Goal: Information Seeking & Learning: Learn about a topic

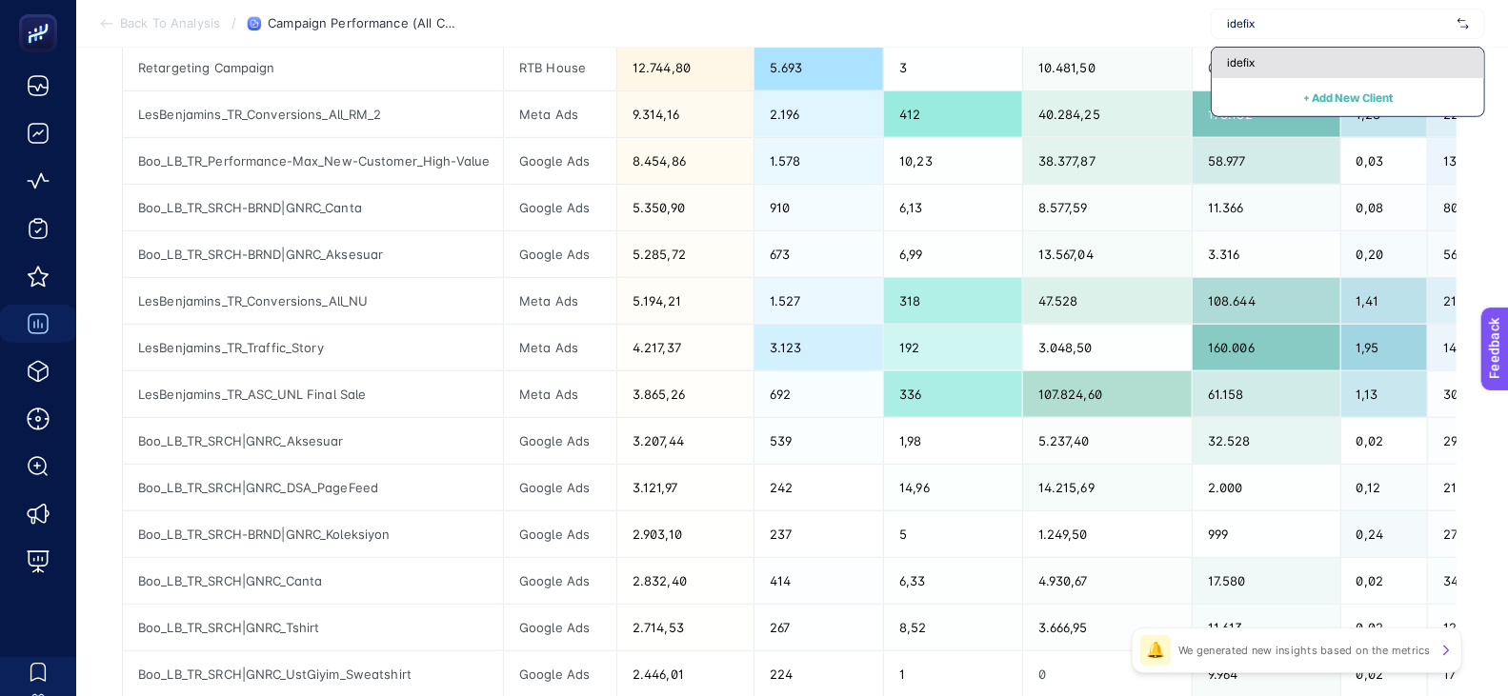
type input "idefix"
click at [1246, 72] on div "idefix" at bounding box center [1347, 63] width 272 height 30
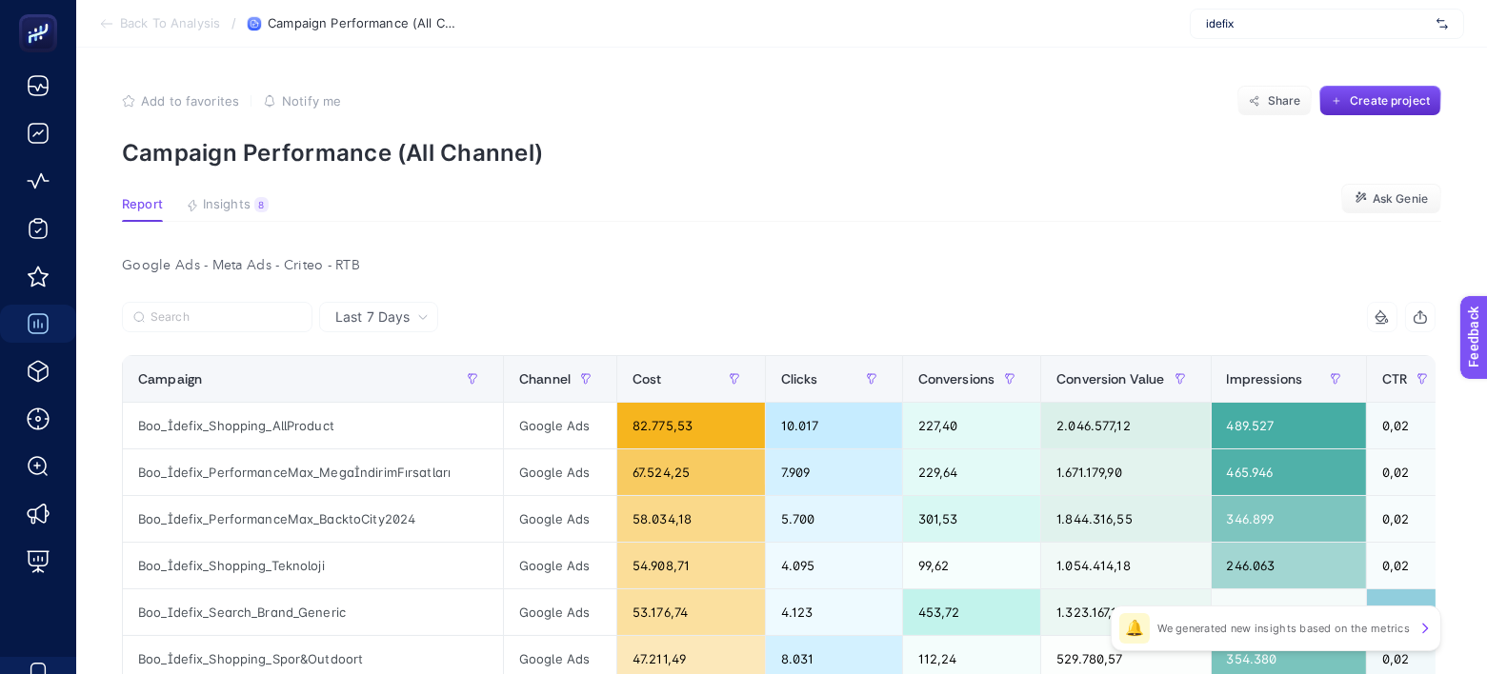
click at [1252, 26] on span "idefix" at bounding box center [1317, 23] width 223 height 15
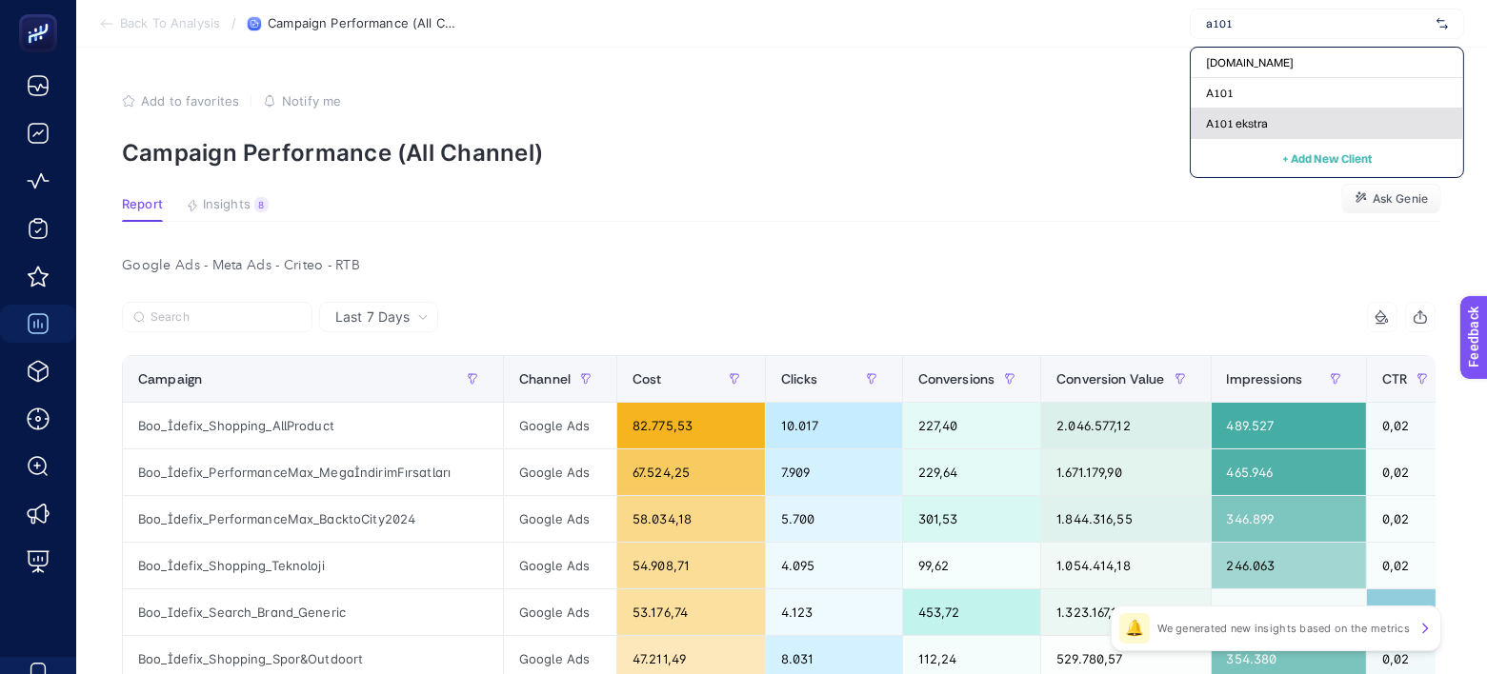
type input "a101"
click at [1249, 127] on span "A101 ekstra" at bounding box center [1237, 123] width 62 height 15
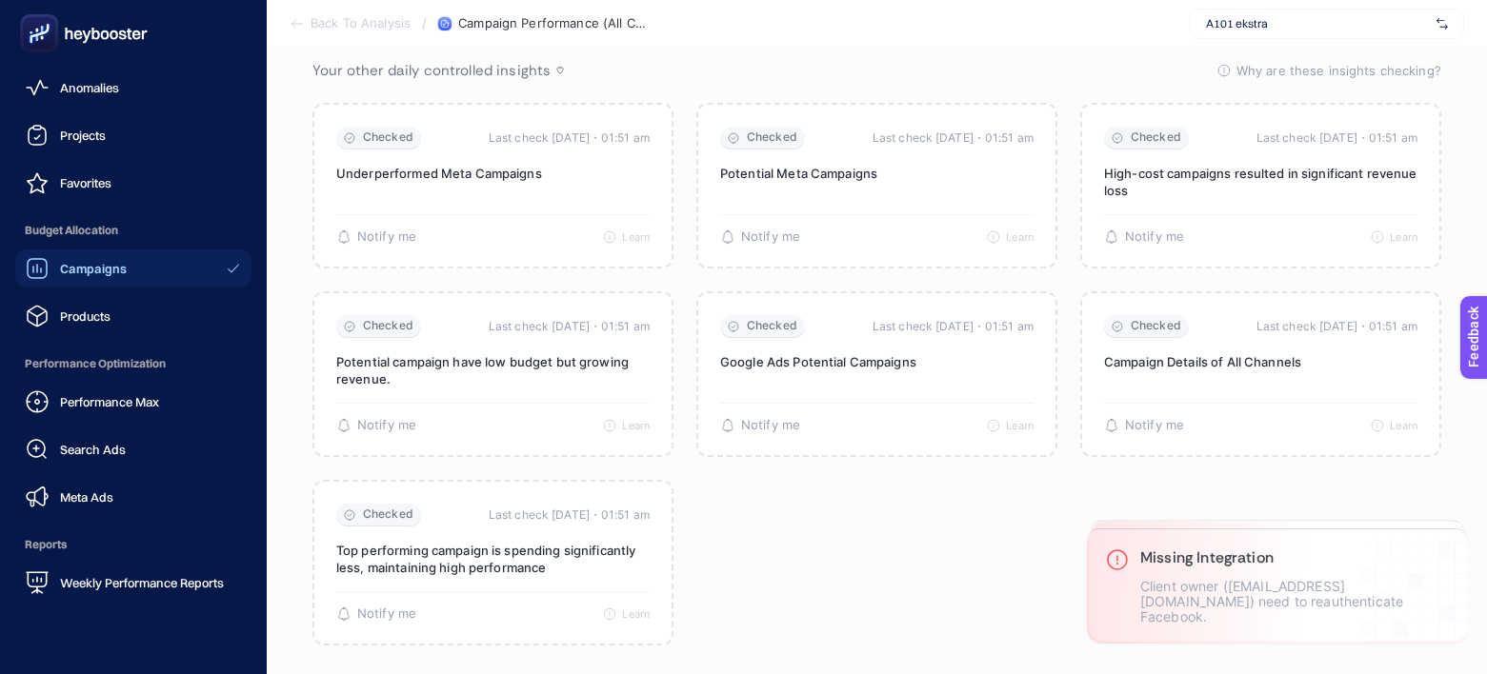
scroll to position [203, 0]
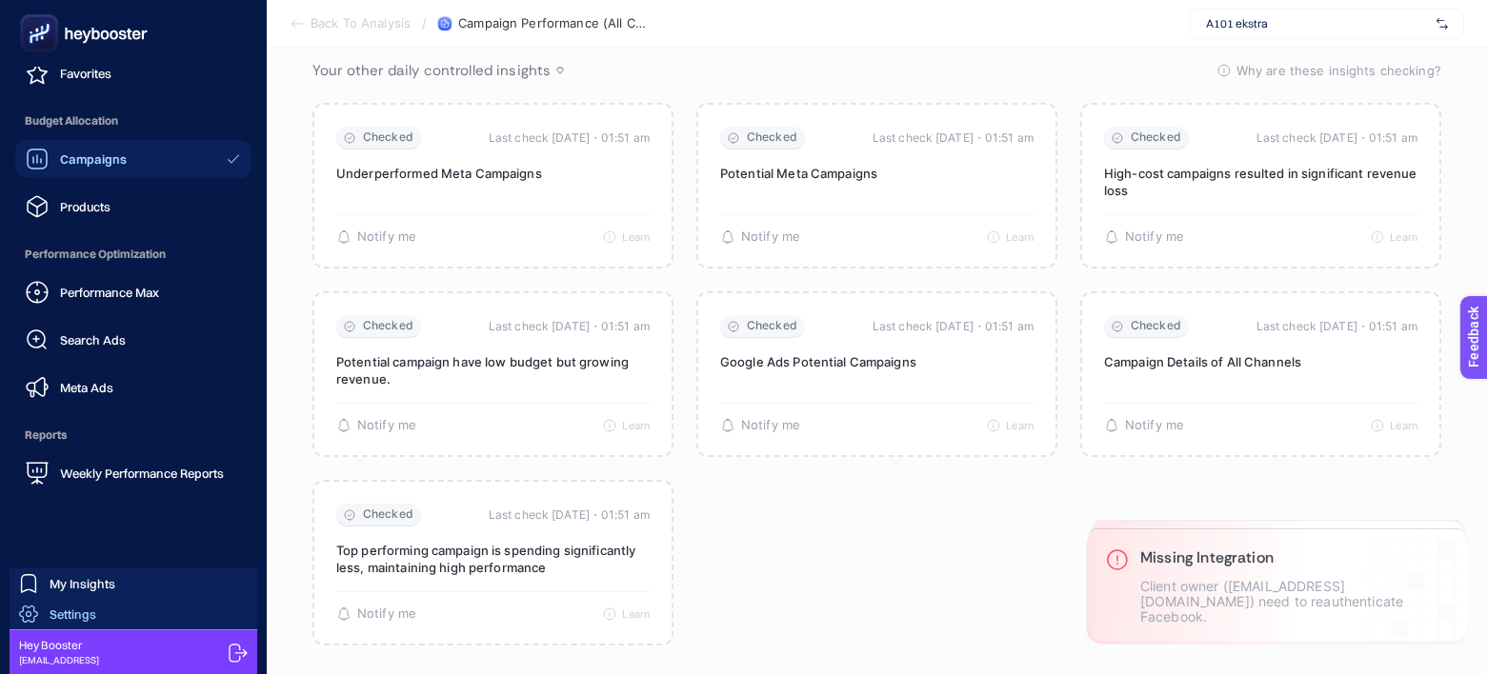
click at [110, 609] on link "Settings" at bounding box center [134, 614] width 248 height 30
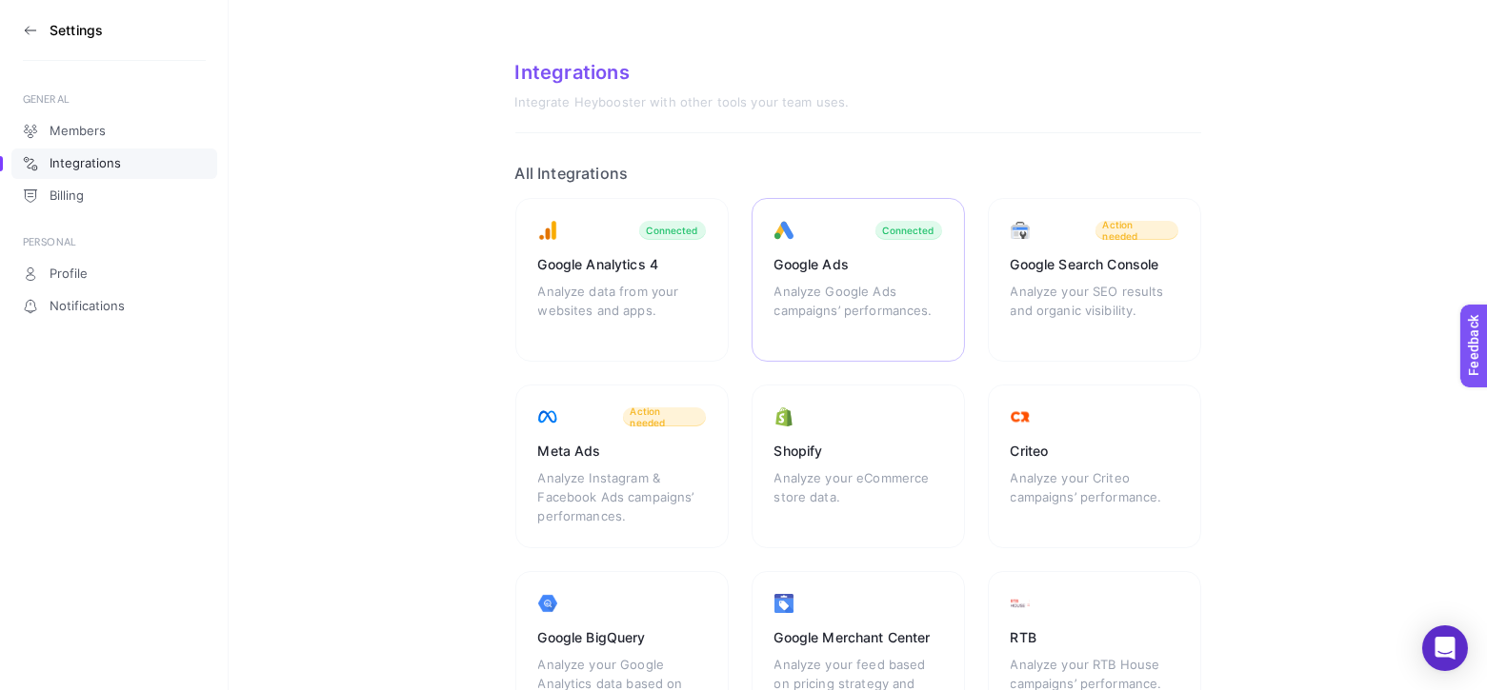
click at [807, 299] on div "Analyze Google Ads campaigns’ performances." at bounding box center [858, 310] width 168 height 57
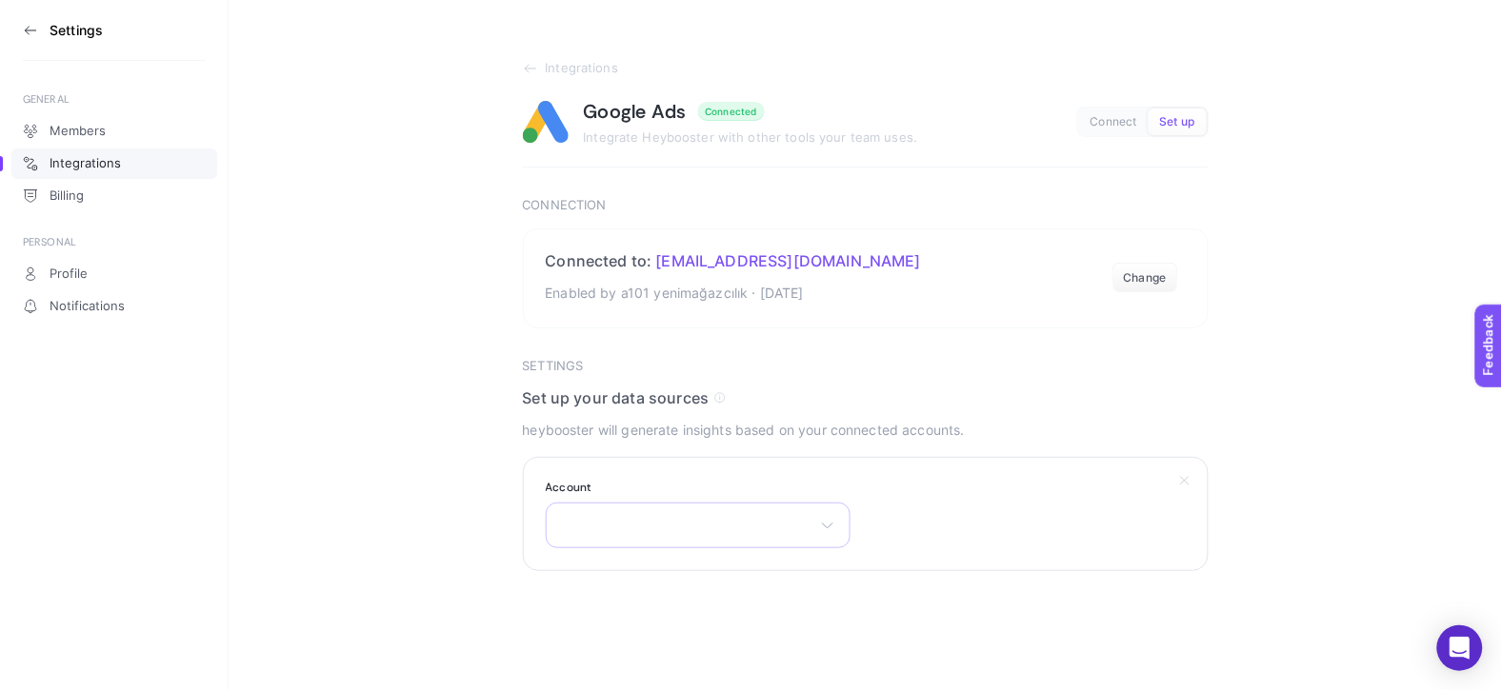
click at [789, 540] on div "There are no matching options available." at bounding box center [698, 526] width 305 height 46
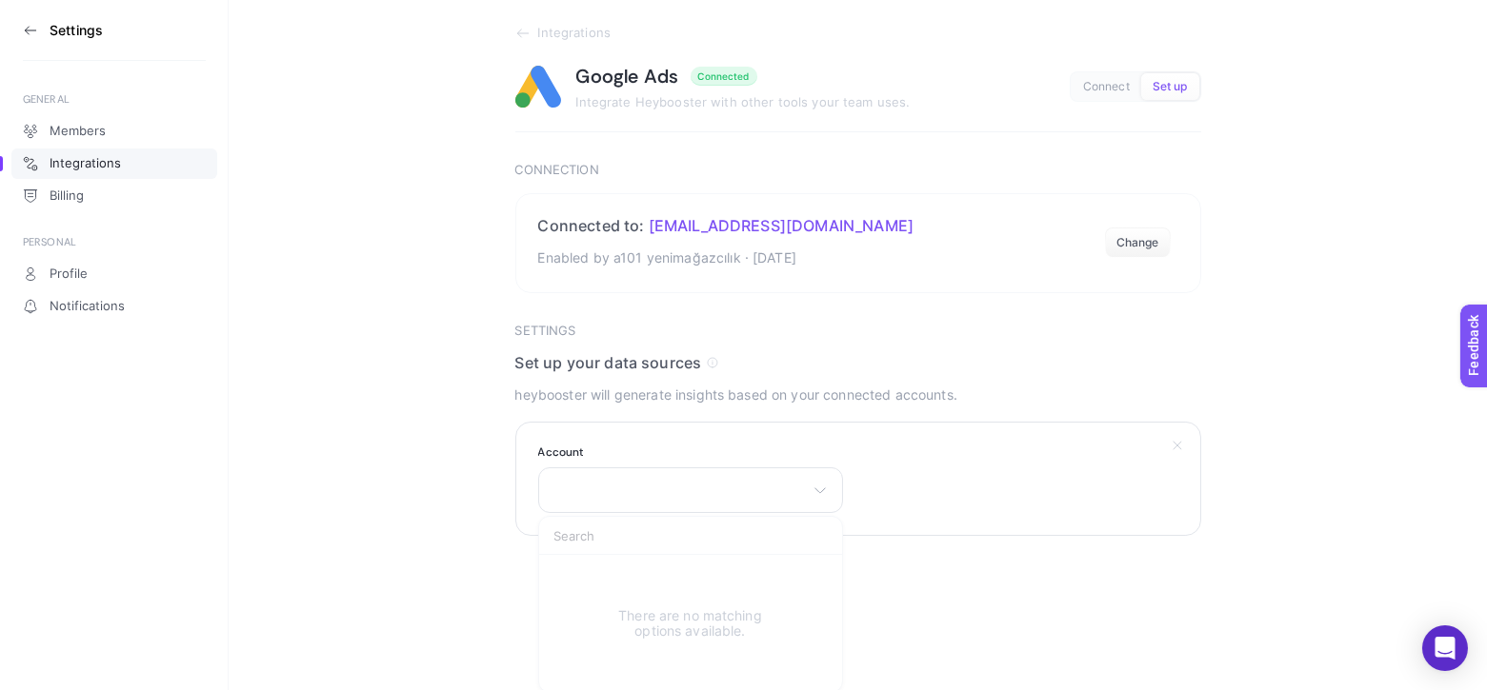
scroll to position [38, 0]
click at [1085, 563] on div "Settings GENERAL Members Integrations Billing PERSONAL Profile Notifications In…" at bounding box center [743, 307] width 1487 height 690
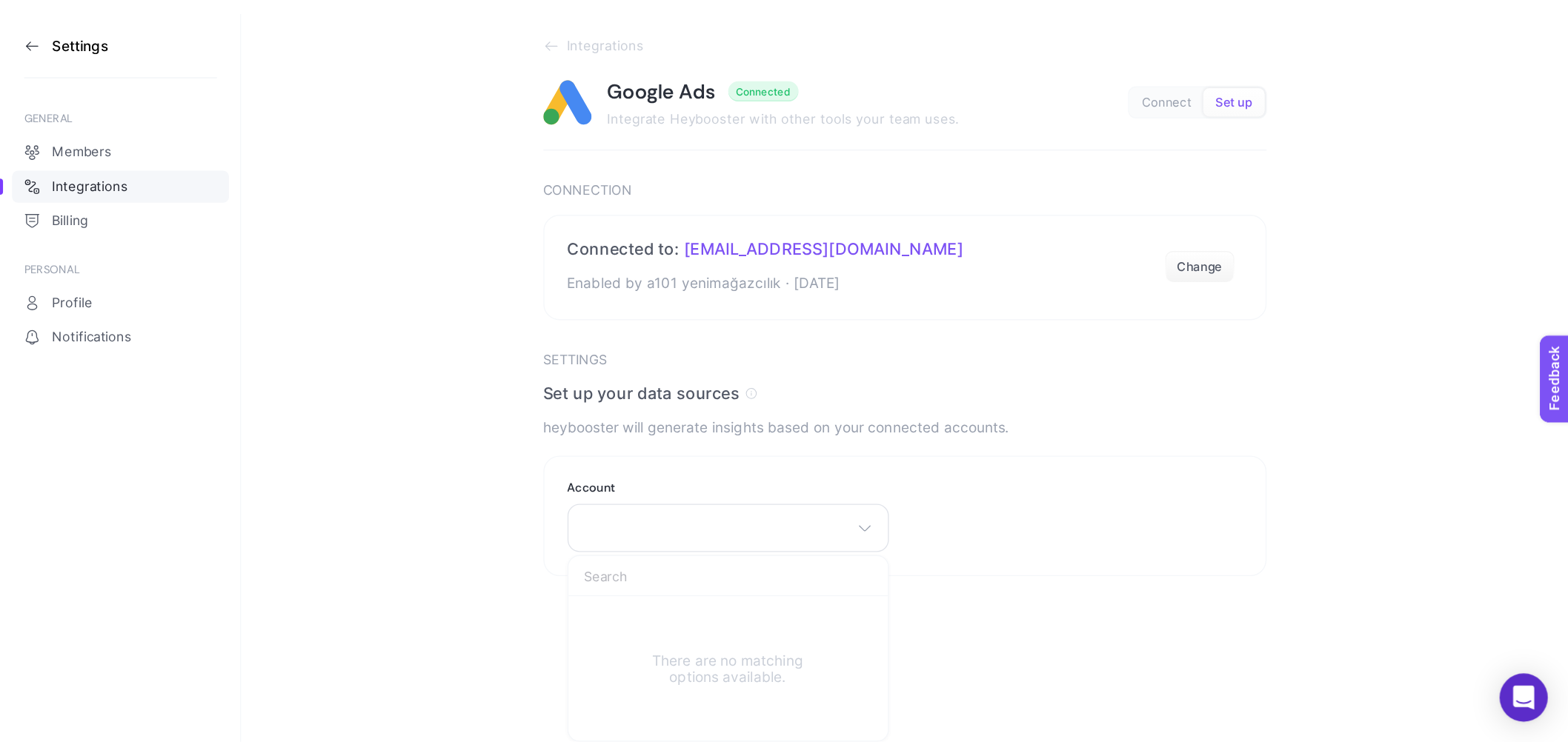
scroll to position [0, 0]
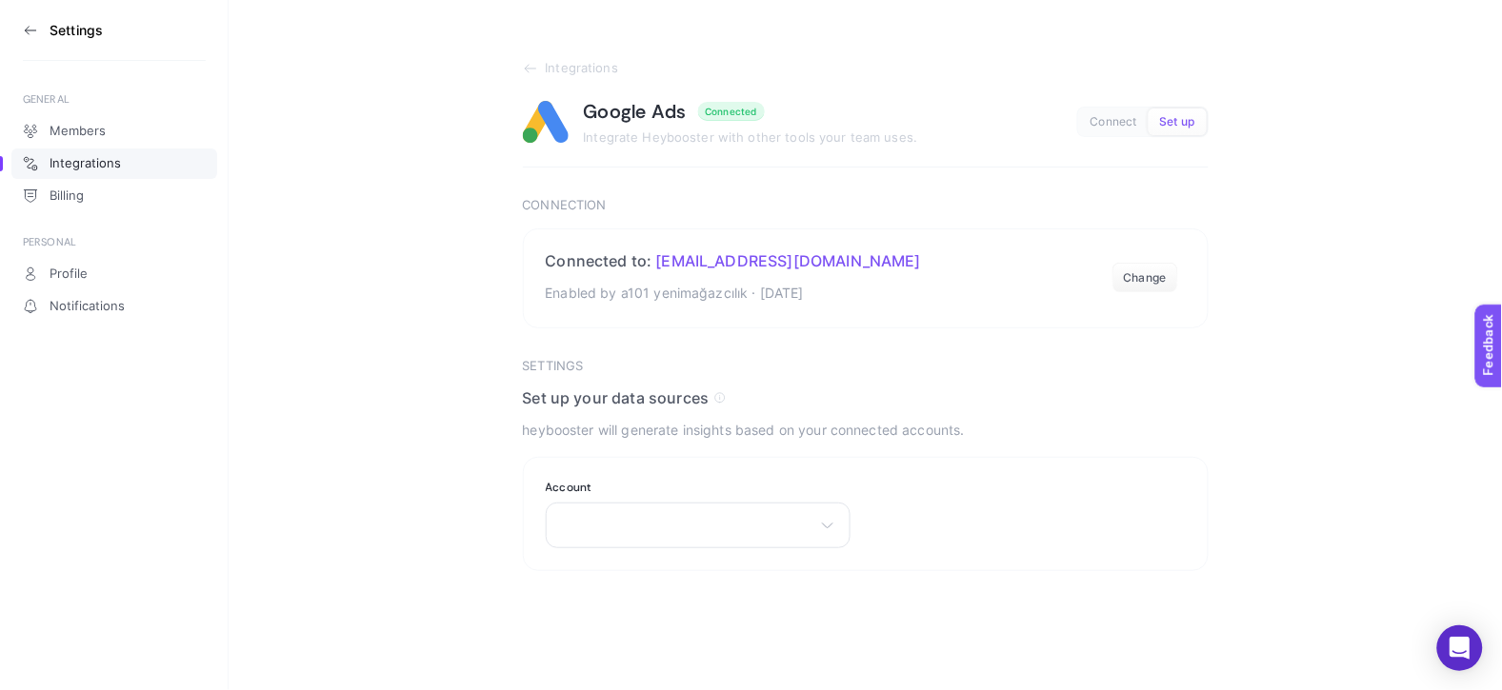
click at [410, 358] on section "Integrations Google Ads Connected Integrate Heybooster with other tools your te…" at bounding box center [865, 285] width 1273 height 571
click at [728, 537] on div "There are no matching options available." at bounding box center [698, 526] width 305 height 46
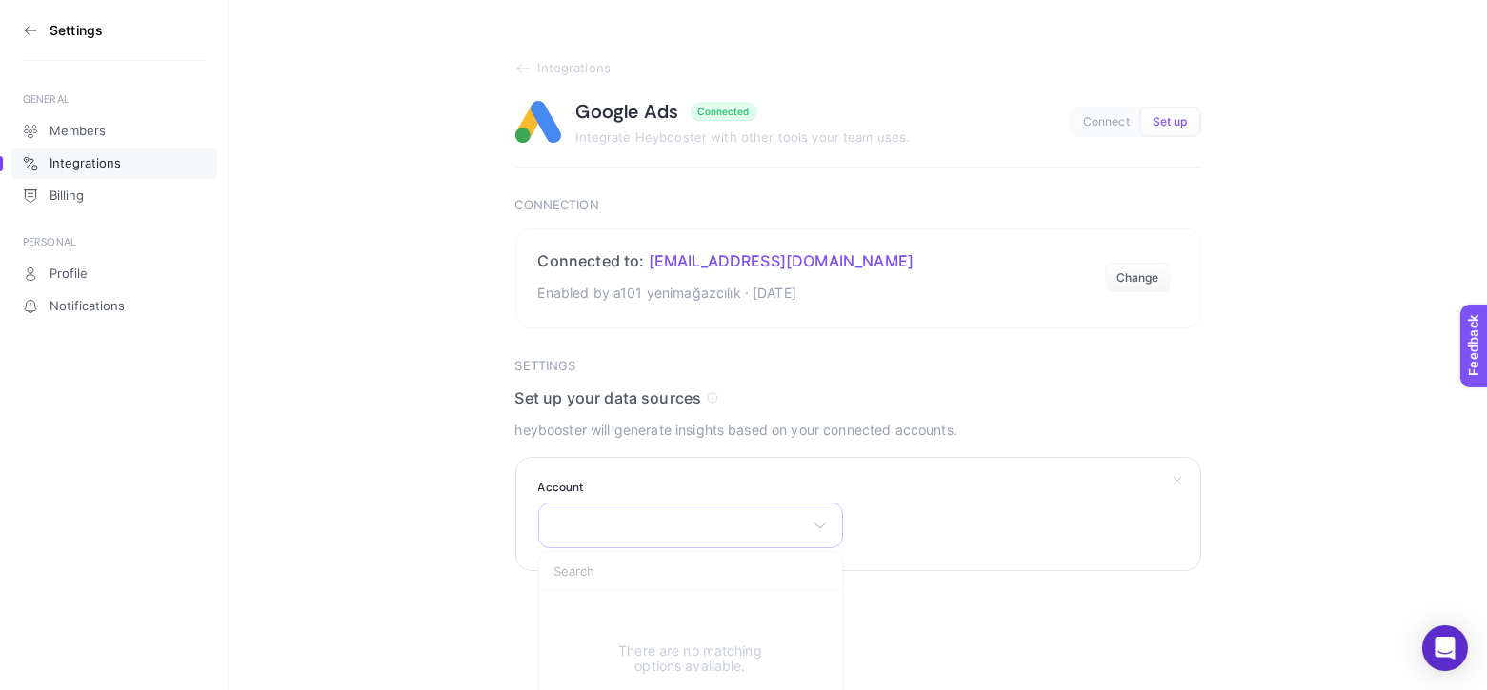
click at [726, 655] on span "There are no matching options available." at bounding box center [690, 659] width 152 height 30
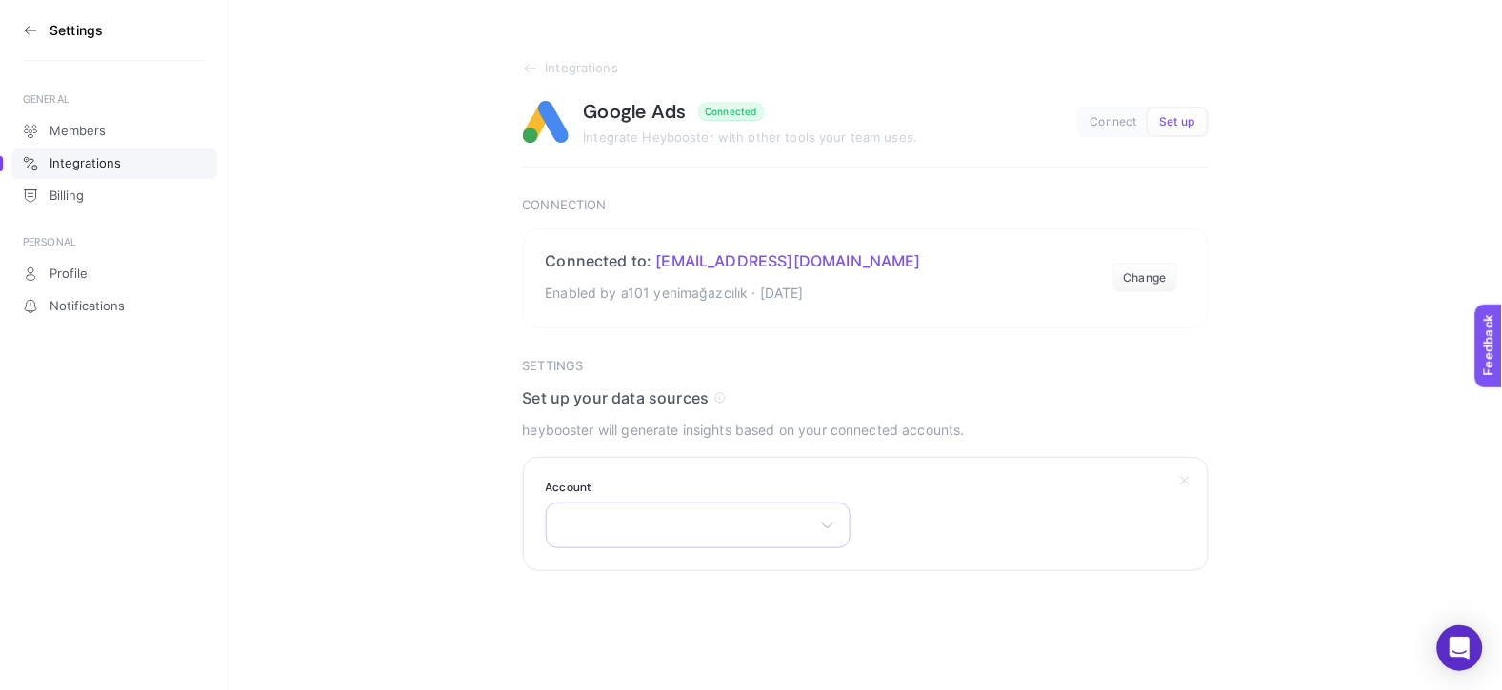
click at [730, 515] on div "There are no matching options available." at bounding box center [698, 526] width 305 height 46
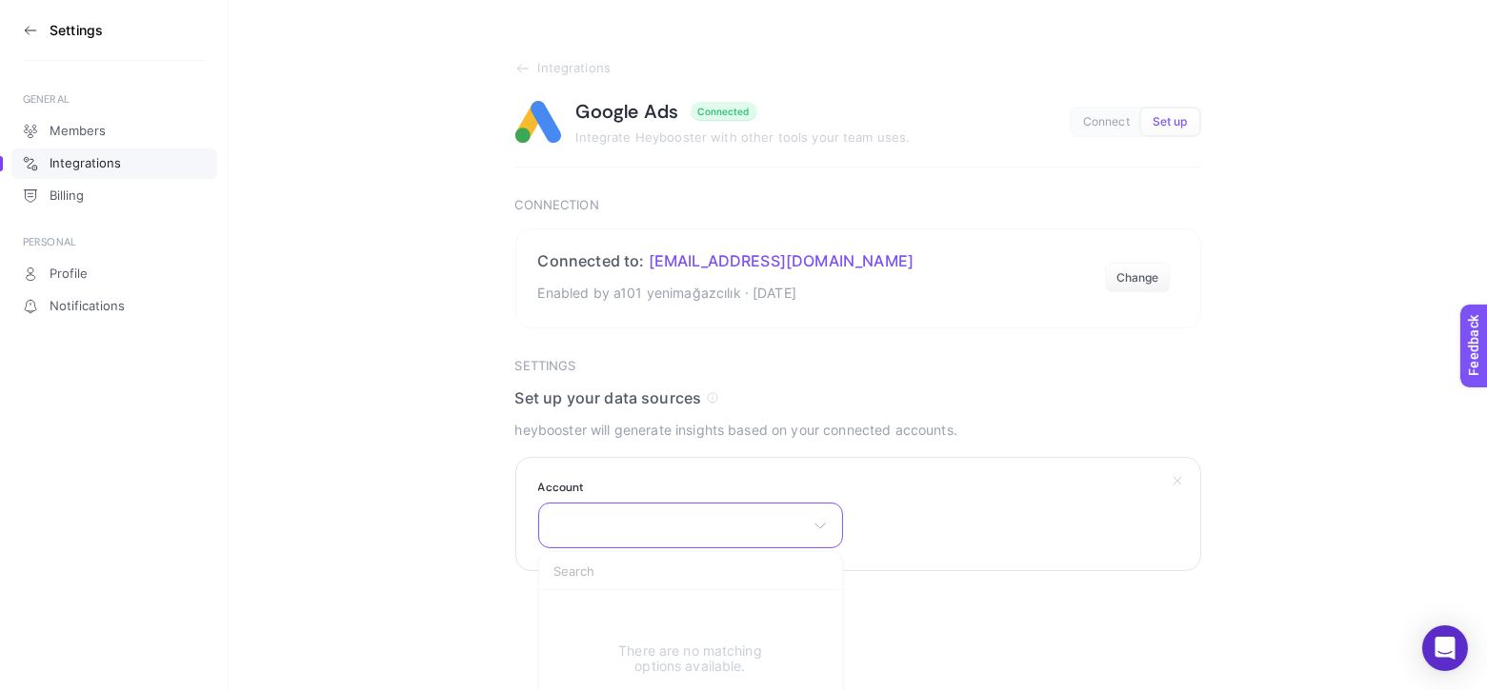
click at [731, 587] on input "text" at bounding box center [690, 571] width 303 height 38
click at [906, 627] on div "Settings GENERAL Members Integrations Billing PERSONAL Profile Notifications In…" at bounding box center [743, 345] width 1487 height 690
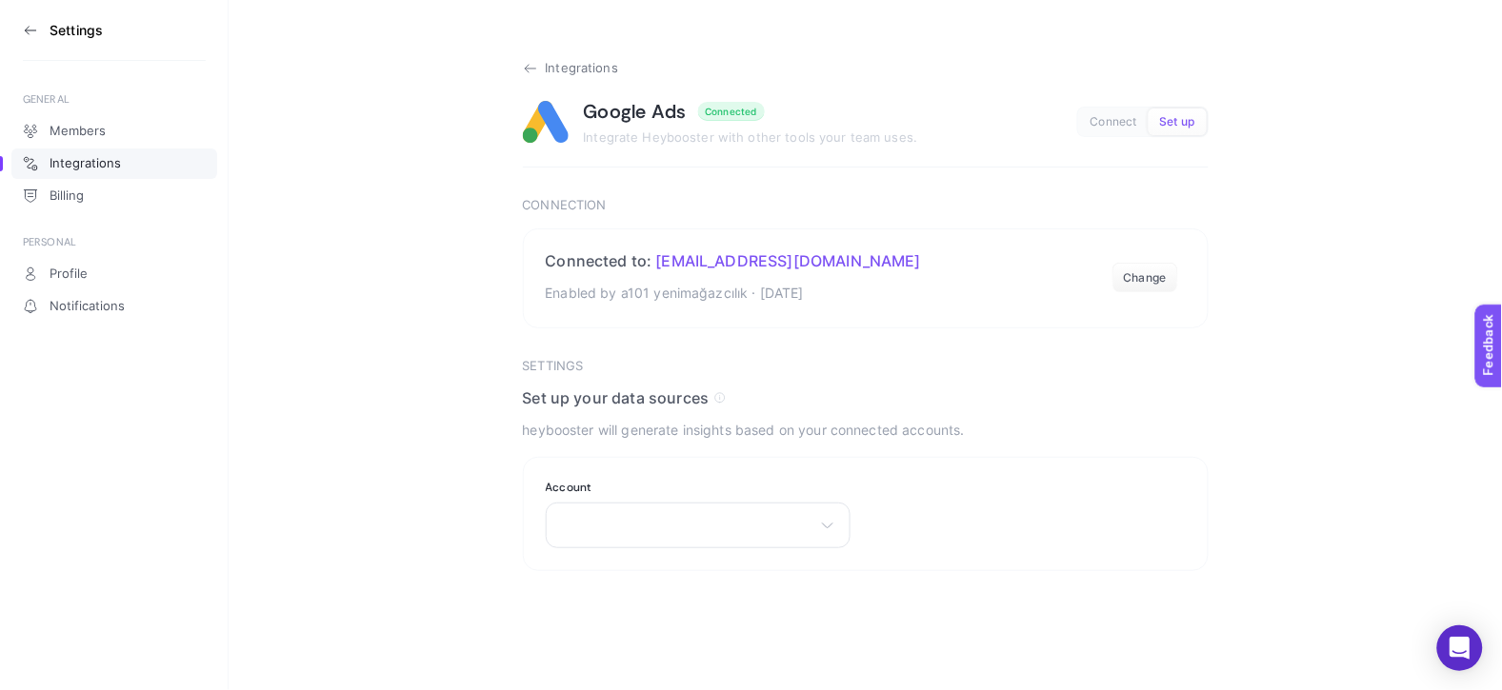
click at [535, 61] on icon at bounding box center [530, 68] width 15 height 15
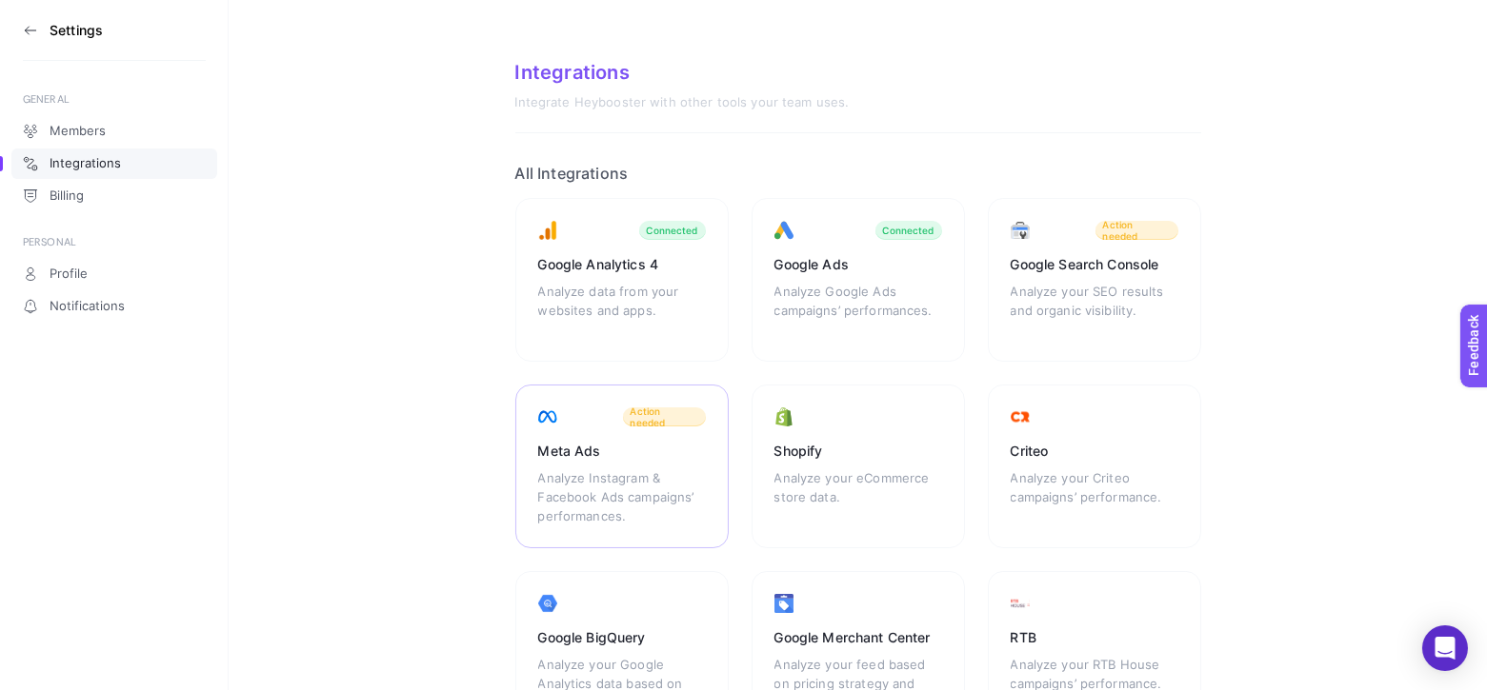
click at [618, 425] on div "Meta Ads Analyze Instagram & Facebook Ads campaigns’ performances. Action needed" at bounding box center [621, 467] width 213 height 164
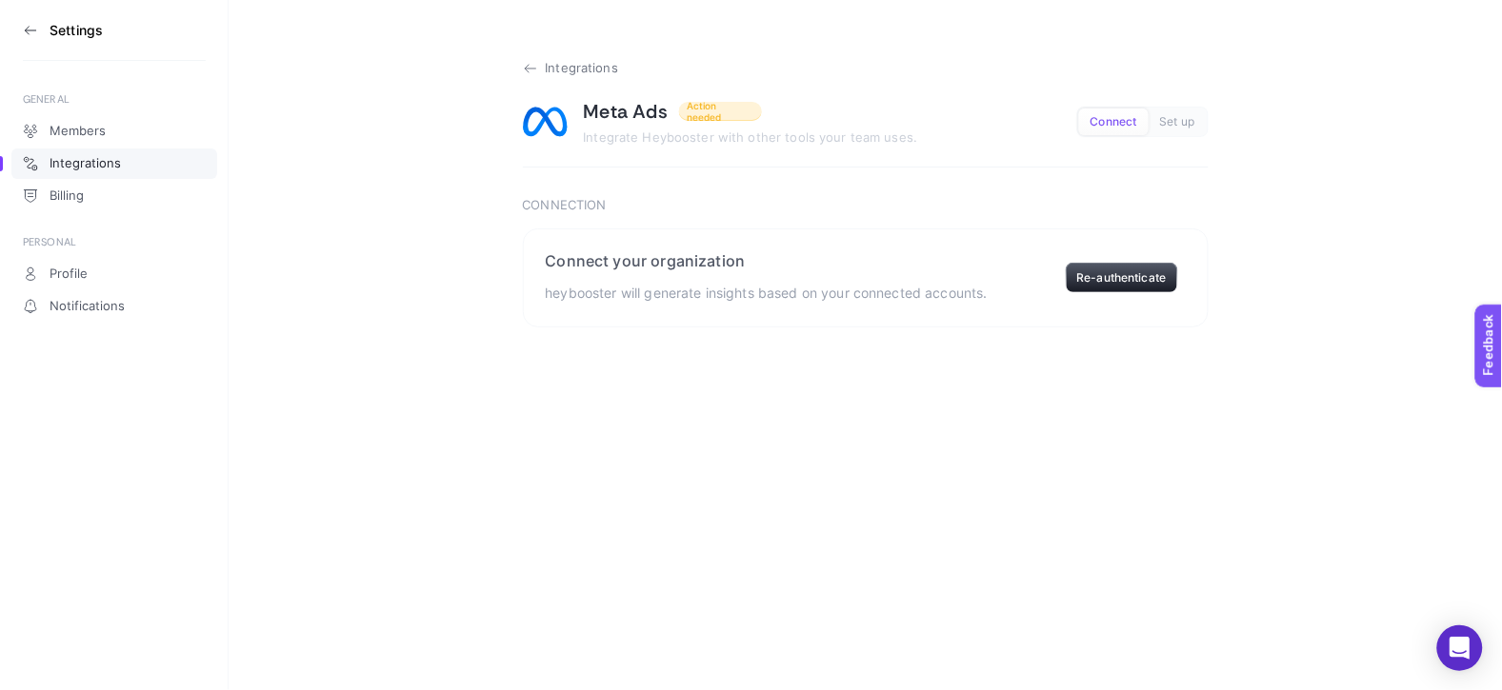
click at [526, 66] on icon at bounding box center [530, 68] width 15 height 15
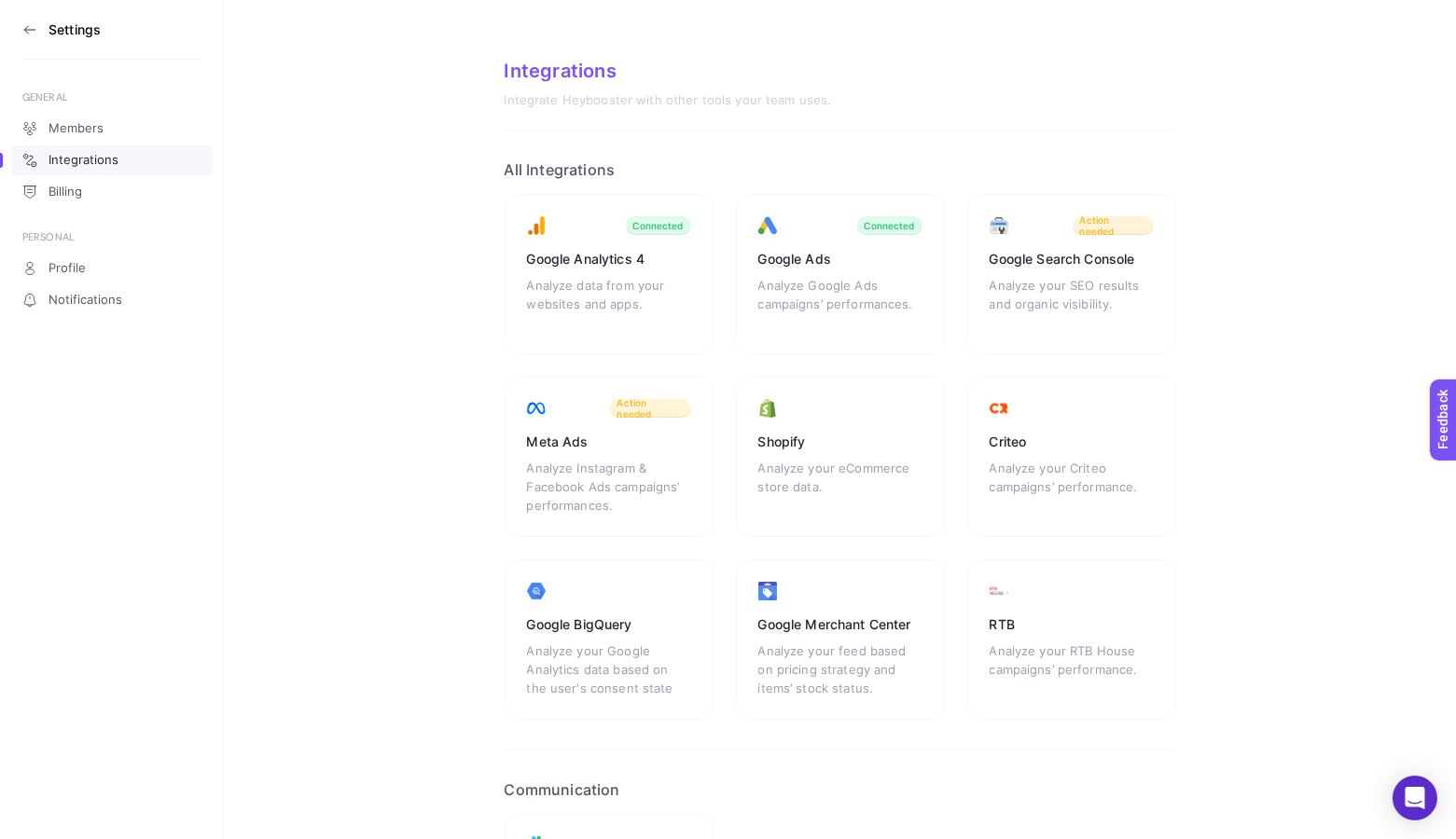
click at [21, 21] on aside "Settings GENERAL Members Integrations Billing PERSONAL Profile Notifications" at bounding box center [112, 419] width 224 height 839
click at [29, 23] on icon at bounding box center [29, 29] width 15 height 15
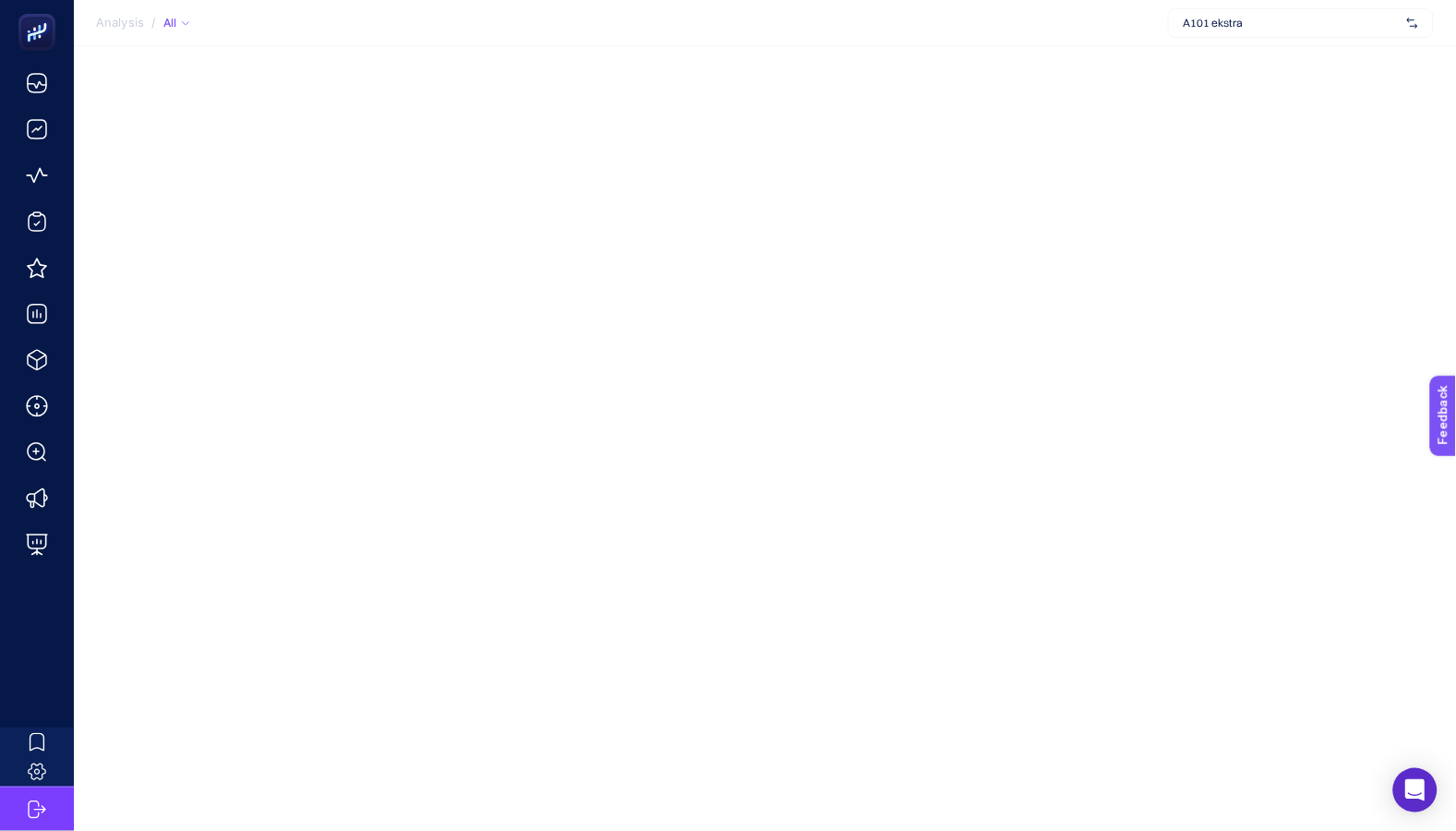
click at [1336, 26] on span "A101 ekstra" at bounding box center [1291, 22] width 216 height 15
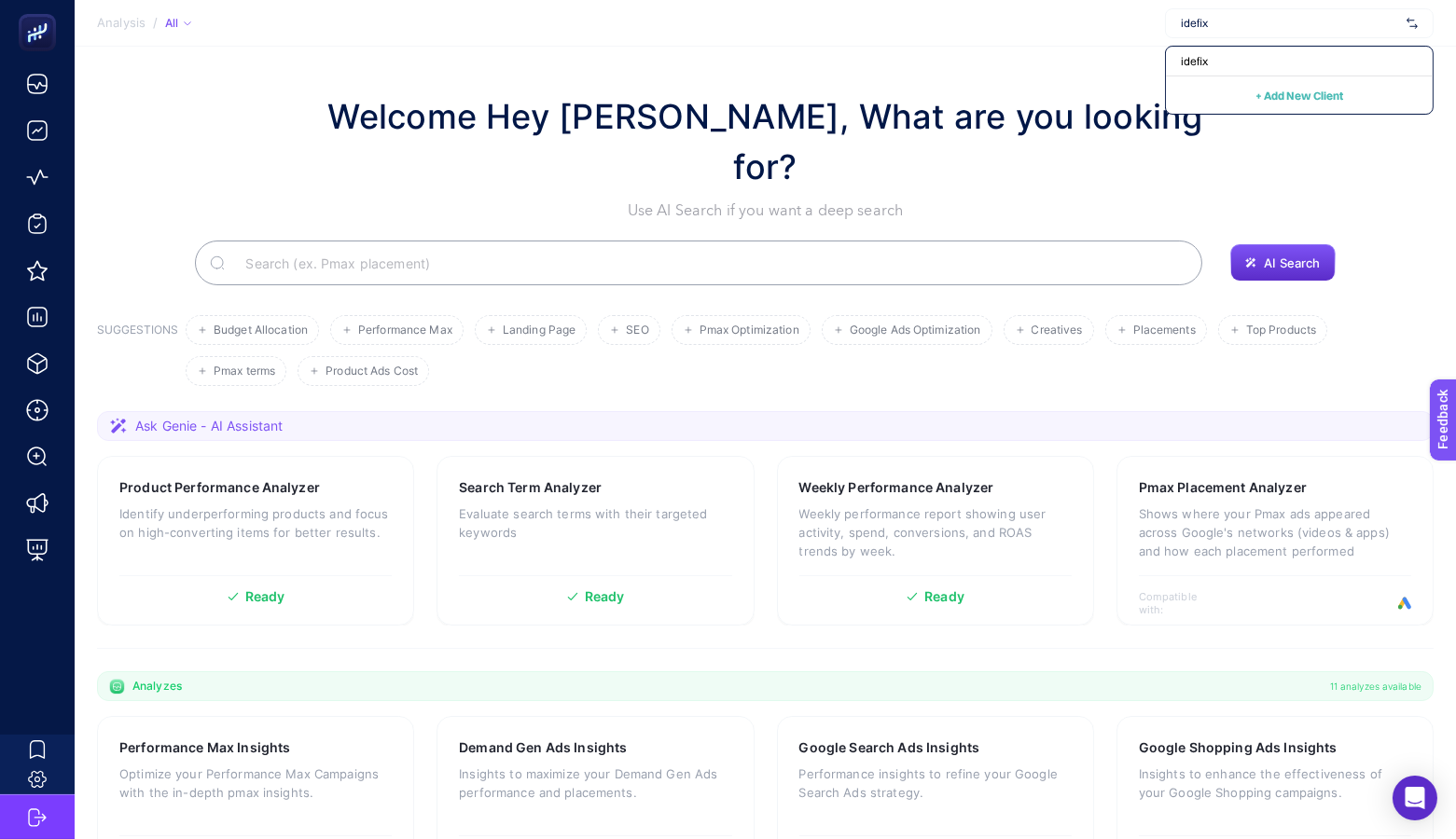
type input "idefix"
click at [1311, 51] on div "idefix" at bounding box center [1298, 62] width 266 height 29
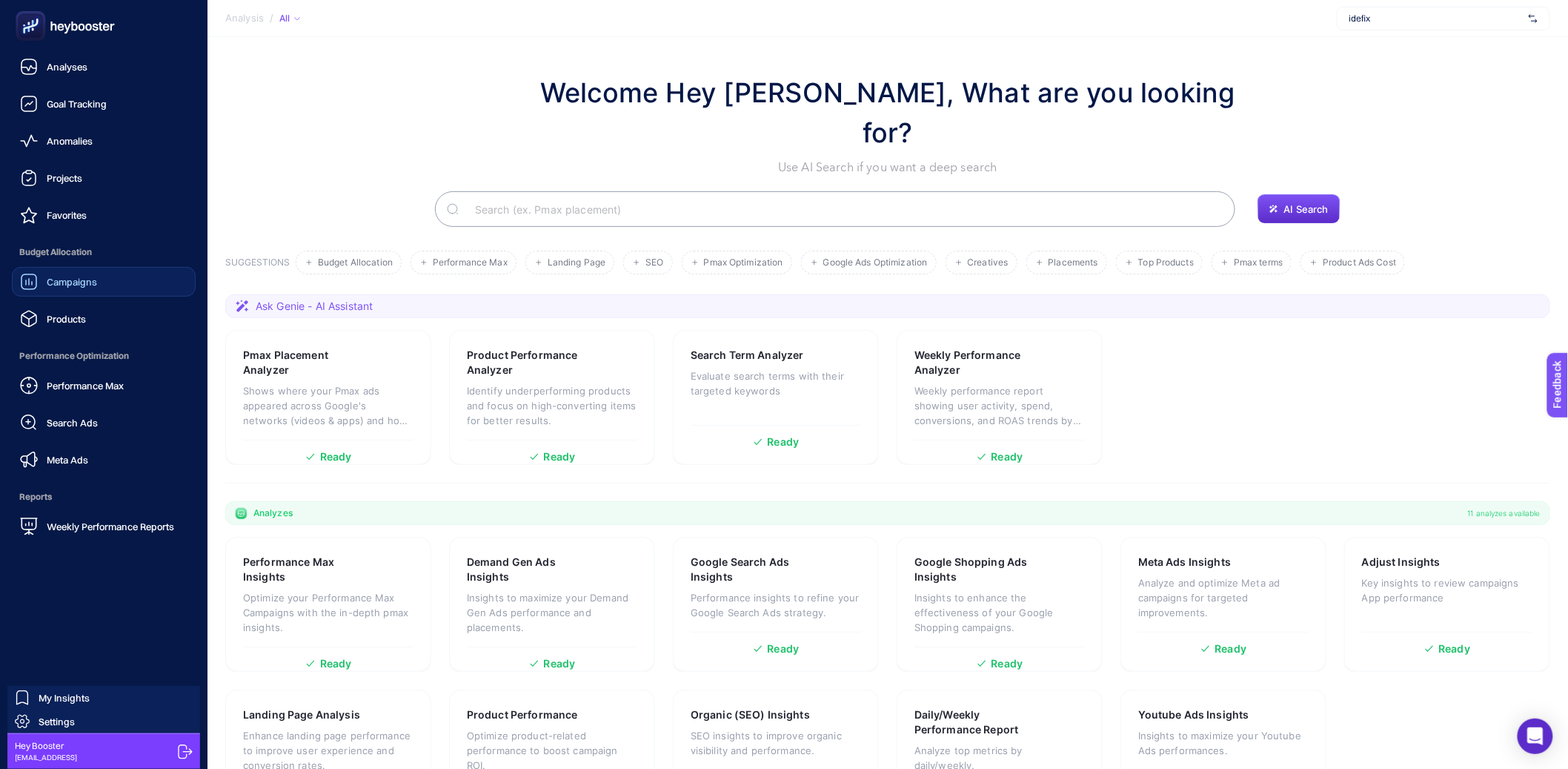
click at [70, 276] on span "Campaigns" at bounding box center [72, 281] width 51 height 12
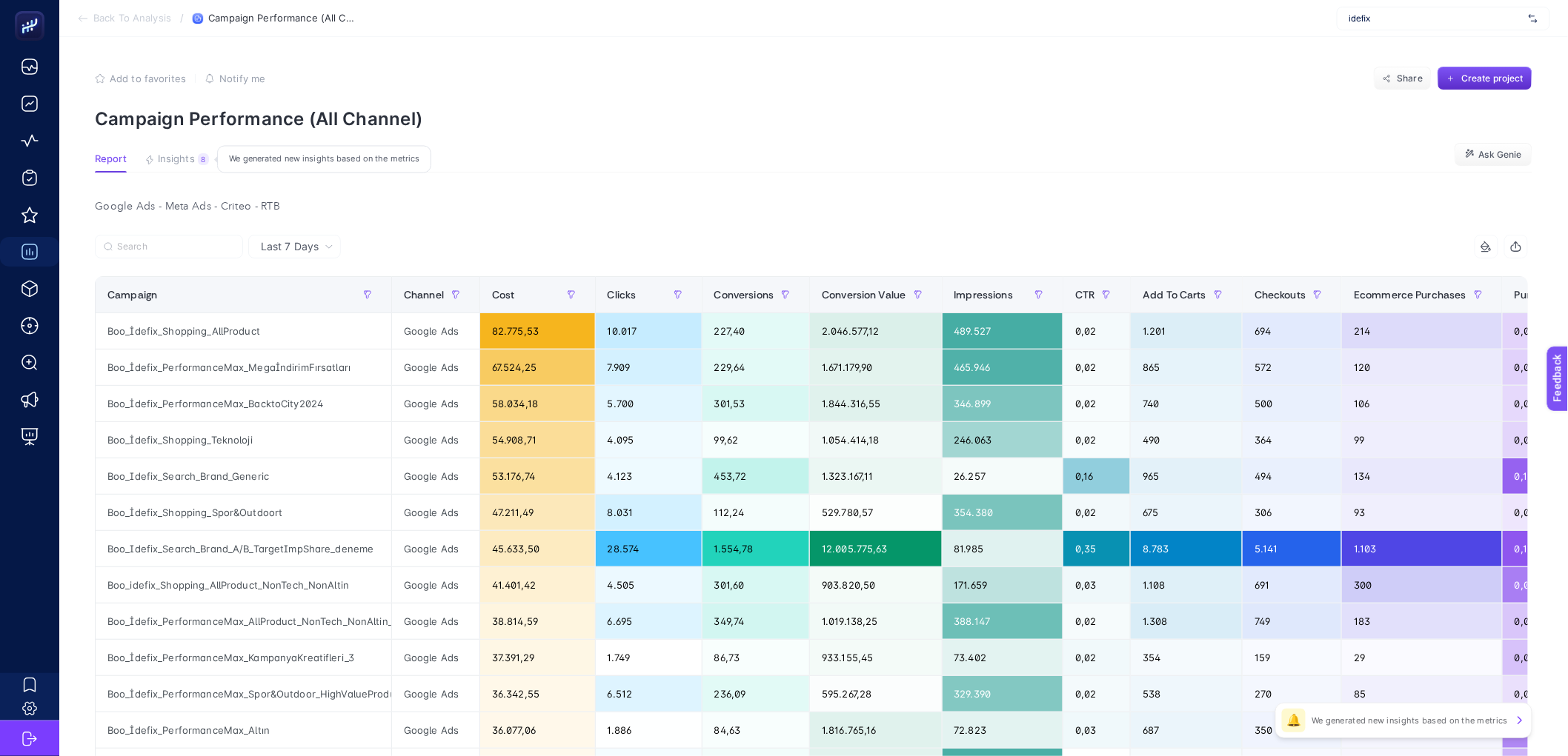
click at [173, 160] on span "Insights" at bounding box center [177, 159] width 37 height 12
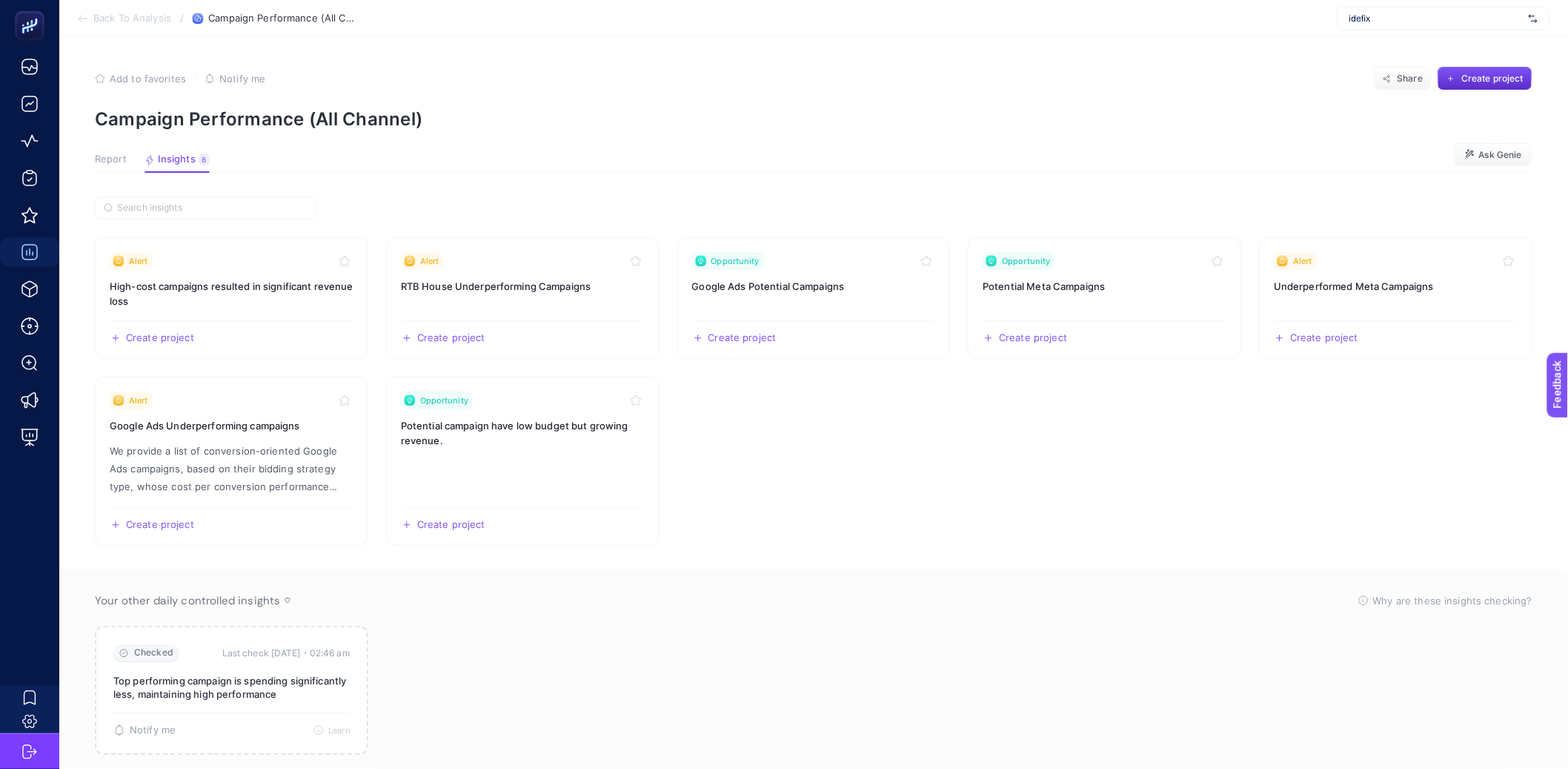
click at [108, 160] on span "Report" at bounding box center [110, 159] width 32 height 12
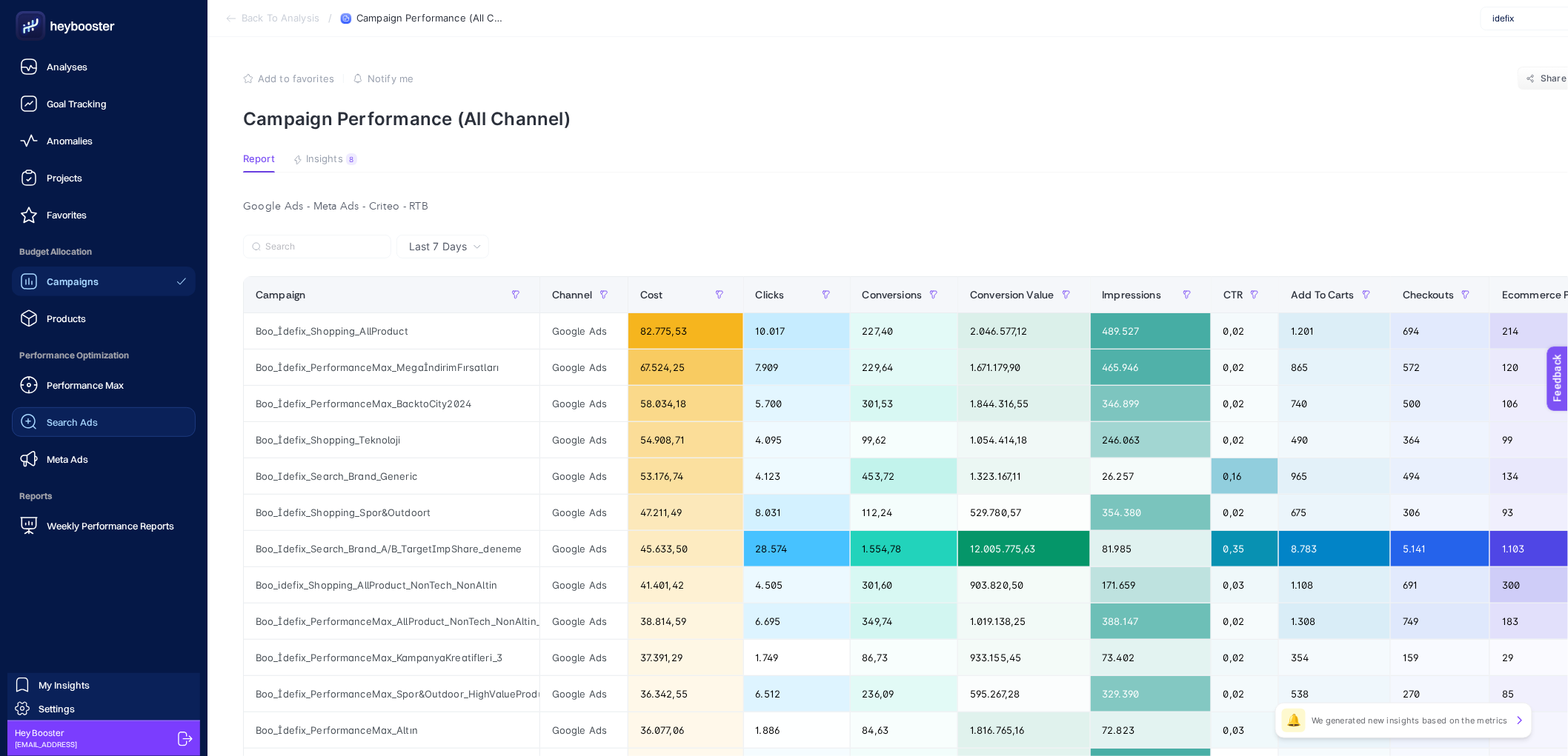
click at [79, 426] on span "Search Ads" at bounding box center [72, 422] width 51 height 12
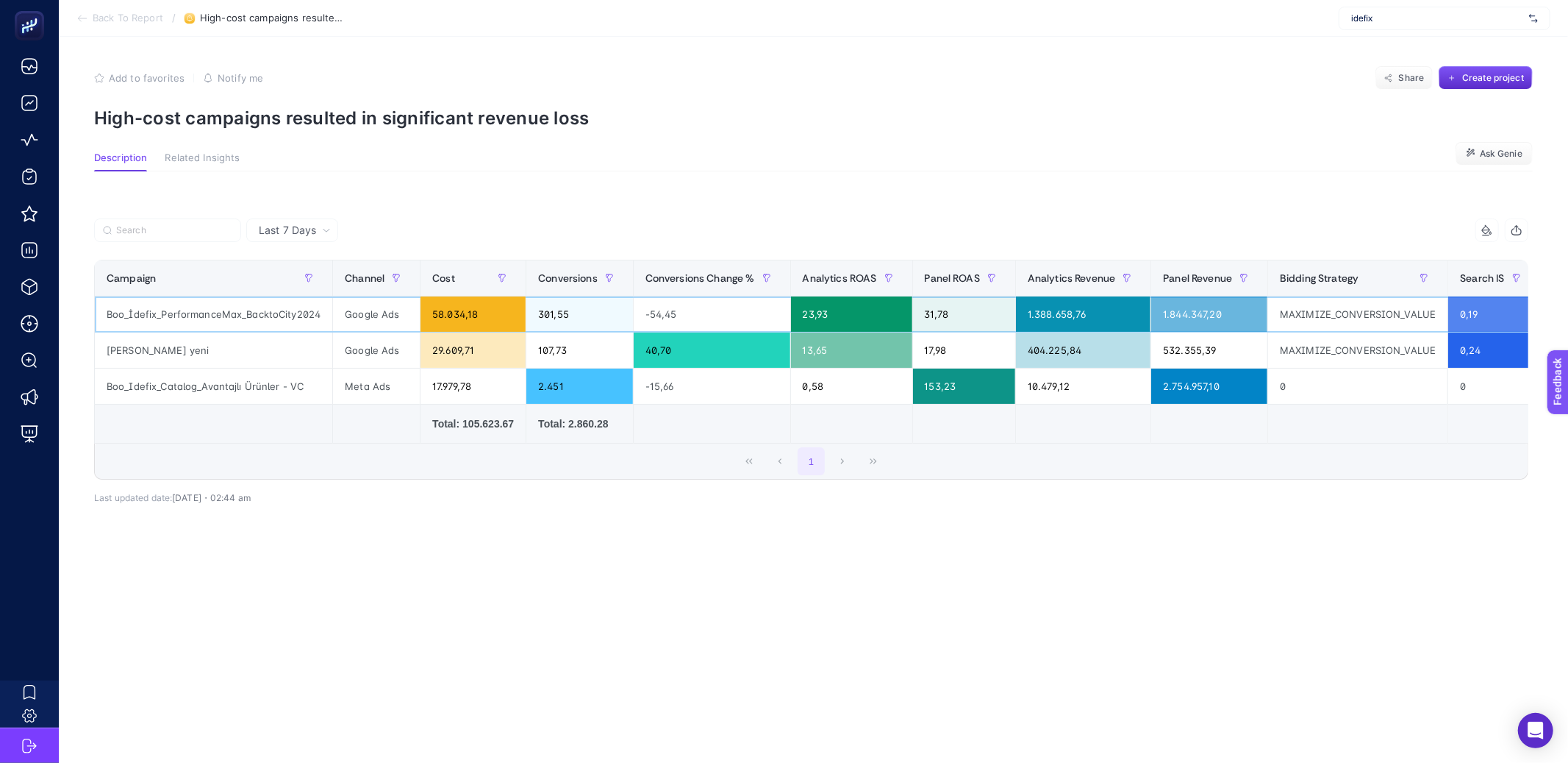
click at [283, 319] on div "Boo_İdefix_PerformanceMax_BacktoCity2024" at bounding box center [214, 314] width 238 height 36
click at [388, 163] on section "Description Related Insights Ask Genie" at bounding box center [814, 161] width 1439 height 19
click at [273, 318] on div "Boo_İdefix_PerformanceMax_BacktoCity2024" at bounding box center [214, 314] width 238 height 36
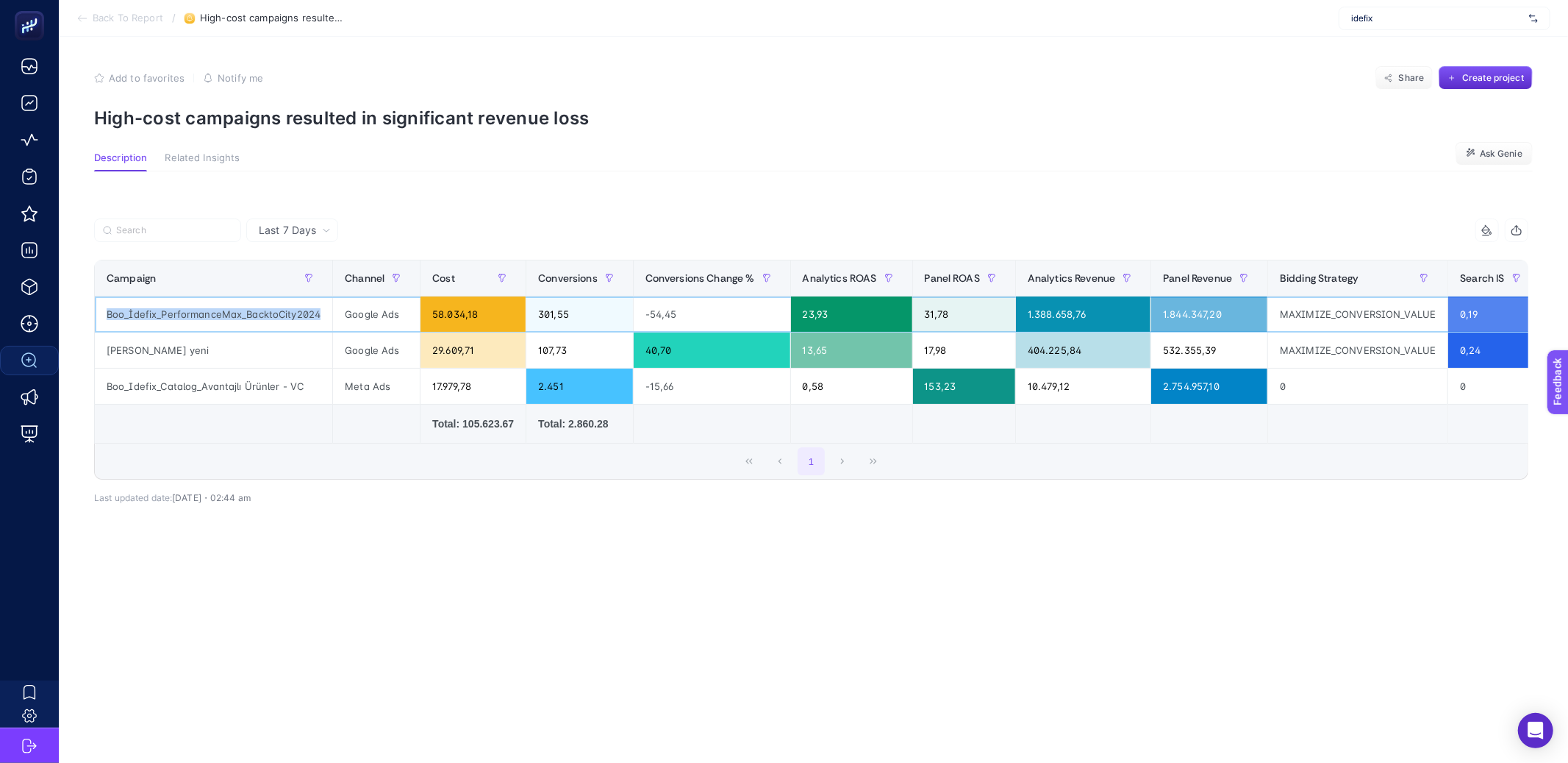
click at [273, 318] on div "Boo_İdefix_PerformanceMax_BacktoCity2024" at bounding box center [214, 314] width 238 height 36
copy tr "Boo_İdefix_PerformanceMax_BacktoCity2024"
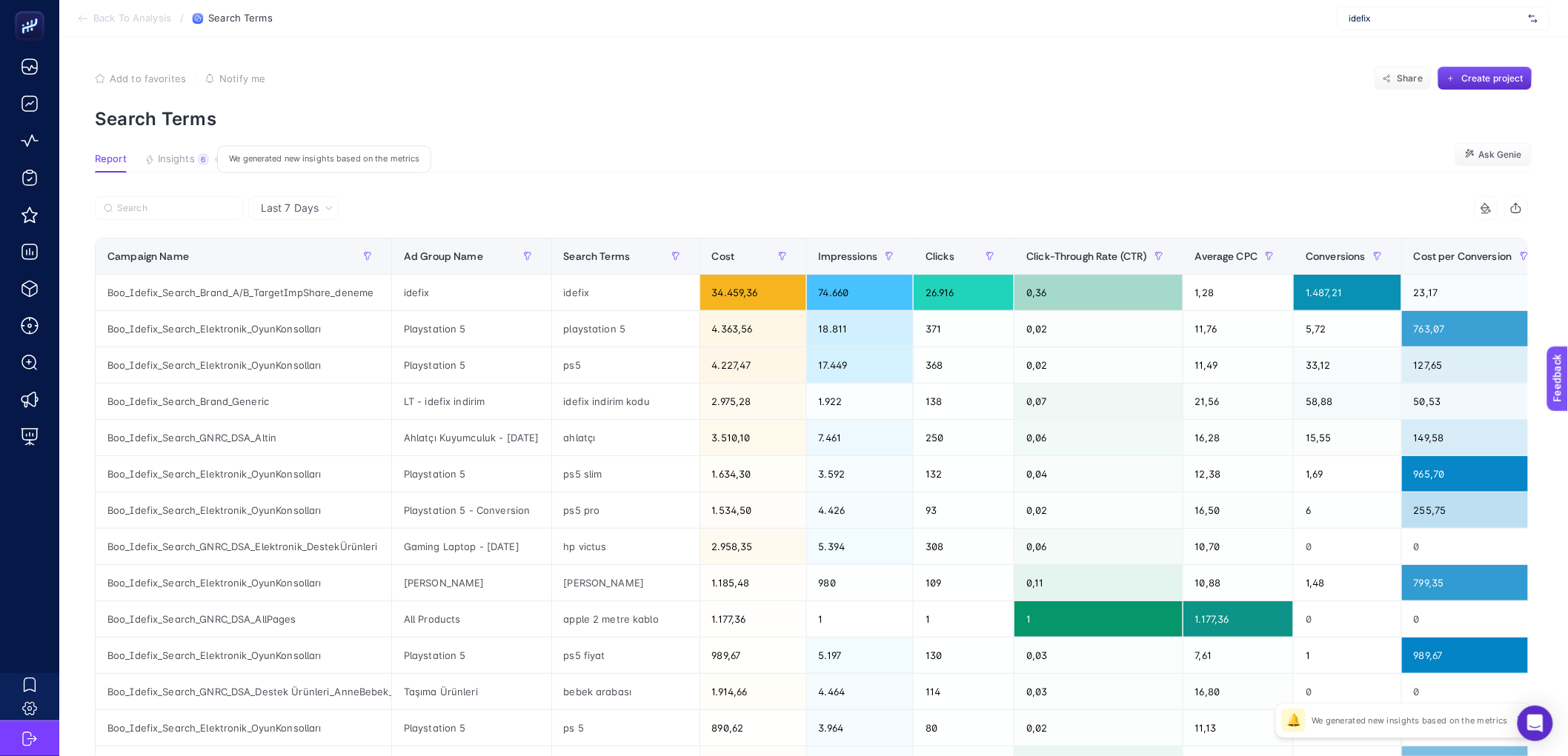
click at [179, 156] on span "Insights" at bounding box center [177, 159] width 37 height 12
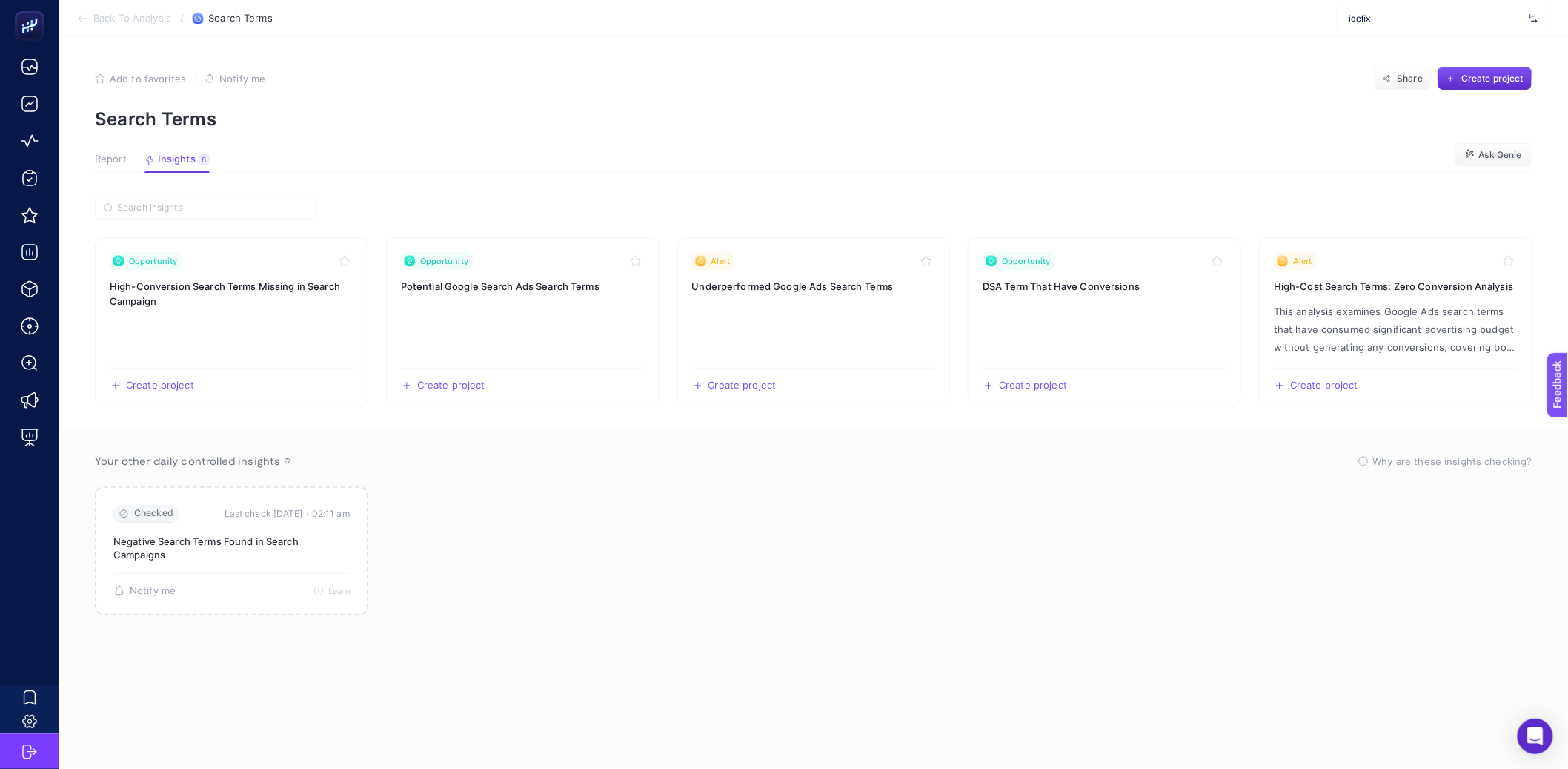
click at [111, 163] on span "Report" at bounding box center [110, 159] width 32 height 12
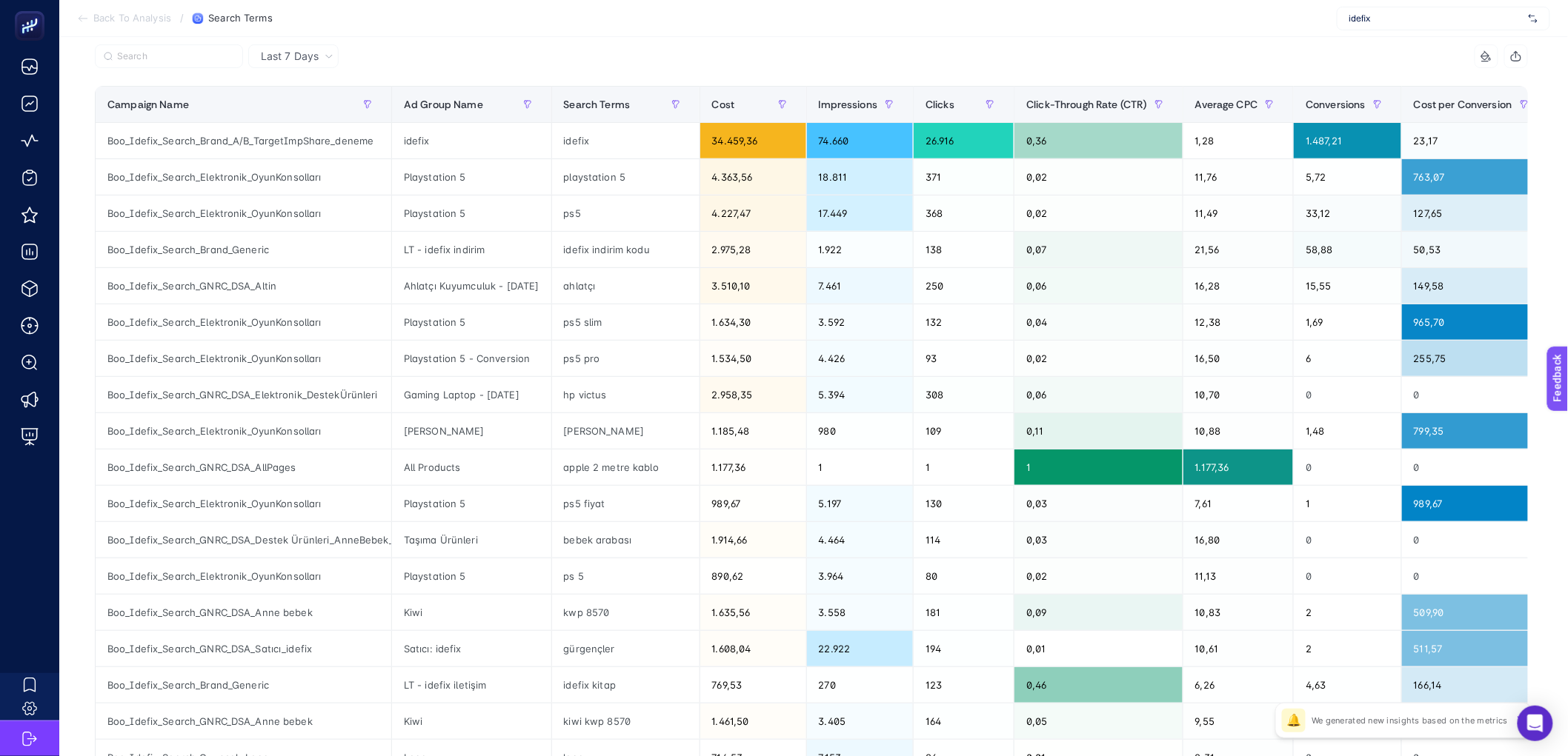
scroll to position [149, 0]
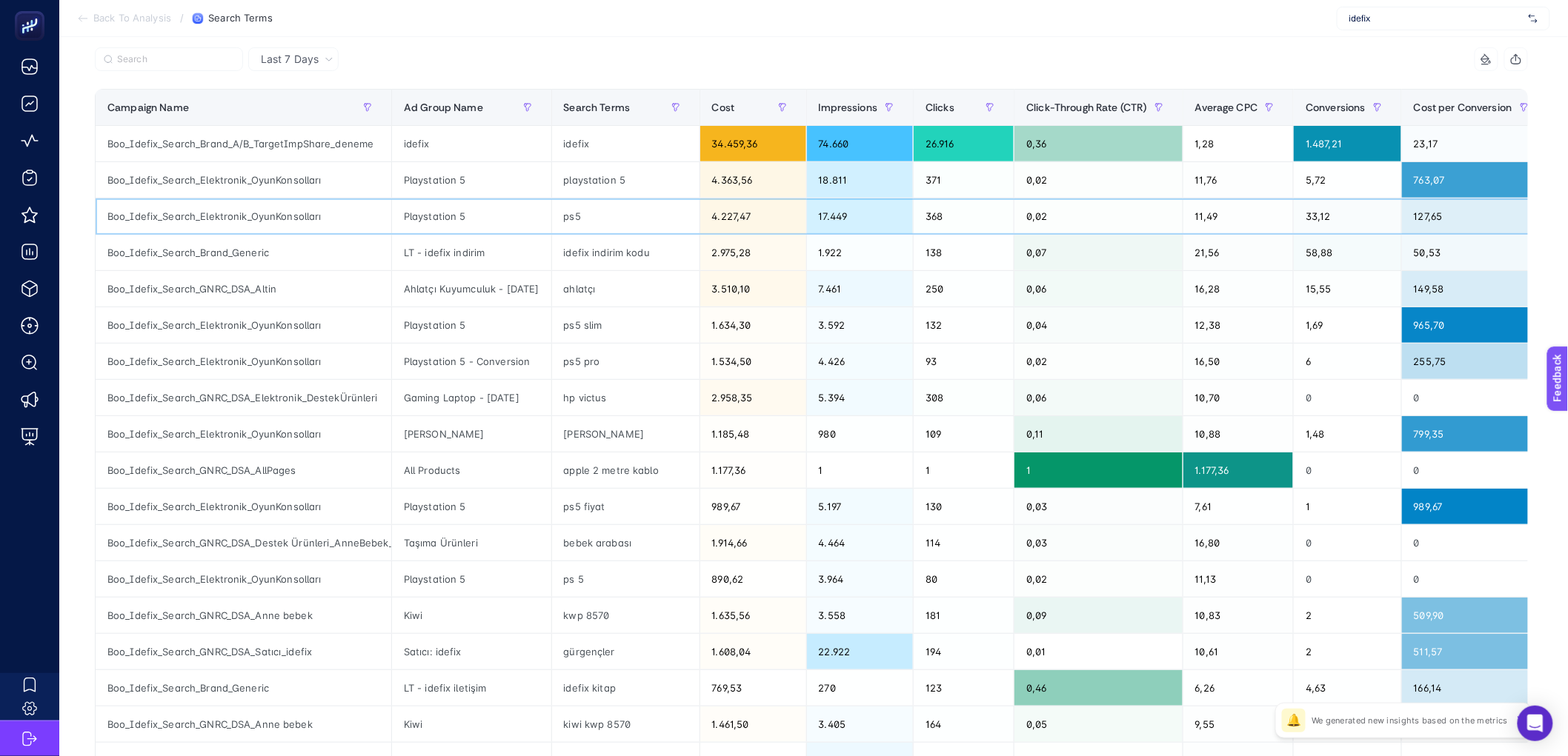
click at [273, 218] on div "Boo_Idefix_Search_Elektronik_OyunKonsolları" at bounding box center [244, 216] width 296 height 36
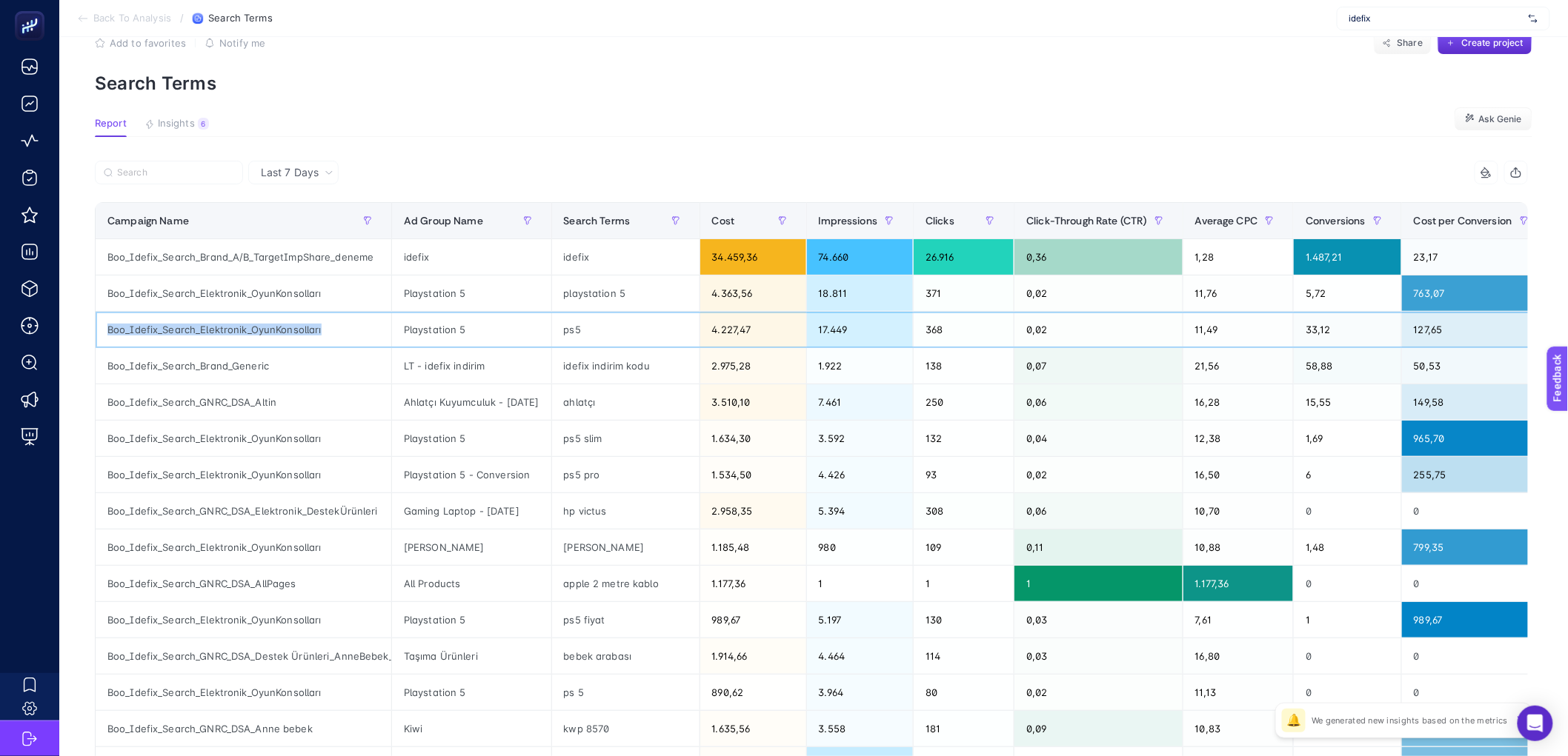
scroll to position [23, 0]
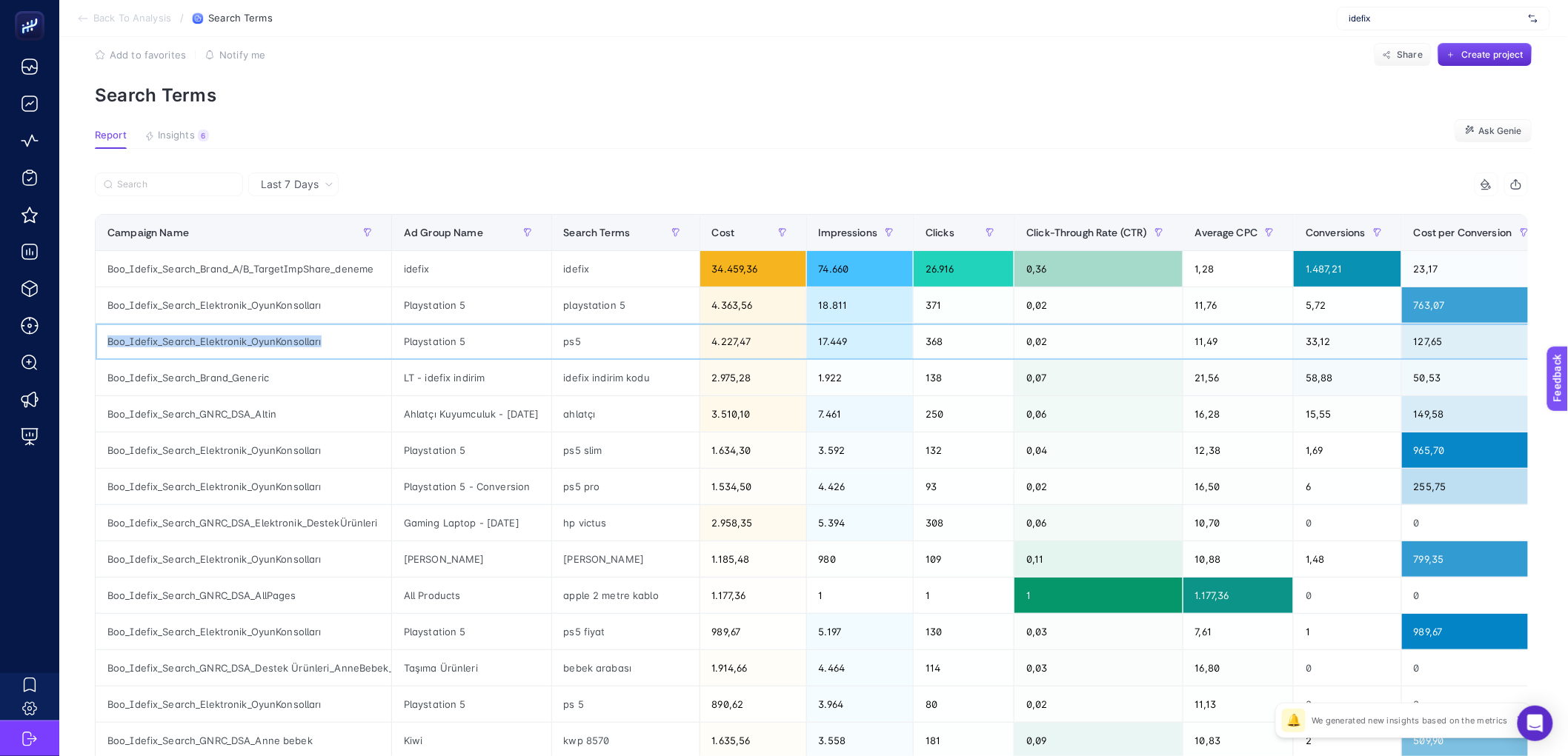
copy tr "Boo_Idefix_Search_Elektronik_OyunKonsolları"
click at [190, 177] on label at bounding box center [169, 184] width 148 height 23
click at [190, 179] on input "Search" at bounding box center [175, 184] width 117 height 11
paste input "Boo_Idefix_Search_Elektronik_OyunKonsolları"
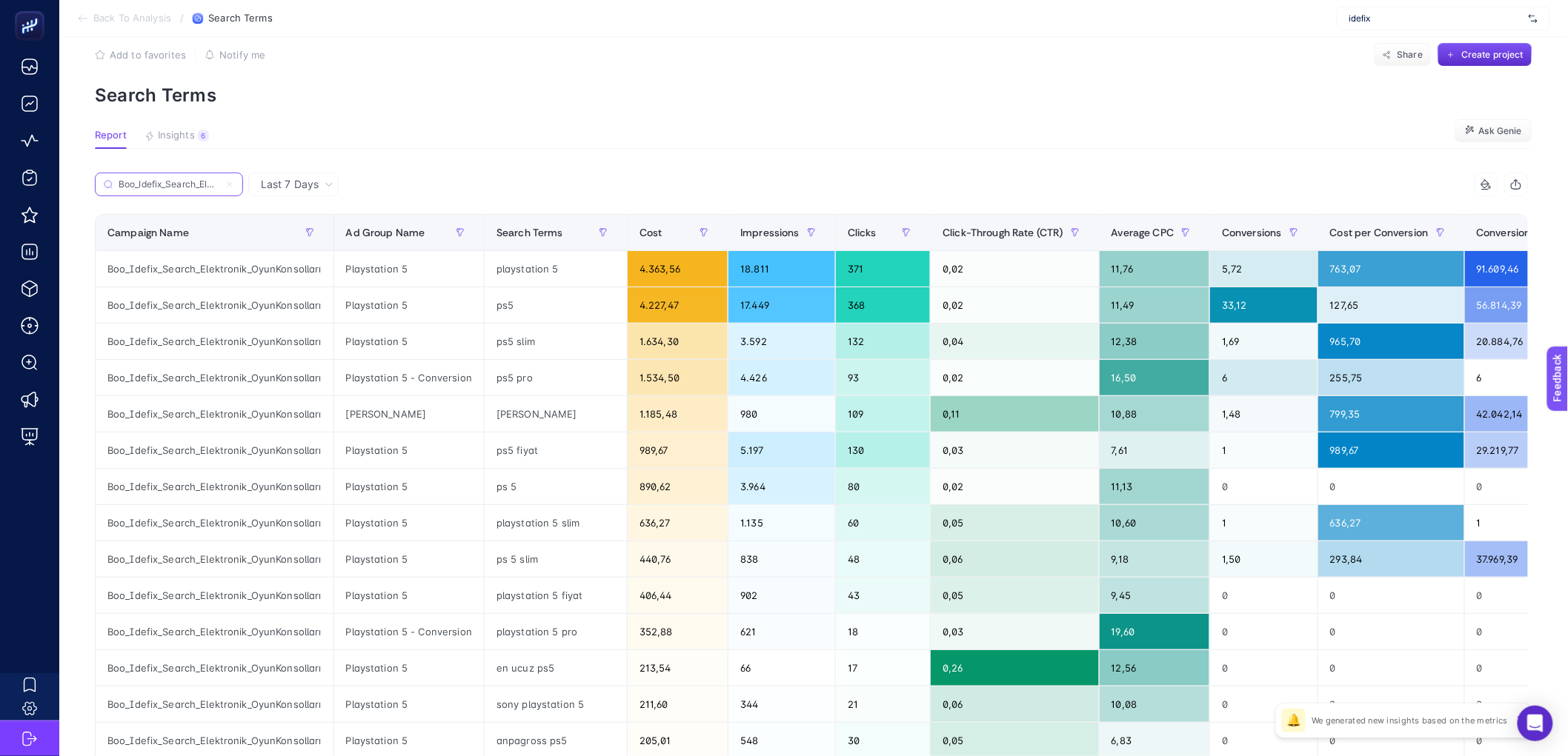
scroll to position [0, 91]
type input "Boo_Idefix_Search_Elektronik_OyunKonsolları"
click at [374, 230] on span "Ad Group Name" at bounding box center [386, 232] width 79 height 12
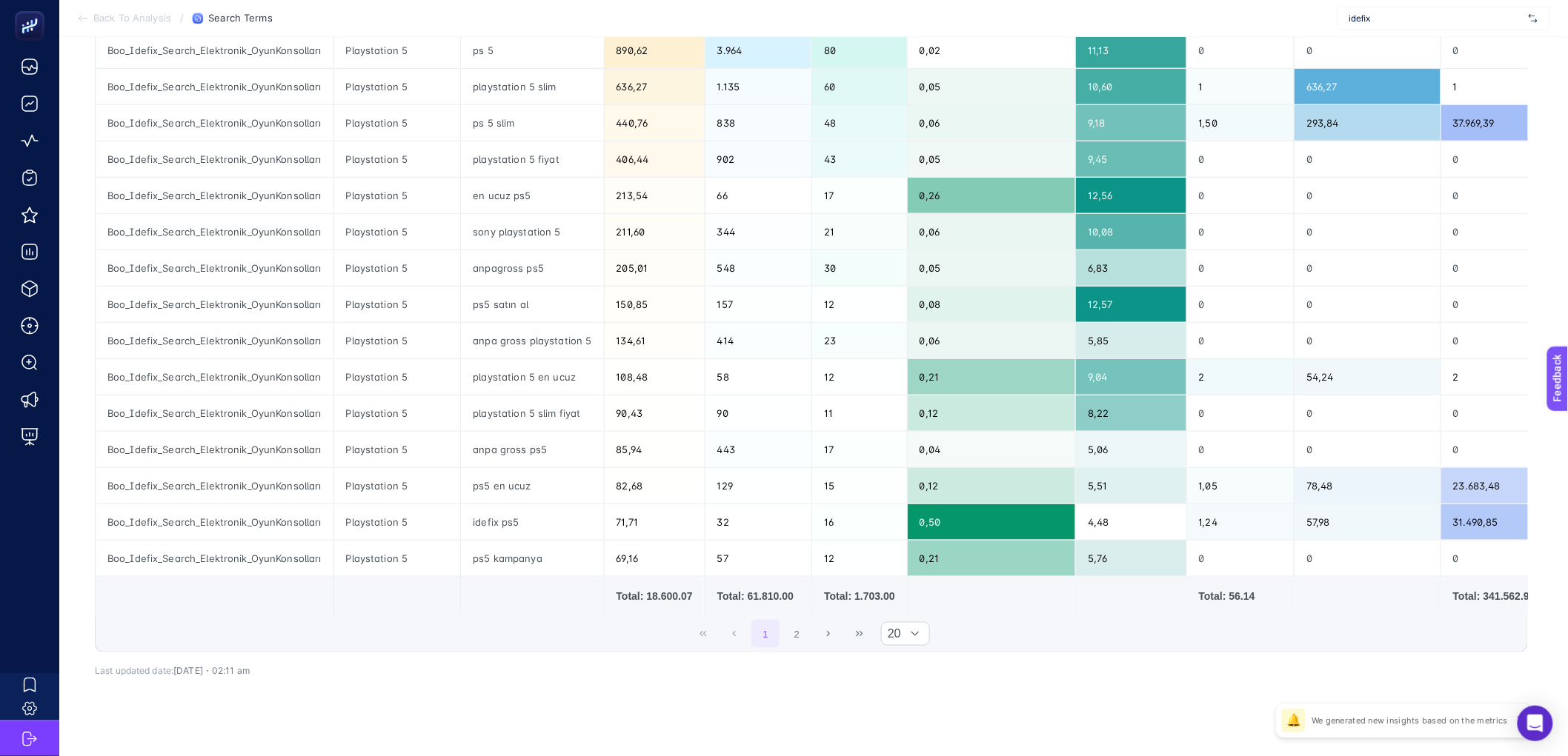
scroll to position [453, 0]
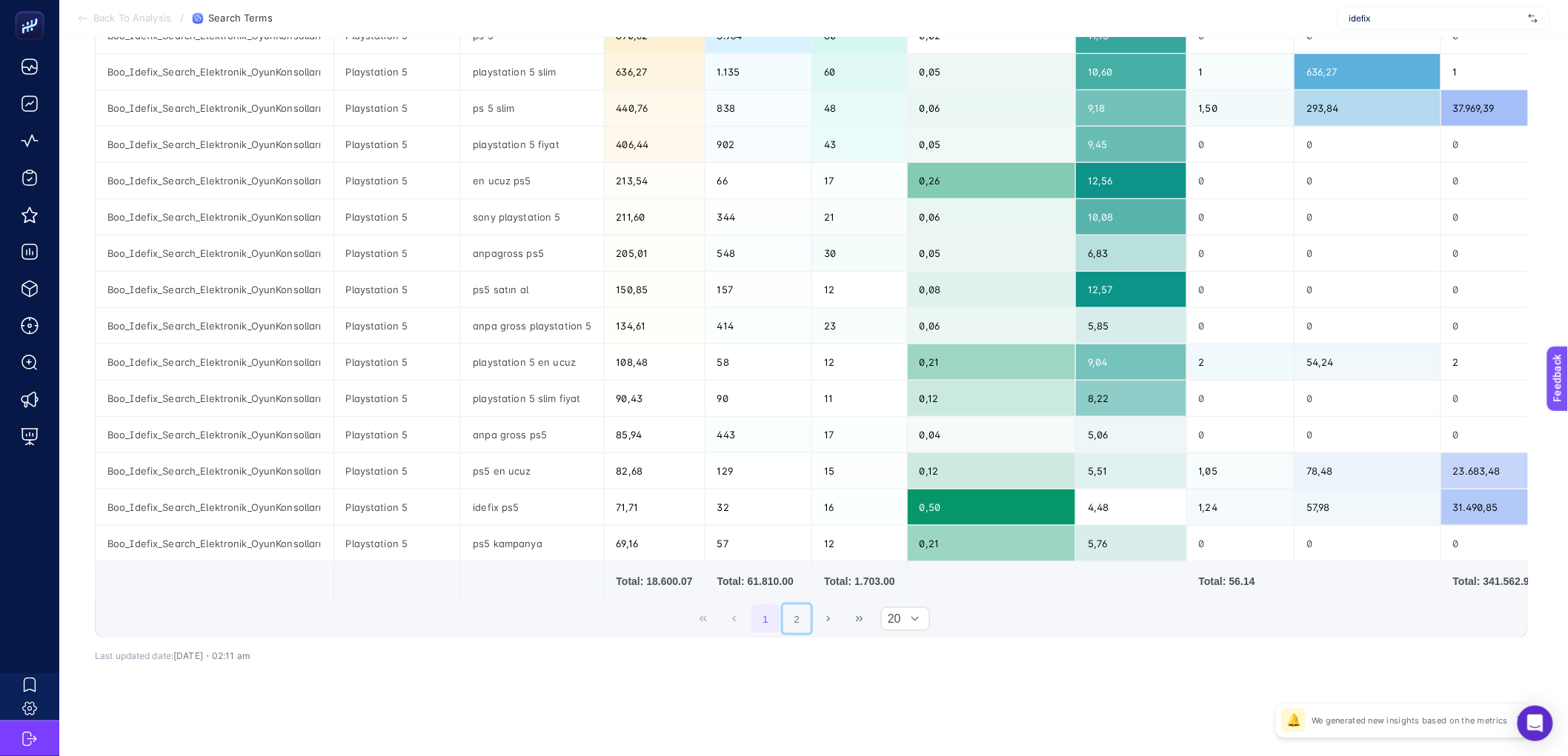
click at [796, 625] on button "2" at bounding box center [798, 619] width 28 height 28
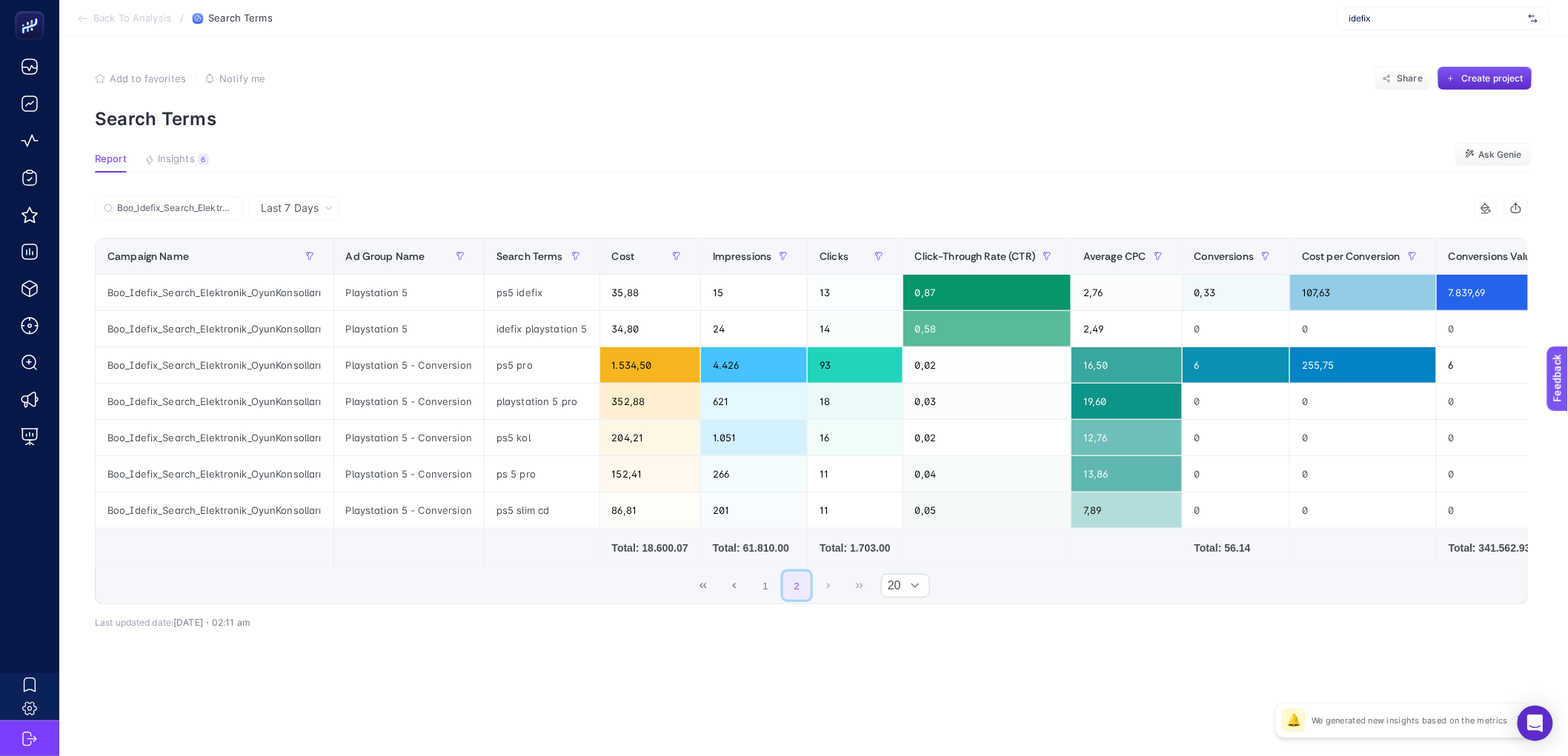
scroll to position [0, 0]
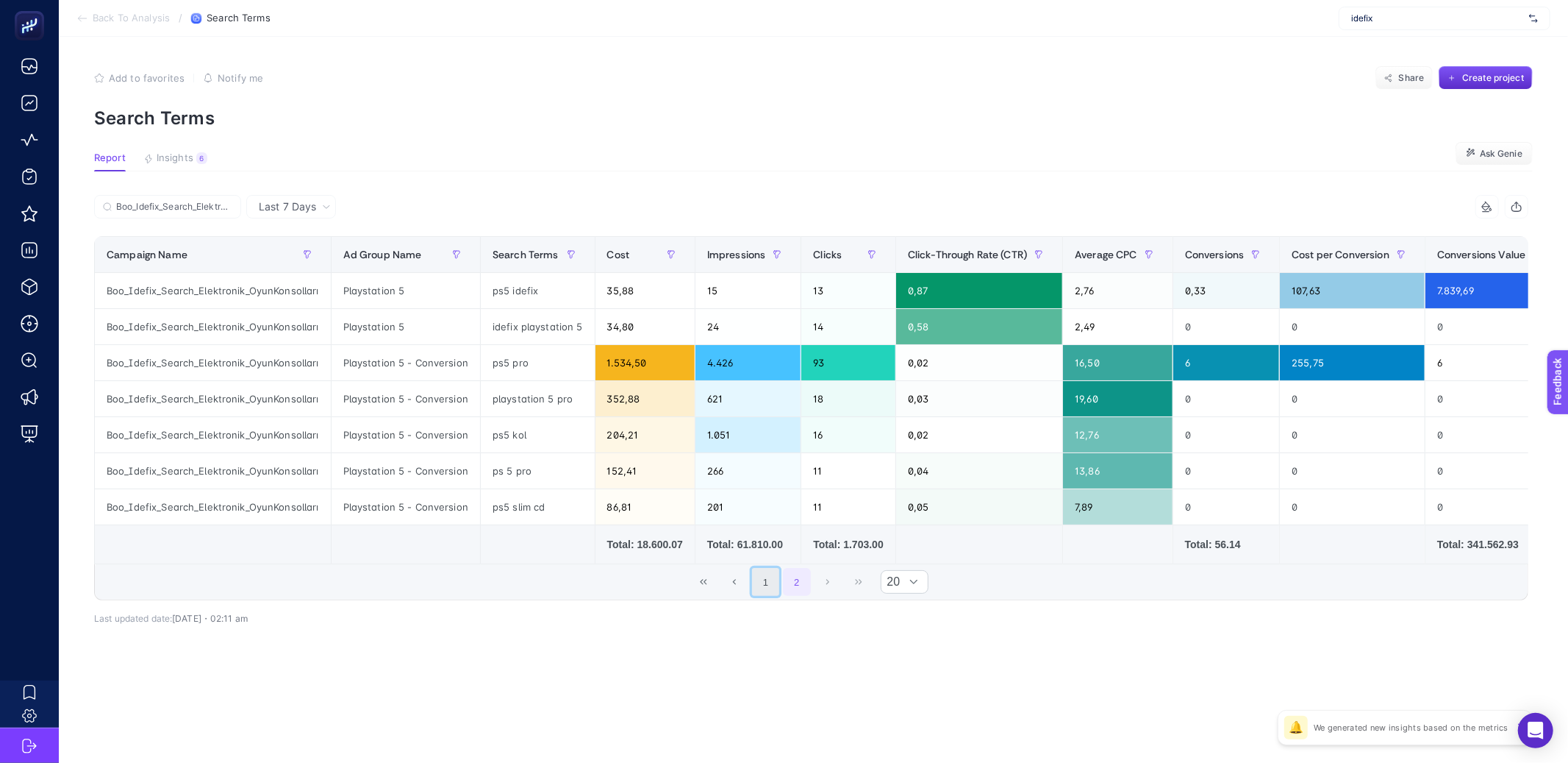
click at [765, 593] on button "1" at bounding box center [766, 582] width 28 height 28
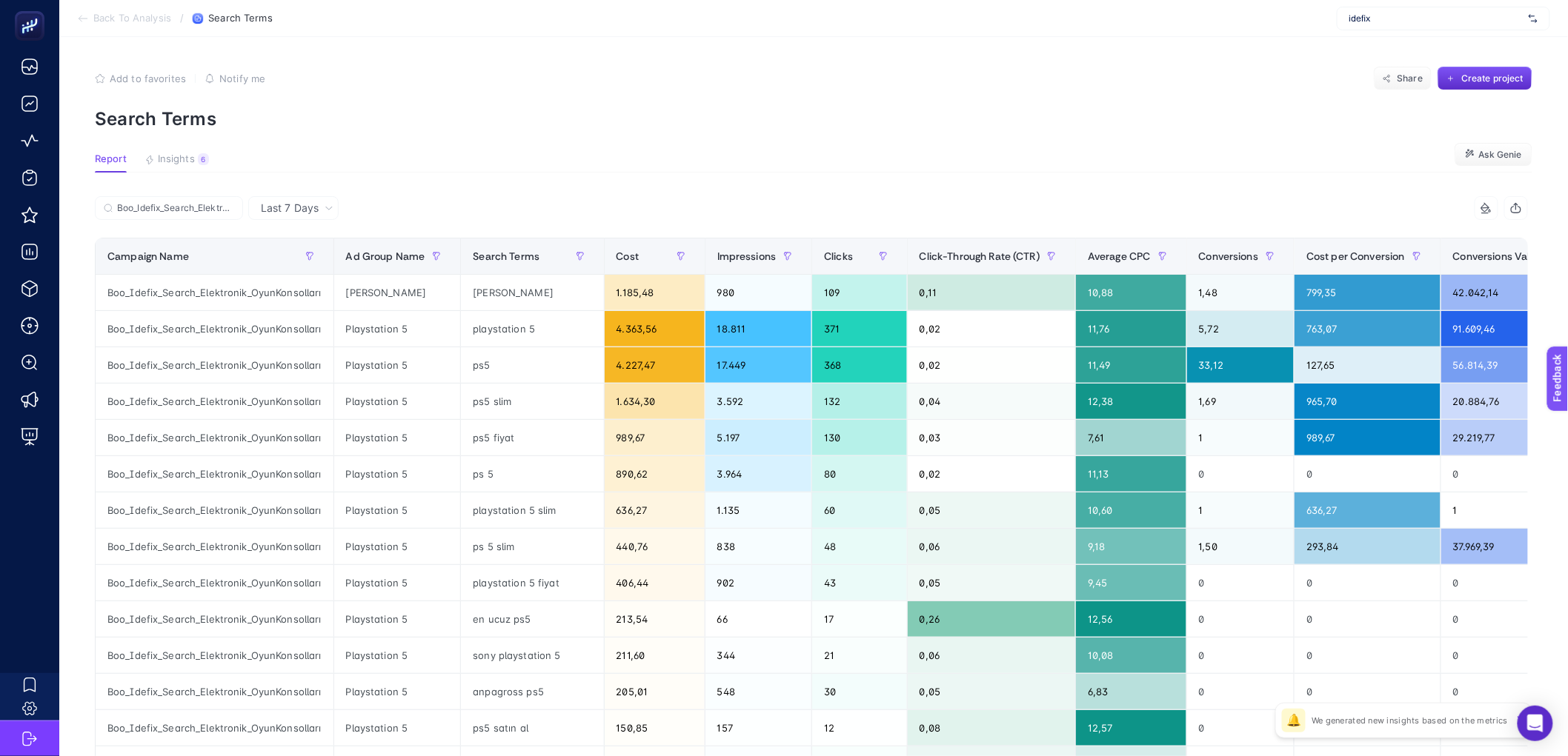
click at [226, 196] on div "Boo_Idefix_Search_Elektronik_OyunKonsolları" at bounding box center [453, 212] width 717 height 33
click at [229, 204] on input "Boo_Idefix_Search_Elektronik_OyunKonsolları" at bounding box center [175, 208] width 117 height 11
click at [195, 206] on input "Boo_Idefix_Search_Elektronik_OyunKonsolları" at bounding box center [169, 208] width 101 height 11
click at [189, 210] on input "Boo_Idefix_Search_Elektronik_OyunKonsolları" at bounding box center [169, 208] width 101 height 11
click at [230, 208] on icon at bounding box center [230, 208] width 9 height 9
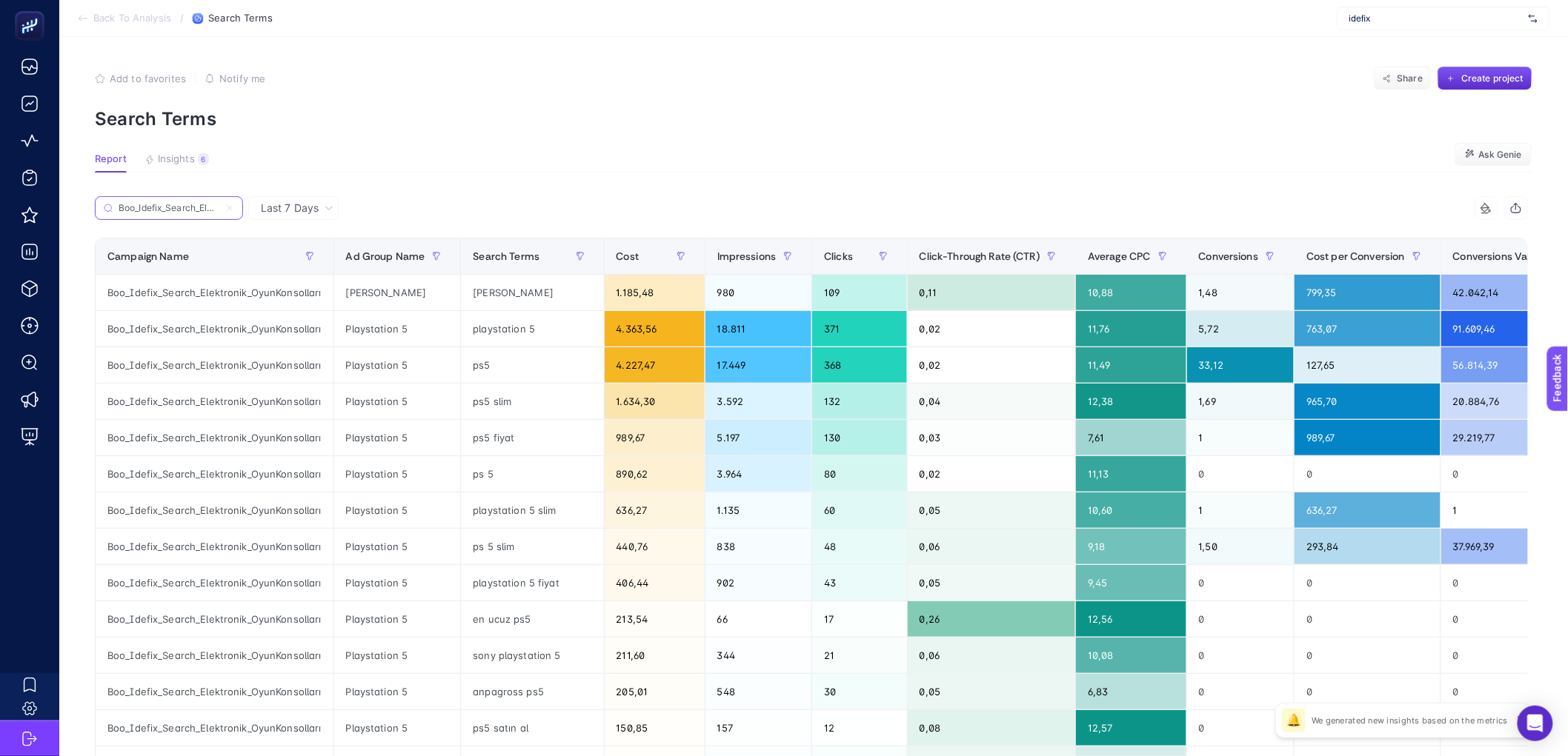
click at [219, 208] on input "Boo_Idefix_Search_Elektronik_OyunKonsolları" at bounding box center [169, 208] width 101 height 11
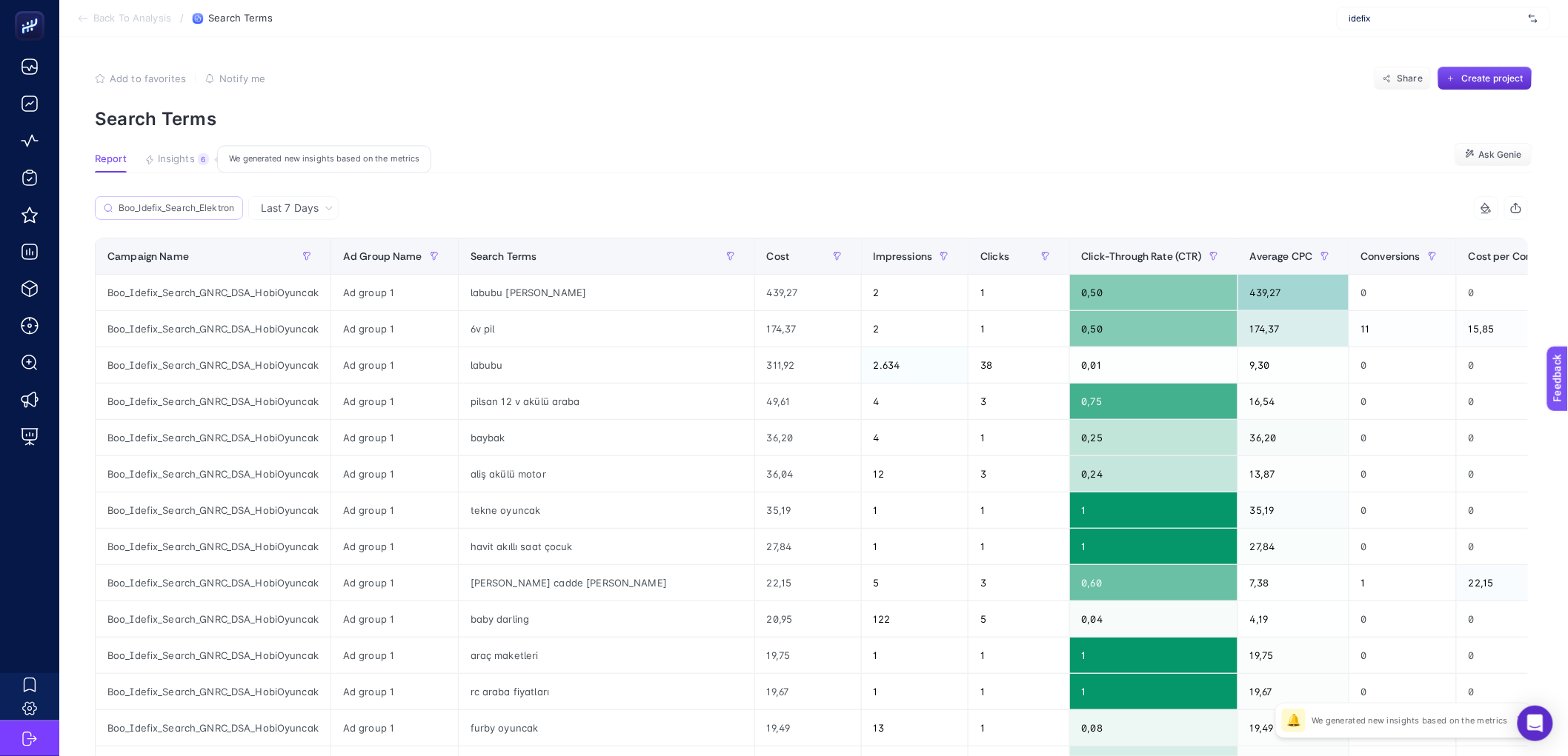
click at [173, 161] on span "Insights" at bounding box center [177, 159] width 37 height 12
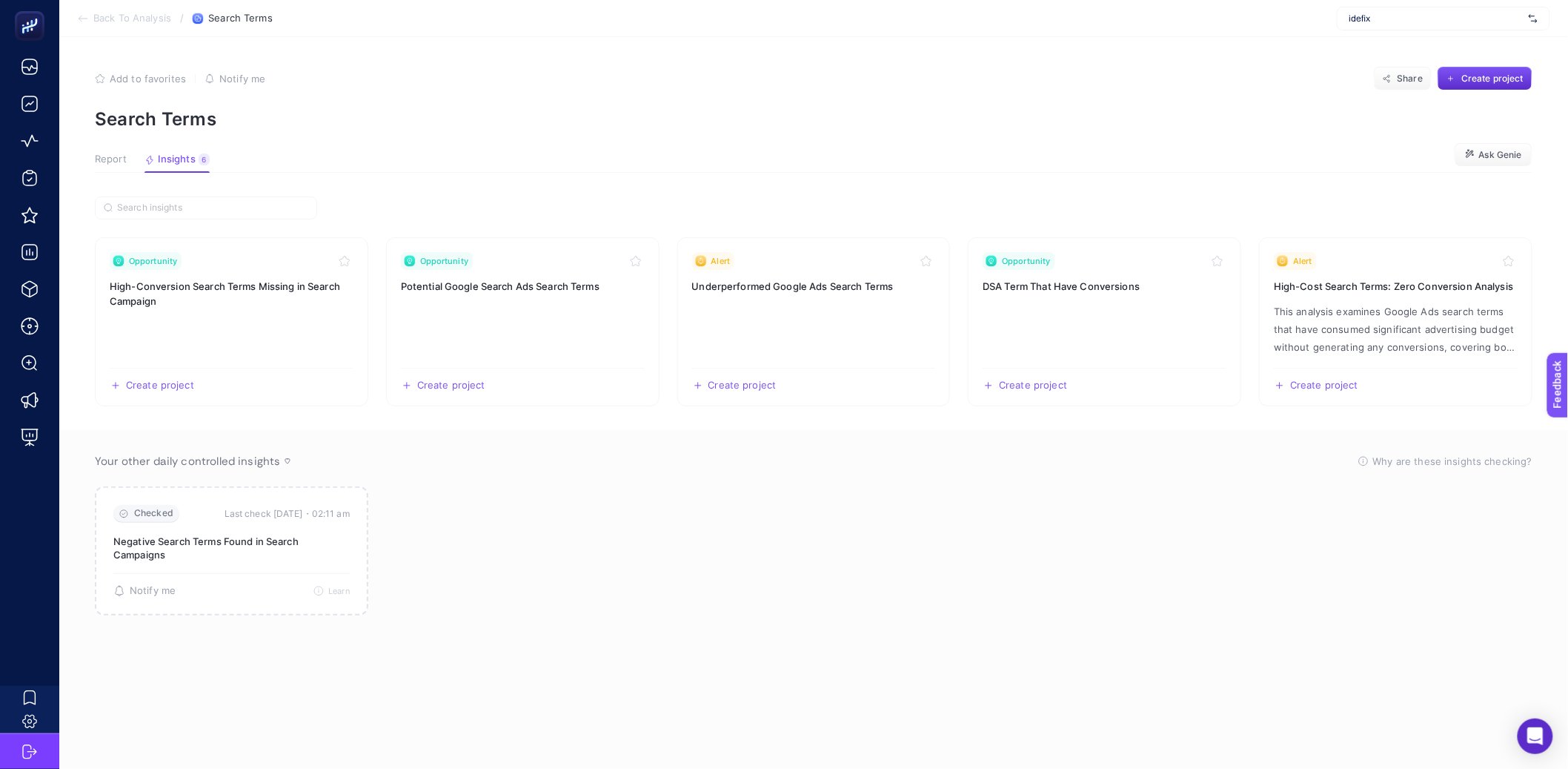
click at [106, 160] on span "Report" at bounding box center [110, 159] width 32 height 12
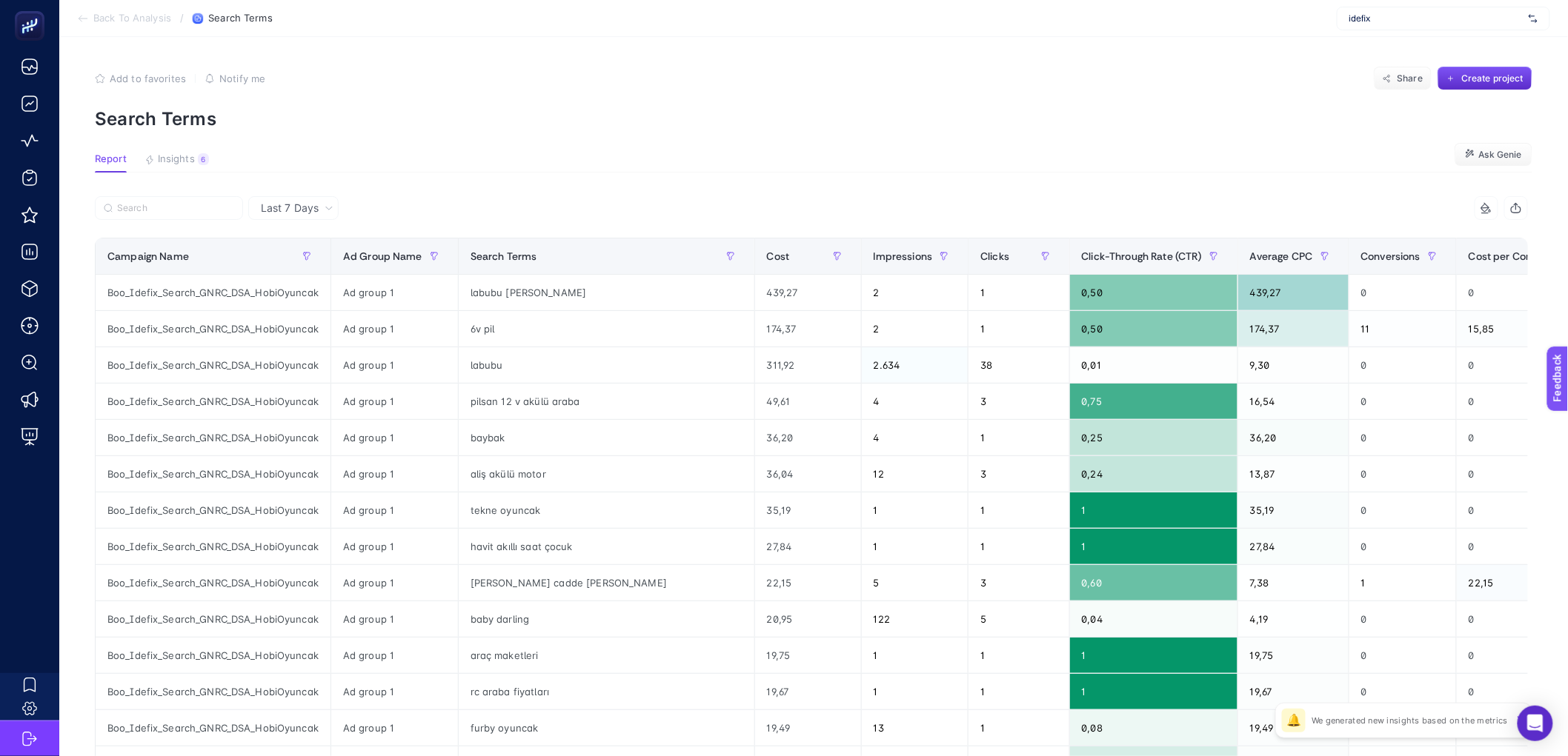
scroll to position [453, 0]
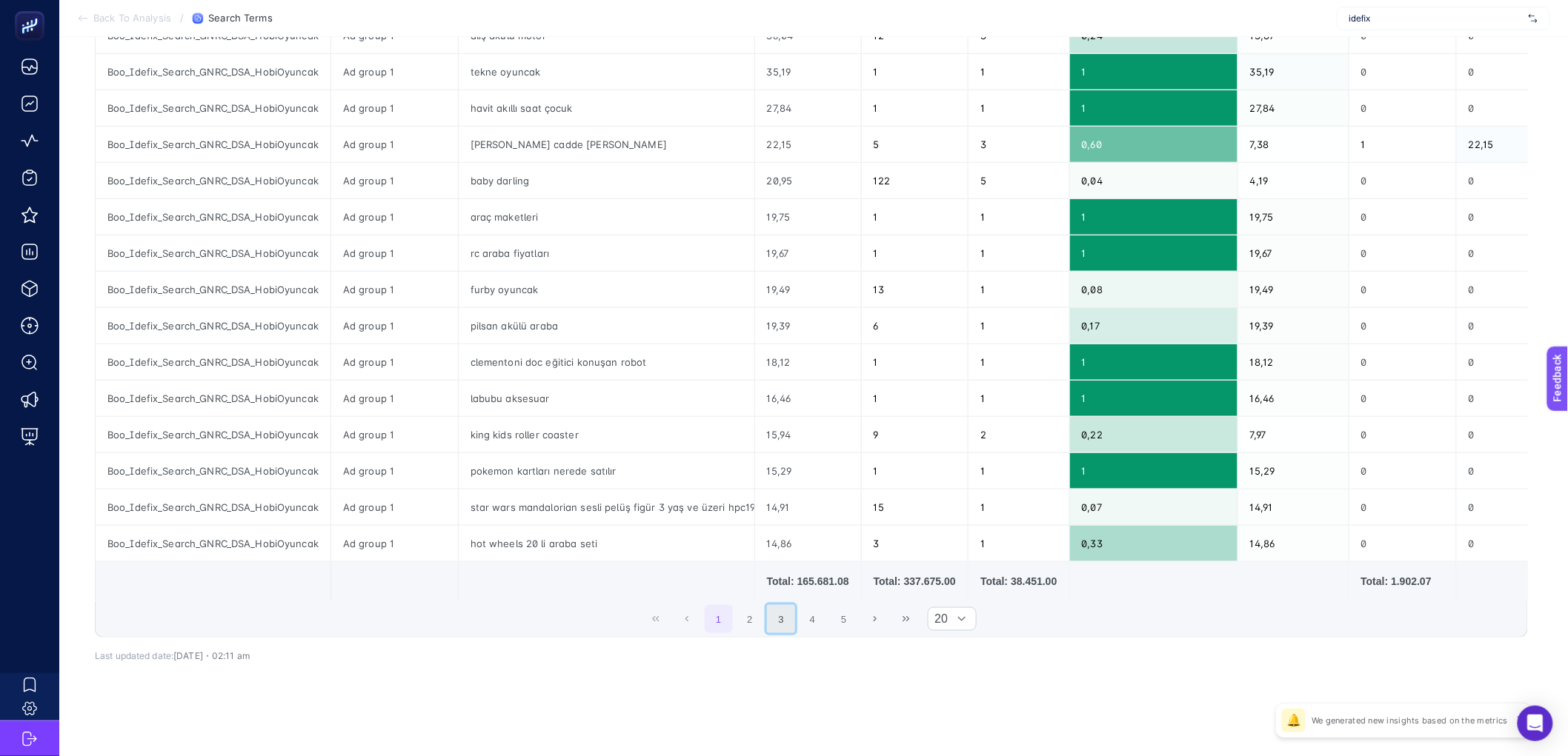
click at [795, 623] on button "3" at bounding box center [781, 619] width 28 height 28
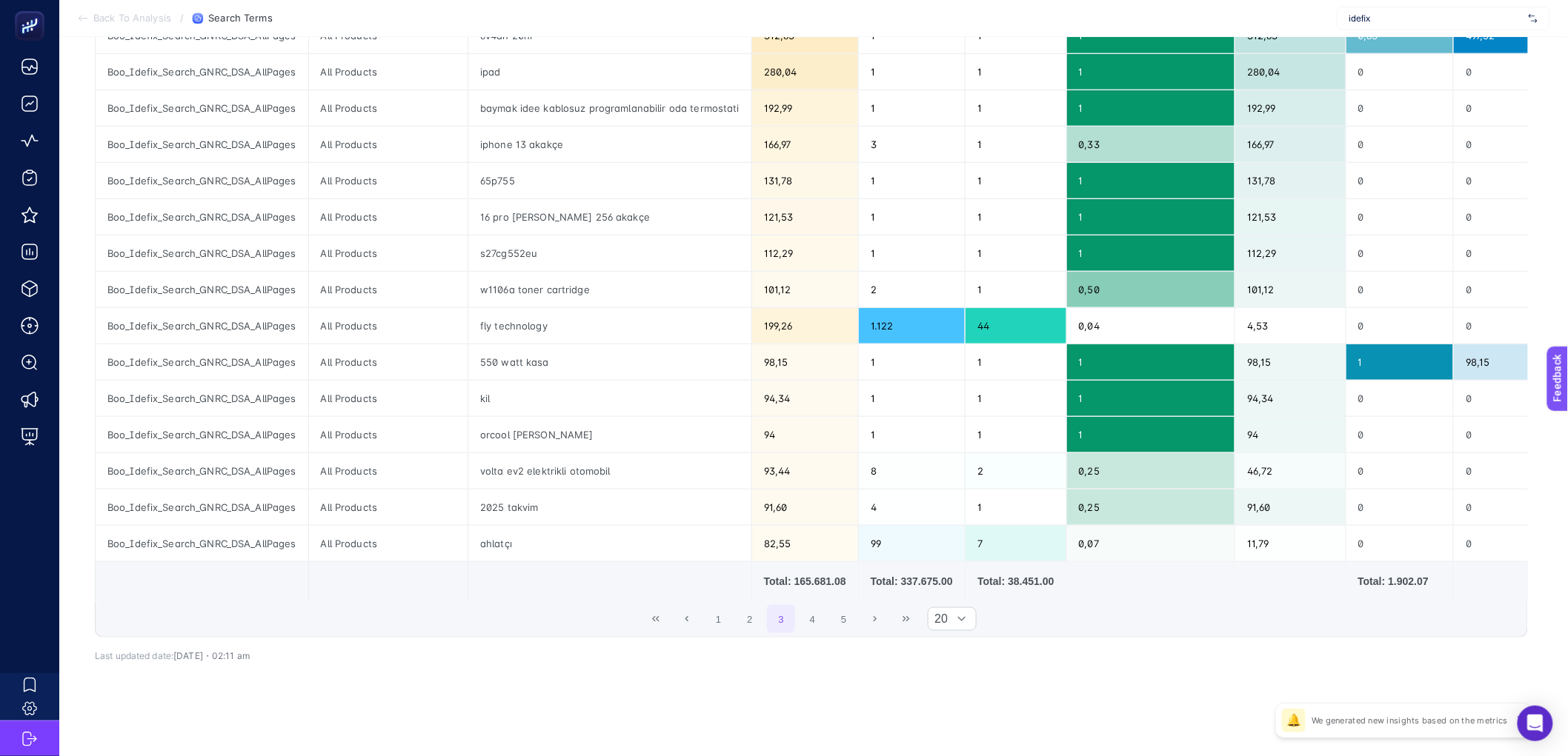
click at [894, 621] on div "1 2 3 4 5 20" at bounding box center [812, 619] width 1432 height 36
click at [903, 620] on button "Last Page" at bounding box center [907, 619] width 28 height 28
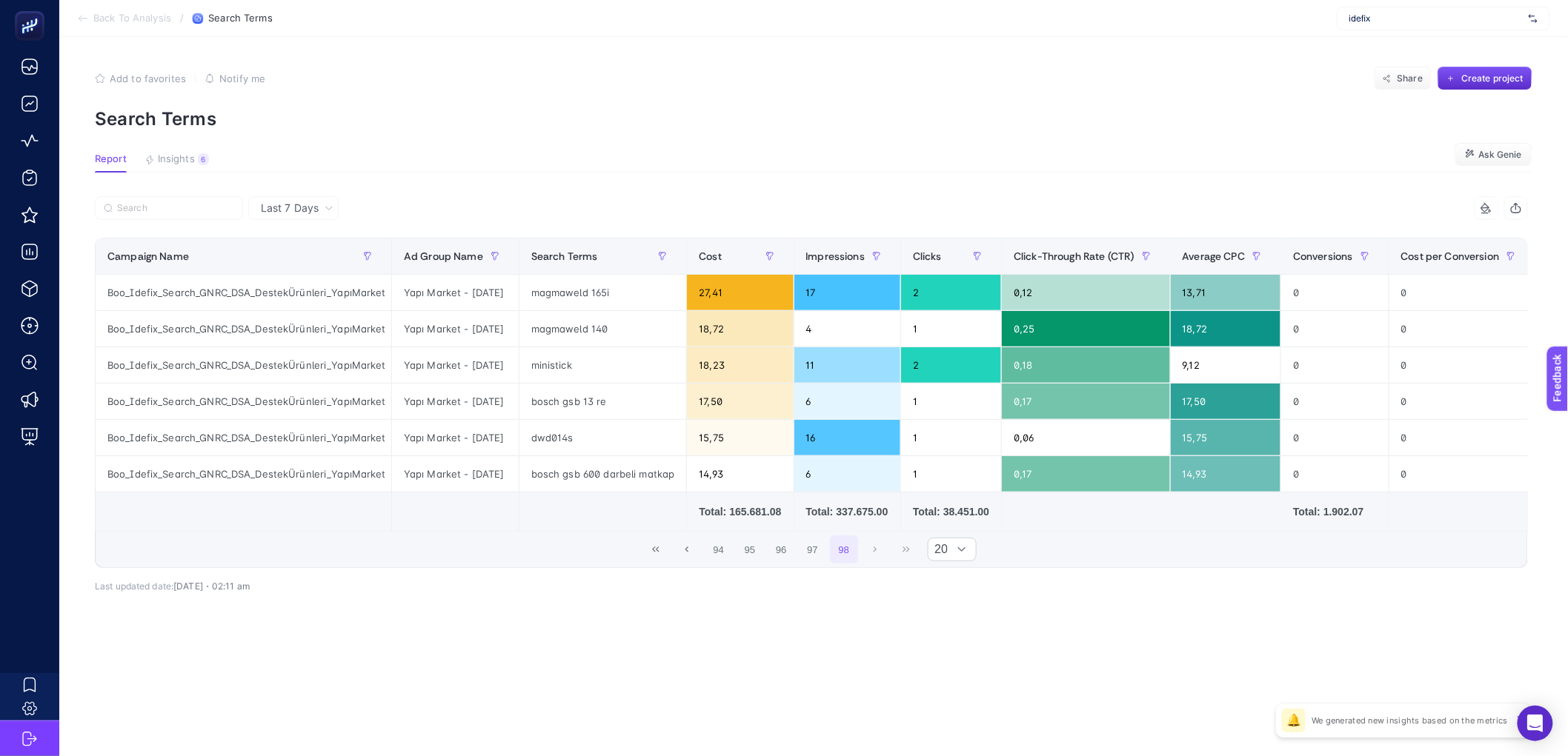
scroll to position [0, 0]
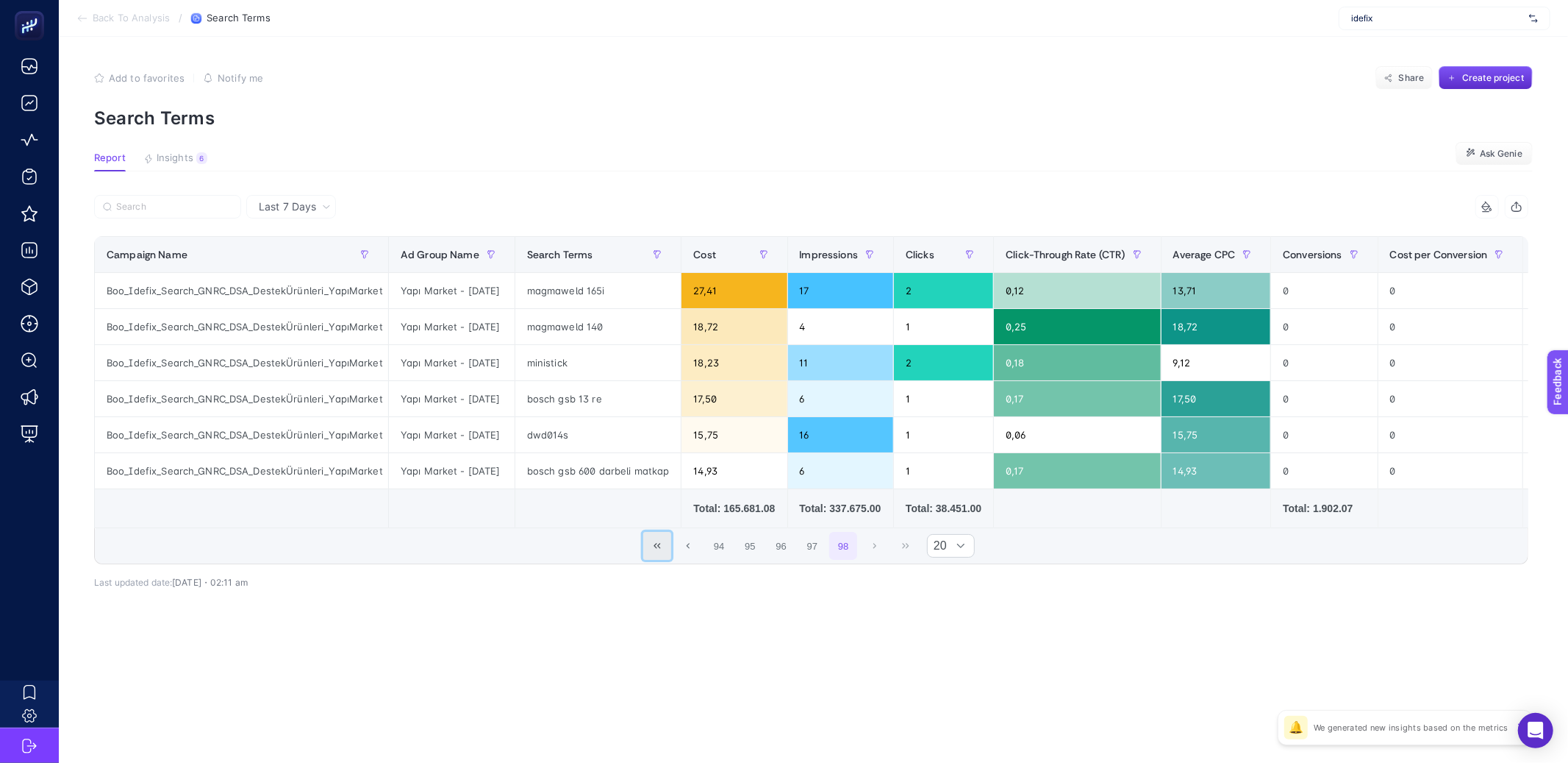
click at [653, 550] on icon "First Page" at bounding box center [657, 545] width 8 height 8
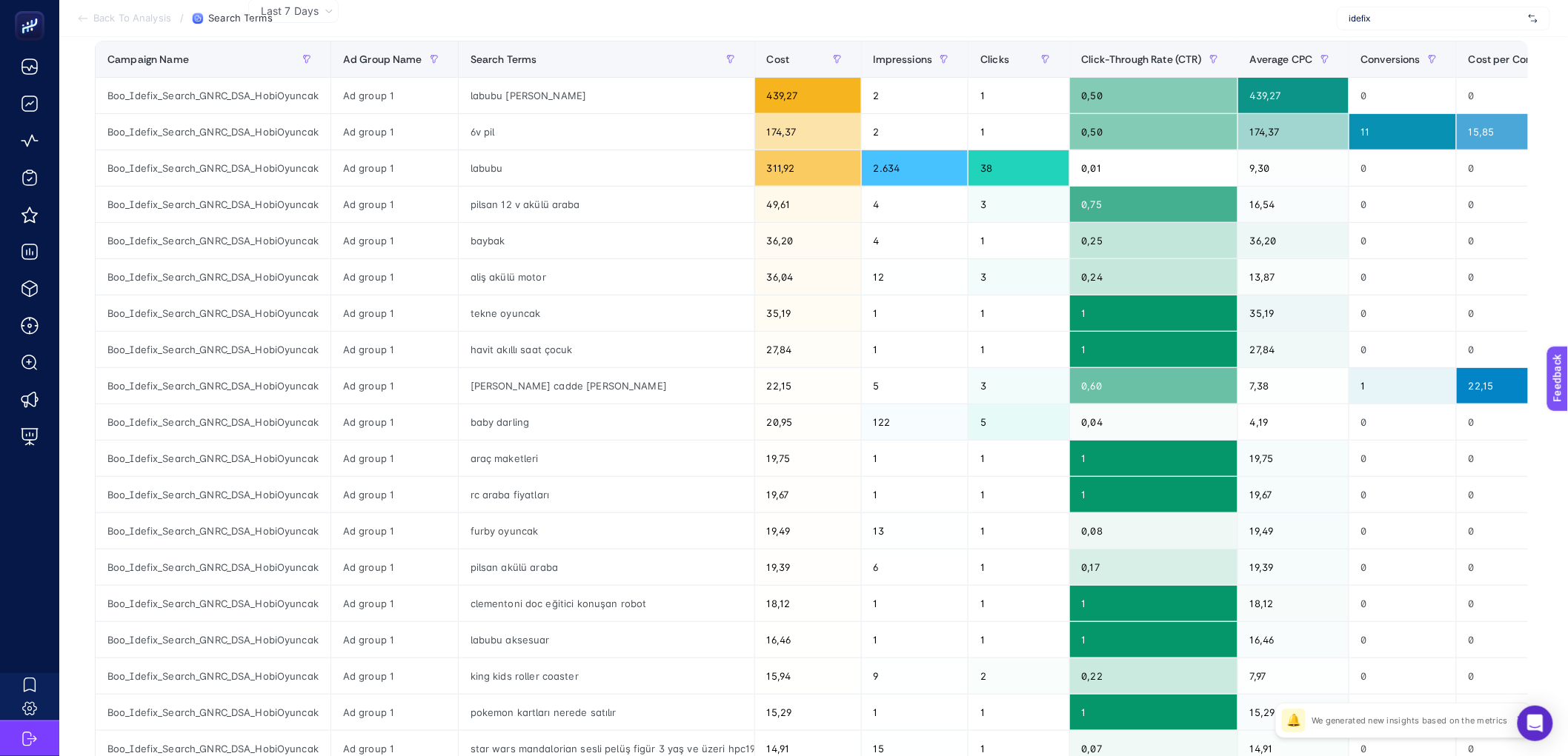
scroll to position [453, 0]
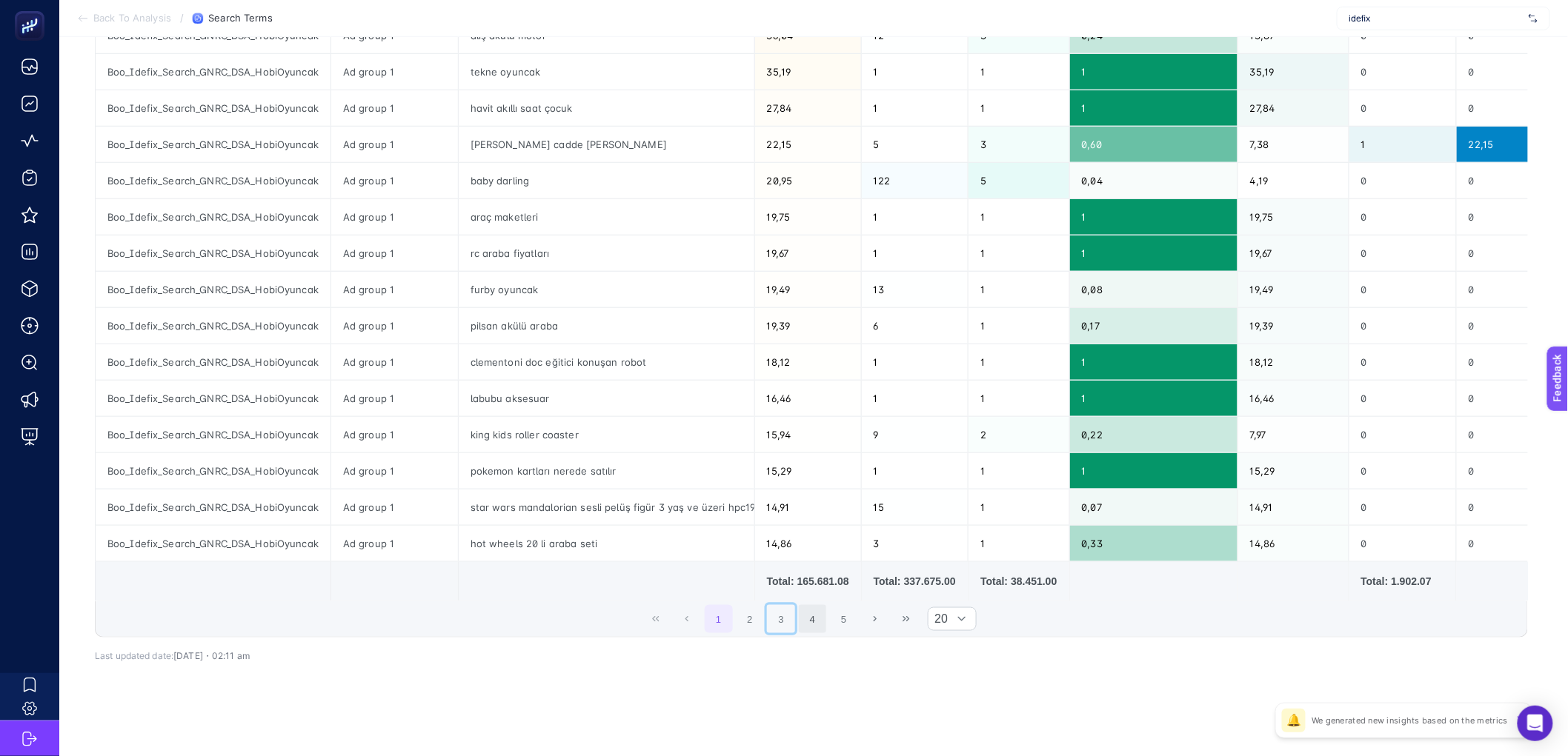
drag, startPoint x: 784, startPoint y: 618, endPoint x: 812, endPoint y: 621, distance: 28.2
click at [784, 618] on button "3" at bounding box center [781, 619] width 28 height 28
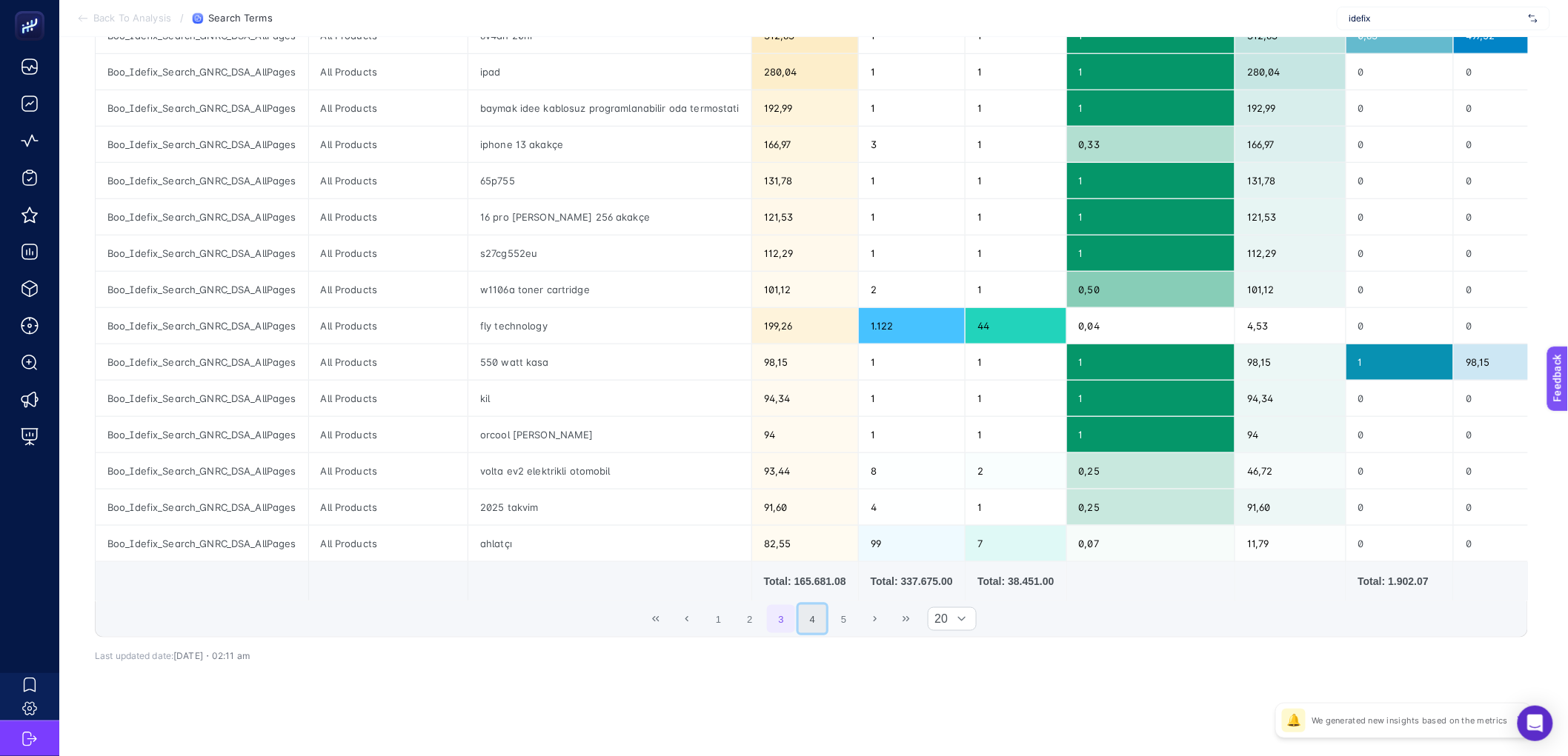
click at [816, 621] on button "4" at bounding box center [813, 619] width 28 height 28
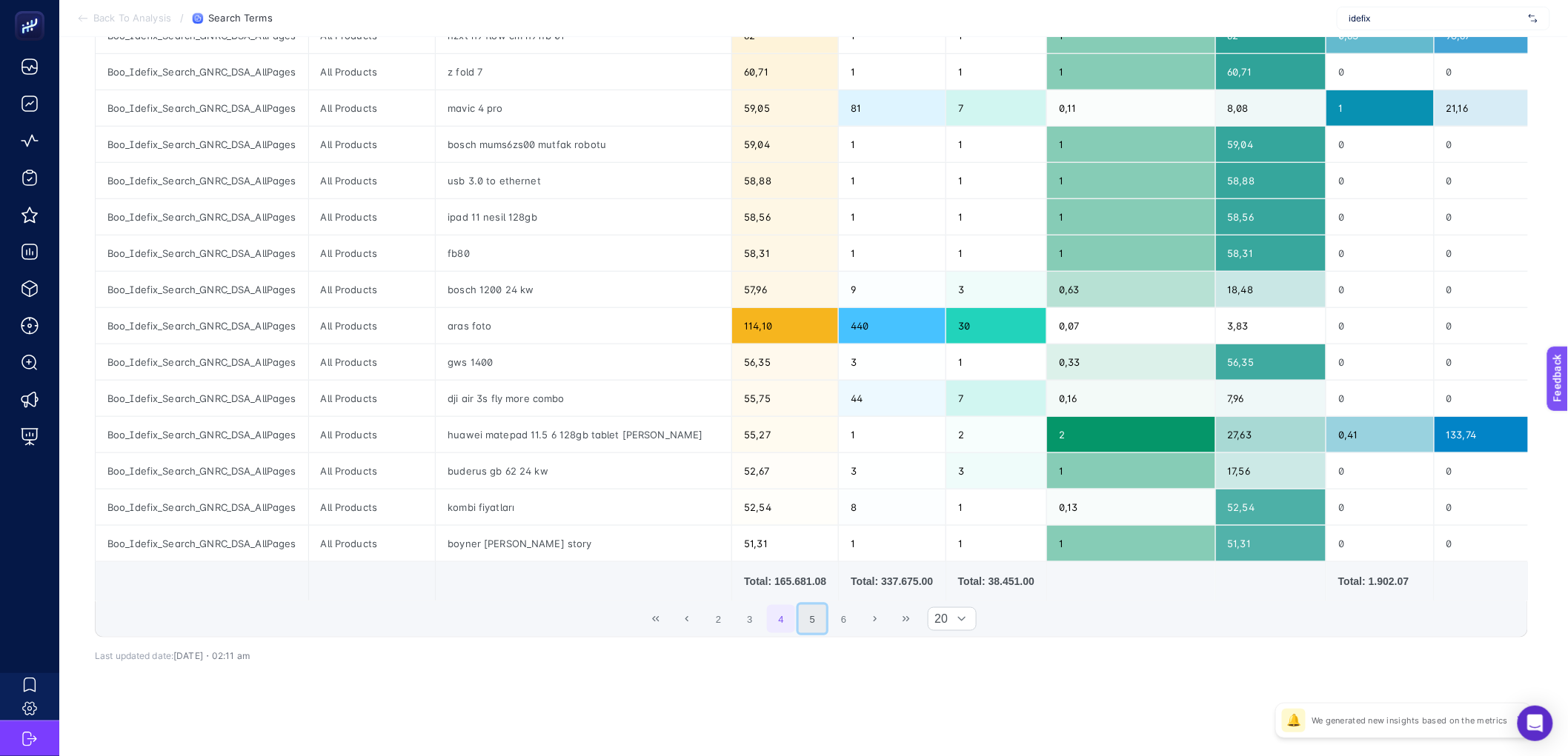
click at [826, 625] on button "5" at bounding box center [813, 619] width 28 height 28
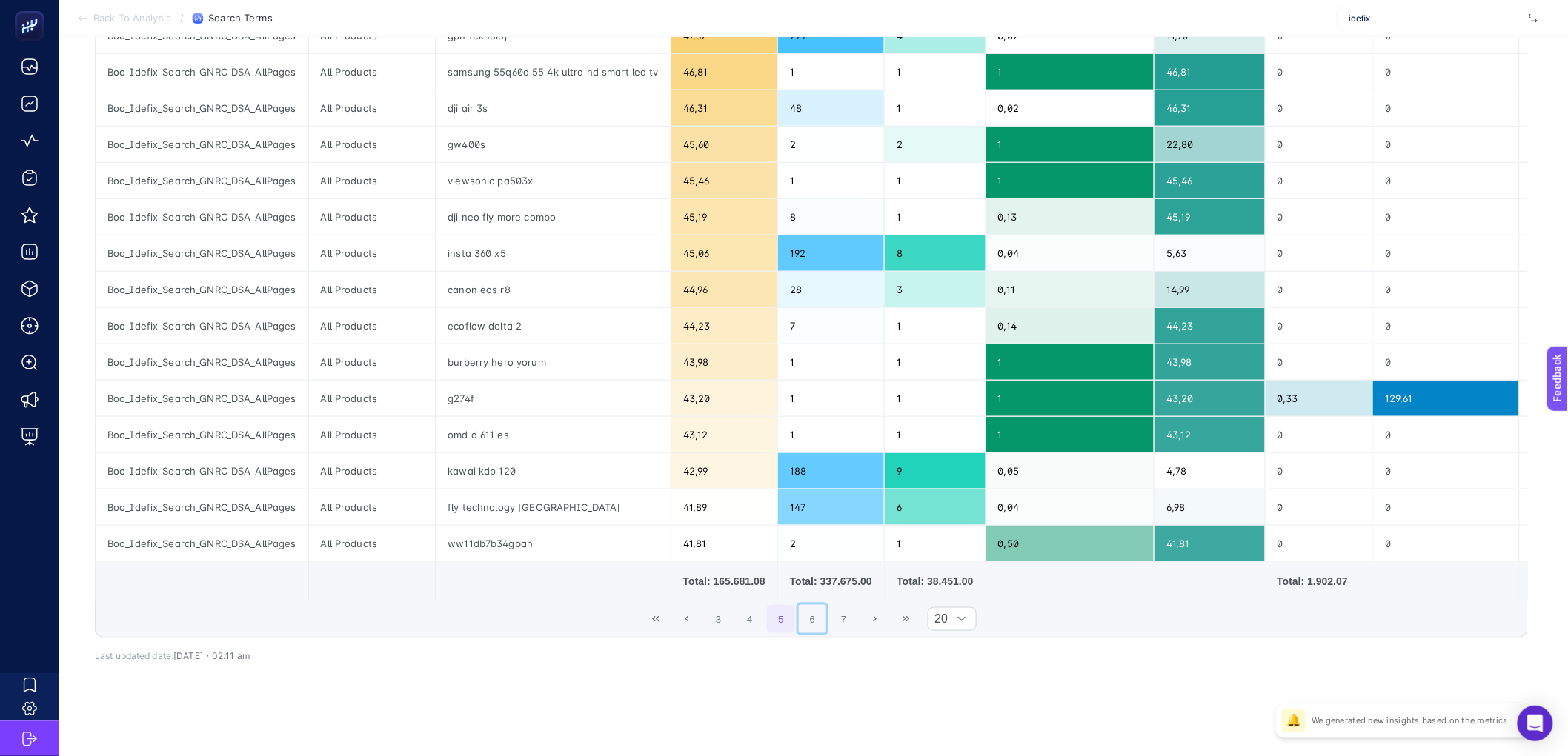
click at [826, 625] on button "6" at bounding box center [813, 619] width 28 height 28
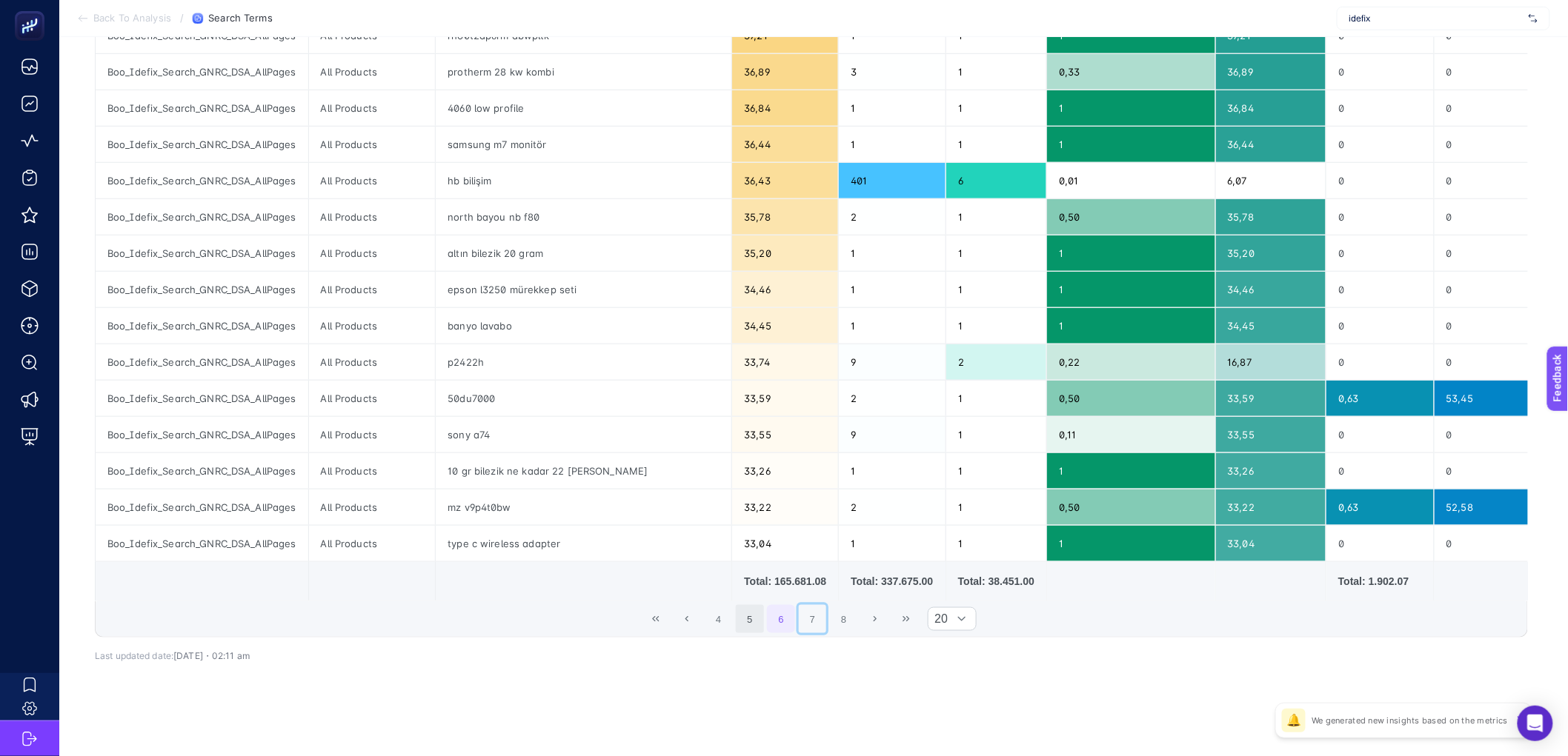
click at [826, 625] on button "7" at bounding box center [813, 619] width 28 height 28
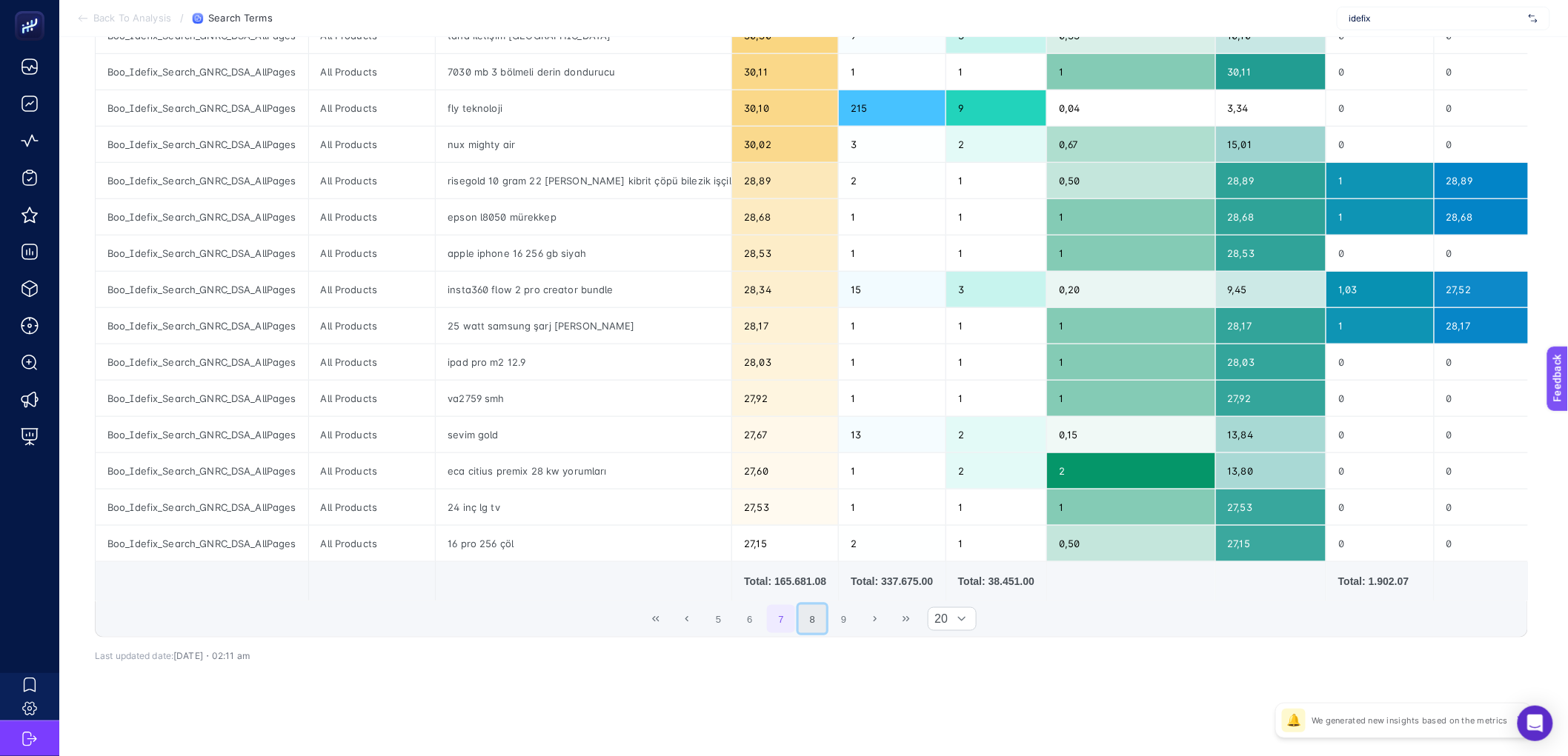
click at [825, 625] on button "8" at bounding box center [813, 619] width 28 height 28
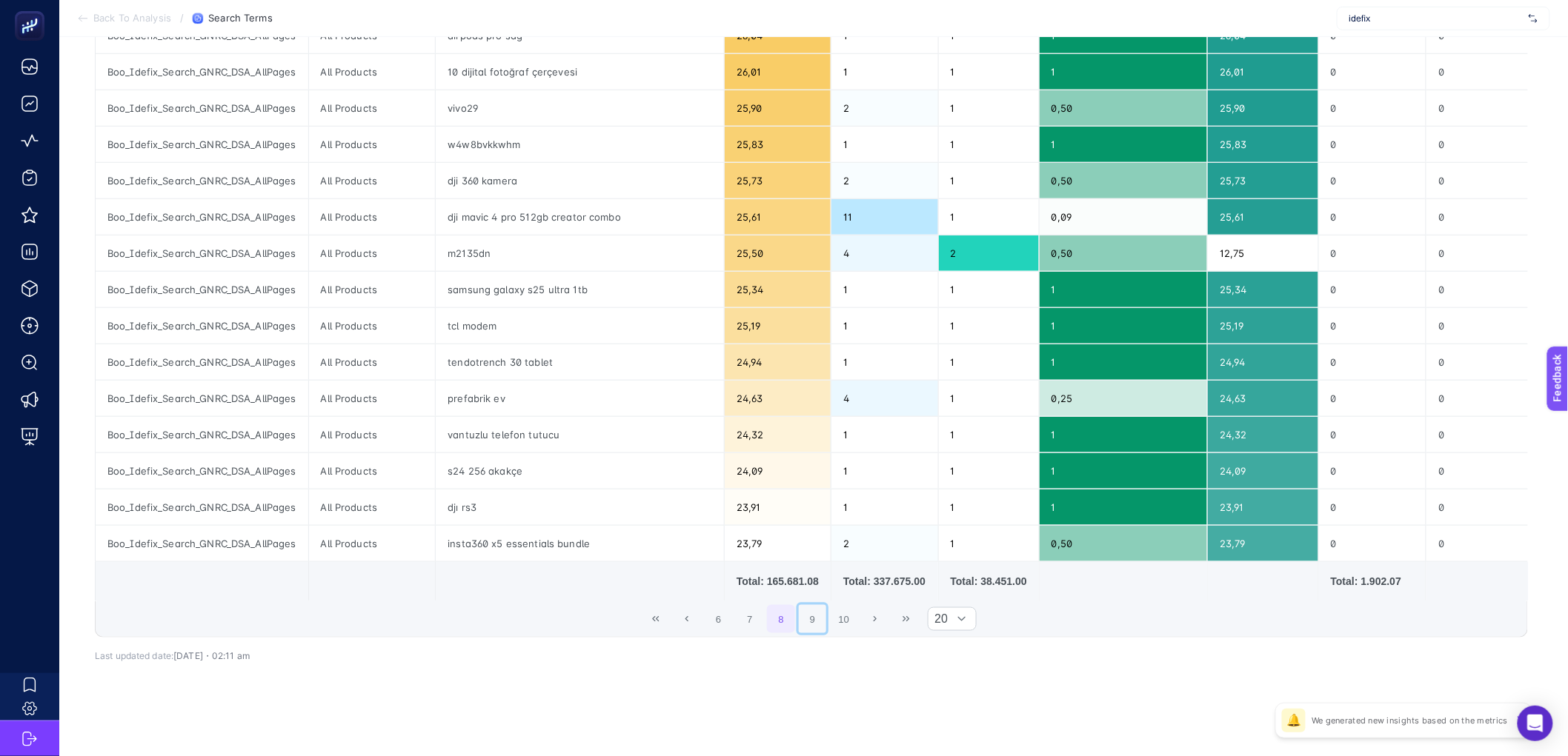
click at [825, 625] on button "9" at bounding box center [813, 619] width 28 height 28
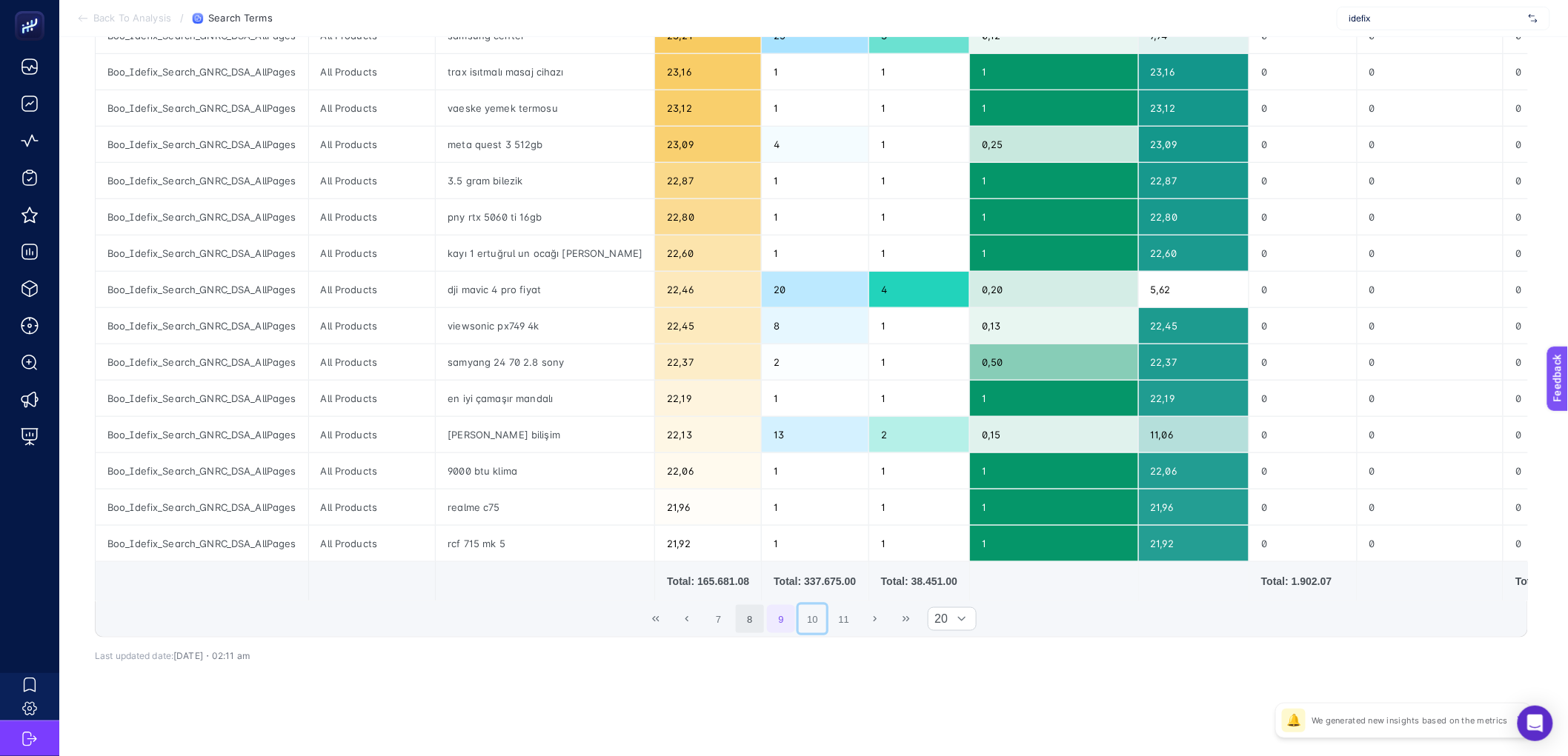
click at [825, 625] on button "10" at bounding box center [813, 619] width 28 height 28
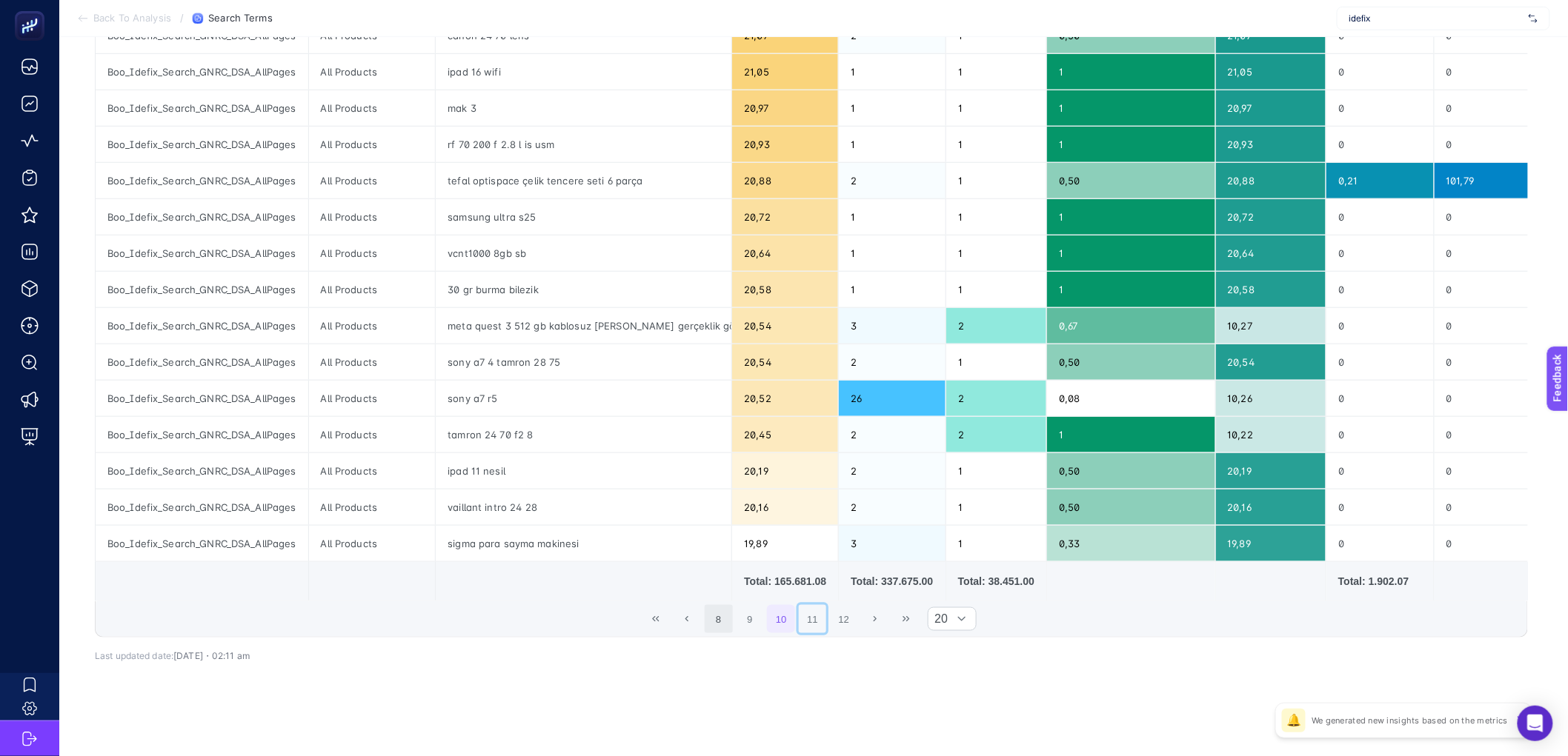
click at [825, 625] on button "11" at bounding box center [813, 619] width 28 height 28
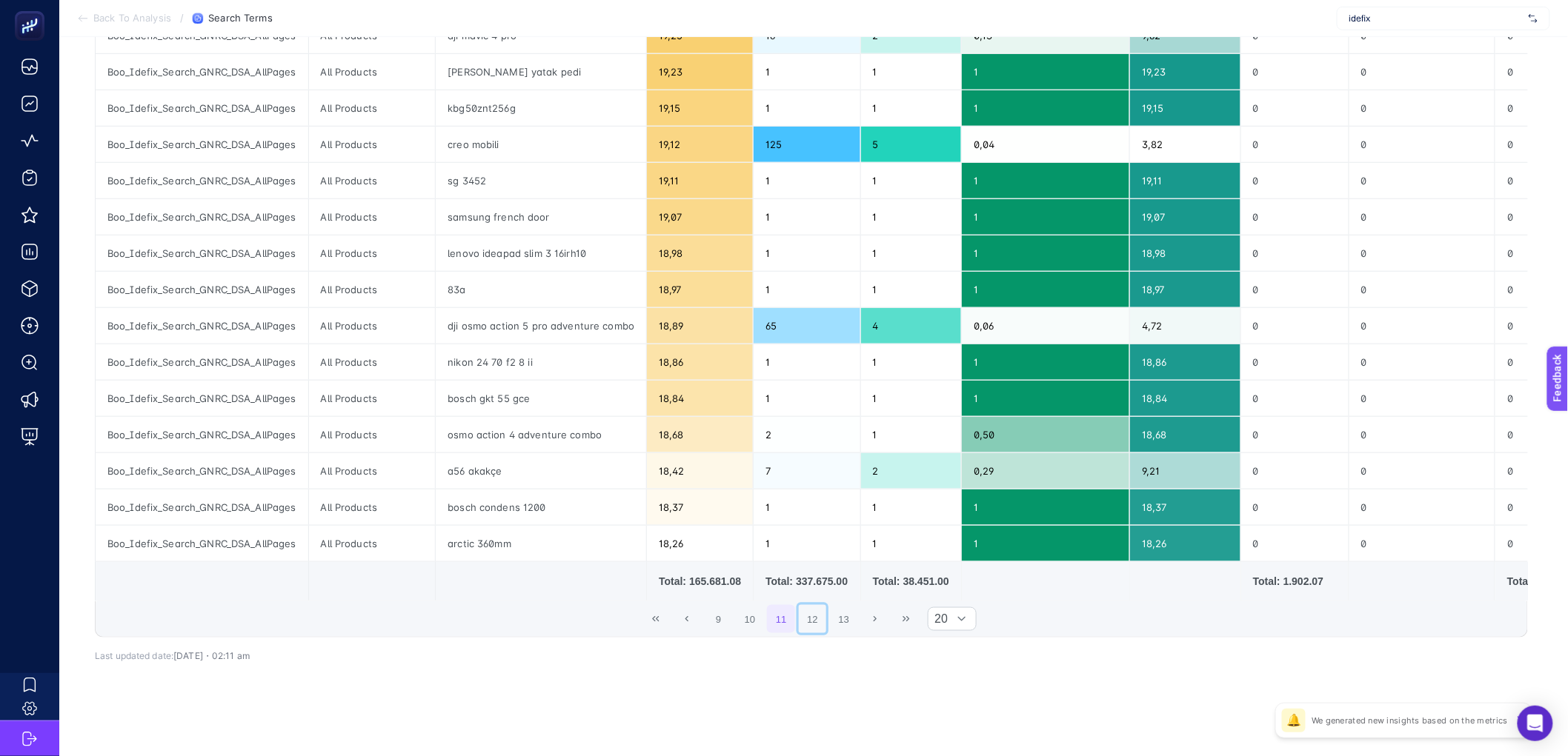
click at [825, 625] on button "12" at bounding box center [813, 619] width 28 height 28
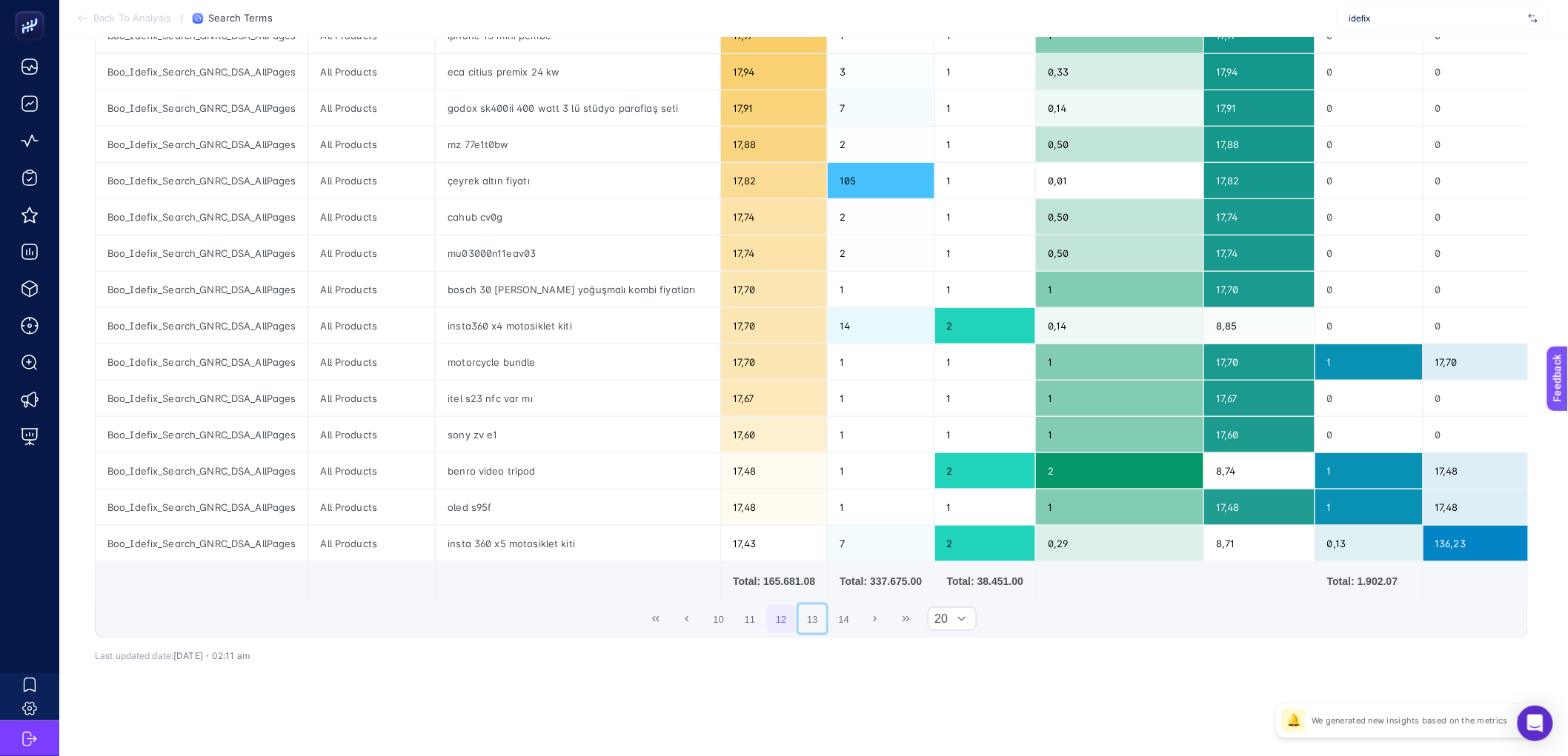
click at [825, 625] on button "13" at bounding box center [813, 619] width 28 height 28
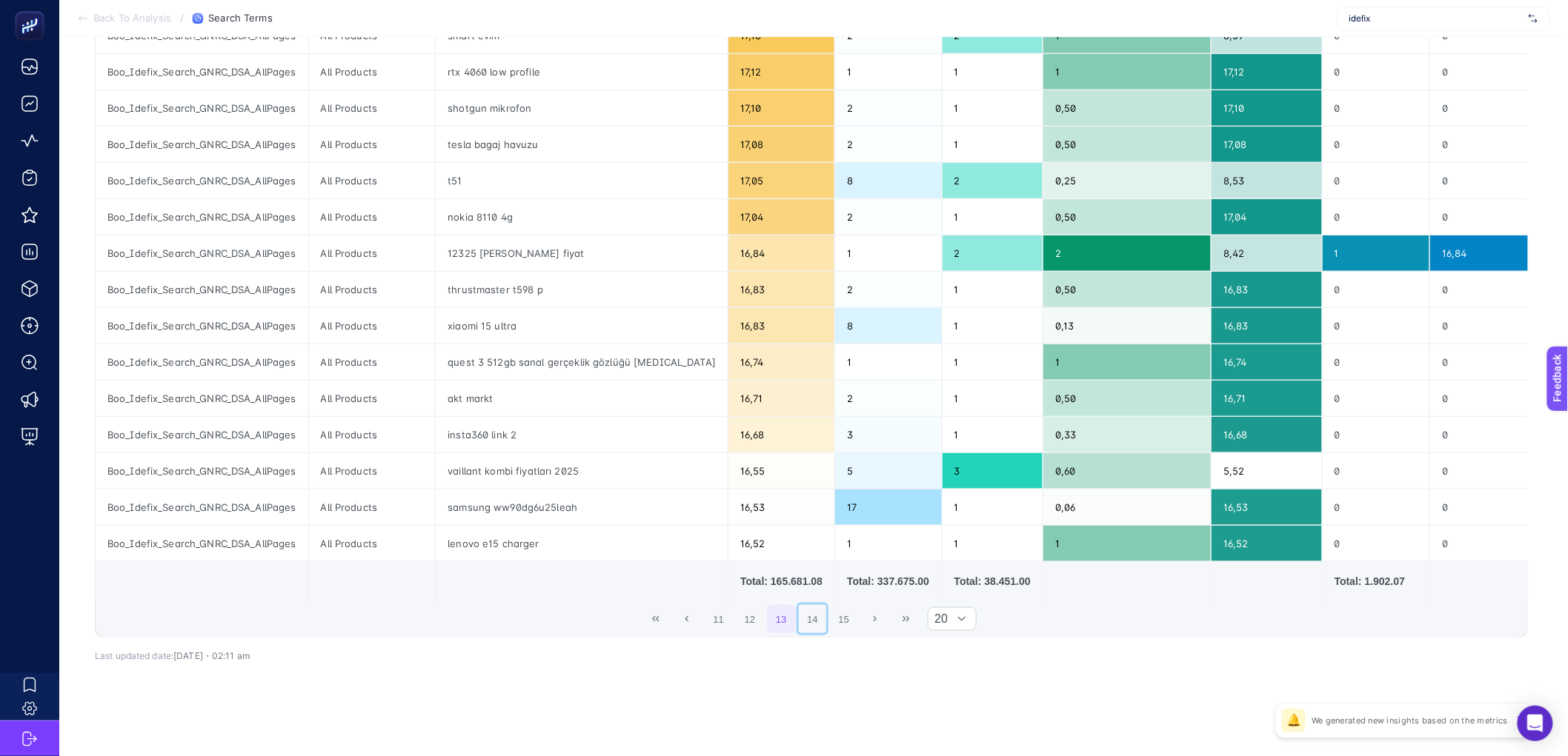
click at [825, 625] on button "14" at bounding box center [813, 619] width 28 height 28
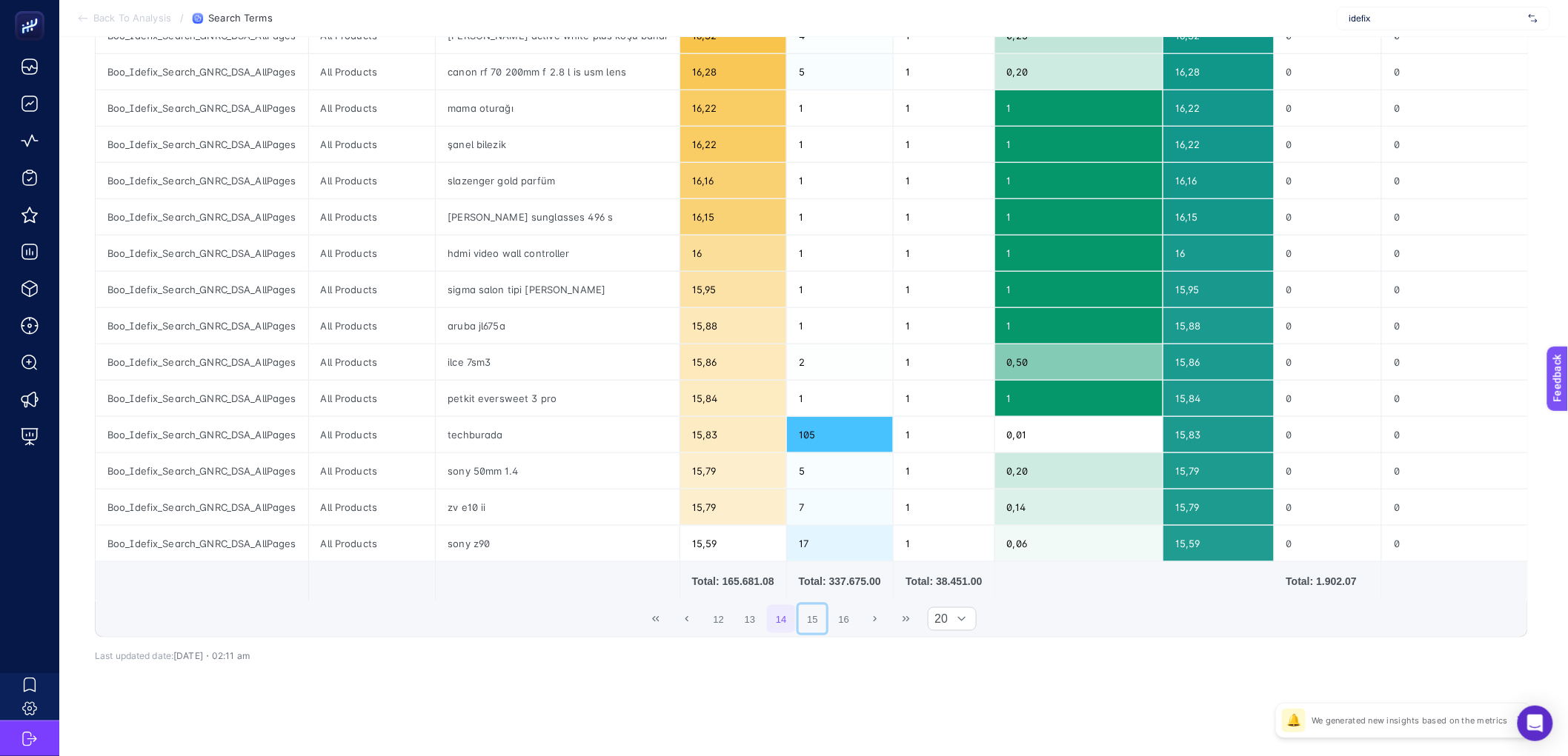
click at [825, 625] on button "15" at bounding box center [813, 619] width 28 height 28
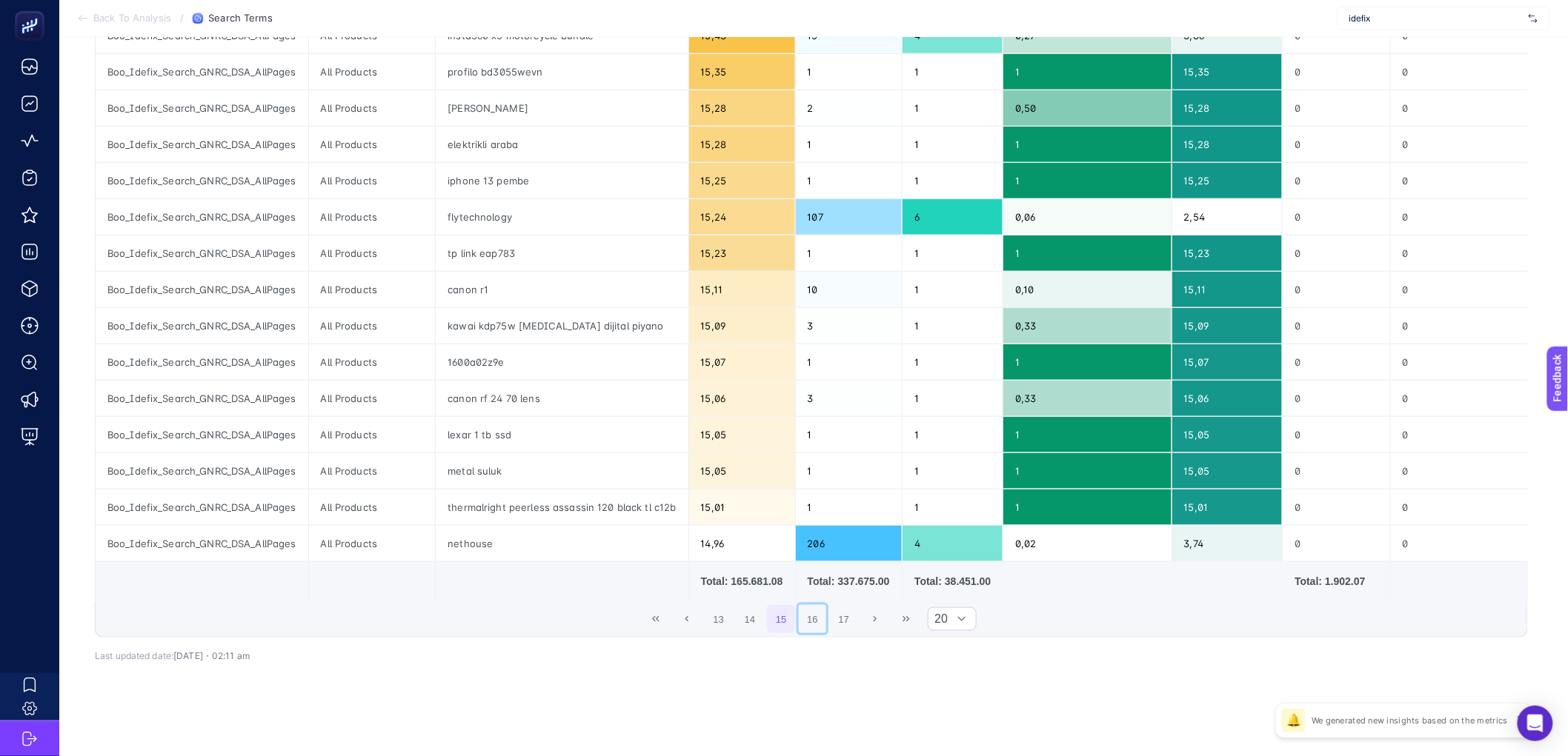
click at [825, 625] on button "16" at bounding box center [813, 619] width 28 height 28
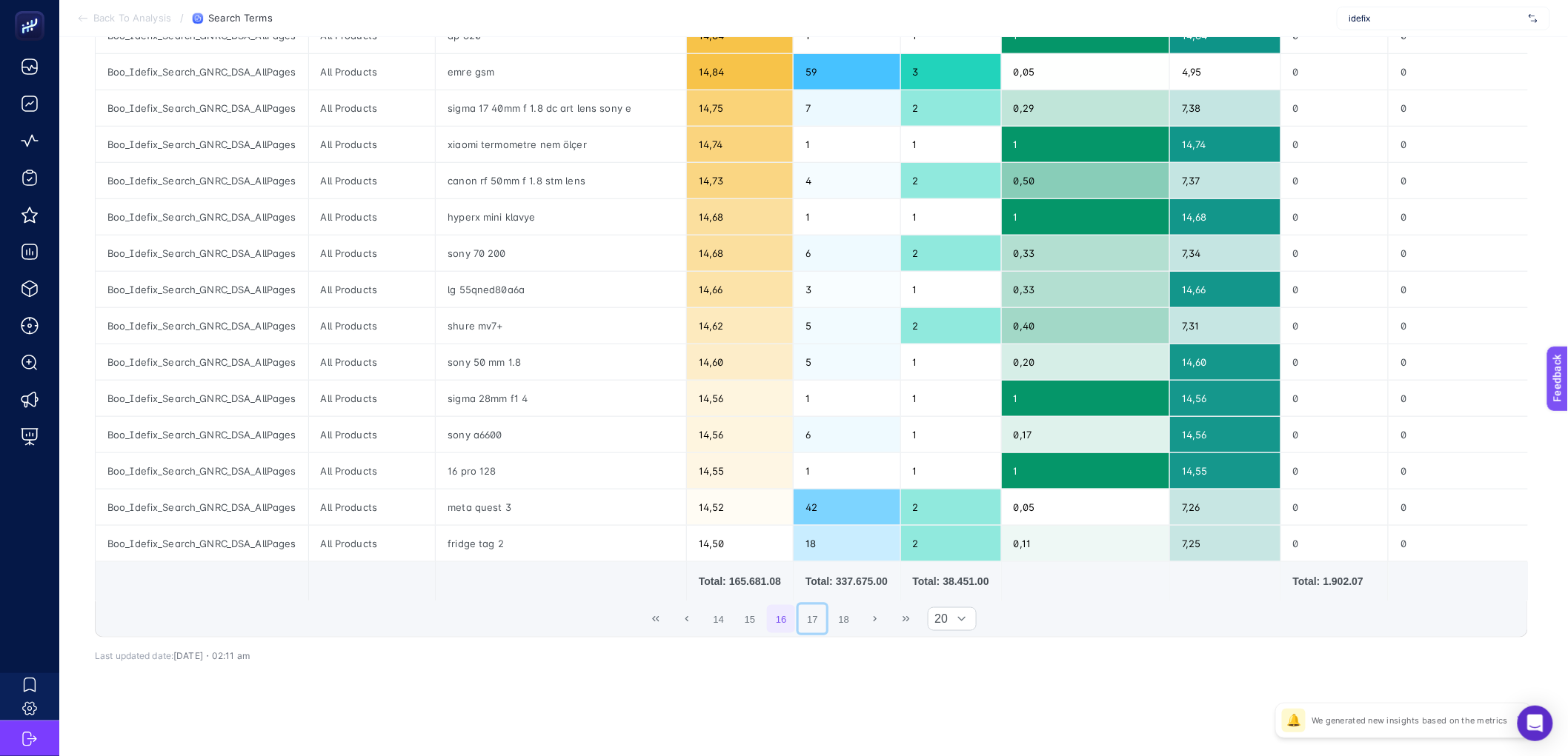
click at [825, 625] on button "17" at bounding box center [813, 619] width 28 height 28
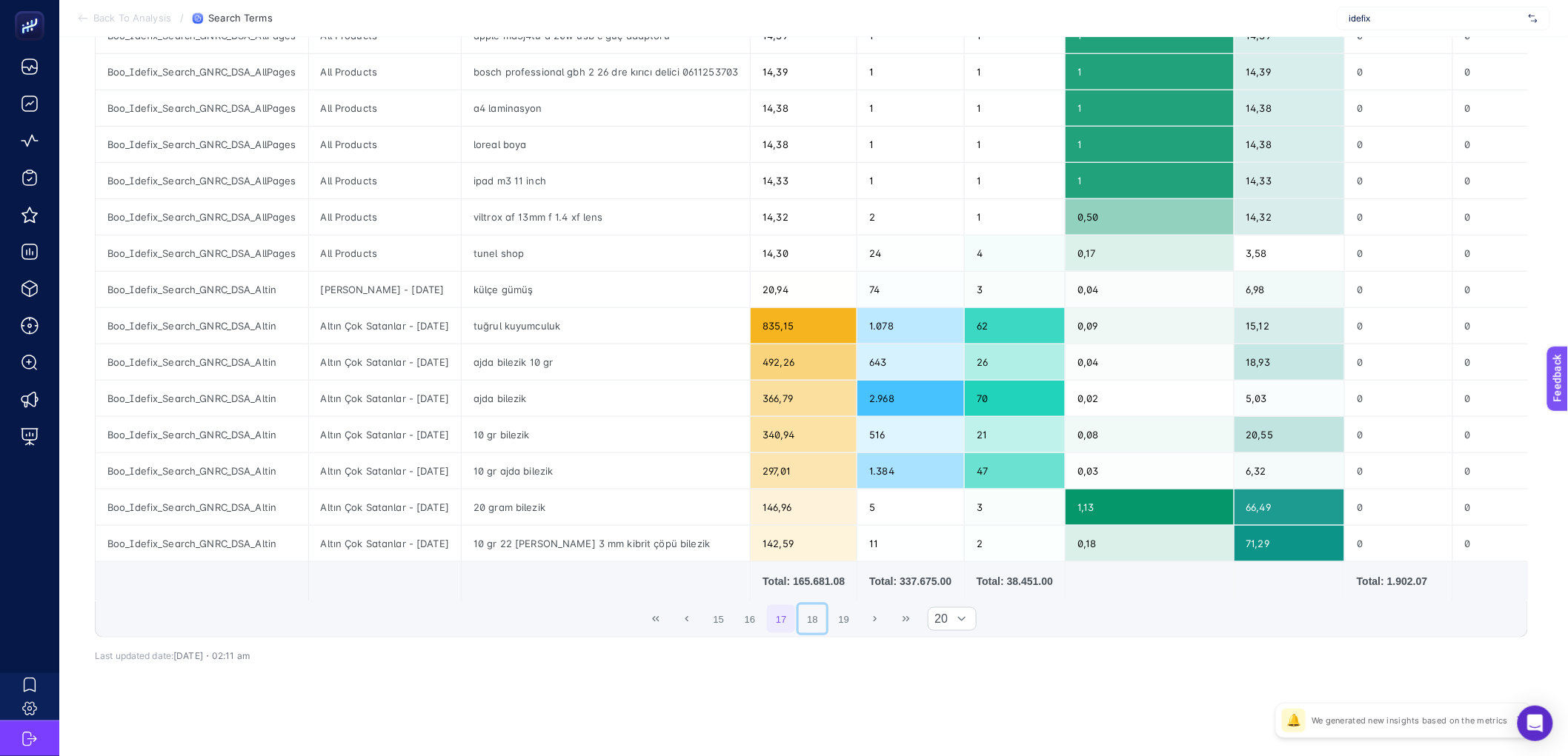
click at [825, 625] on button "18" at bounding box center [813, 619] width 28 height 28
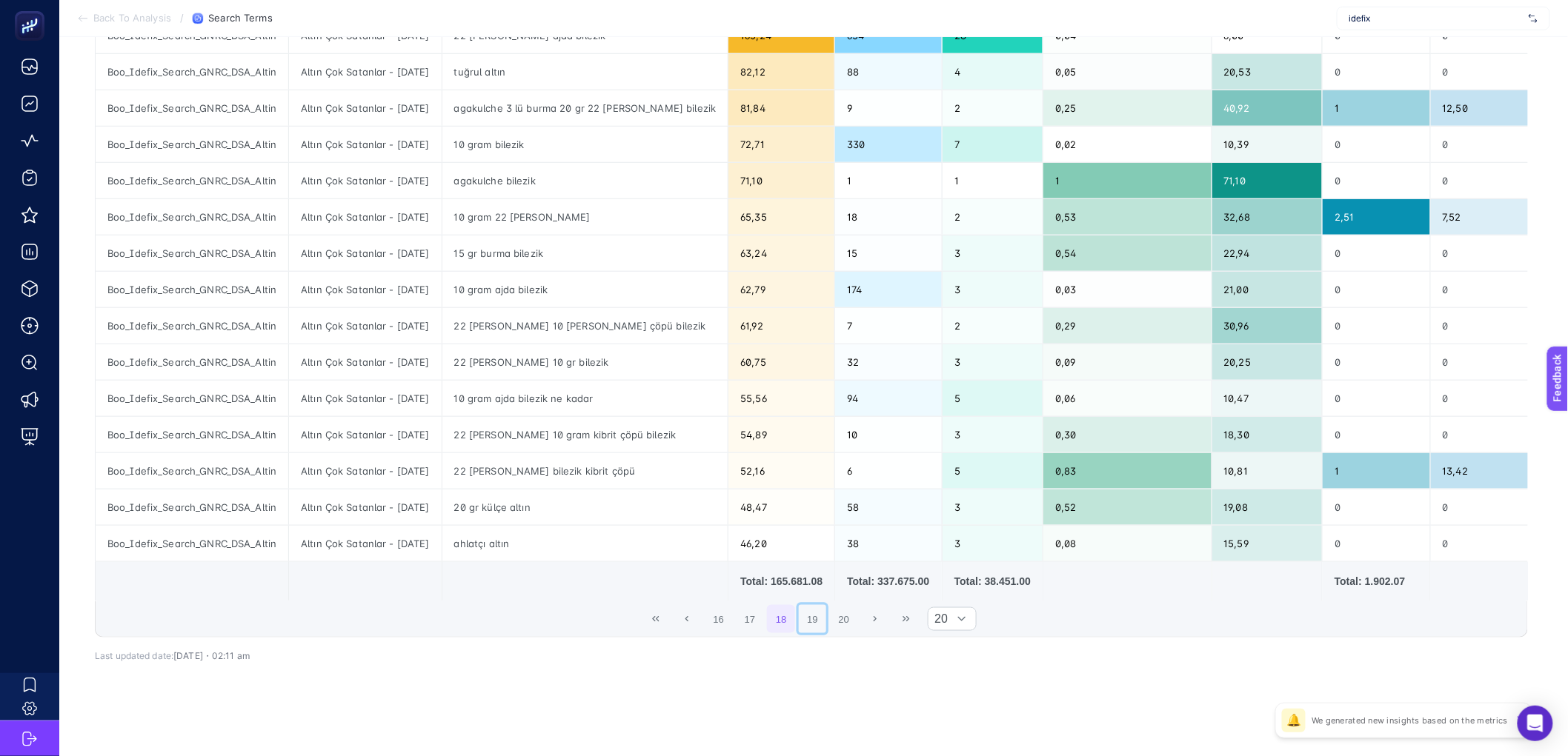
click at [825, 625] on button "19" at bounding box center [813, 619] width 28 height 28
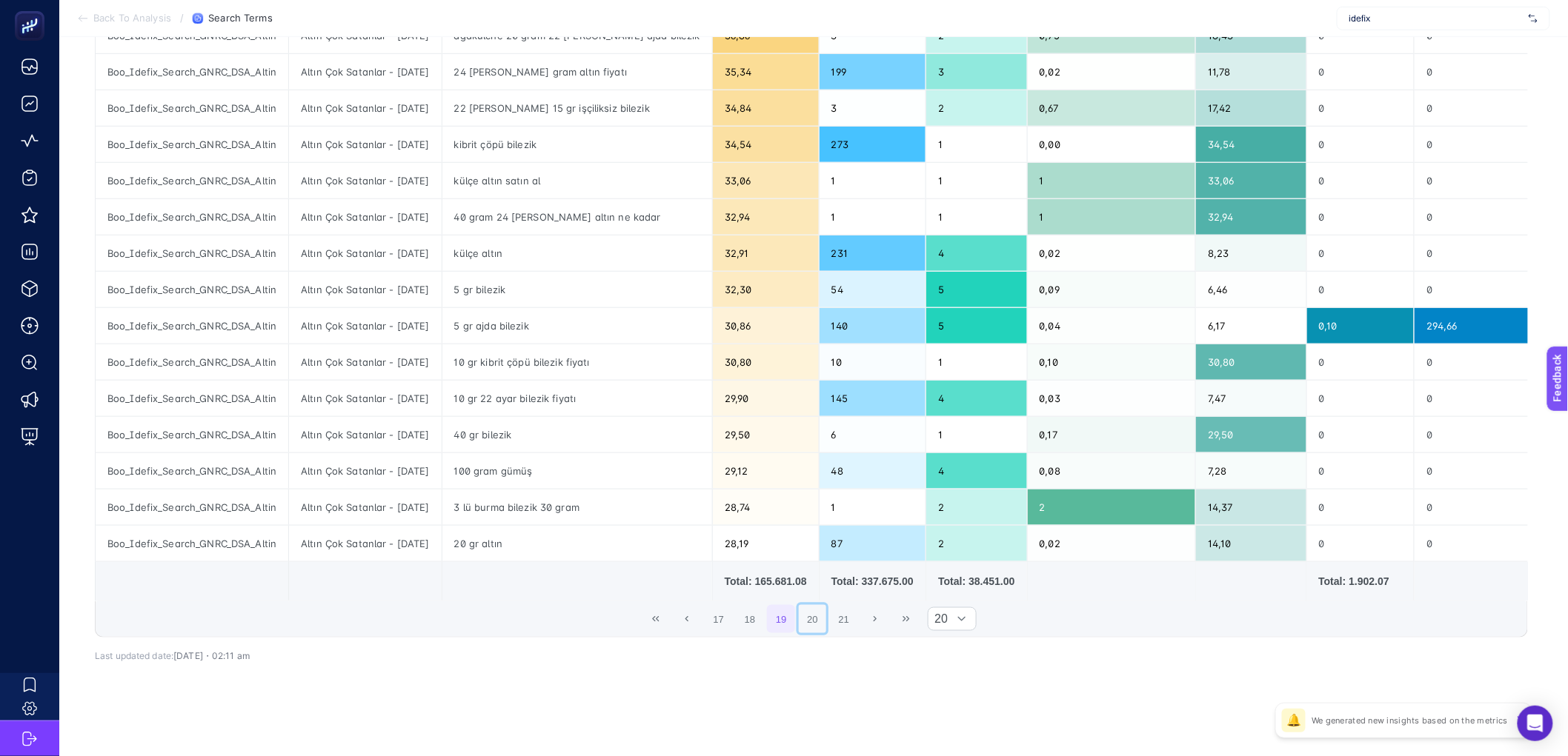
click at [825, 625] on button "20" at bounding box center [813, 619] width 28 height 28
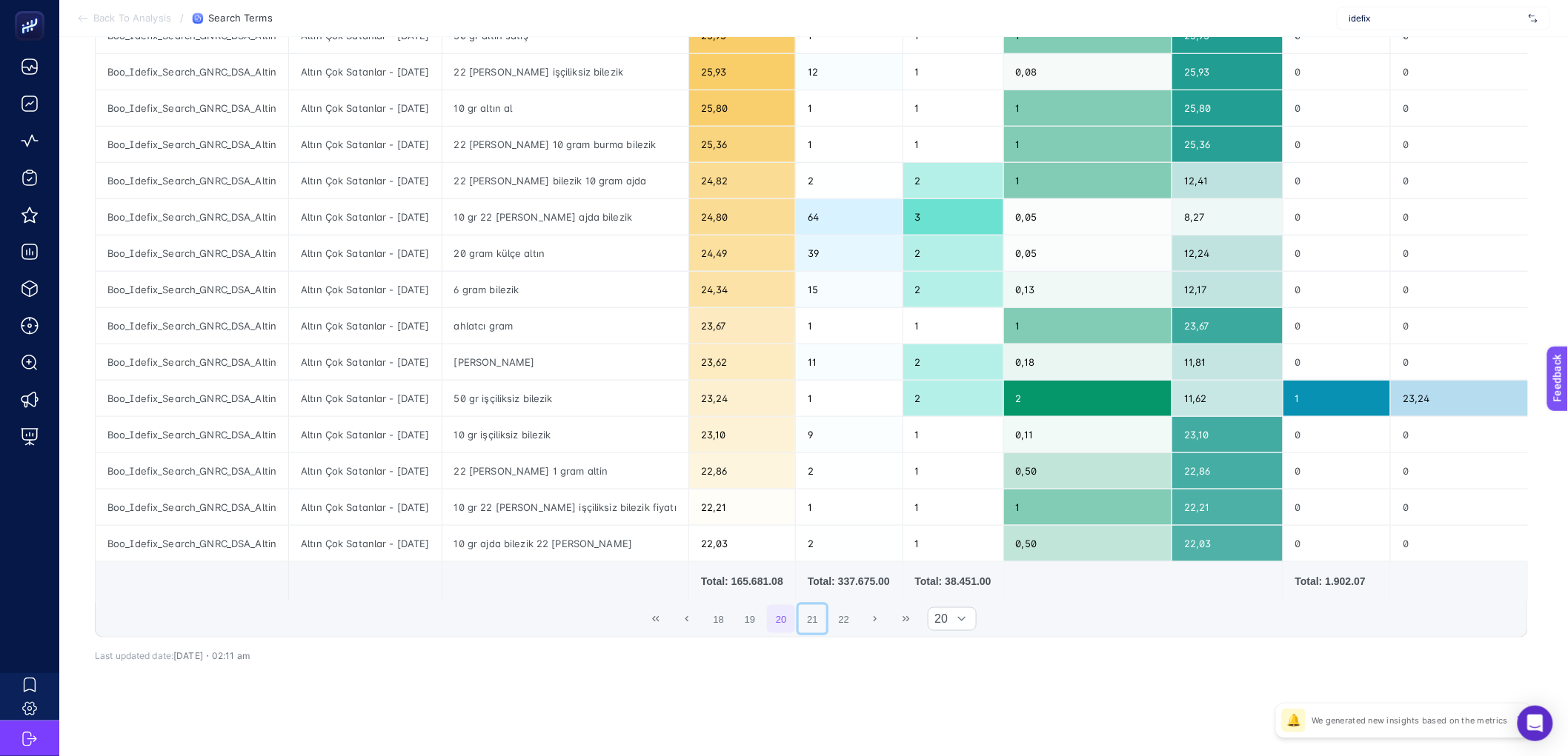
click at [825, 625] on button "21" at bounding box center [813, 619] width 28 height 28
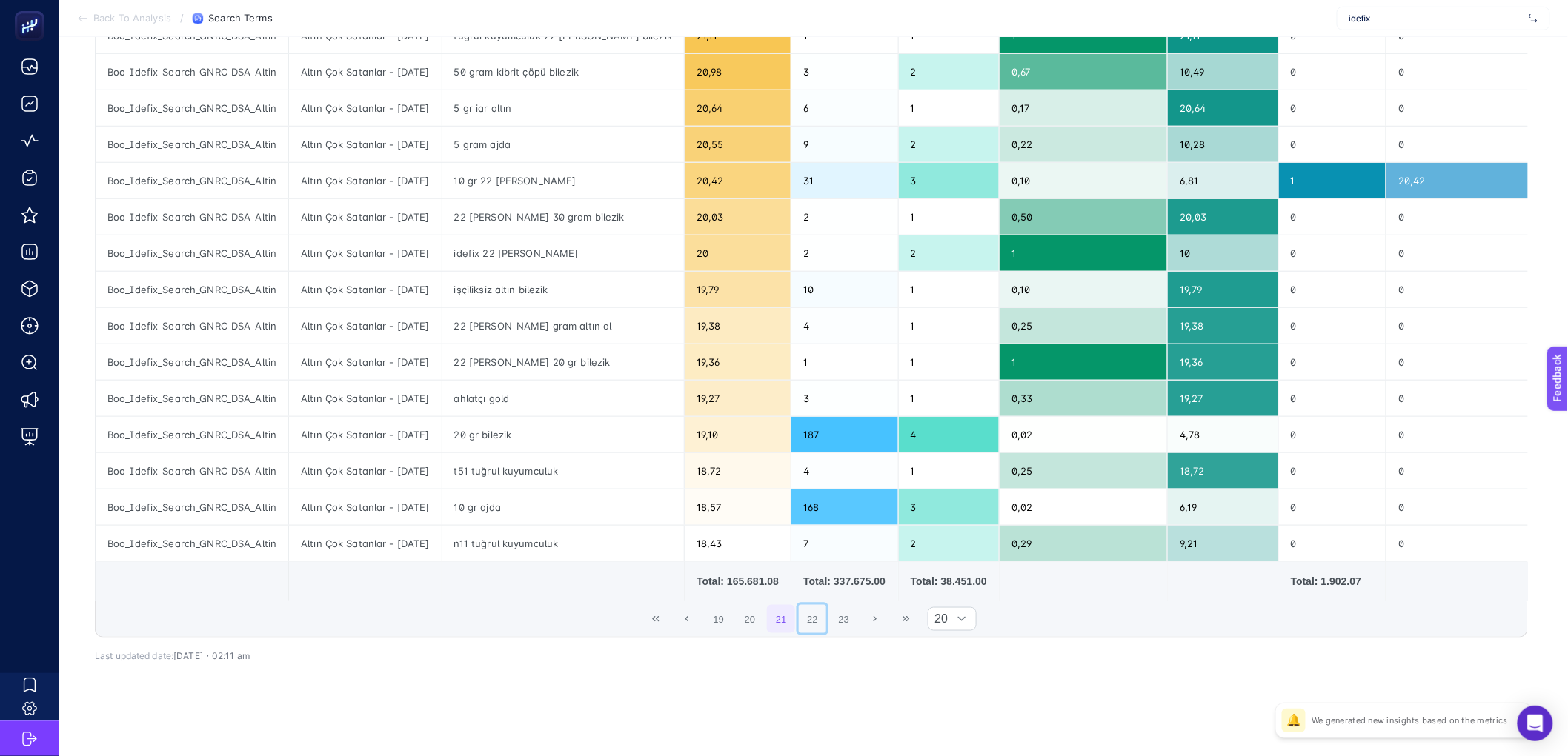
click at [825, 625] on button "22" at bounding box center [813, 619] width 28 height 28
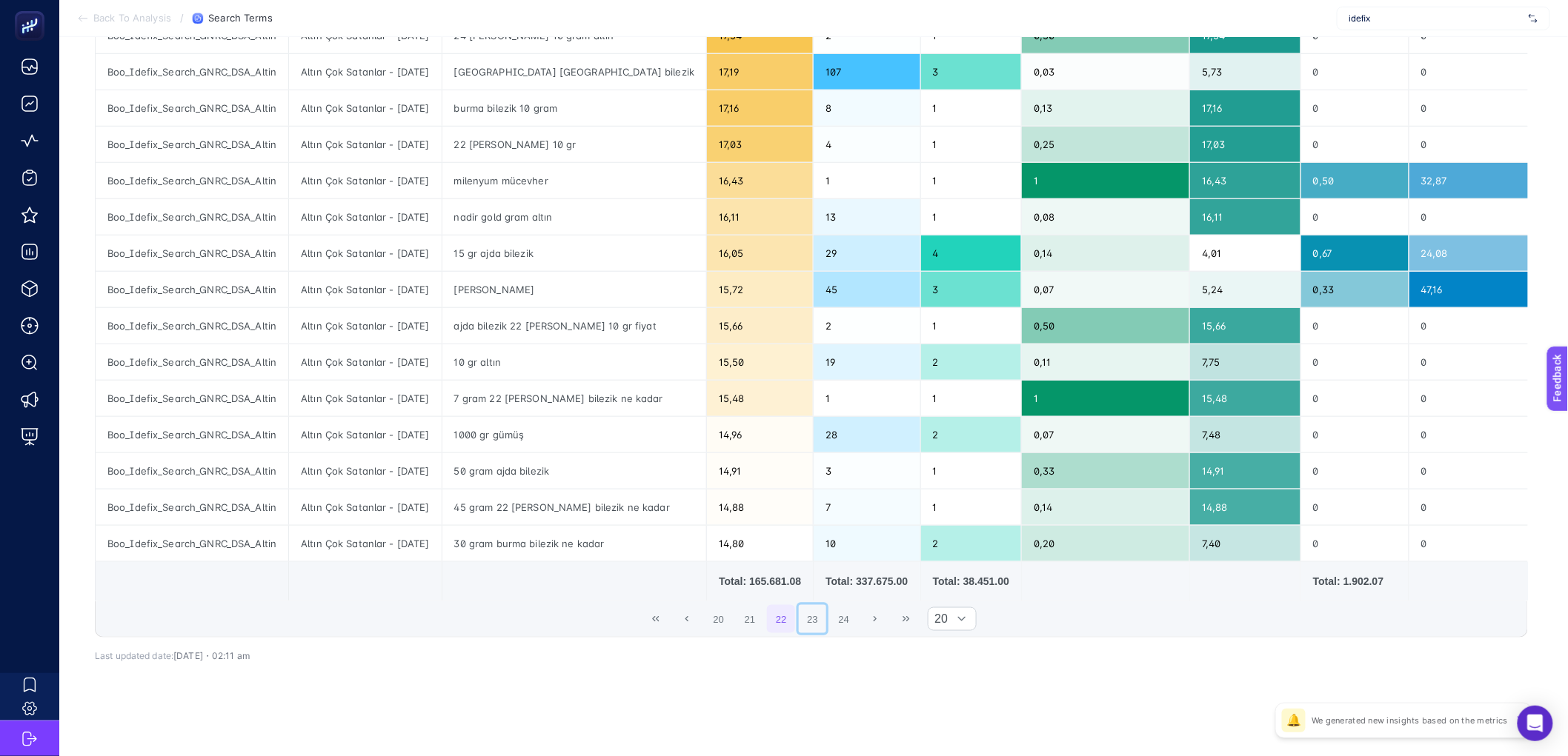
click at [825, 625] on button "23" at bounding box center [813, 619] width 28 height 28
click at [830, 625] on button "24" at bounding box center [844, 619] width 28 height 28
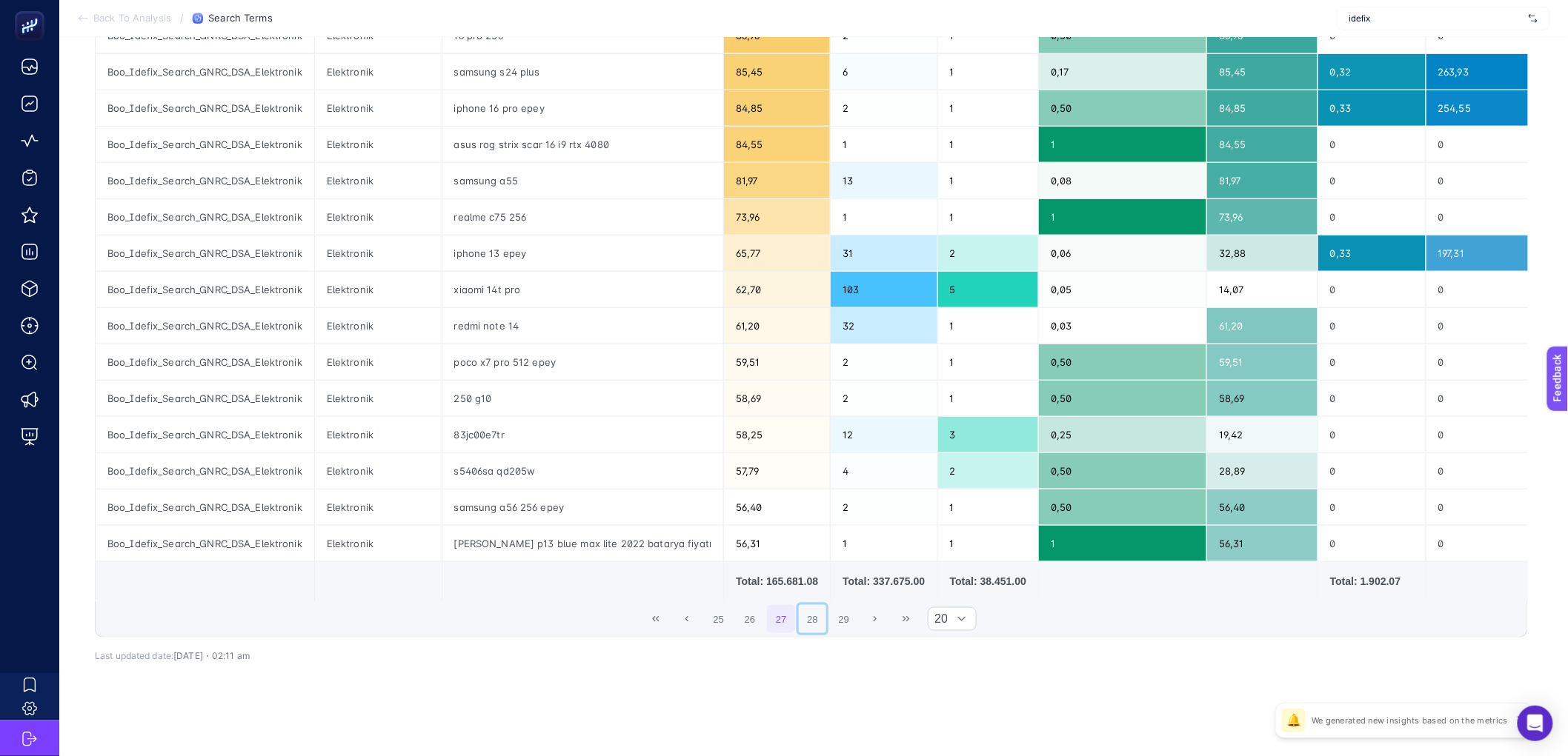
click at [825, 625] on button "28" at bounding box center [813, 619] width 28 height 28
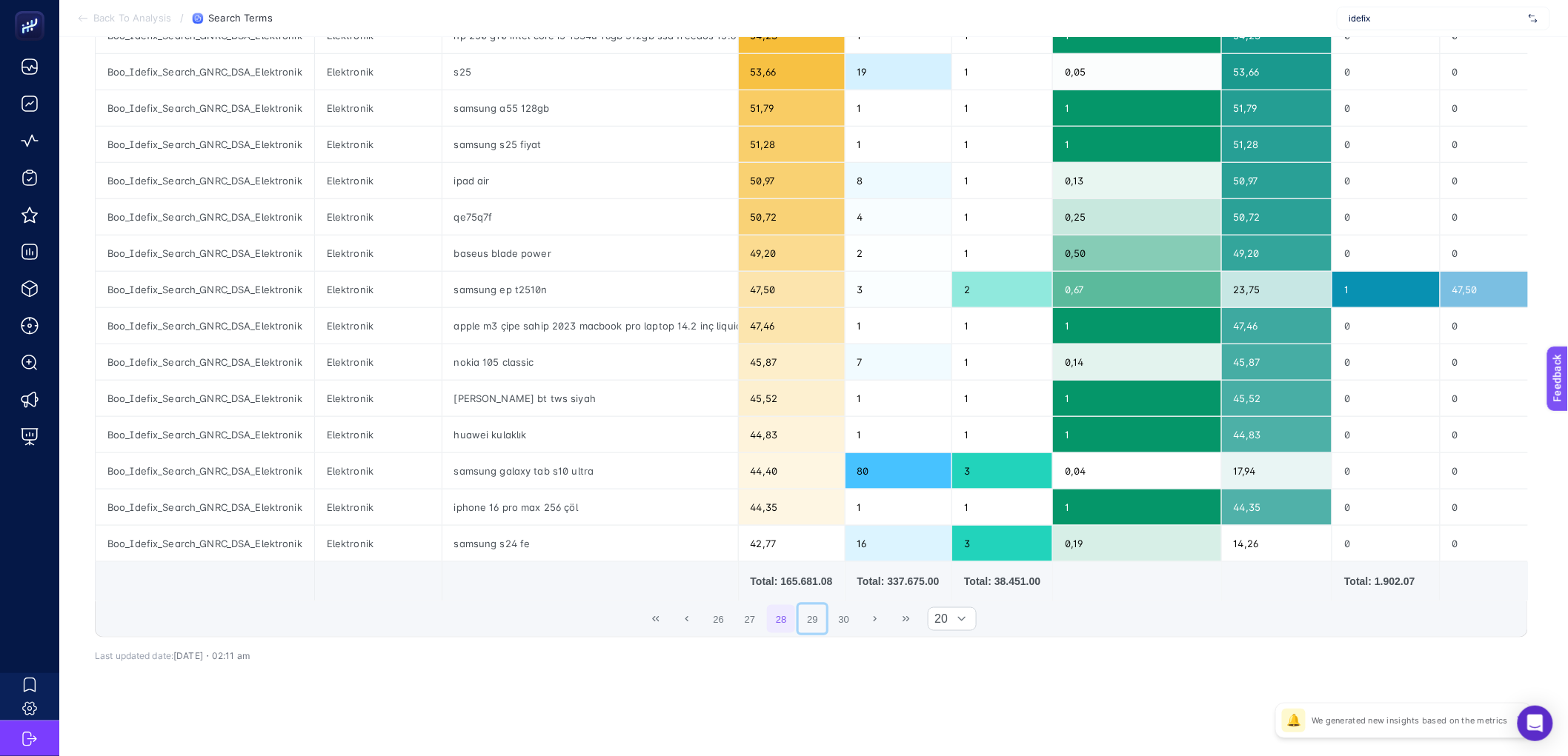
click at [825, 625] on button "29" at bounding box center [813, 619] width 28 height 28
click at [830, 625] on button "30" at bounding box center [844, 619] width 28 height 28
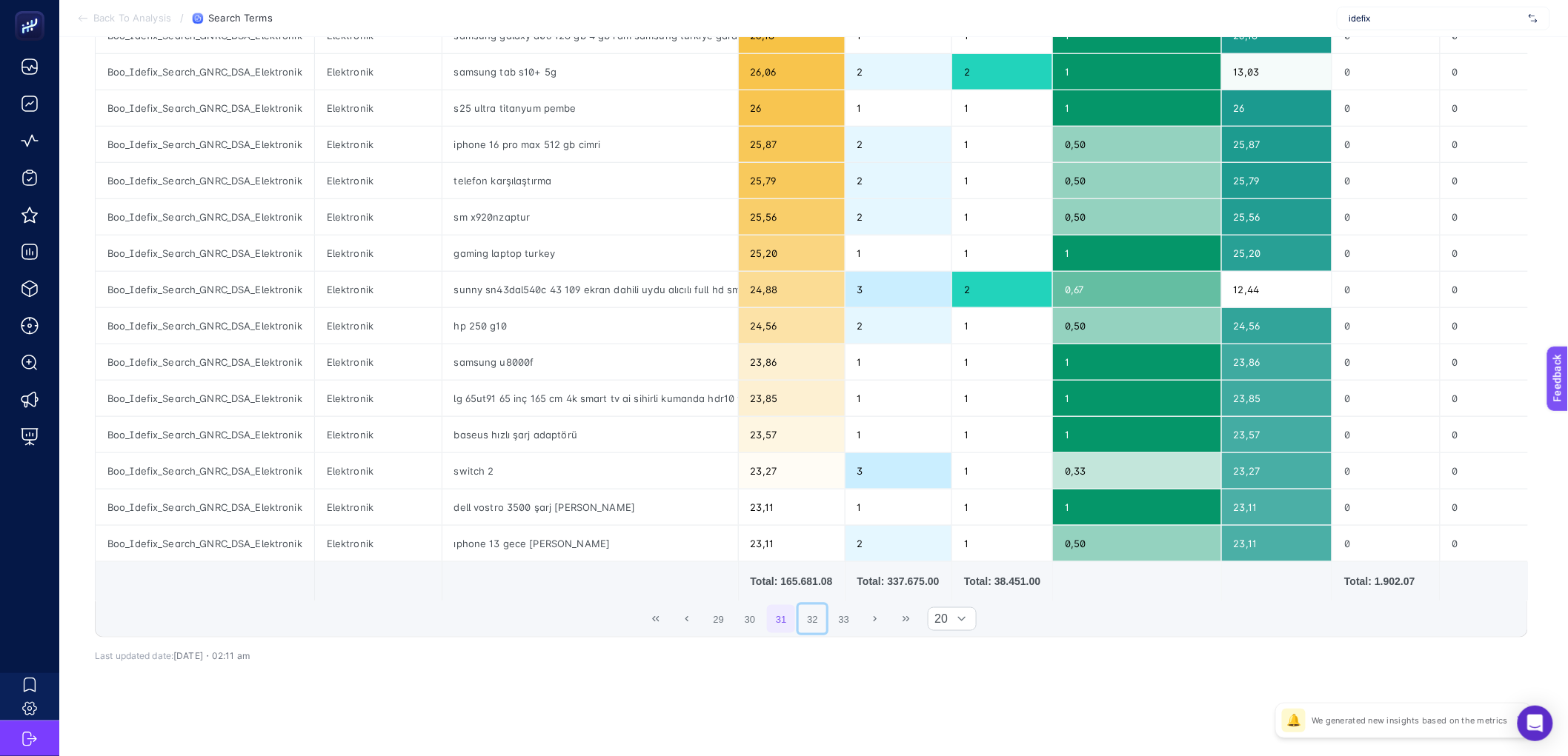
click at [825, 625] on button "32" at bounding box center [813, 619] width 28 height 28
click at [830, 625] on button "33" at bounding box center [844, 619] width 28 height 28
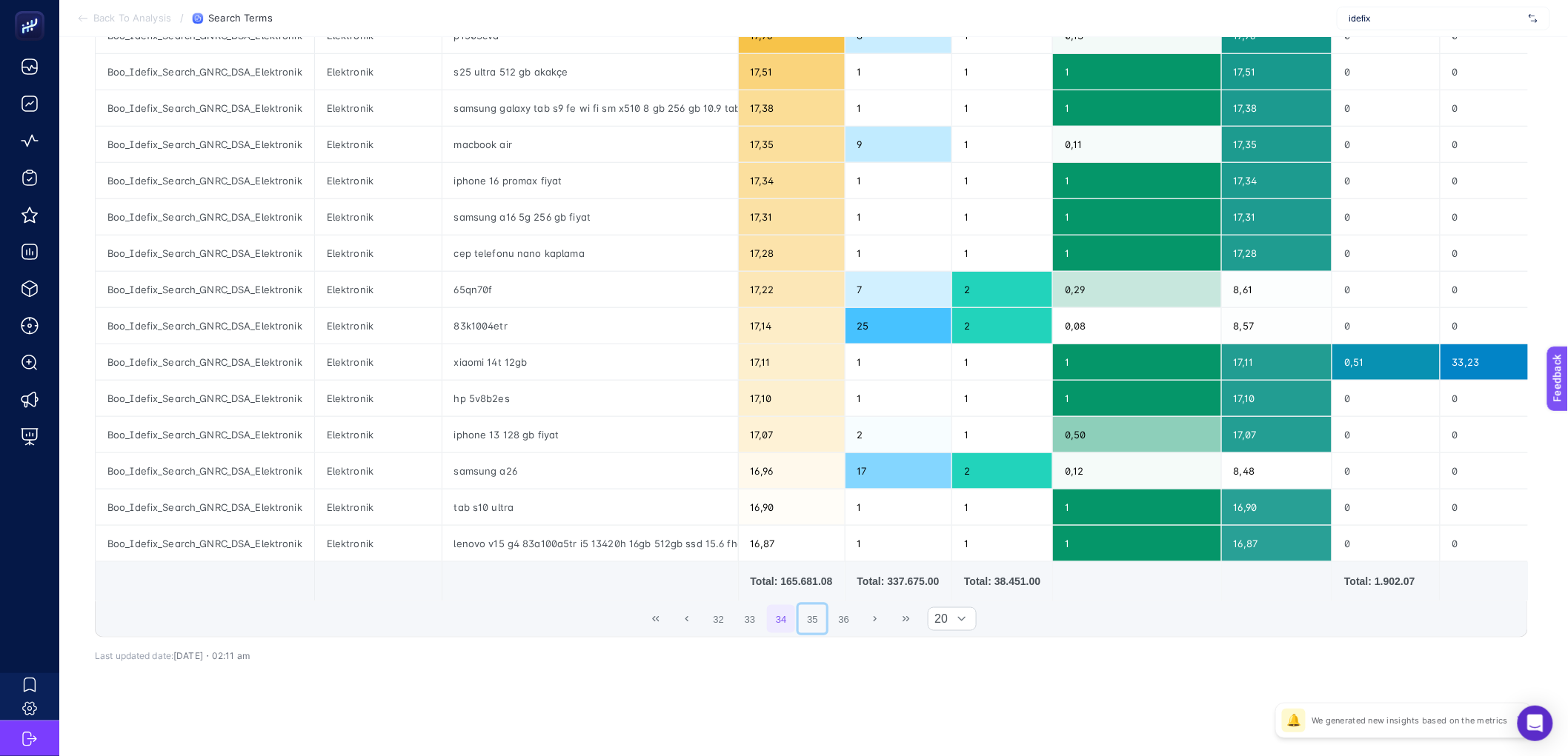
click at [825, 625] on button "35" at bounding box center [813, 619] width 28 height 28
click at [830, 625] on button "36" at bounding box center [844, 619] width 28 height 28
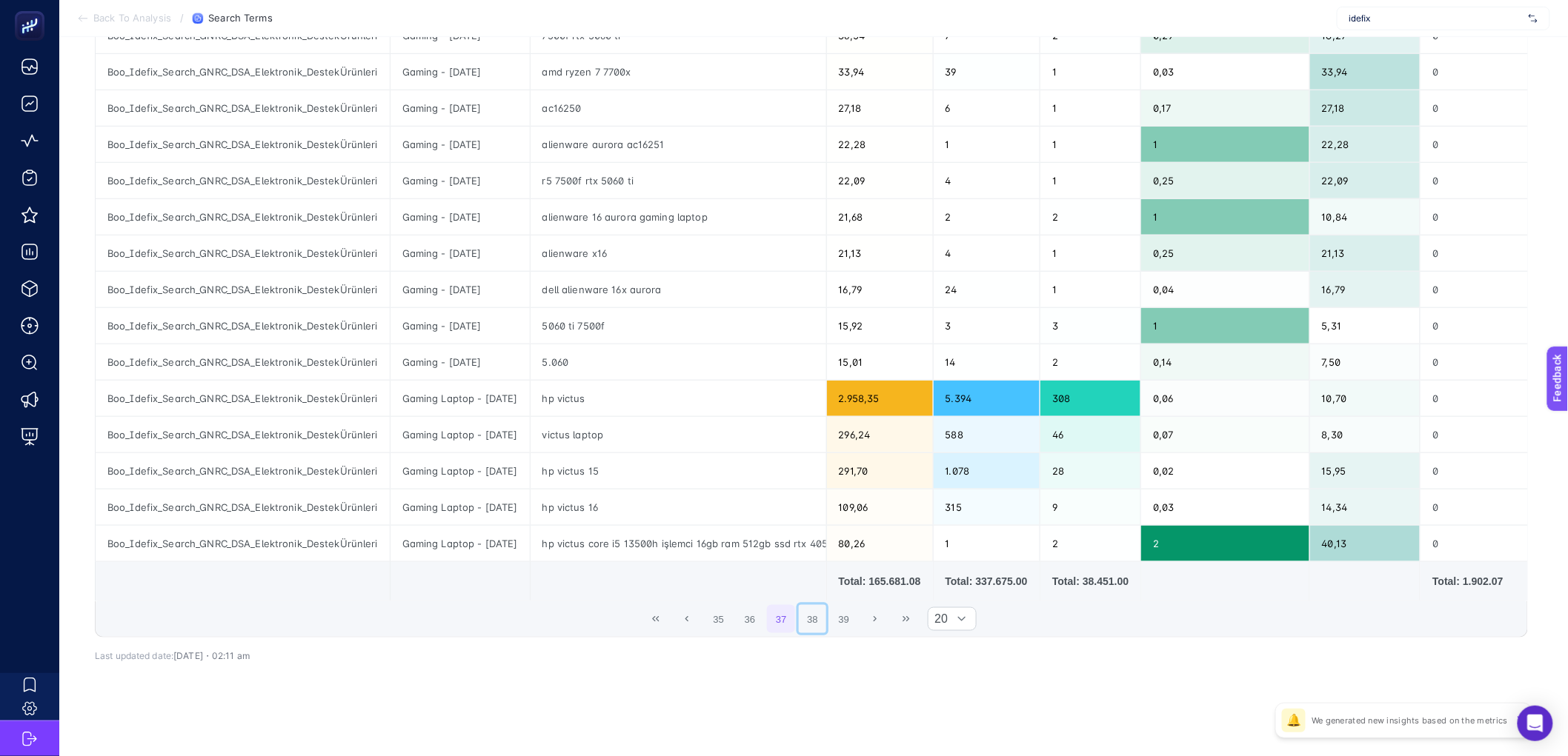
click at [825, 625] on button "38" at bounding box center [813, 619] width 28 height 28
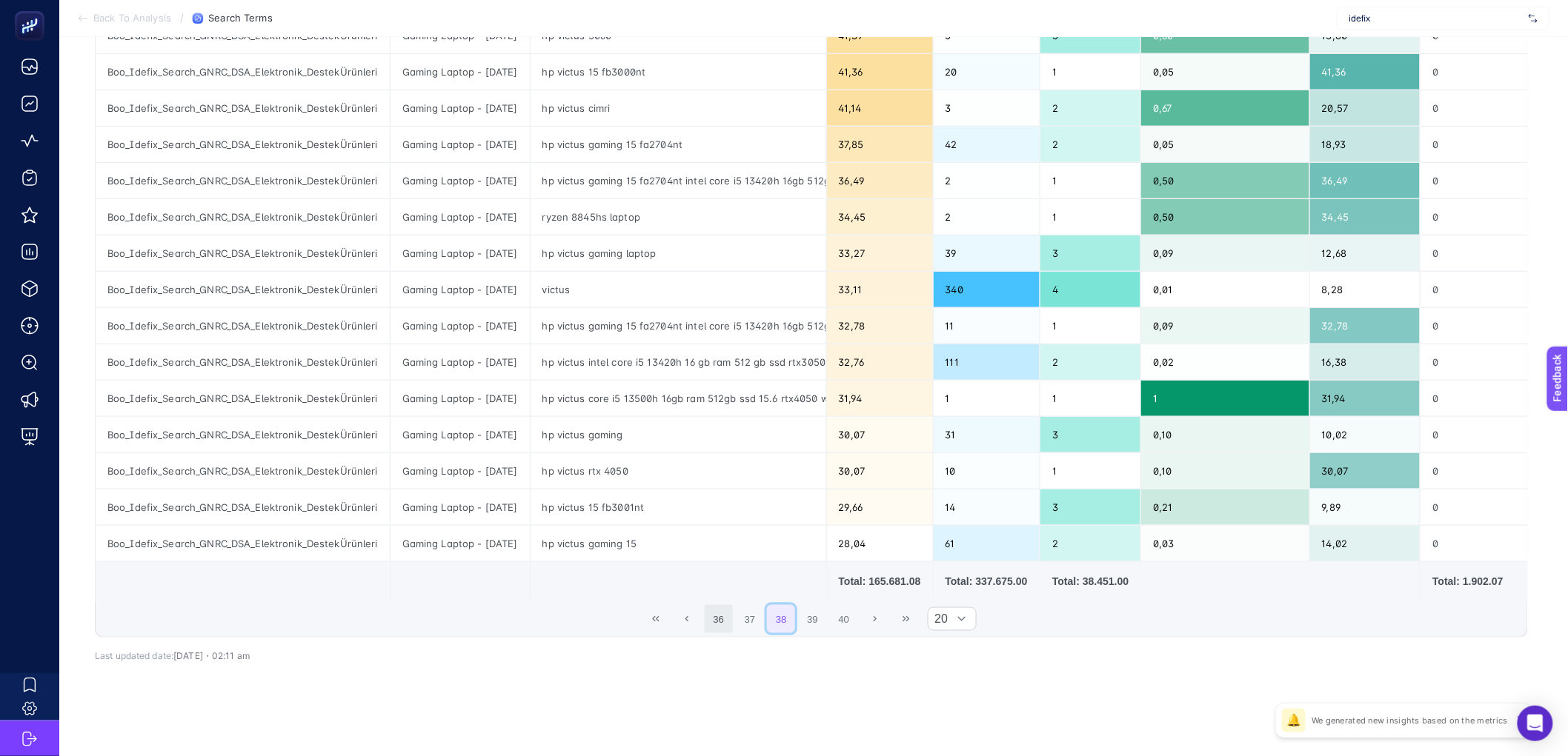
scroll to position [449, 0]
click at [822, 633] on button "39" at bounding box center [813, 619] width 28 height 28
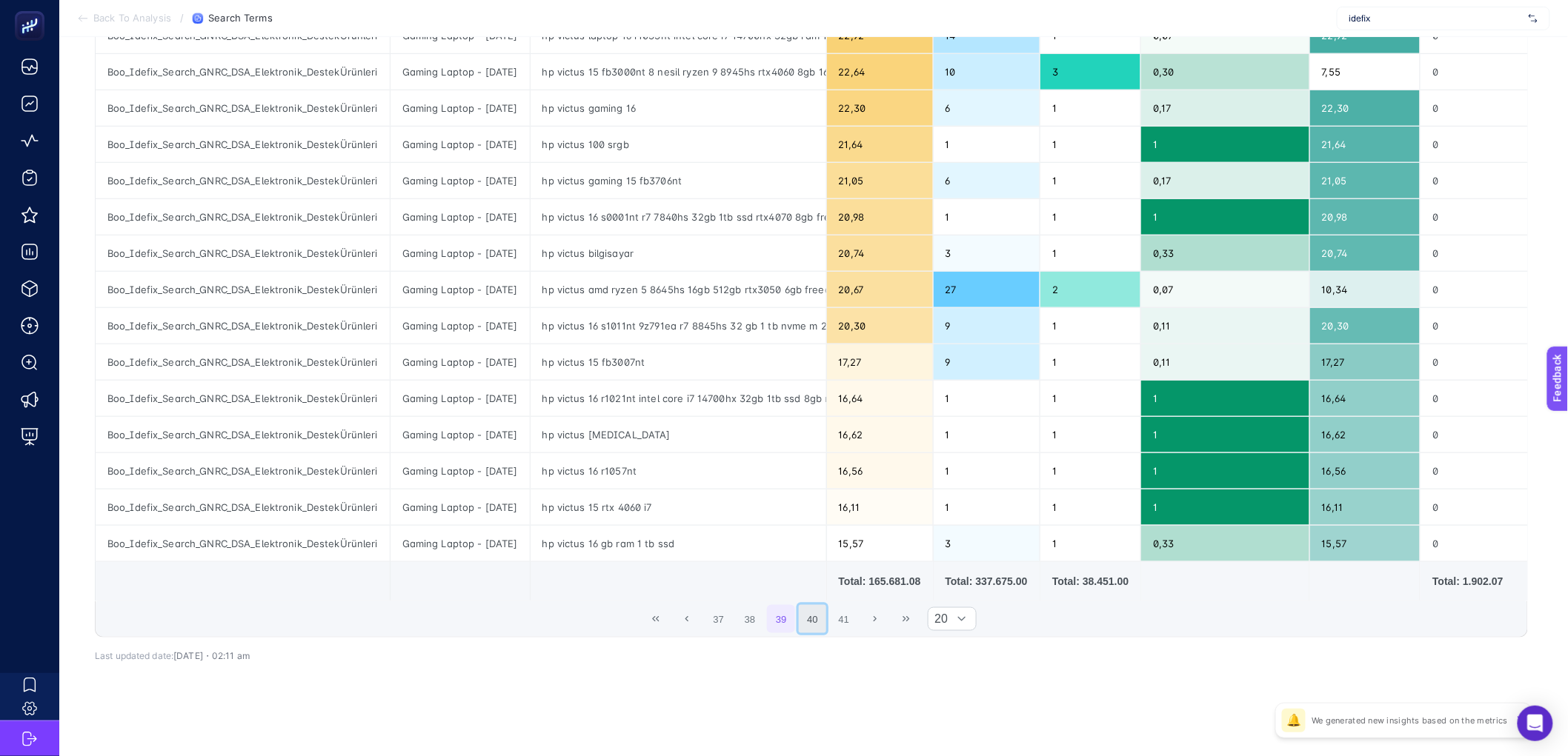
click at [822, 629] on button "40" at bounding box center [813, 619] width 28 height 28
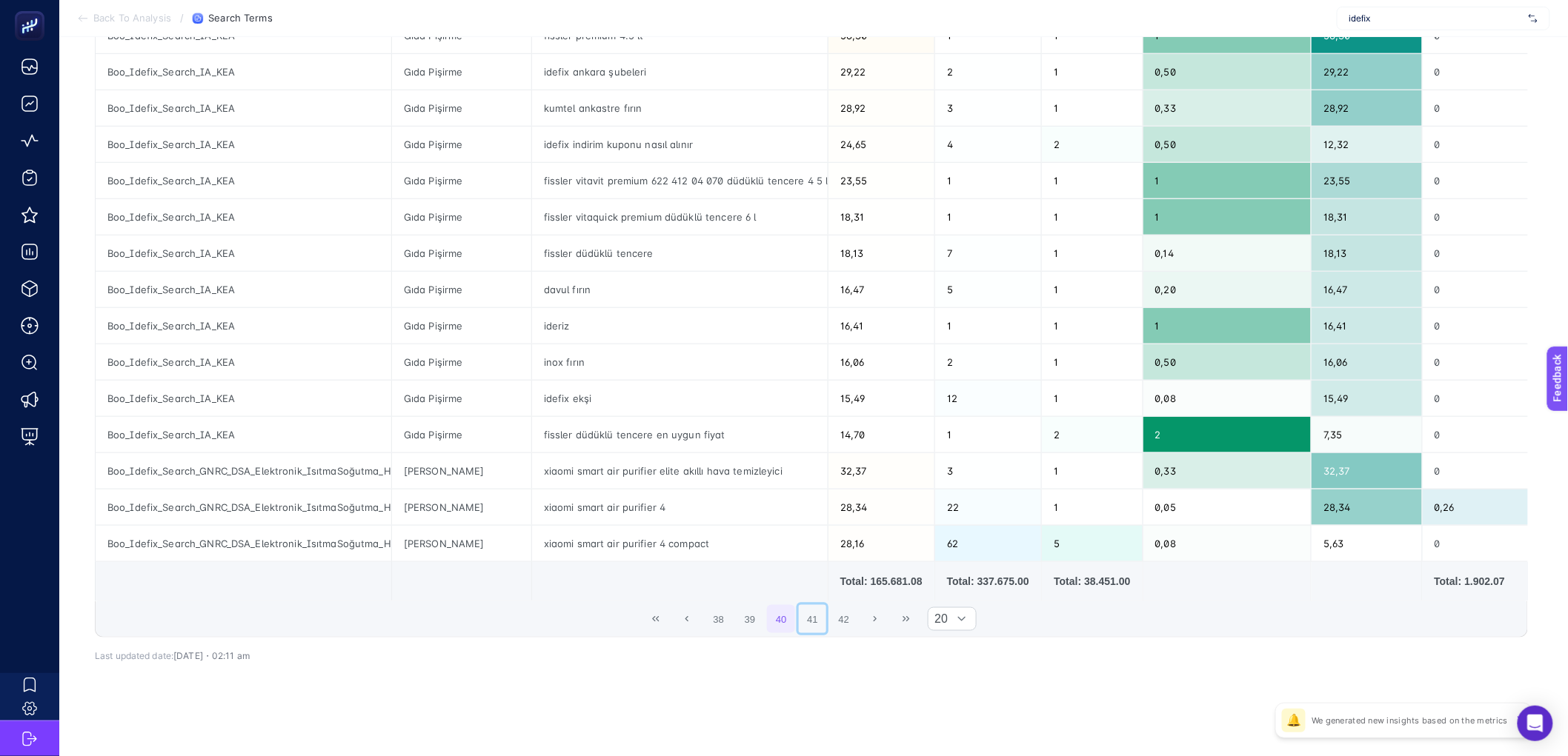
click at [822, 629] on button "41" at bounding box center [813, 619] width 28 height 28
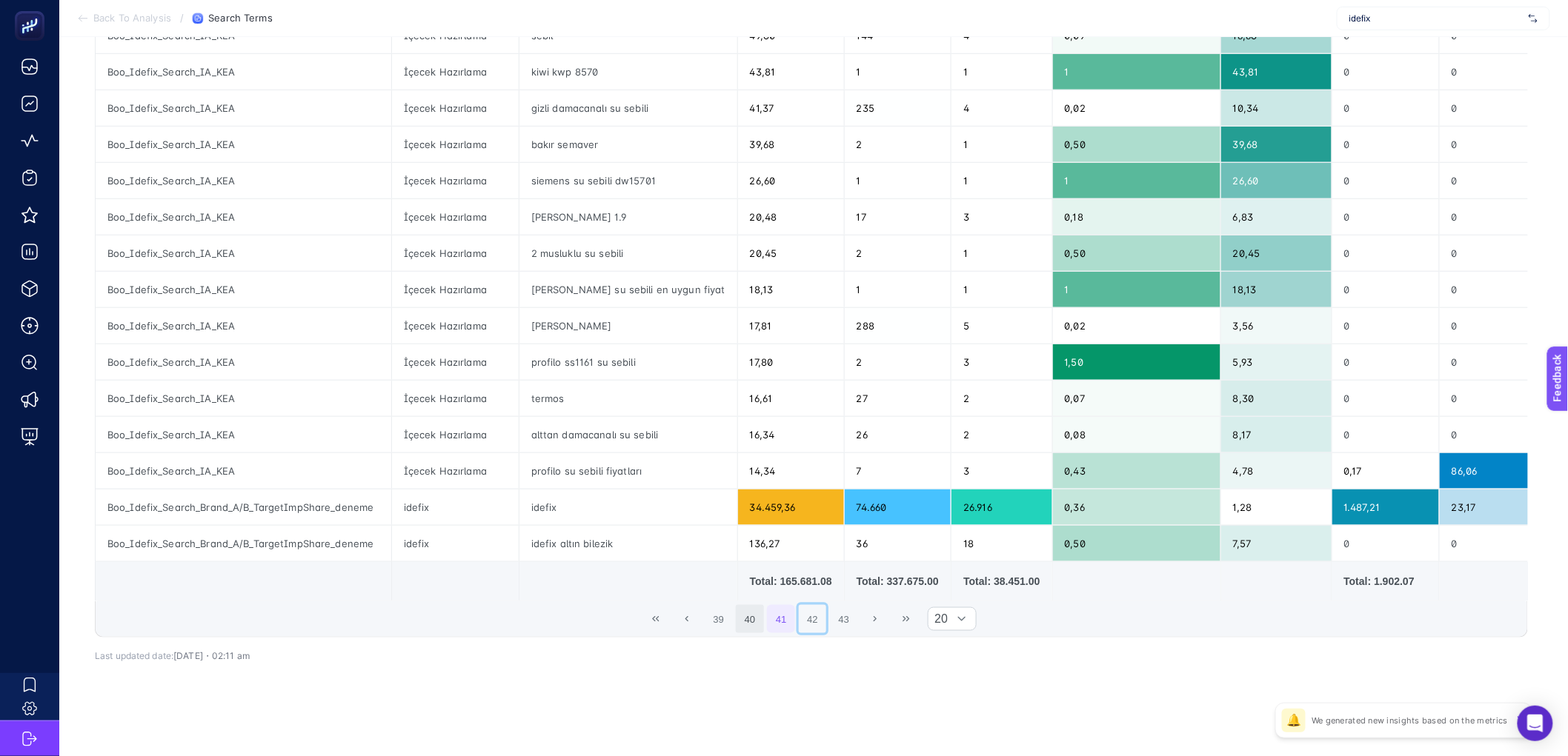
click at [822, 629] on button "42" at bounding box center [813, 619] width 28 height 28
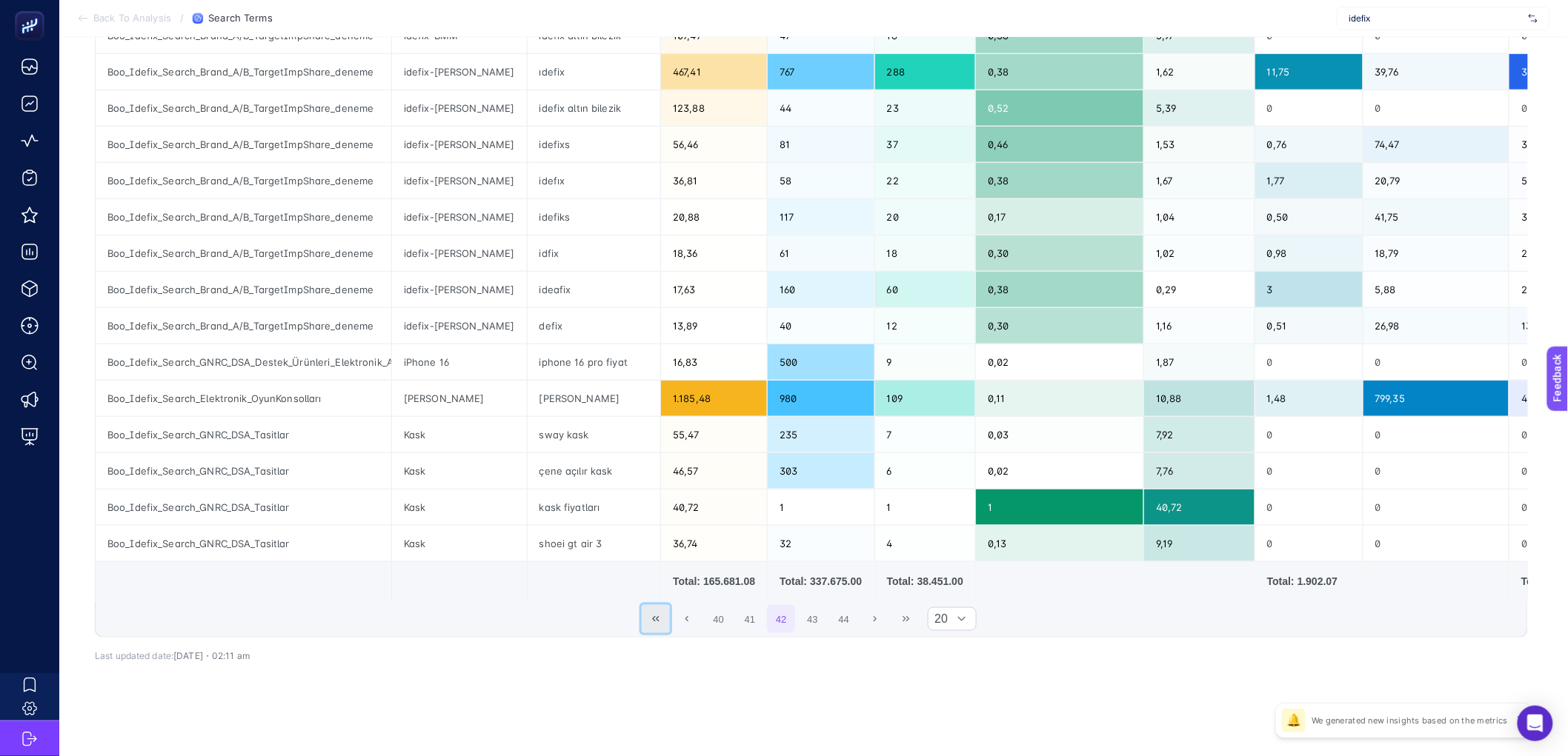
click at [661, 622] on icon "First Page" at bounding box center [655, 618] width 9 height 9
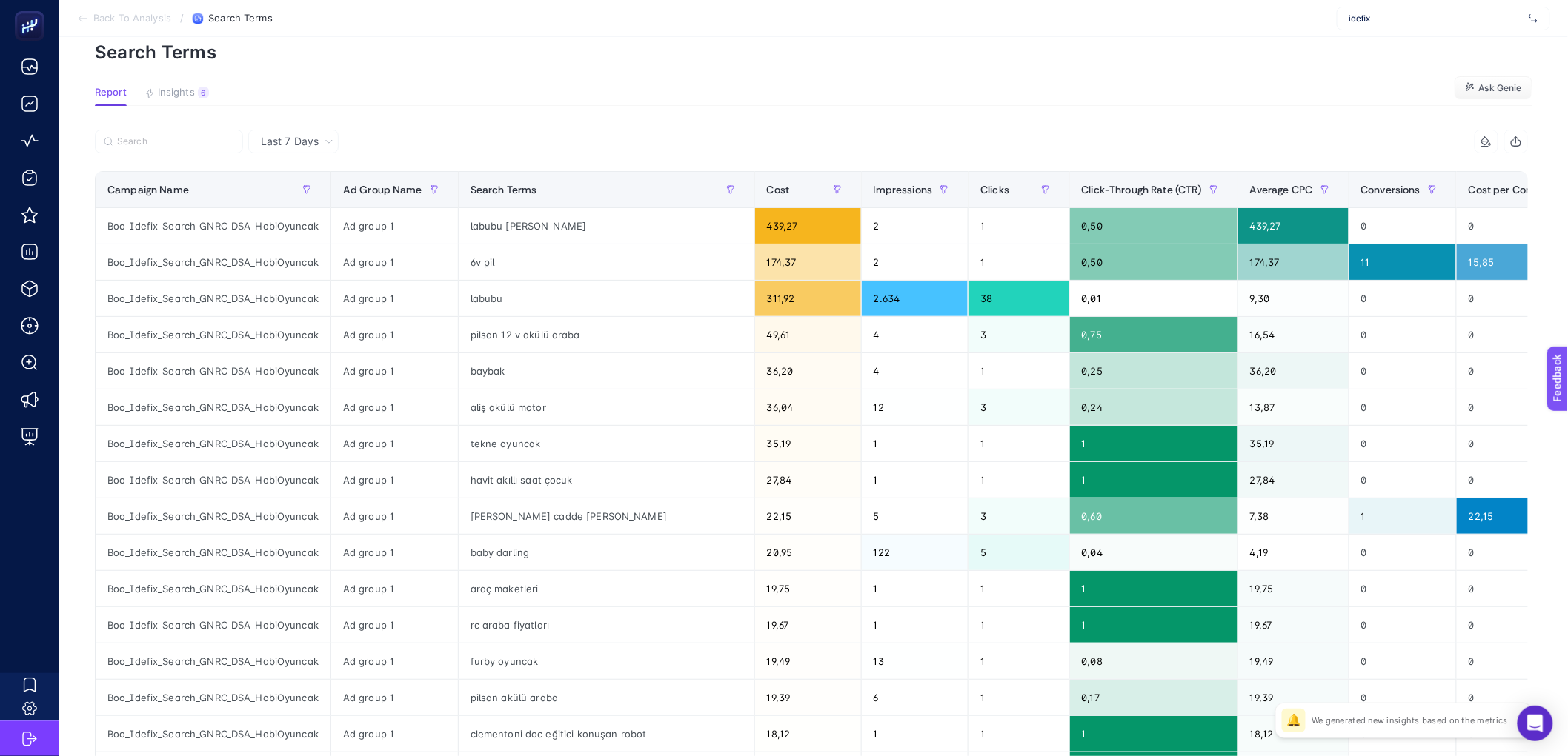
scroll to position [0, 0]
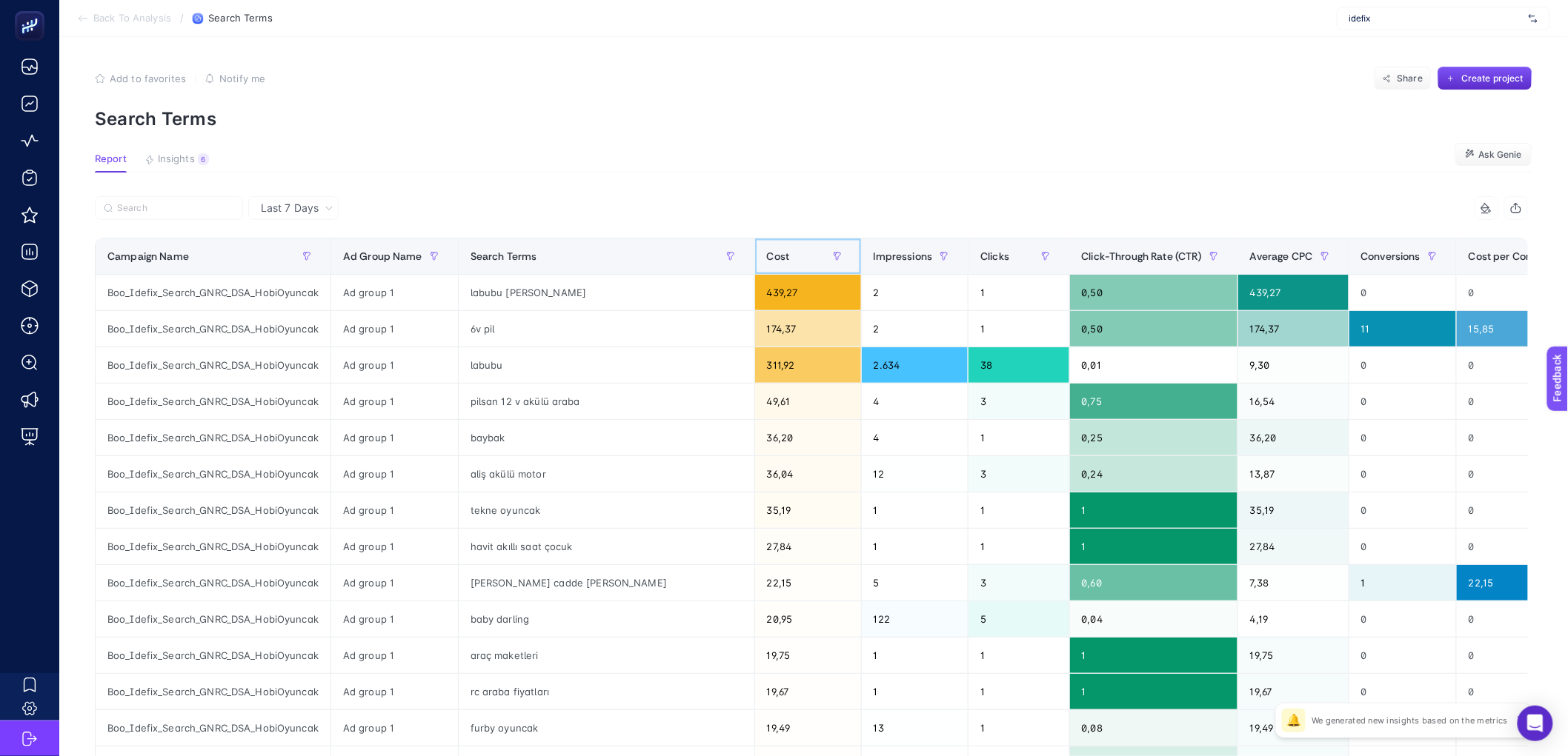
click at [800, 261] on div "Cost" at bounding box center [809, 256] width 82 height 23
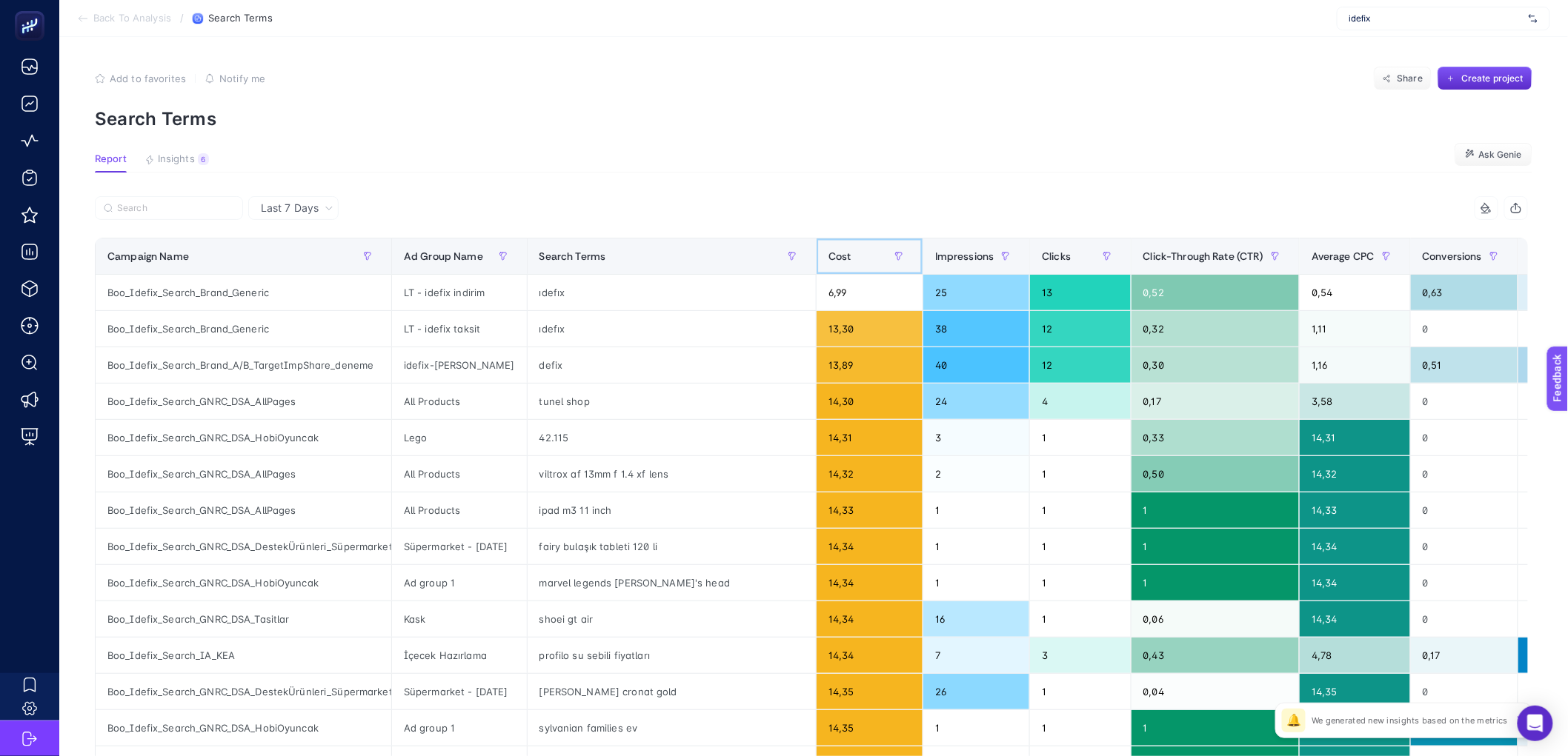
drag, startPoint x: 855, startPoint y: 250, endPoint x: 837, endPoint y: 271, distance: 27.7
click at [851, 250] on span "Cost" at bounding box center [840, 256] width 23 height 12
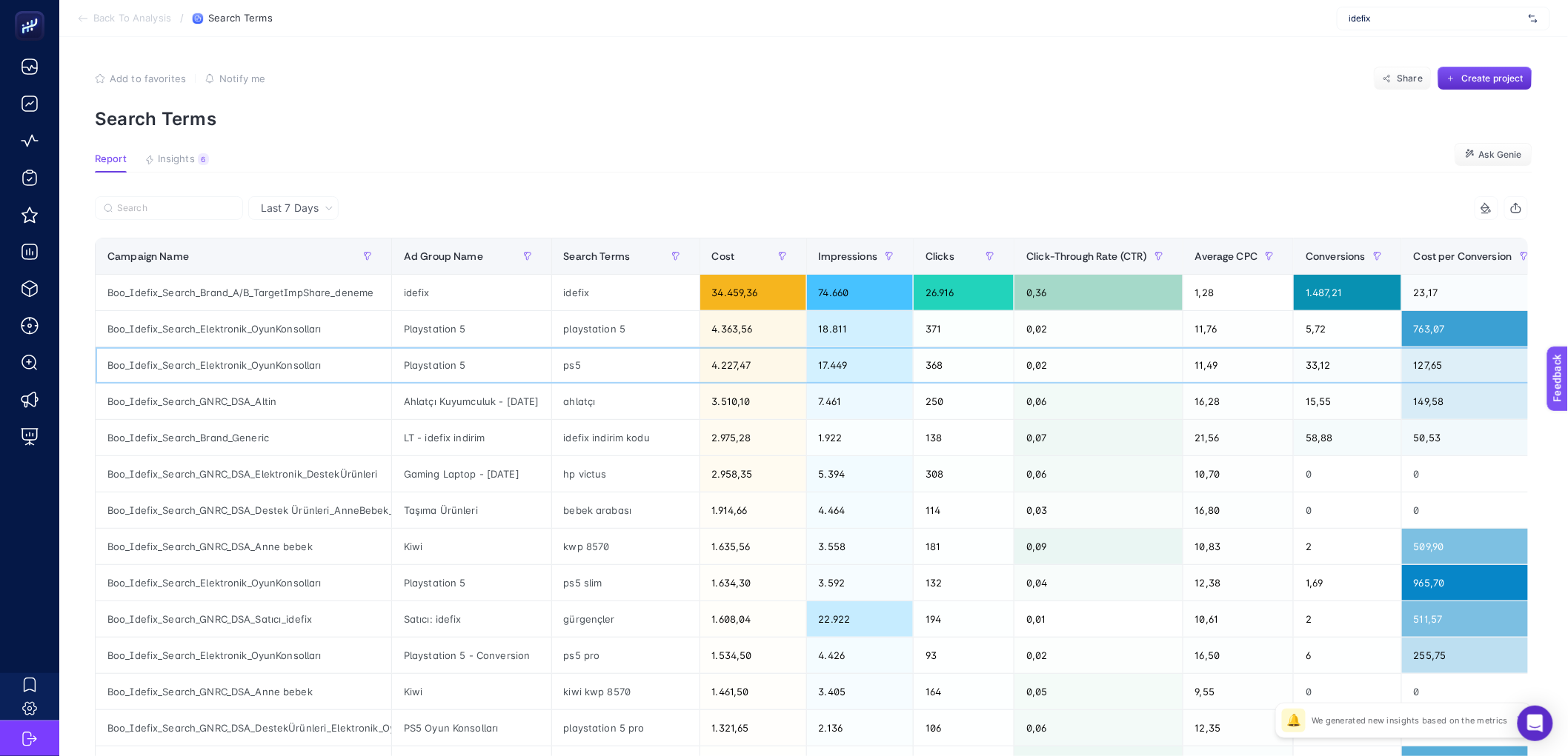
click at [259, 359] on div "Boo_Idefix_Search_Elektronik_OyunKonsolları" at bounding box center [244, 366] width 296 height 36
copy tr "Boo_Idefix_Search_Elektronik_OyunKonsolları"
click at [143, 215] on label at bounding box center [169, 208] width 148 height 23
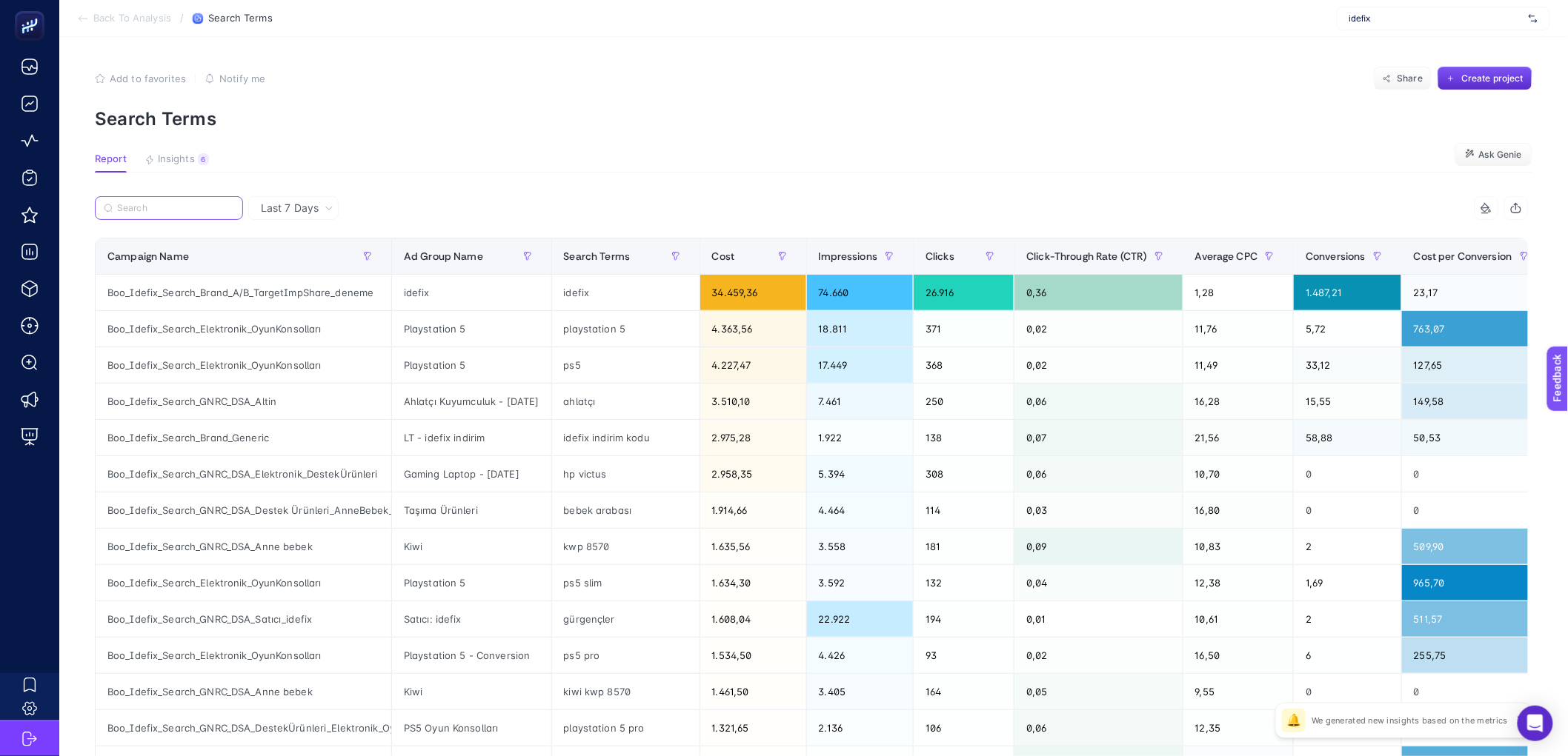
click at [143, 214] on input "Search" at bounding box center [175, 208] width 117 height 11
paste input "Boo_Idefix_Search_Elektronik_OyunKonsolları"
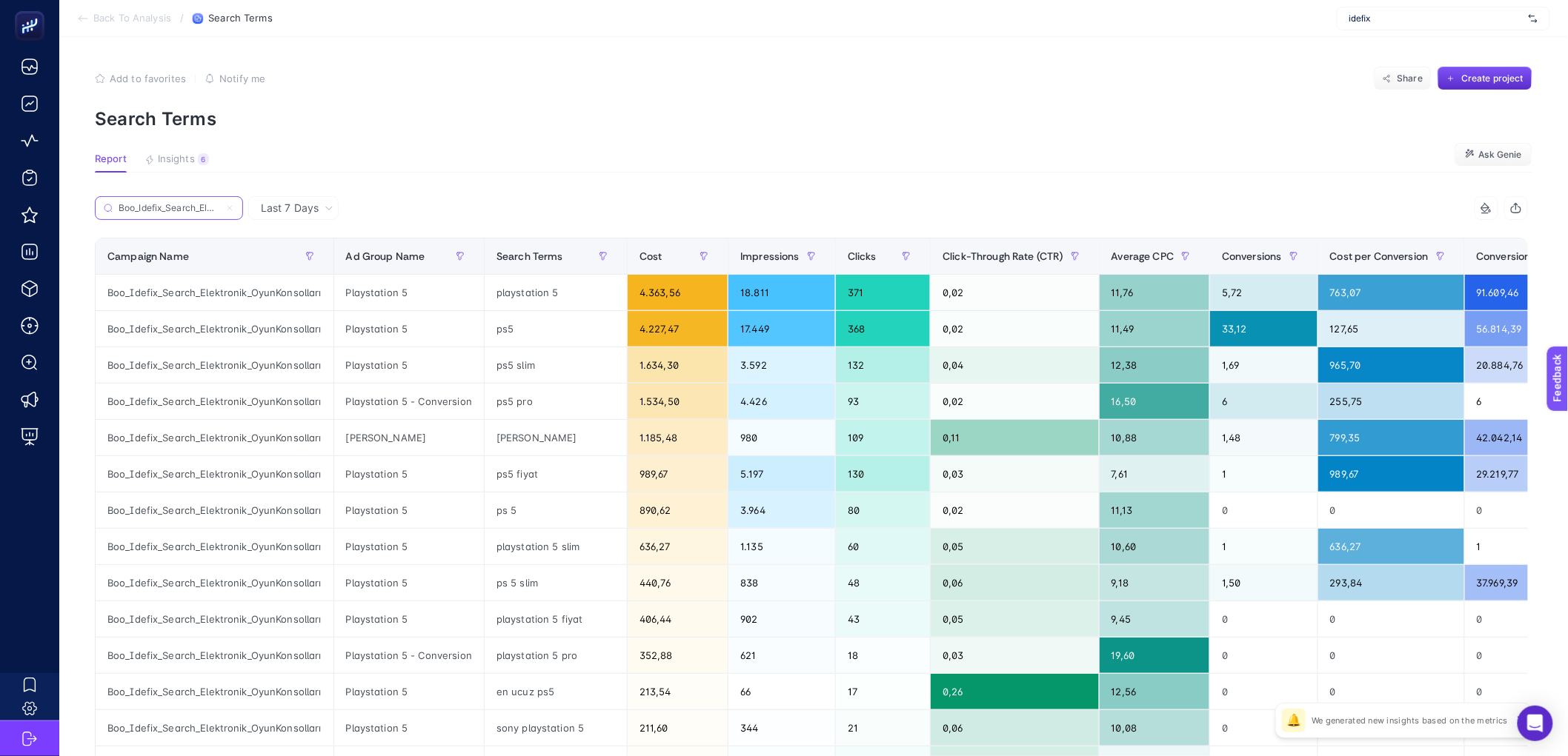
scroll to position [0, 91]
type input "Boo_Idefix_Search_Elektronik_OyunKonsolları"
click at [406, 254] on span "Ad Group Name" at bounding box center [386, 256] width 79 height 12
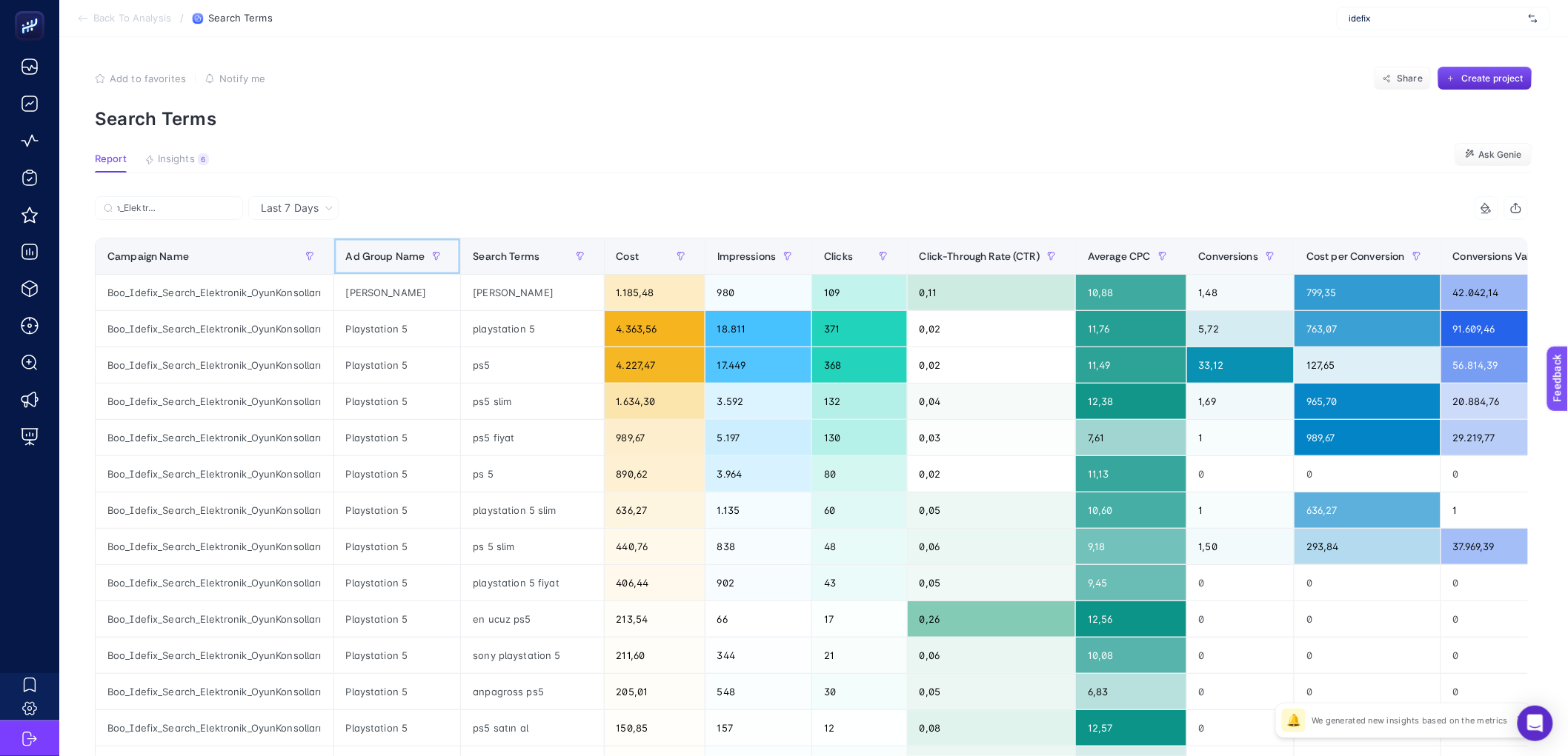
scroll to position [0, 0]
click at [406, 254] on span "Ad Group Name" at bounding box center [386, 256] width 79 height 12
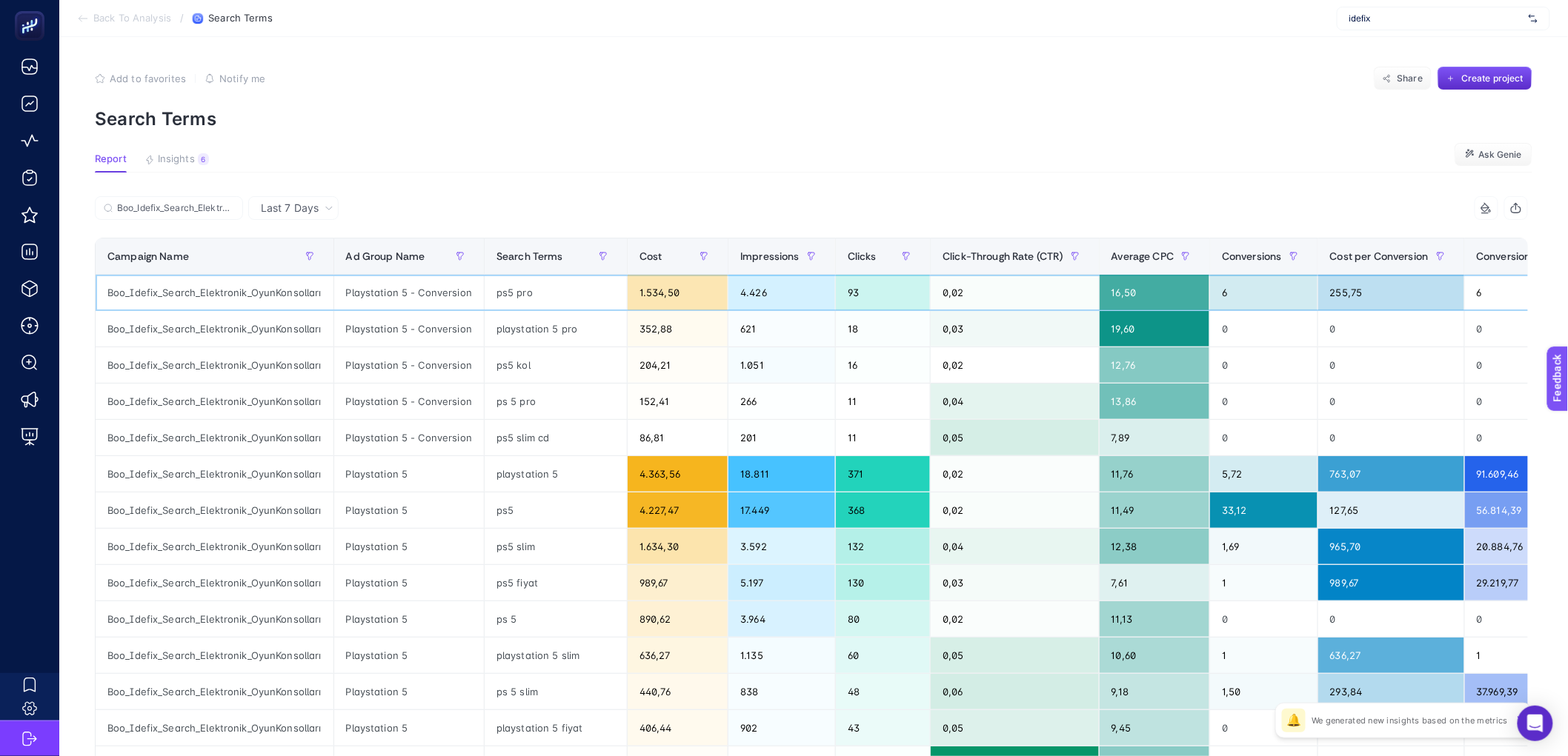
click at [1238, 287] on div "6" at bounding box center [1264, 292] width 107 height 36
click at [1236, 289] on div "6" at bounding box center [1264, 292] width 107 height 36
click at [1229, 299] on div "6" at bounding box center [1264, 292] width 107 height 36
click at [1229, 296] on div "6" at bounding box center [1264, 292] width 107 height 36
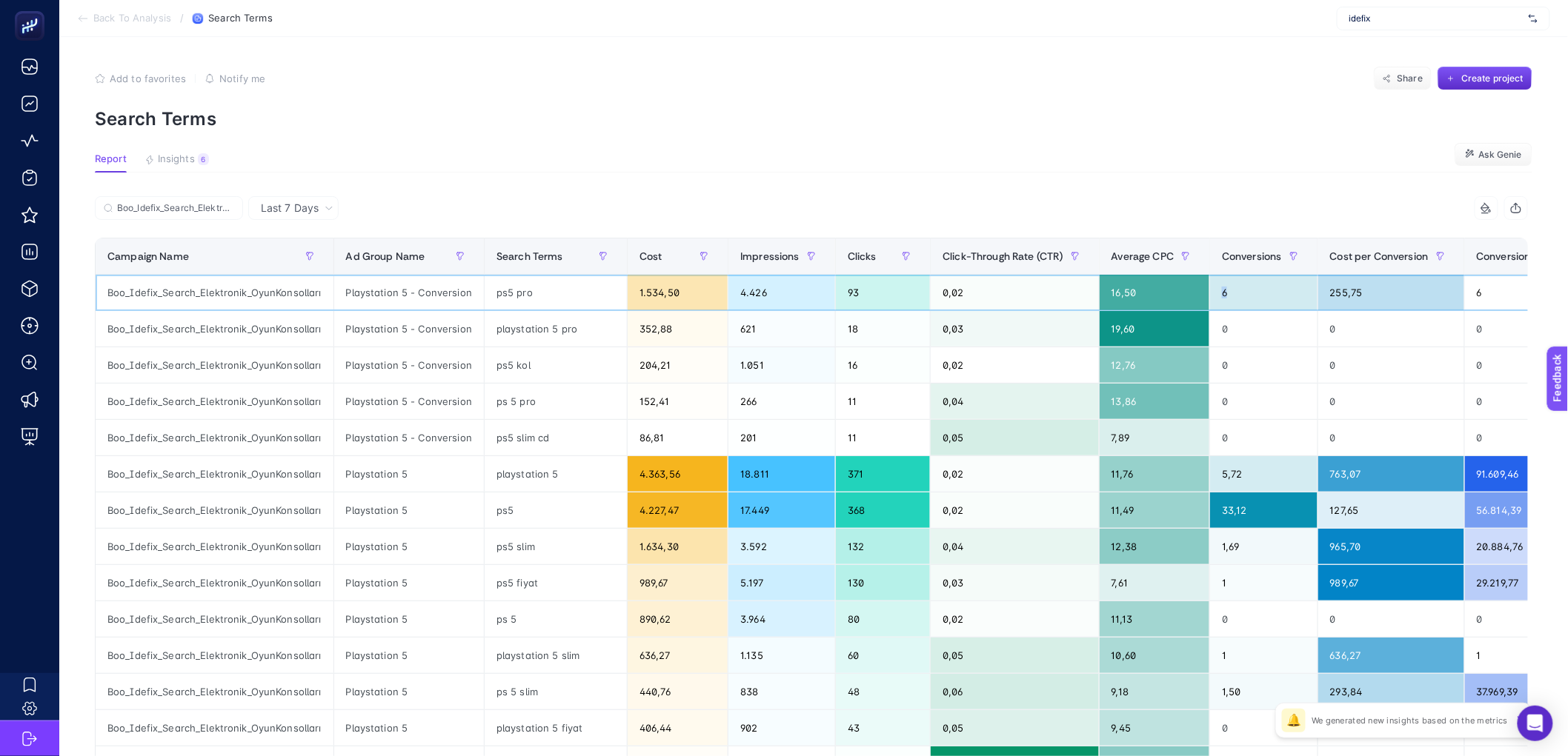
click at [1229, 296] on div "6" at bounding box center [1264, 292] width 107 height 36
click at [1097, 153] on section "Report Insights 6 We generated new insights based on the metrics Ask Genie" at bounding box center [814, 163] width 1438 height 19
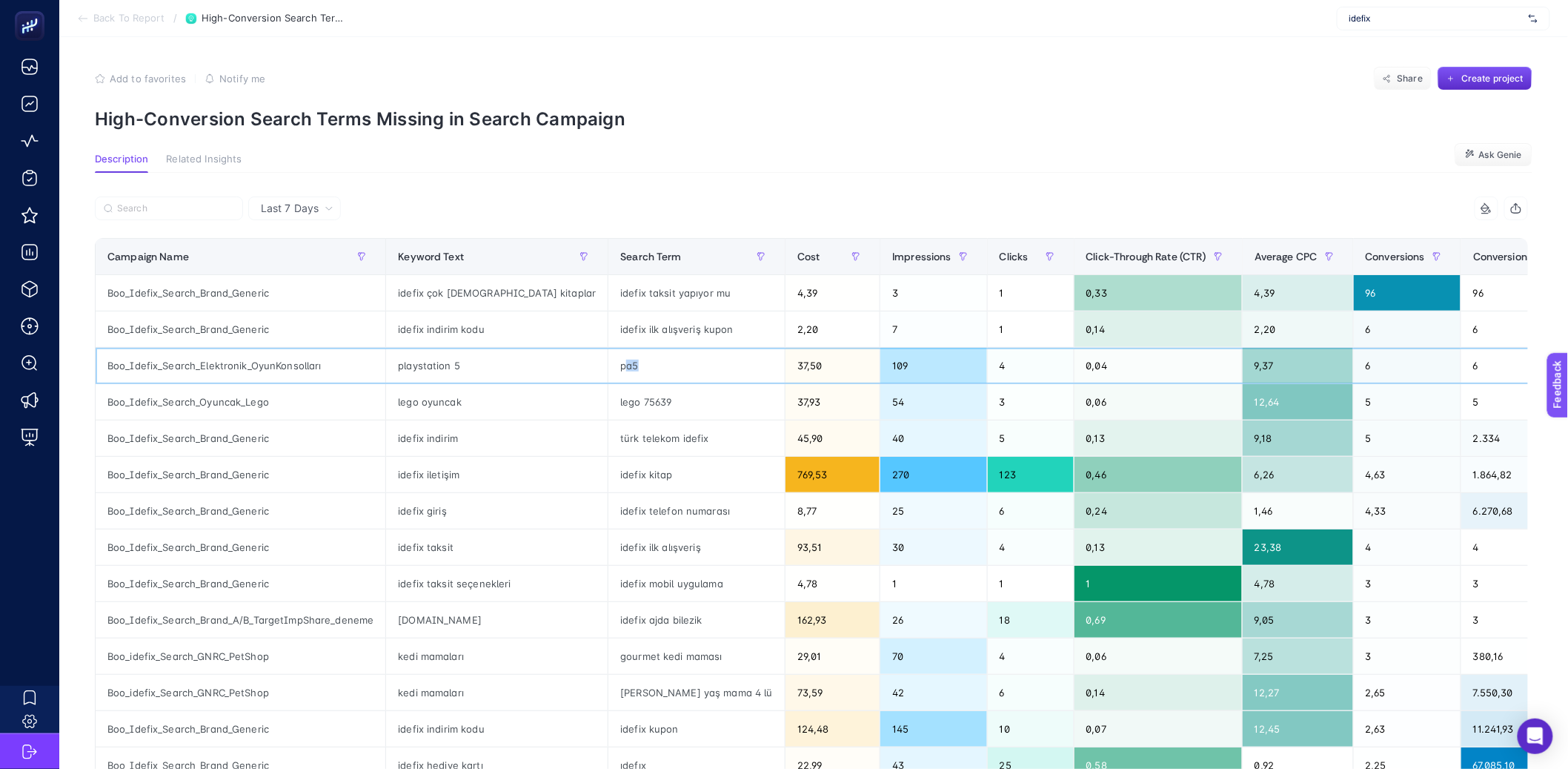
drag, startPoint x: 536, startPoint y: 375, endPoint x: 582, endPoint y: 384, distance: 46.9
click at [609, 383] on div "pa5" at bounding box center [696, 366] width 177 height 36
click at [1254, 269] on div "Average CPC" at bounding box center [1297, 256] width 86 height 23
click at [1243, 269] on th "Average CPC" at bounding box center [1298, 257] width 111 height 37
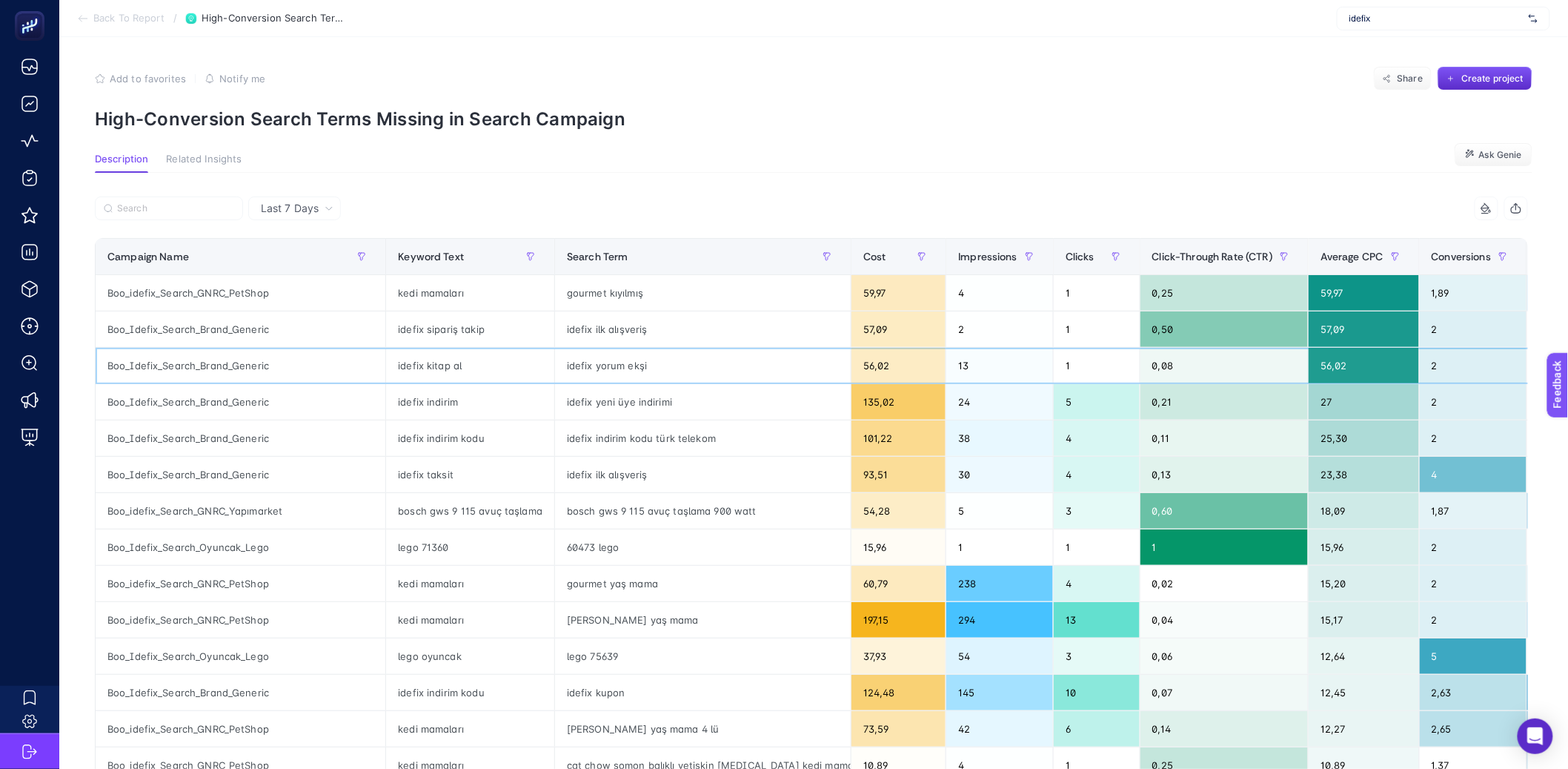
click at [627, 366] on div "idefix yorum ekşi" at bounding box center [703, 366] width 296 height 36
click at [1359, 12] on span "idefix" at bounding box center [1436, 18] width 174 height 12
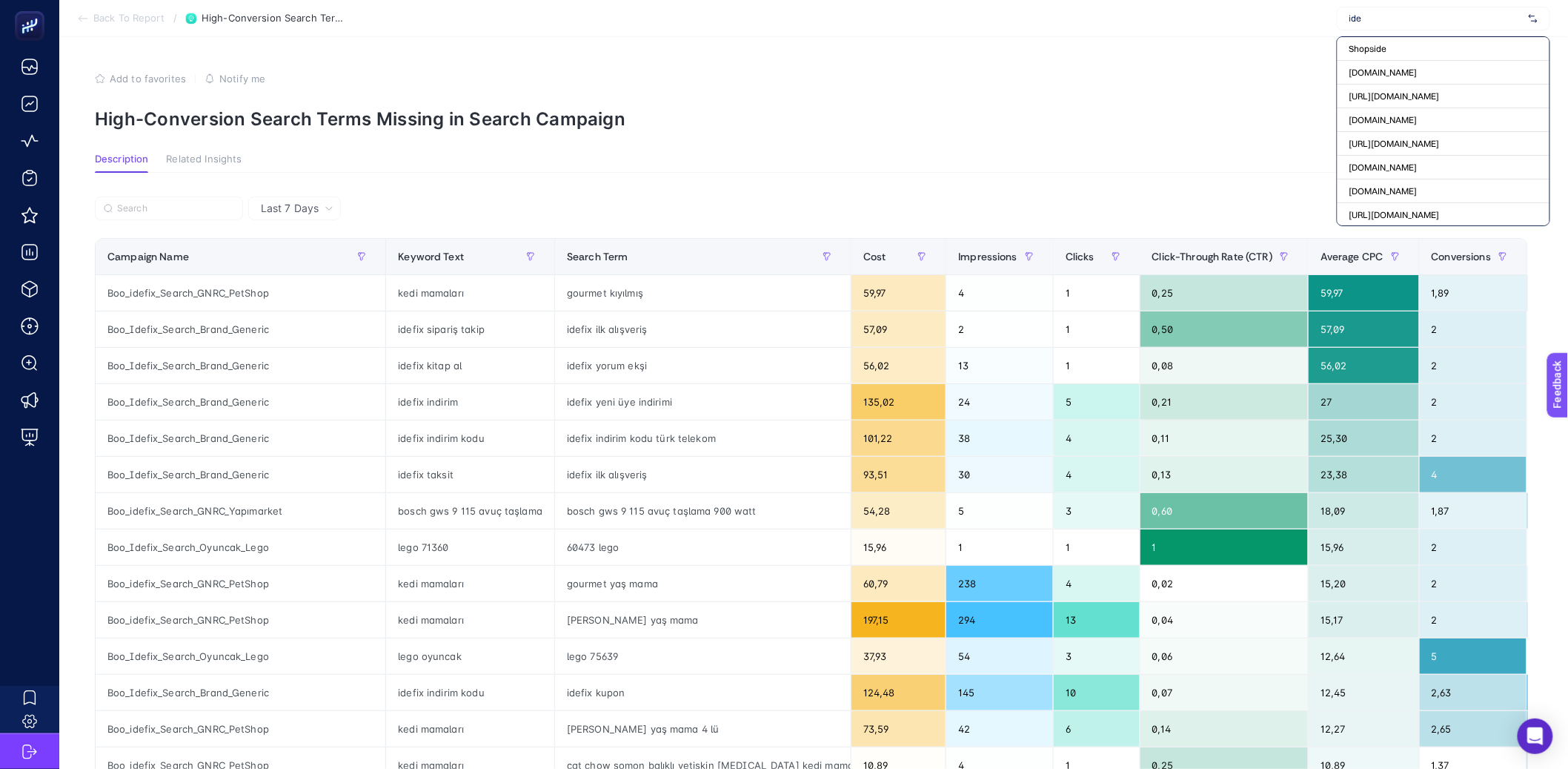
type input "ide"
click at [802, 93] on section "Add to favorites false Notify me Share Create project High-Conversion Search Te…" at bounding box center [814, 98] width 1438 height 63
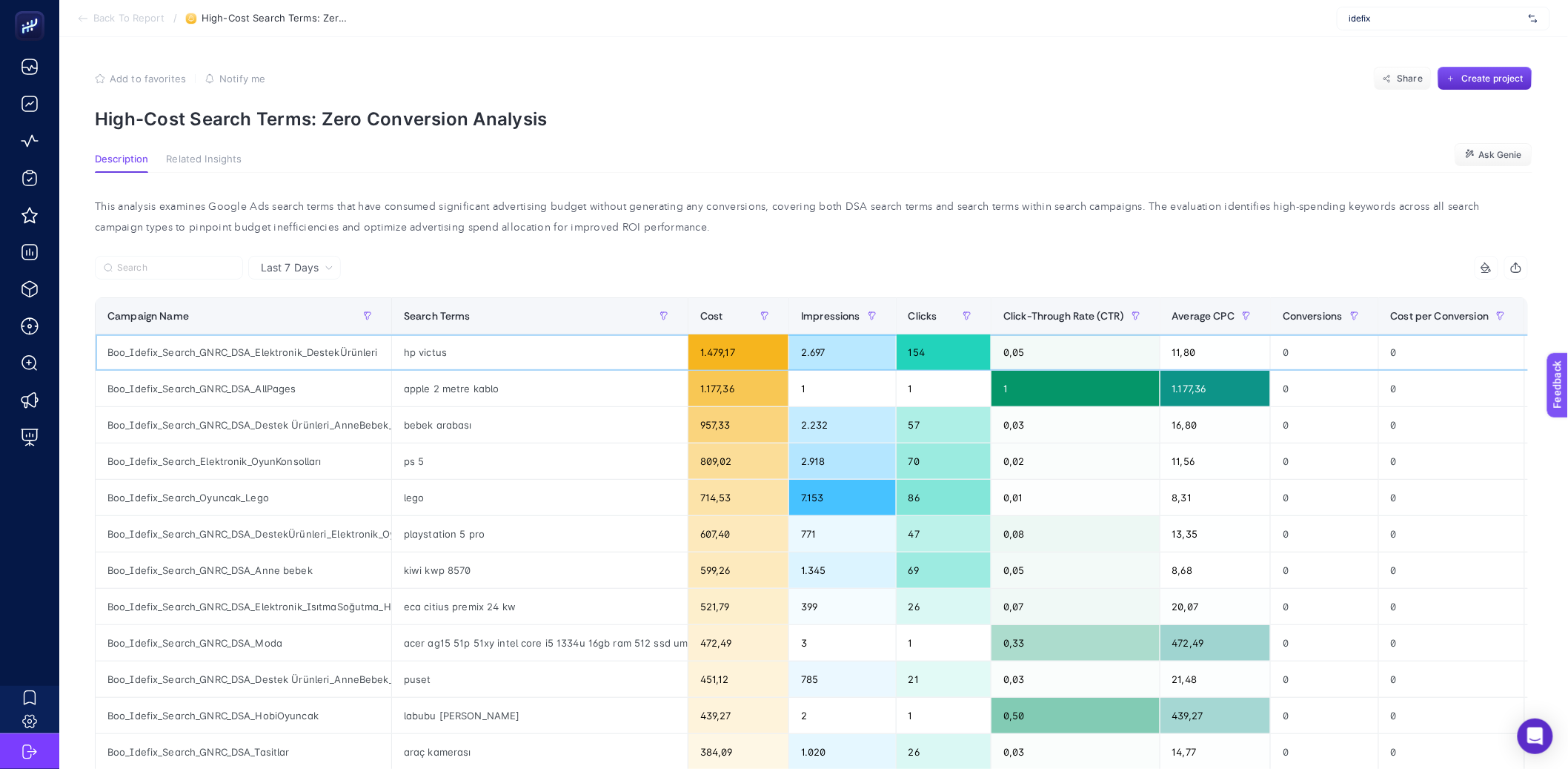
click at [730, 335] on div "1.479,17" at bounding box center [738, 353] width 100 height 36
click at [730, 321] on div "Cost" at bounding box center [738, 315] width 76 height 23
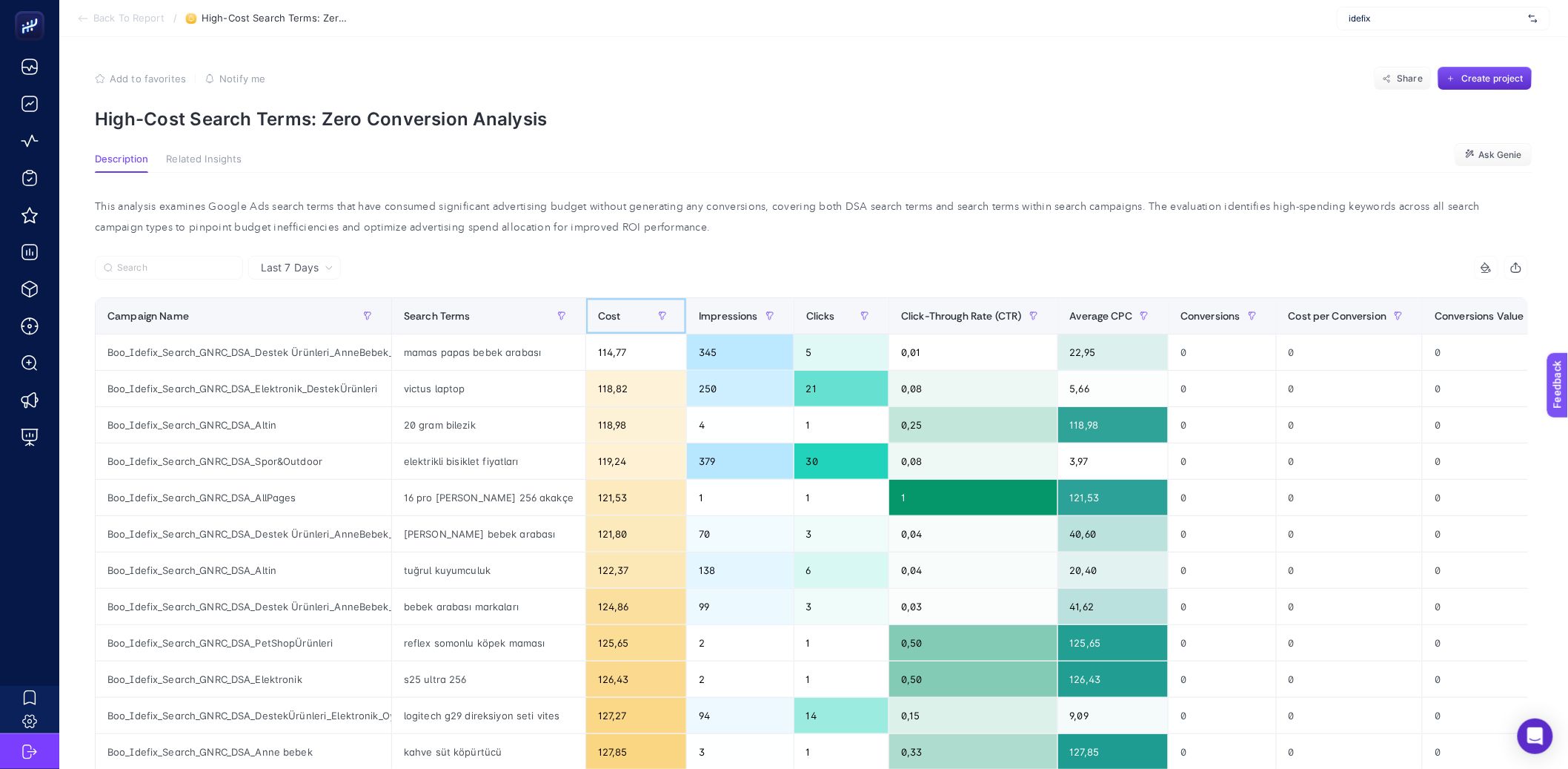
click at [609, 327] on div "Cost" at bounding box center [637, 315] width 76 height 23
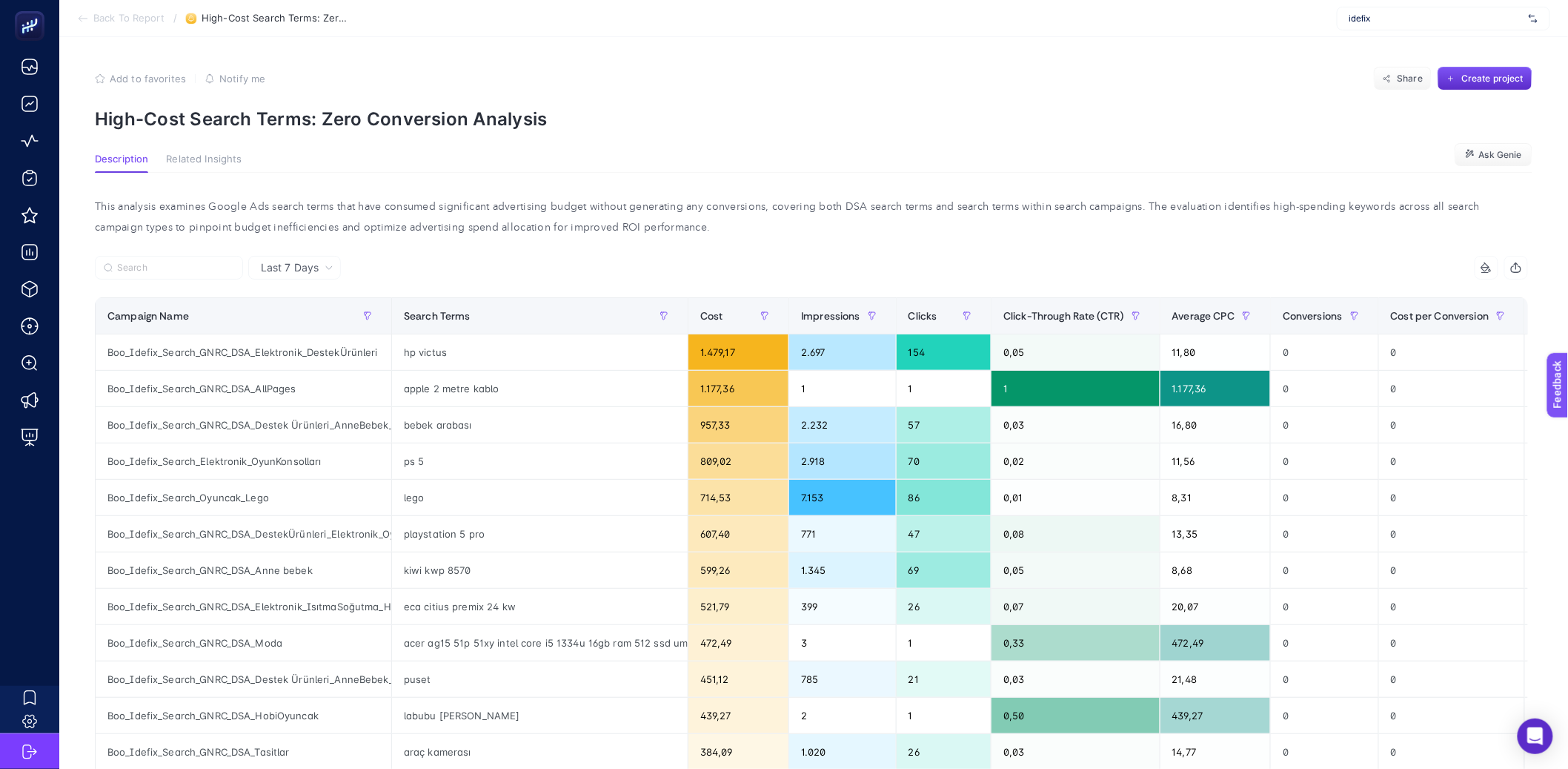
click at [312, 266] on span "Last 7 Days" at bounding box center [289, 267] width 58 height 15
click at [316, 316] on li "Last 30 Days" at bounding box center [295, 325] width 84 height 26
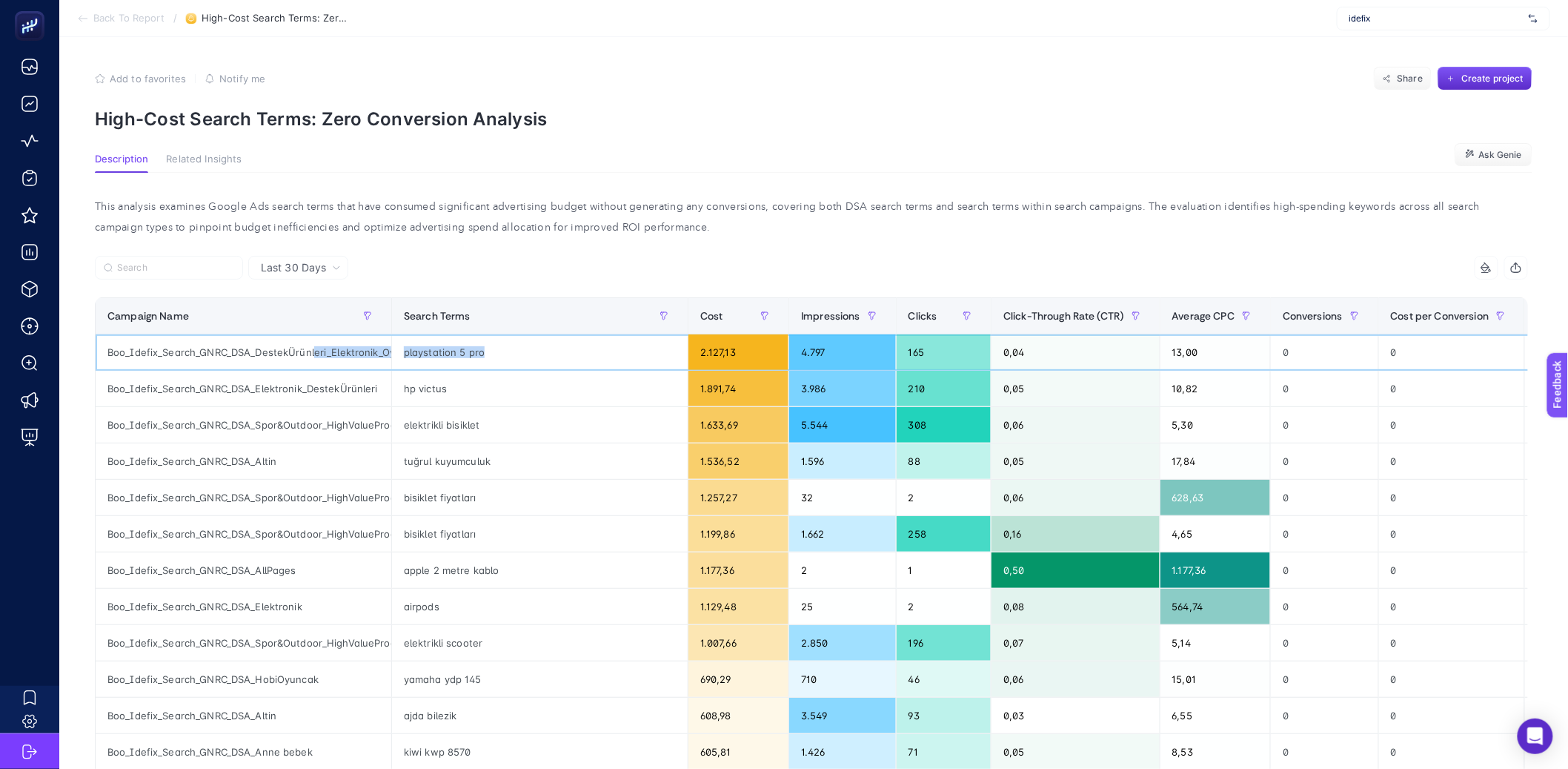
scroll to position [0, 70]
drag, startPoint x: 315, startPoint y: 354, endPoint x: 443, endPoint y: 367, distance: 128.7
click at [443, 367] on tr "Boo_Idefix_Search_GNRC_DSA_DestekÜrünleri_Elektronik_OyunKonsolları playstation…" at bounding box center [944, 353] width 1696 height 37
click at [304, 370] on div "Boo_Idefix_Search_GNRC_DSA_Elektronik_DestekÜrünleri" at bounding box center [244, 388] width 296 height 36
click at [307, 353] on div "Boo_Idefix_Search_GNRC_DSA_DestekÜrünleri_Elektronik_OyunKonsolları" at bounding box center [244, 353] width 296 height 36
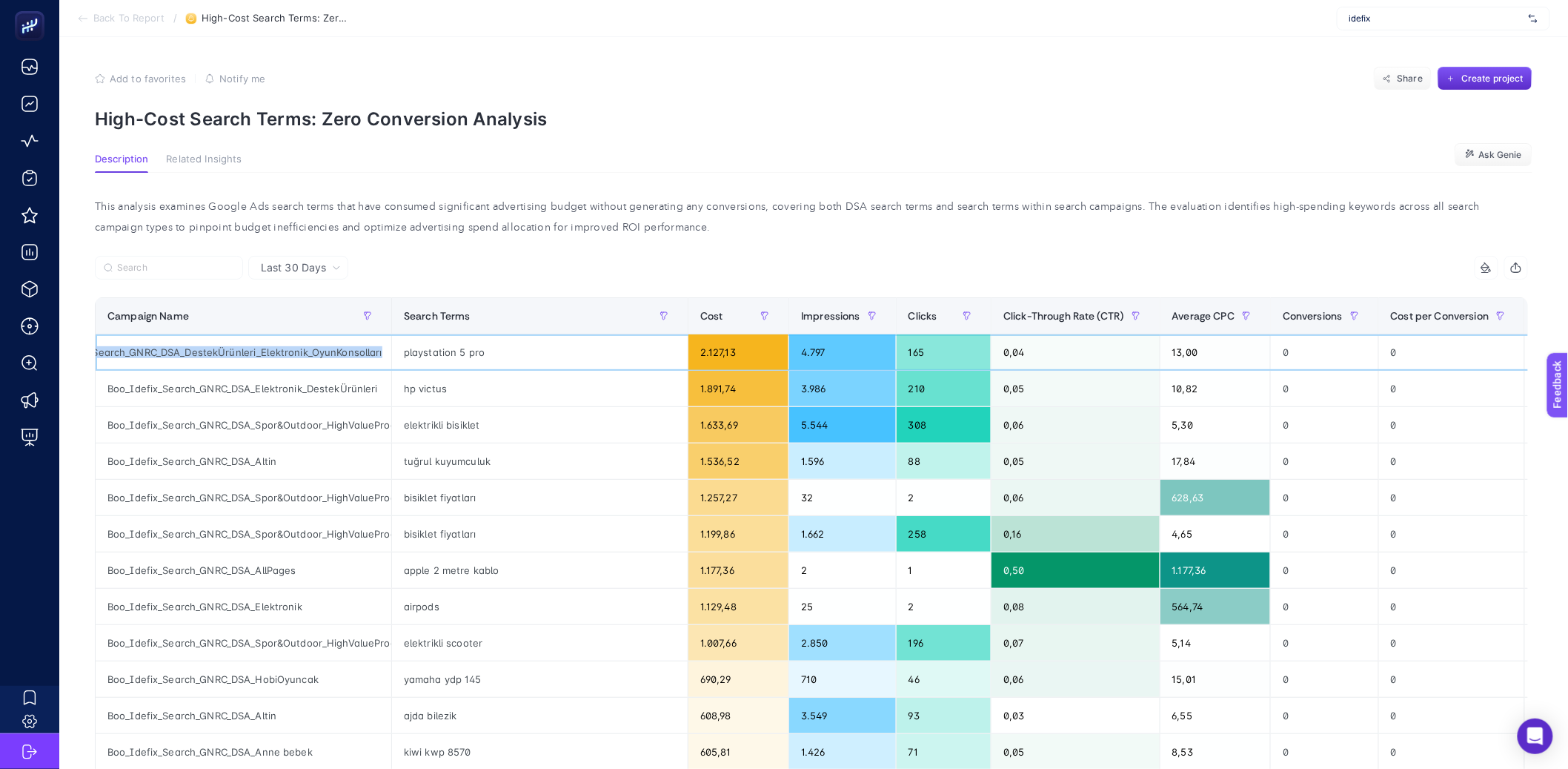
click at [307, 353] on div "Boo_Idefix_Search_GNRC_DSA_DestekÜrünleri_Elektronik_OyunKonsolları" at bounding box center [244, 353] width 296 height 36
click at [728, 361] on div "2.127,13" at bounding box center [738, 353] width 100 height 36
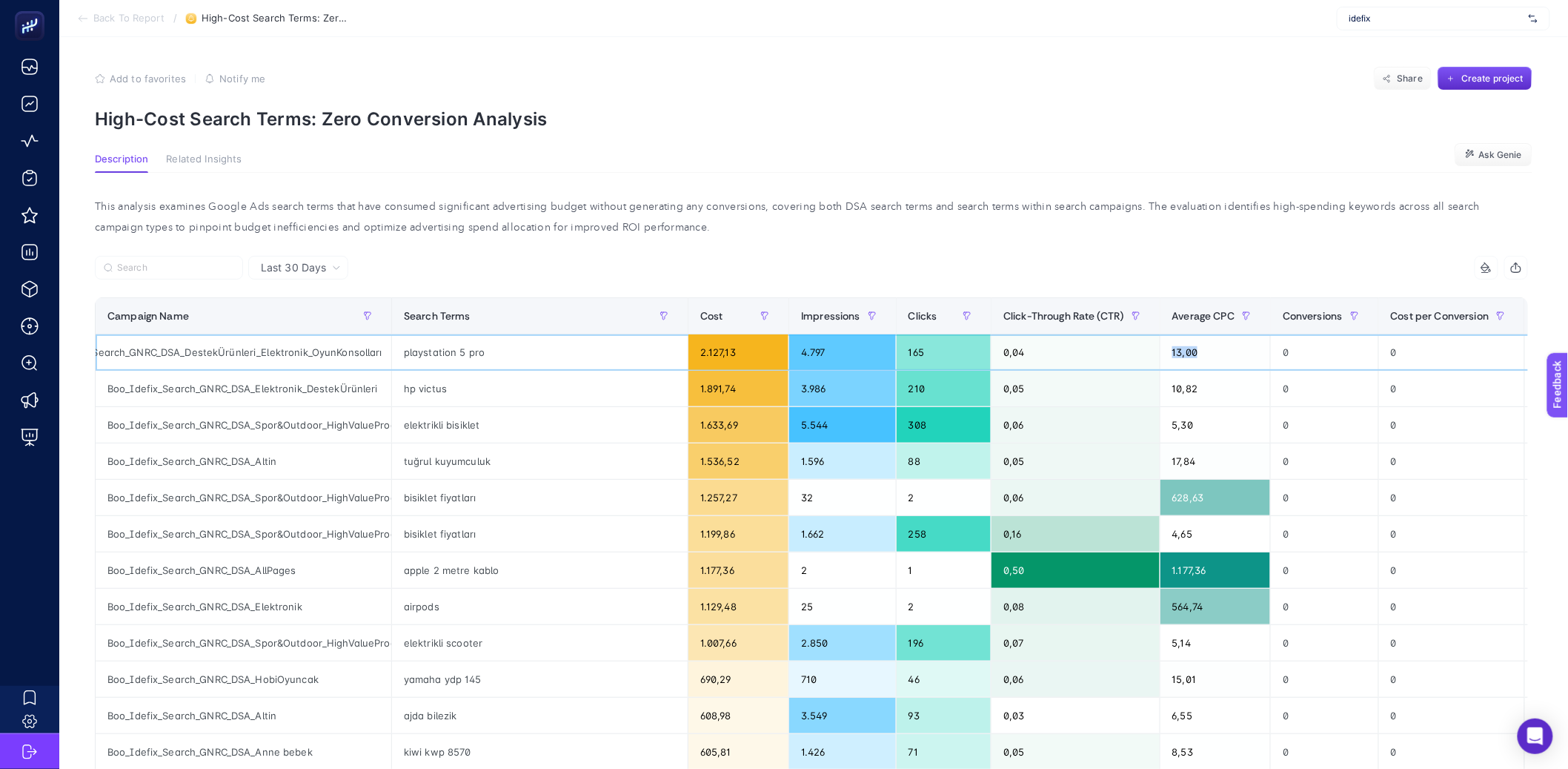
drag, startPoint x: 1175, startPoint y: 349, endPoint x: 1223, endPoint y: 350, distance: 48.0
click at [1222, 350] on div "13,00" at bounding box center [1215, 353] width 110 height 36
click at [1243, 355] on div "13,00" at bounding box center [1215, 353] width 110 height 36
drag, startPoint x: 1286, startPoint y: 350, endPoint x: 1300, endPoint y: 351, distance: 14.0
click at [1300, 351] on div "0" at bounding box center [1324, 353] width 107 height 36
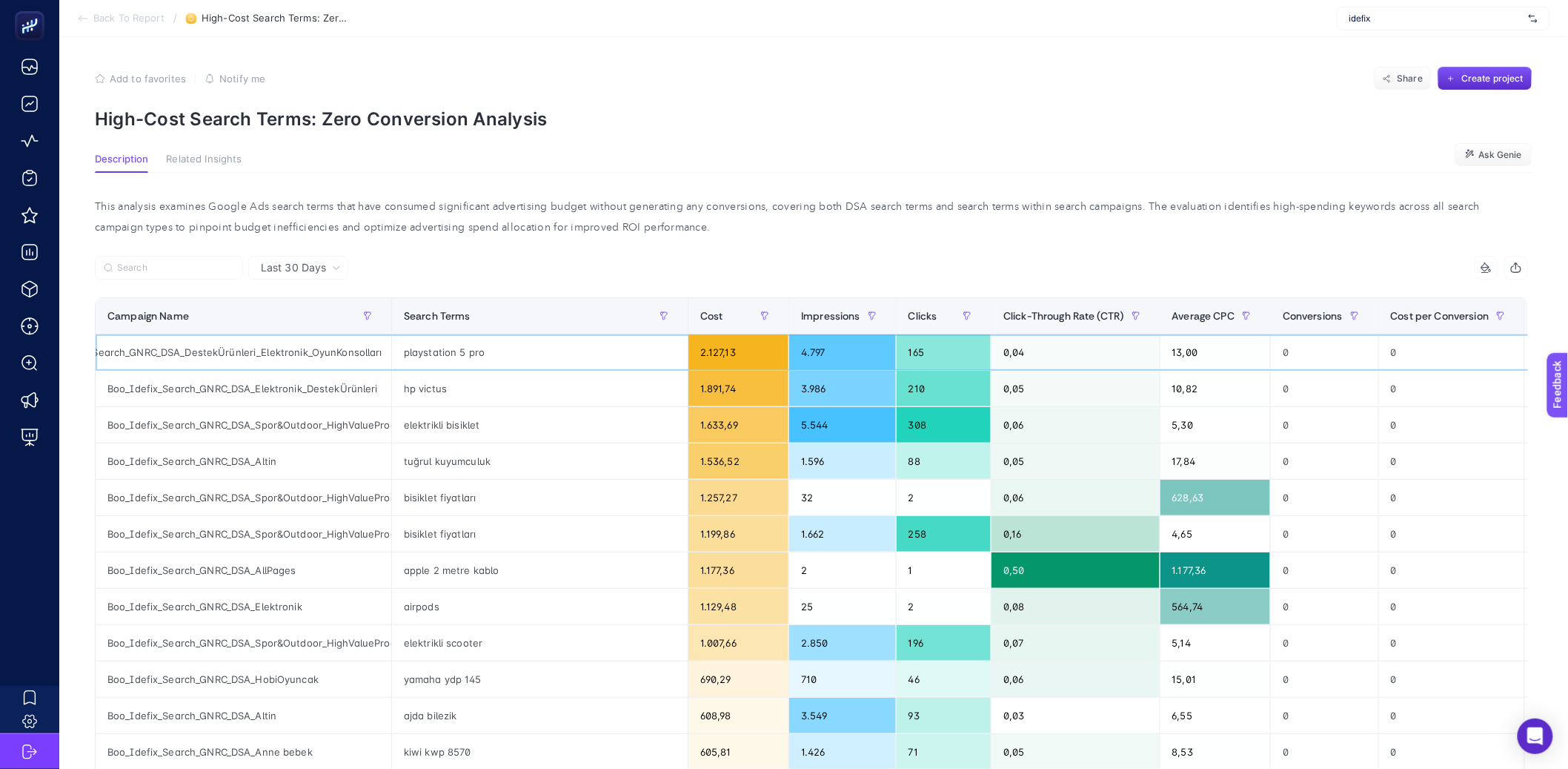
click at [706, 356] on div "2.127,13" at bounding box center [738, 353] width 100 height 36
click at [1208, 379] on div "10,82" at bounding box center [1215, 388] width 110 height 36
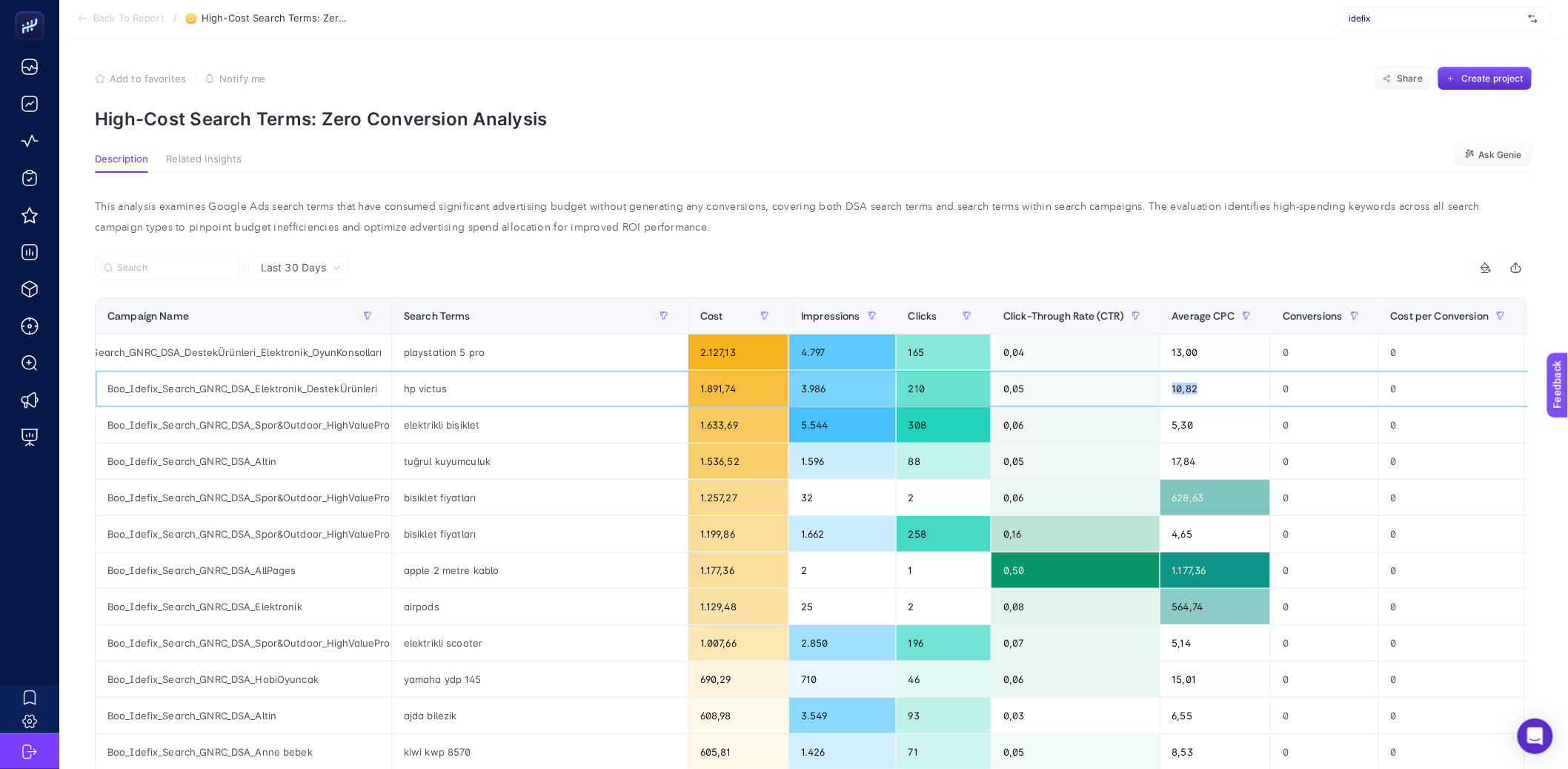
click at [1208, 379] on div "10,82" at bounding box center [1215, 388] width 110 height 36
click at [609, 281] on div at bounding box center [453, 272] width 717 height 33
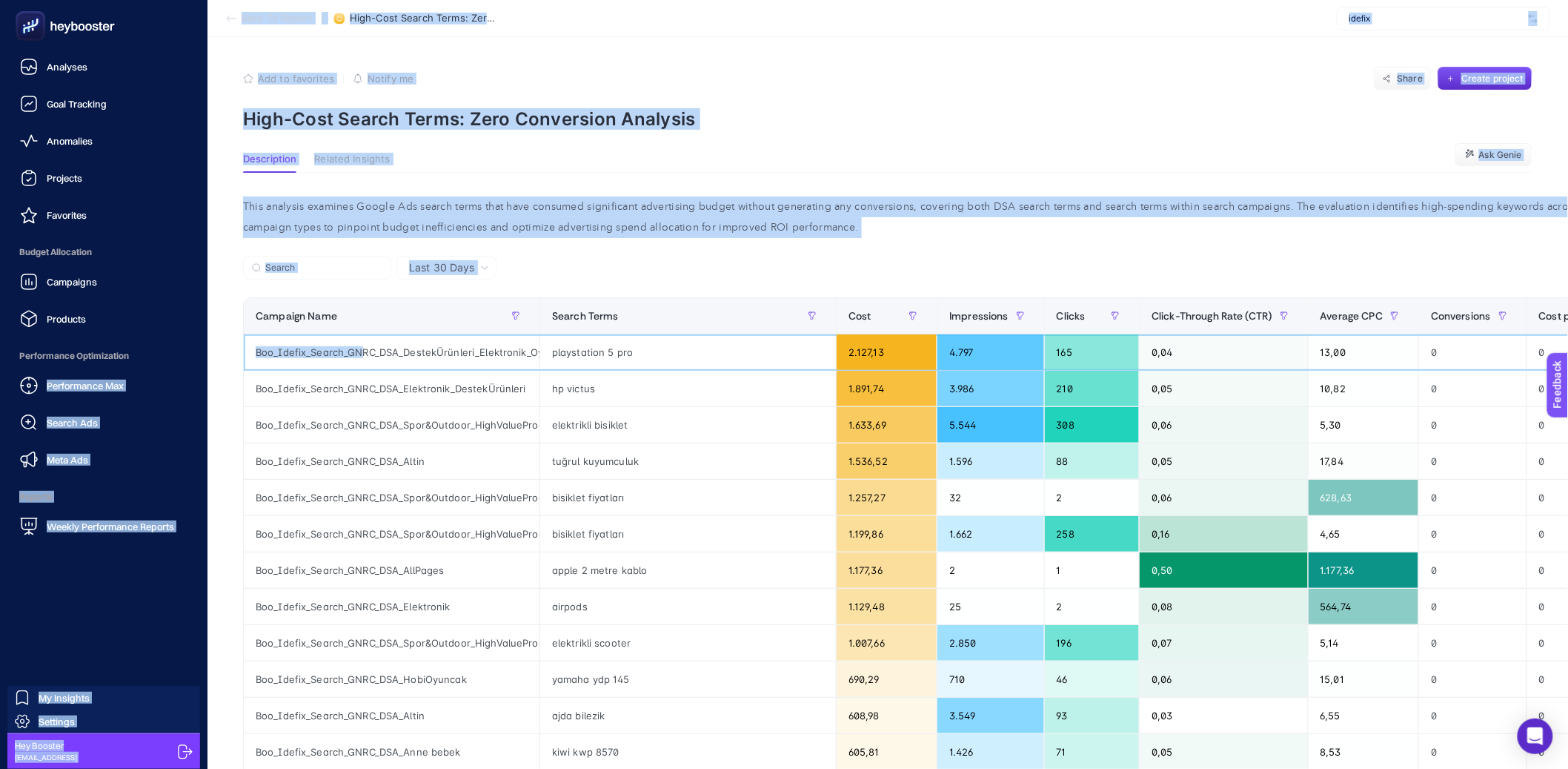
drag, startPoint x: 140, startPoint y: 353, endPoint x: 58, endPoint y: 349, distance: 82.1
click at [58, 349] on div "Analyses Goal Tracking Anomalies Projects Favorites Budget Allocation Campaigns…" at bounding box center [784, 615] width 1568 height 1231
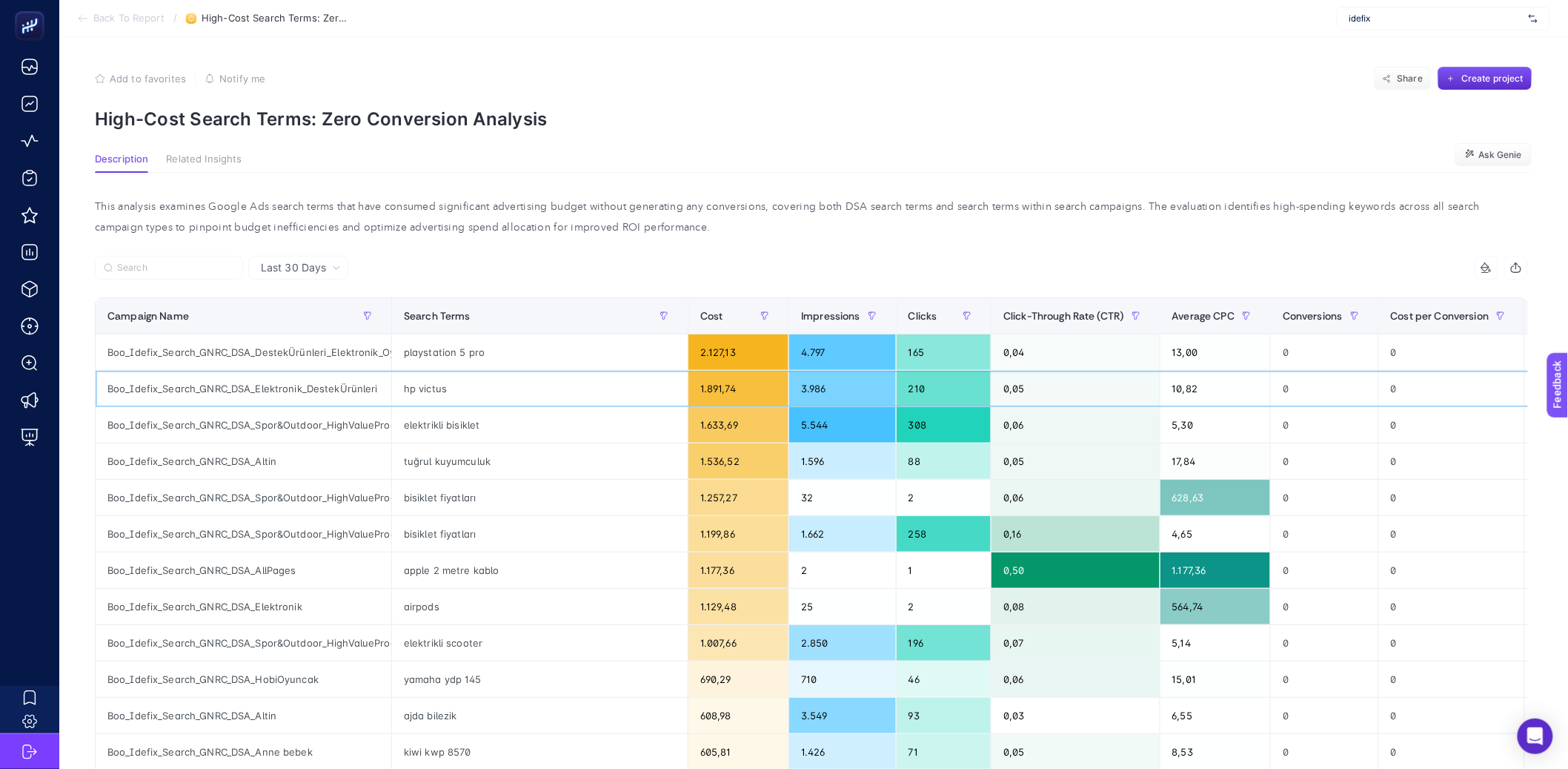
click at [303, 377] on div "Boo_Idefix_Search_GNRC_DSA_Elektronik_DestekÜrünleri" at bounding box center [244, 388] width 296 height 36
drag, startPoint x: 257, startPoint y: 353, endPoint x: 393, endPoint y: 357, distance: 136.1
click at [393, 357] on tr "Boo_Idefix_Search_GNRC_DSA_DestekÜrünleri_Elektronik_OyunKonsolları playstation…" at bounding box center [944, 353] width 1696 height 37
click at [529, 282] on div at bounding box center [453, 272] width 717 height 33
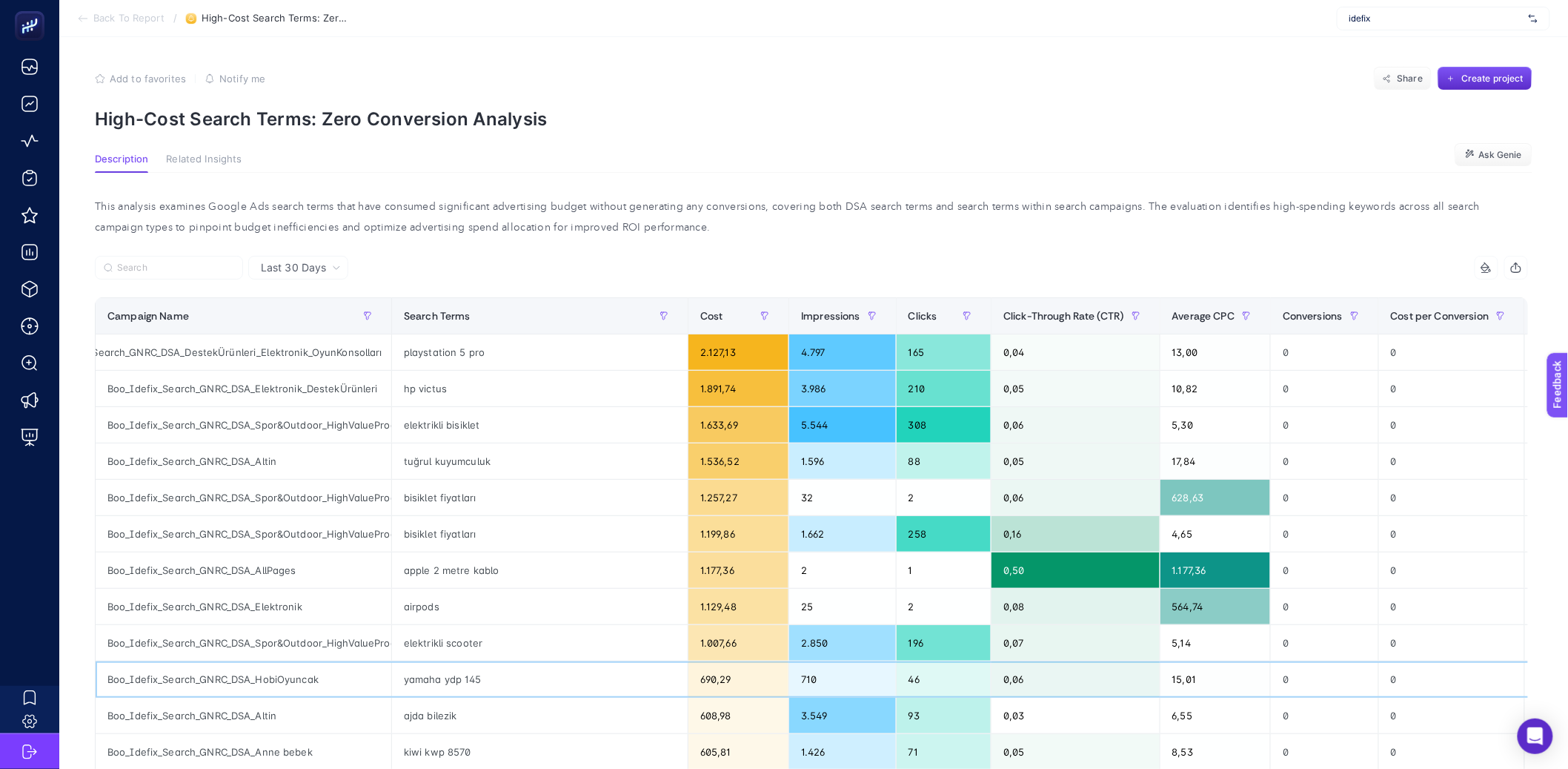
click at [420, 684] on div "yamaha ydp 145" at bounding box center [540, 679] width 296 height 36
copy tr "yamaha ydp 145"
click at [416, 581] on div "apple 2 metre kablo" at bounding box center [540, 570] width 296 height 36
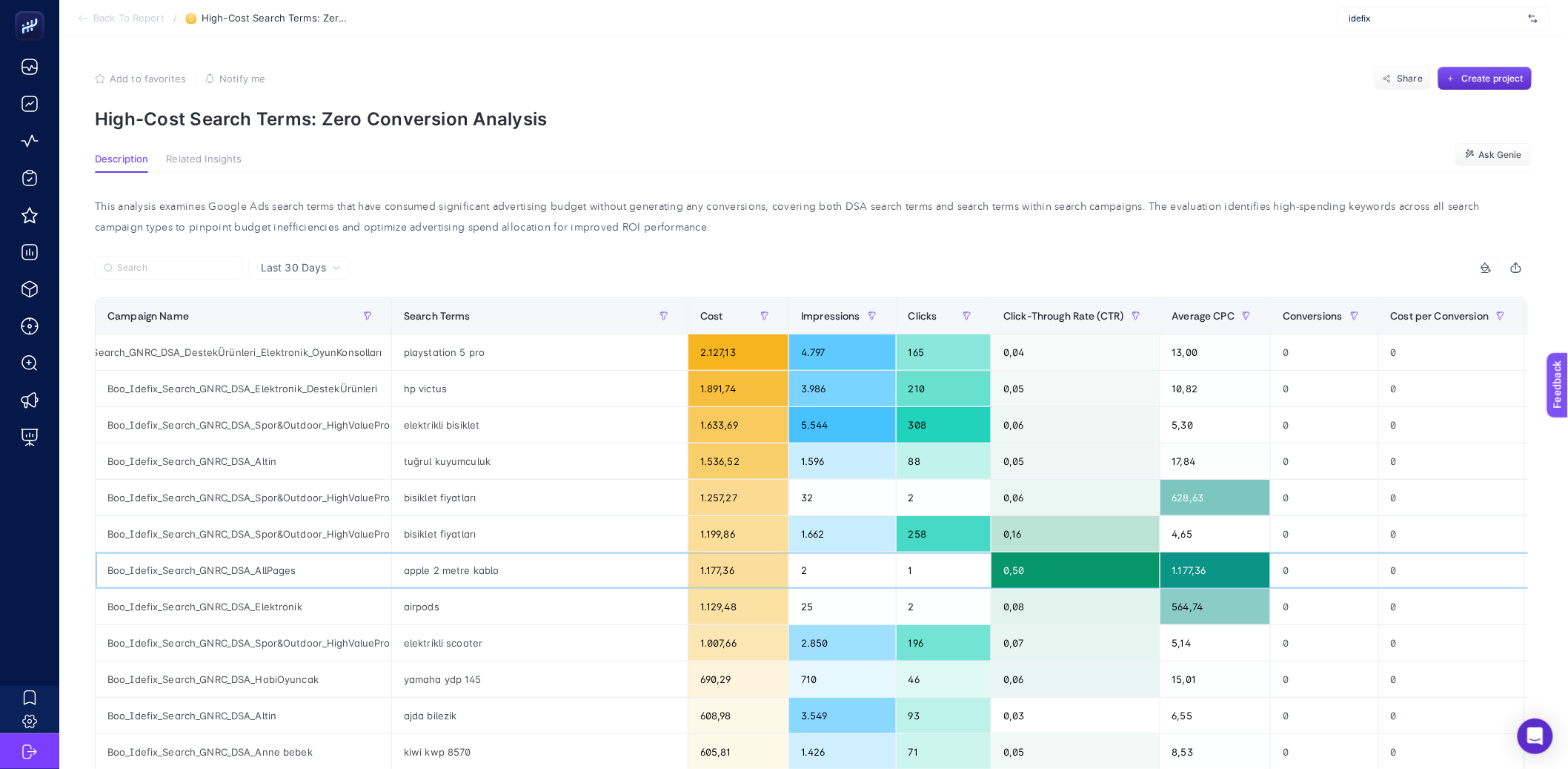
click at [418, 575] on div "apple 2 metre kablo" at bounding box center [540, 570] width 296 height 36
copy tr "apple 2 metre kablo"
click at [844, 177] on div "This analysis examines Google Ads search terms that have consumed significant a…" at bounding box center [812, 686] width 1457 height 1028
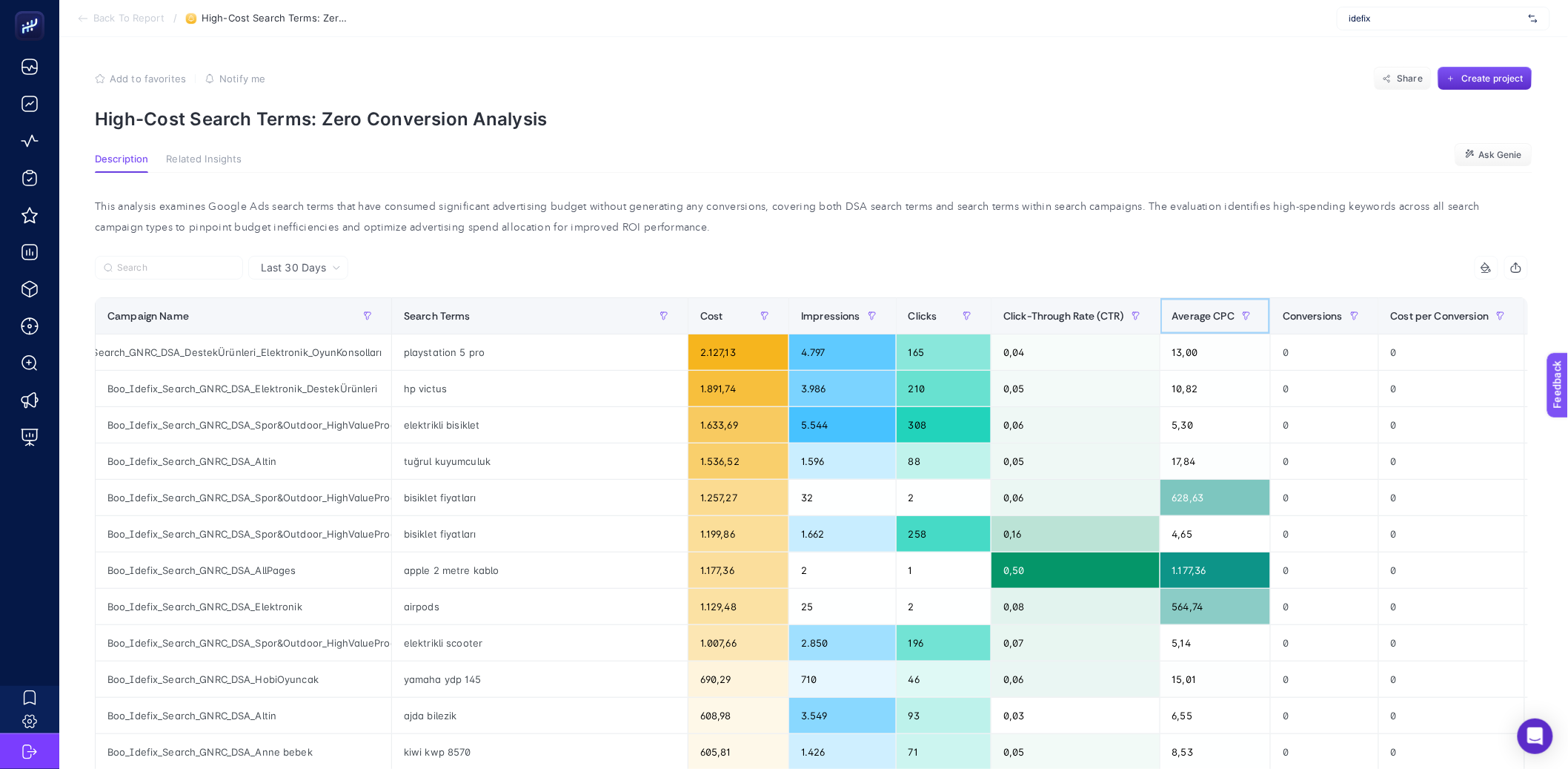
click at [1209, 318] on span "Average CPC" at bounding box center [1204, 315] width 63 height 12
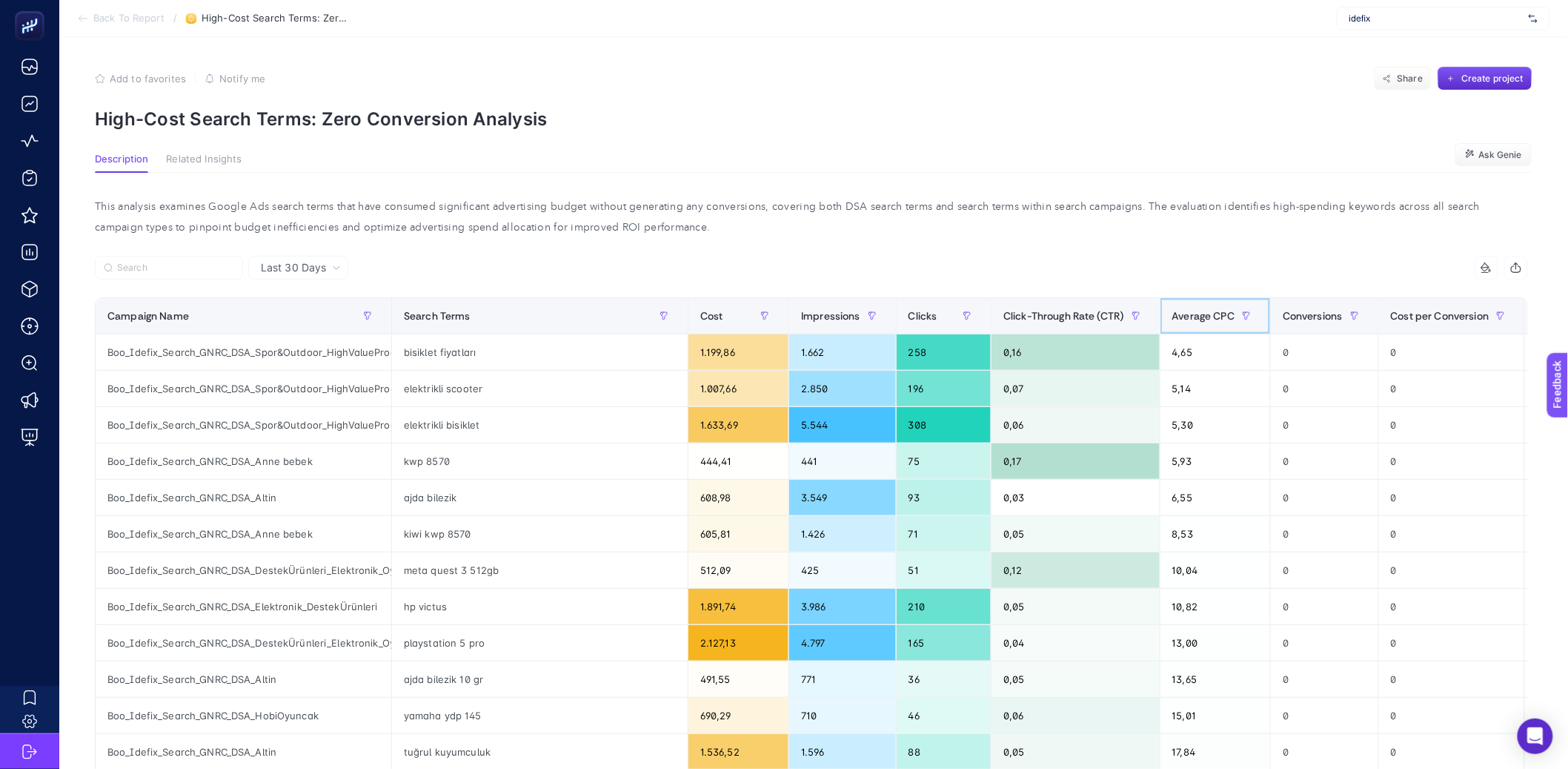
click at [1205, 316] on span "Average CPC" at bounding box center [1204, 315] width 63 height 12
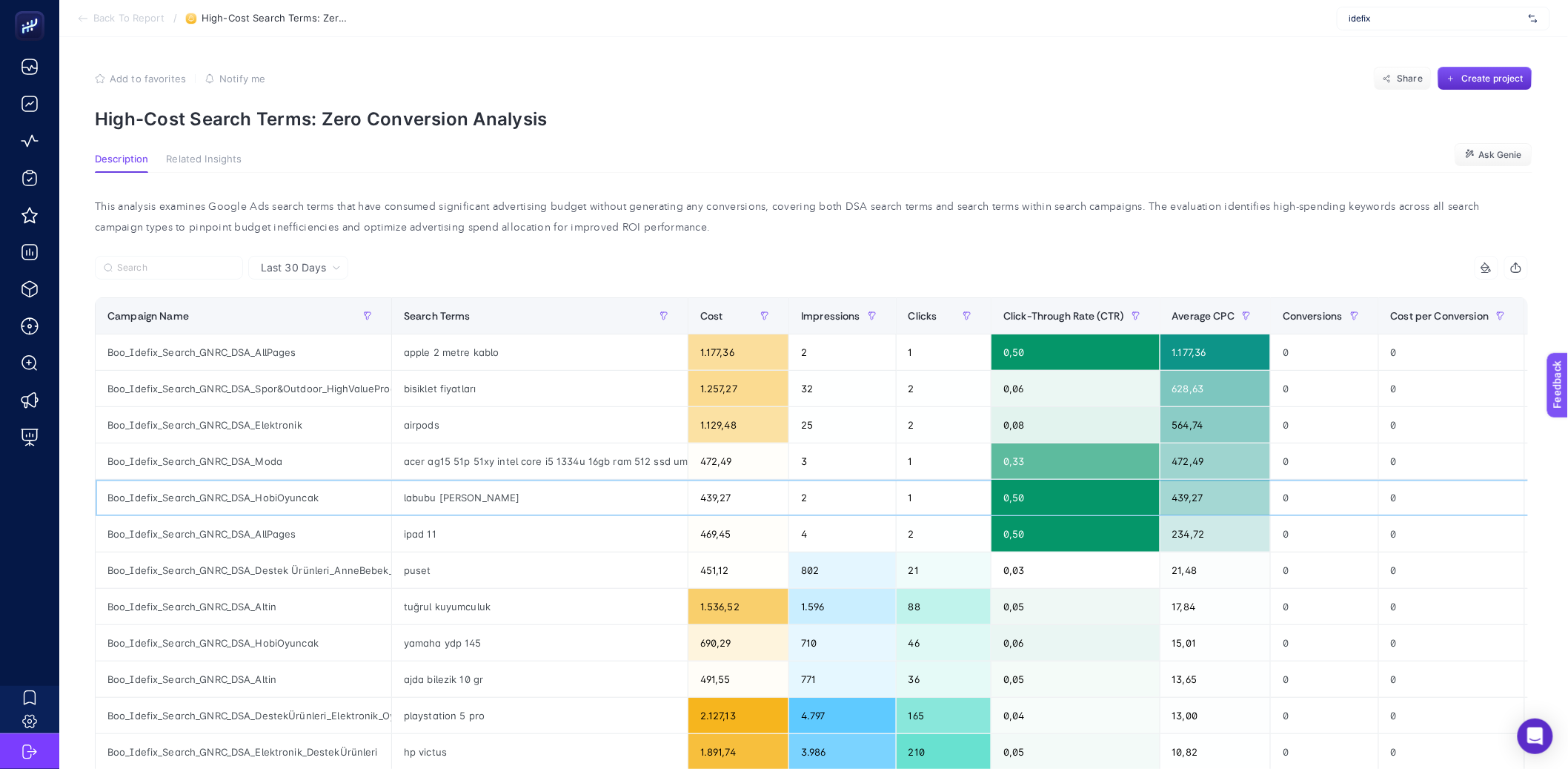
click at [426, 500] on div "labubu nadir olan" at bounding box center [540, 497] width 296 height 36
copy tr "labubu nadir olan"
click at [1517, 139] on article "Add to favorites false Notify me Share Create project High-Cost Search Terms: Z…" at bounding box center [813, 634] width 1509 height 1193
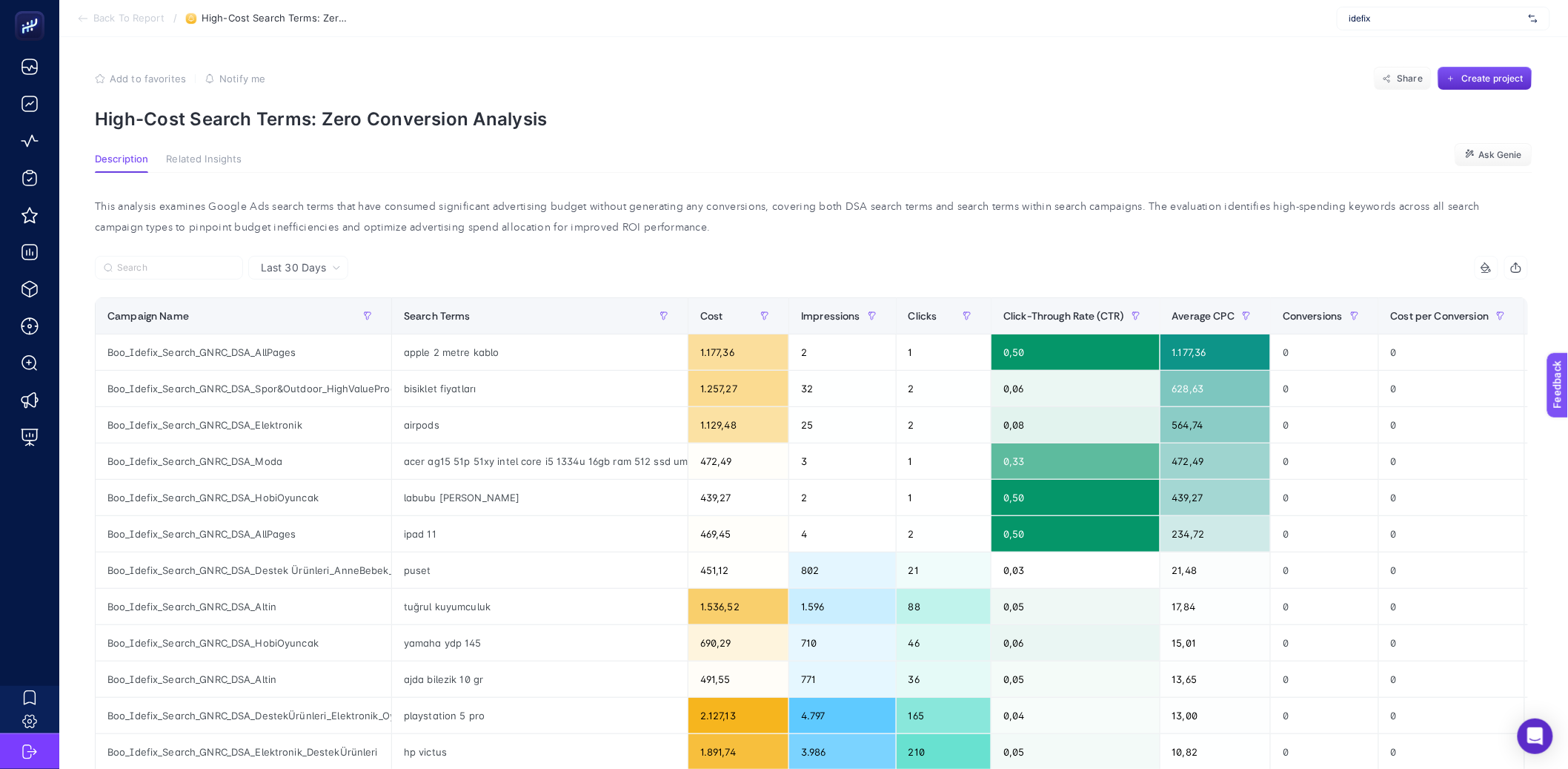
click at [1081, 209] on div "This analysis examines Google Ads search terms that have consumed significant a…" at bounding box center [812, 216] width 1457 height 41
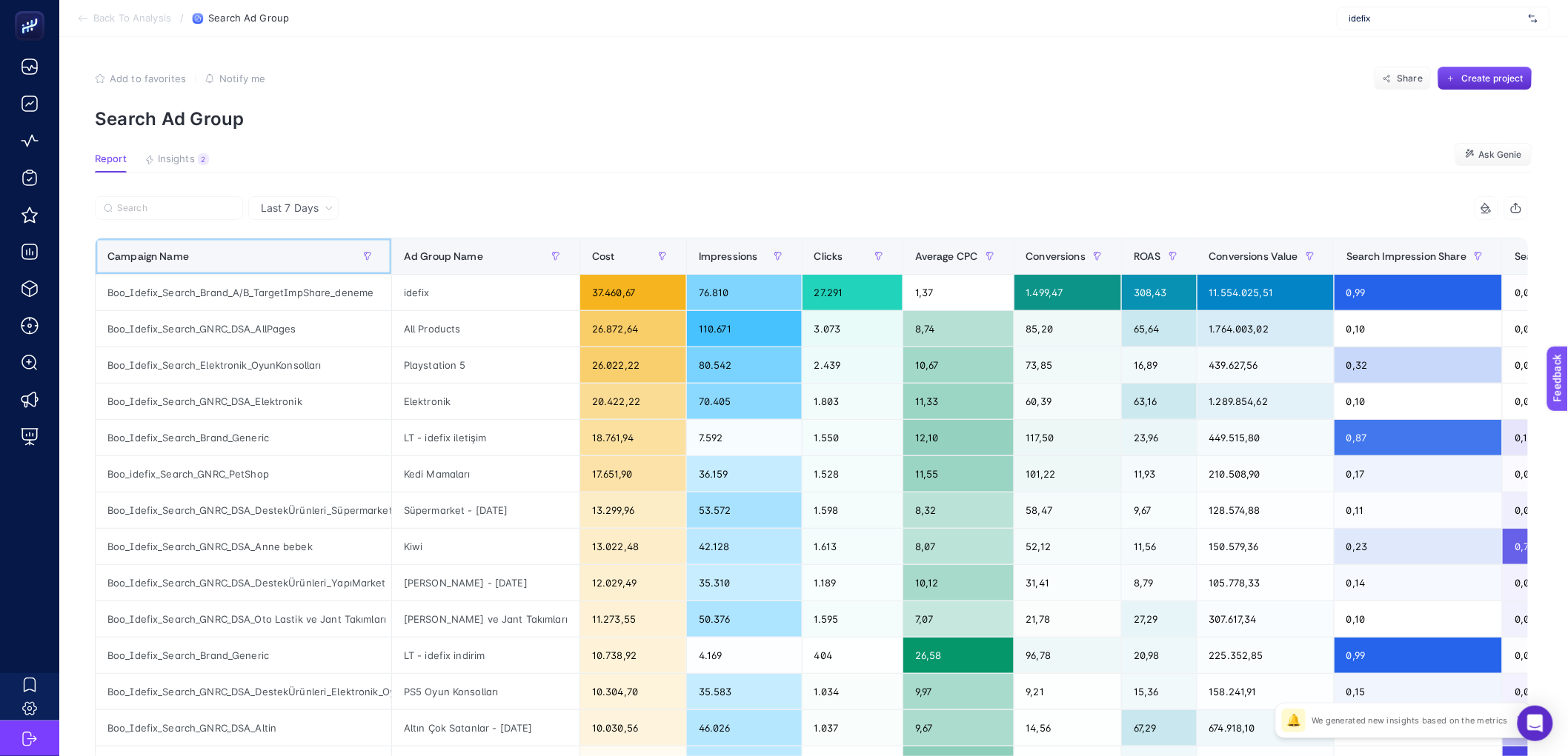
click at [190, 255] on div "Campaign Name" at bounding box center [244, 256] width 272 height 23
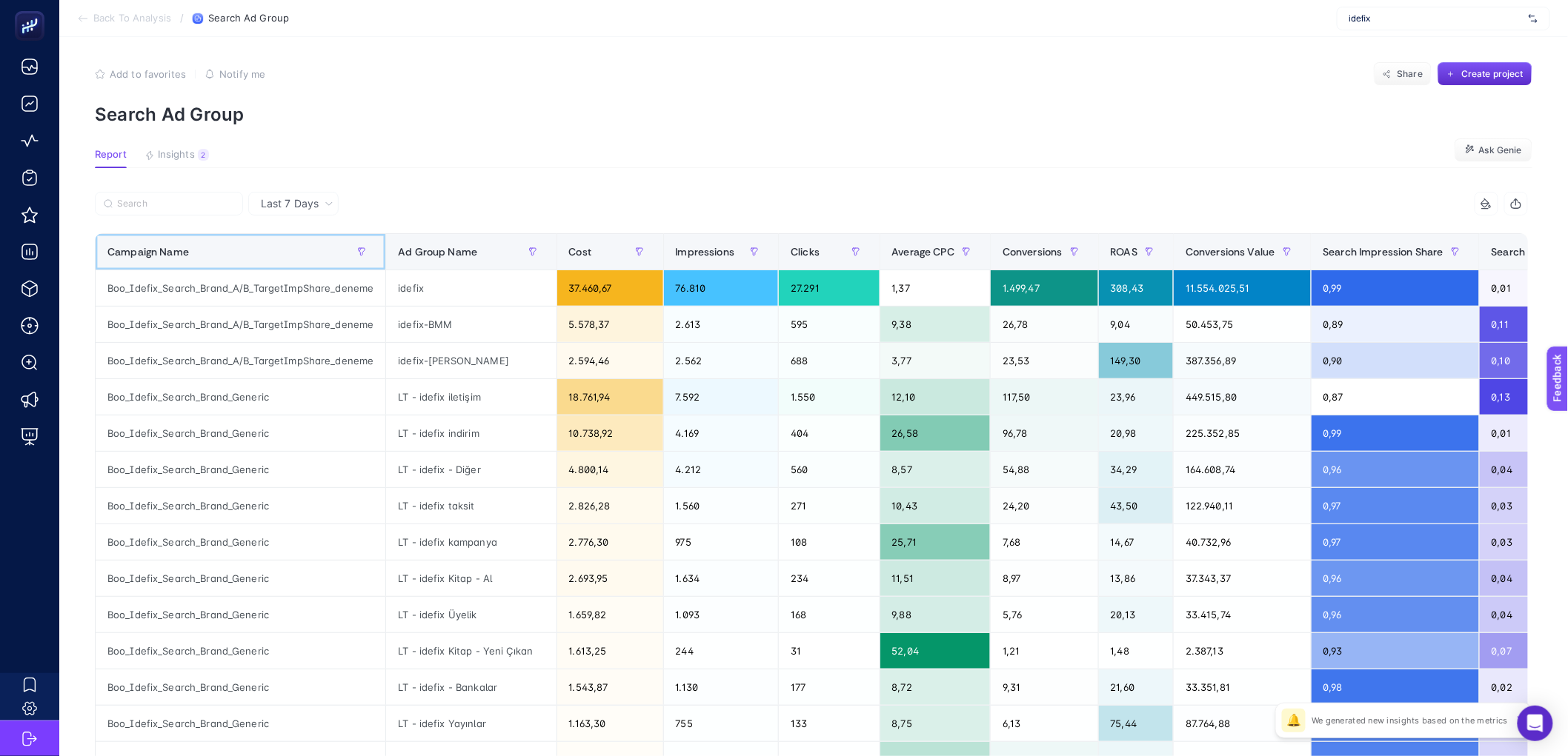
scroll to position [37, 0]
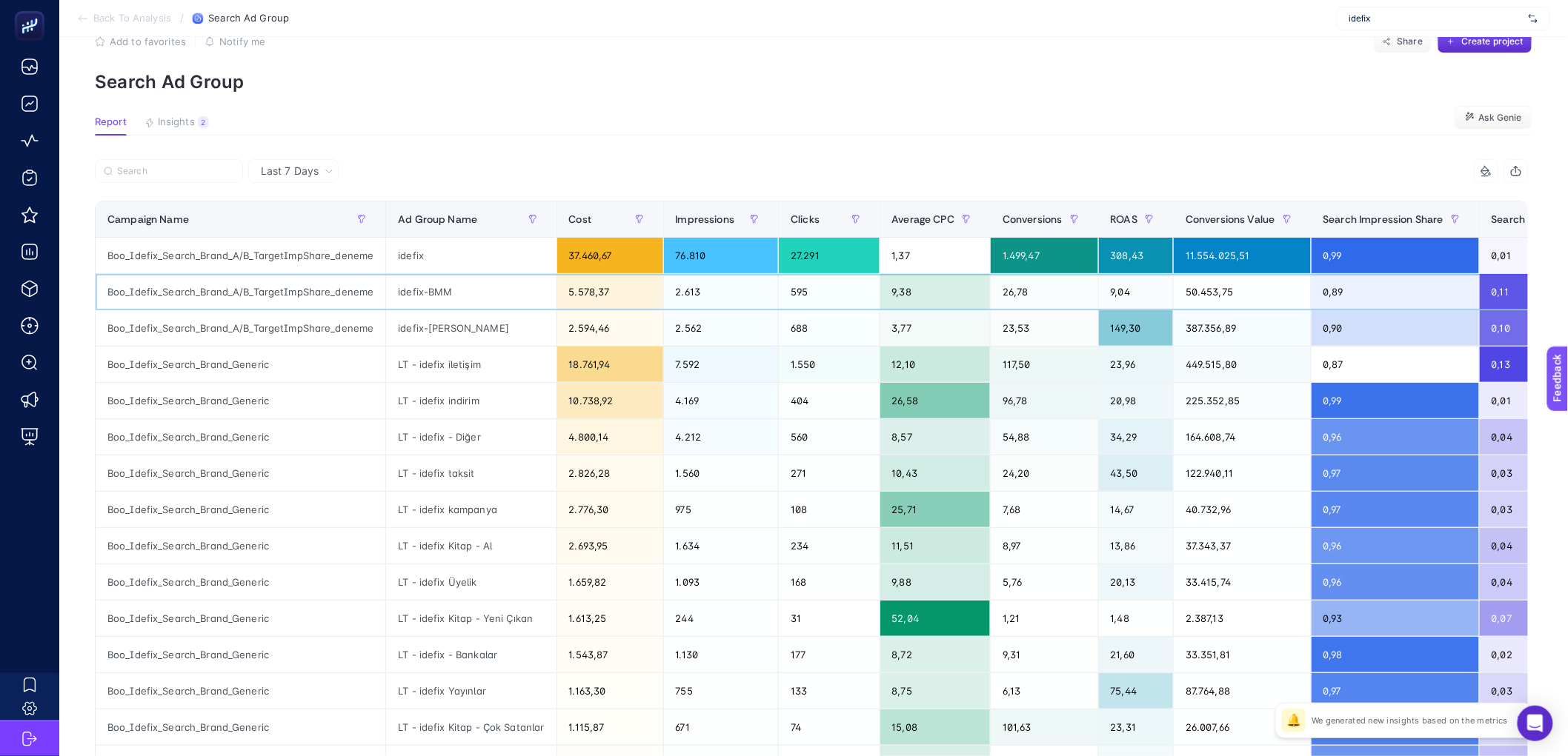
click at [509, 303] on div "idefix-BMM" at bounding box center [471, 292] width 170 height 36
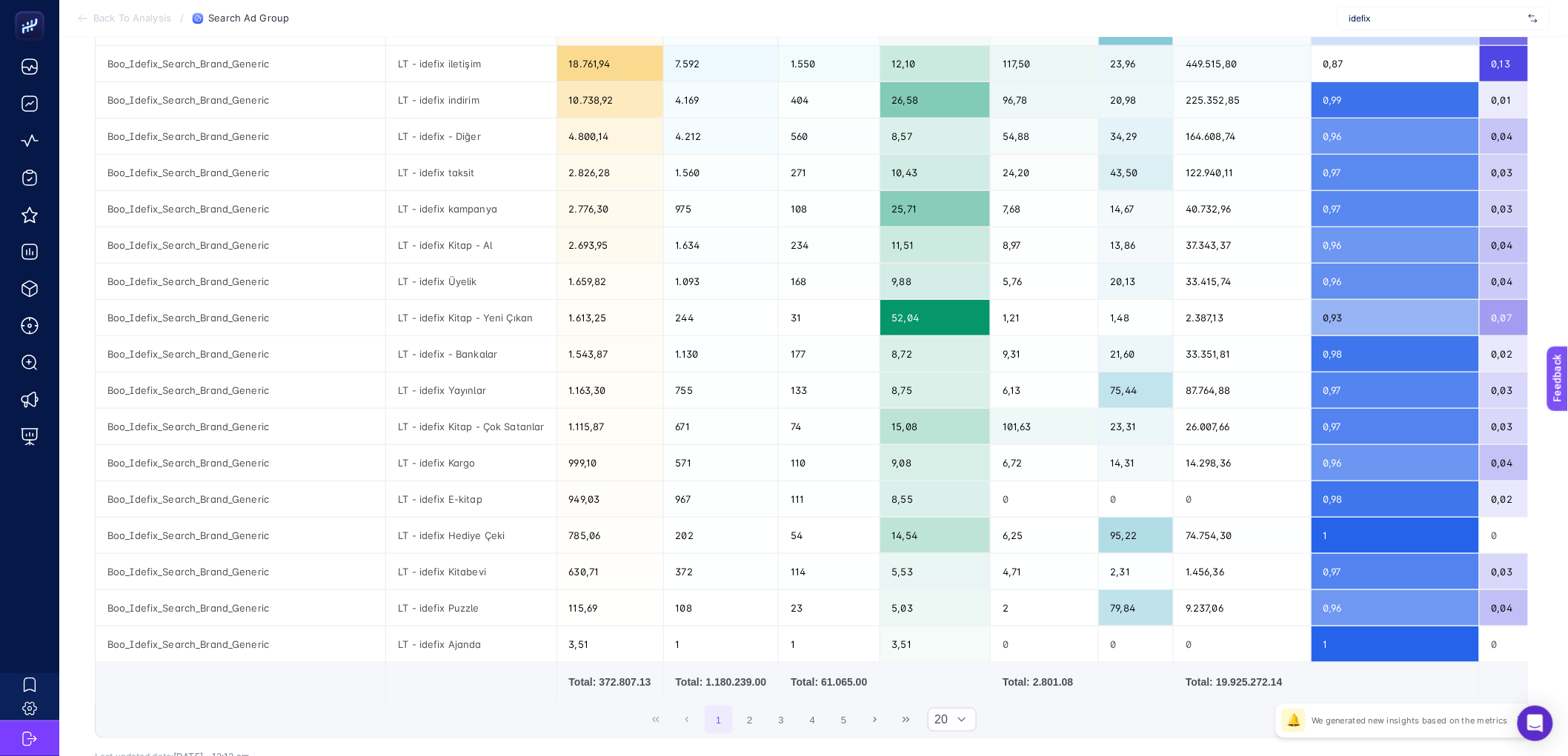
scroll to position [338, 0]
click at [757, 733] on button "2" at bounding box center [750, 719] width 28 height 28
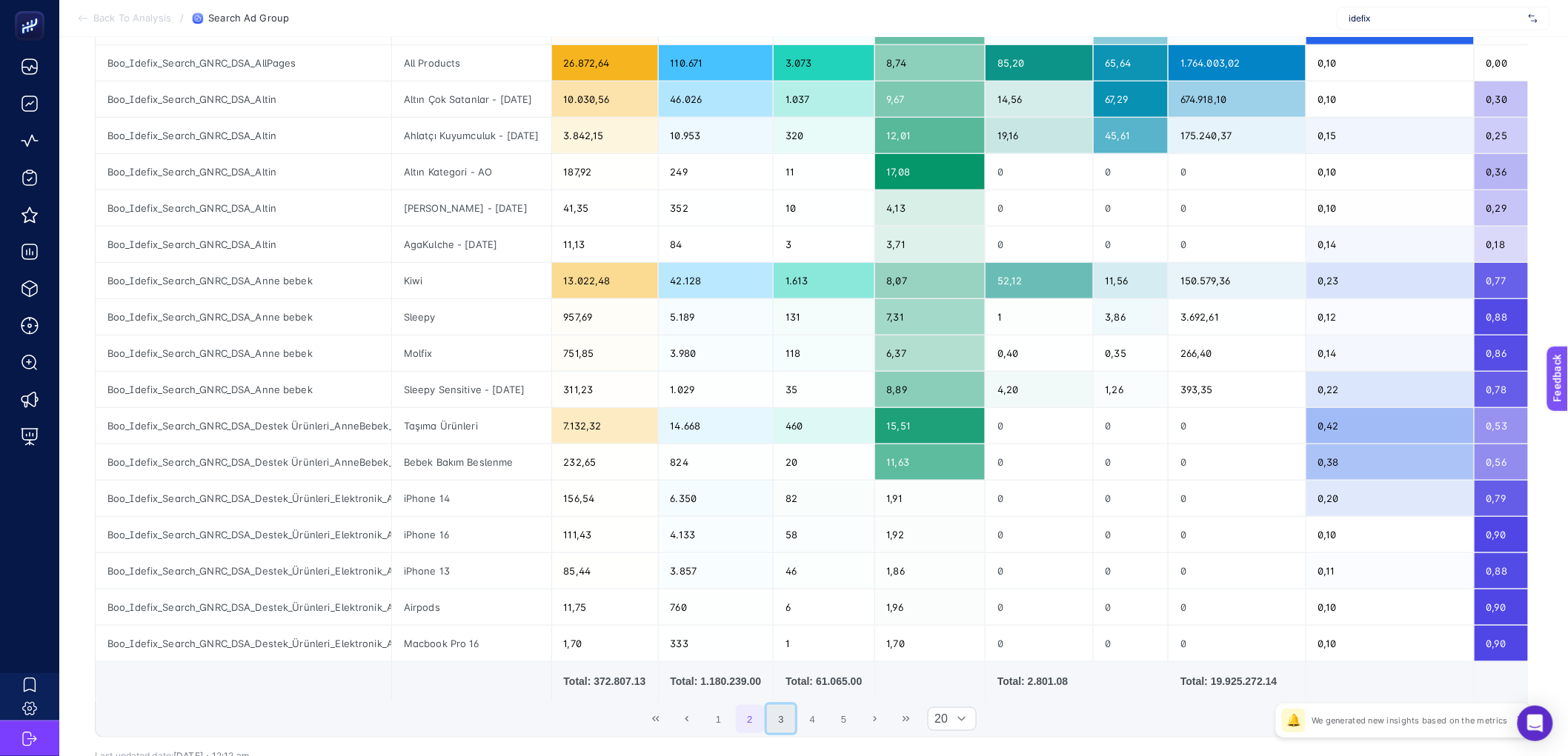
click at [795, 733] on button "3" at bounding box center [781, 719] width 28 height 28
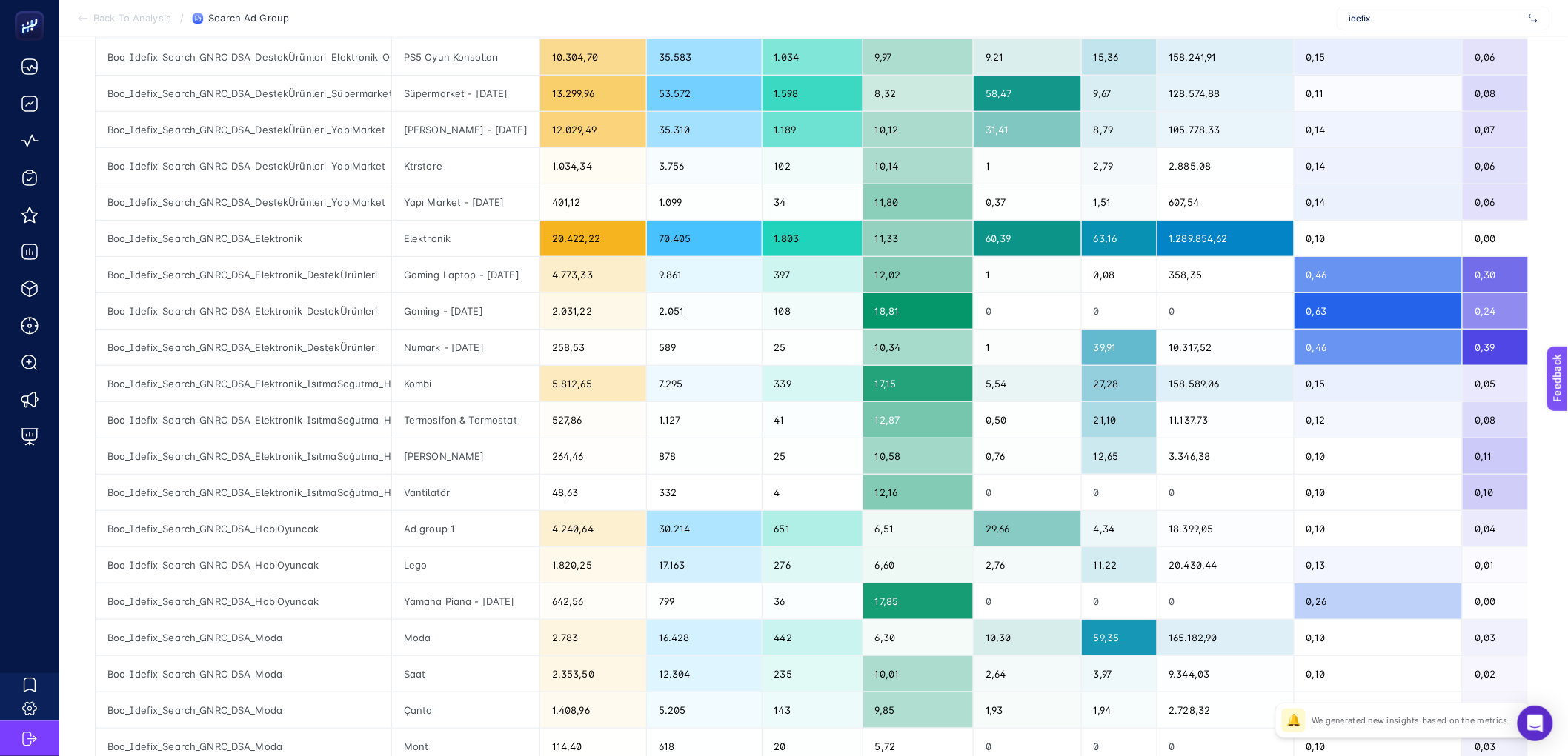
scroll to position [237, 0]
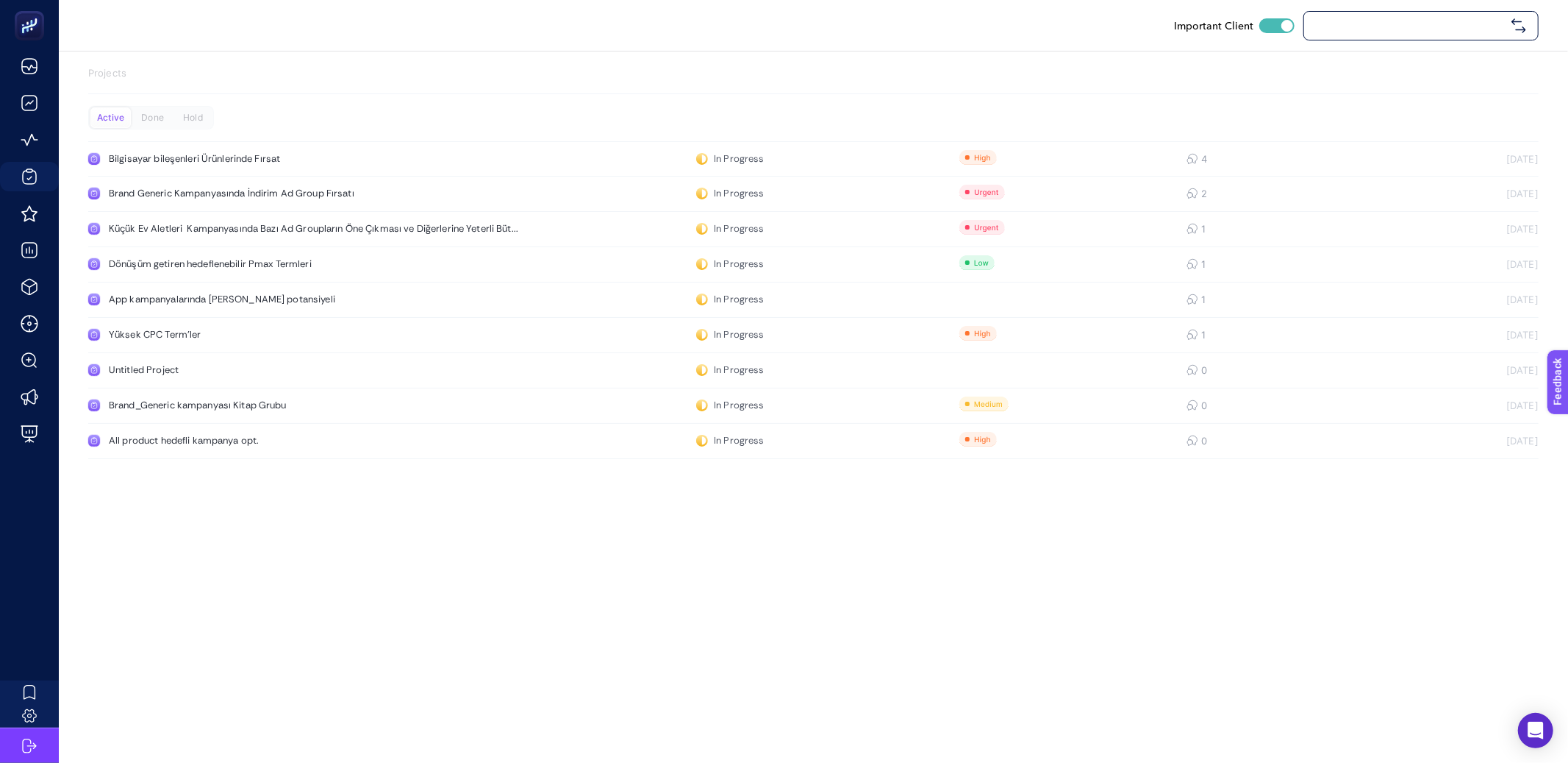
checkbox input "true"
click at [1311, 36] on div "idefix" at bounding box center [1421, 25] width 235 height 29
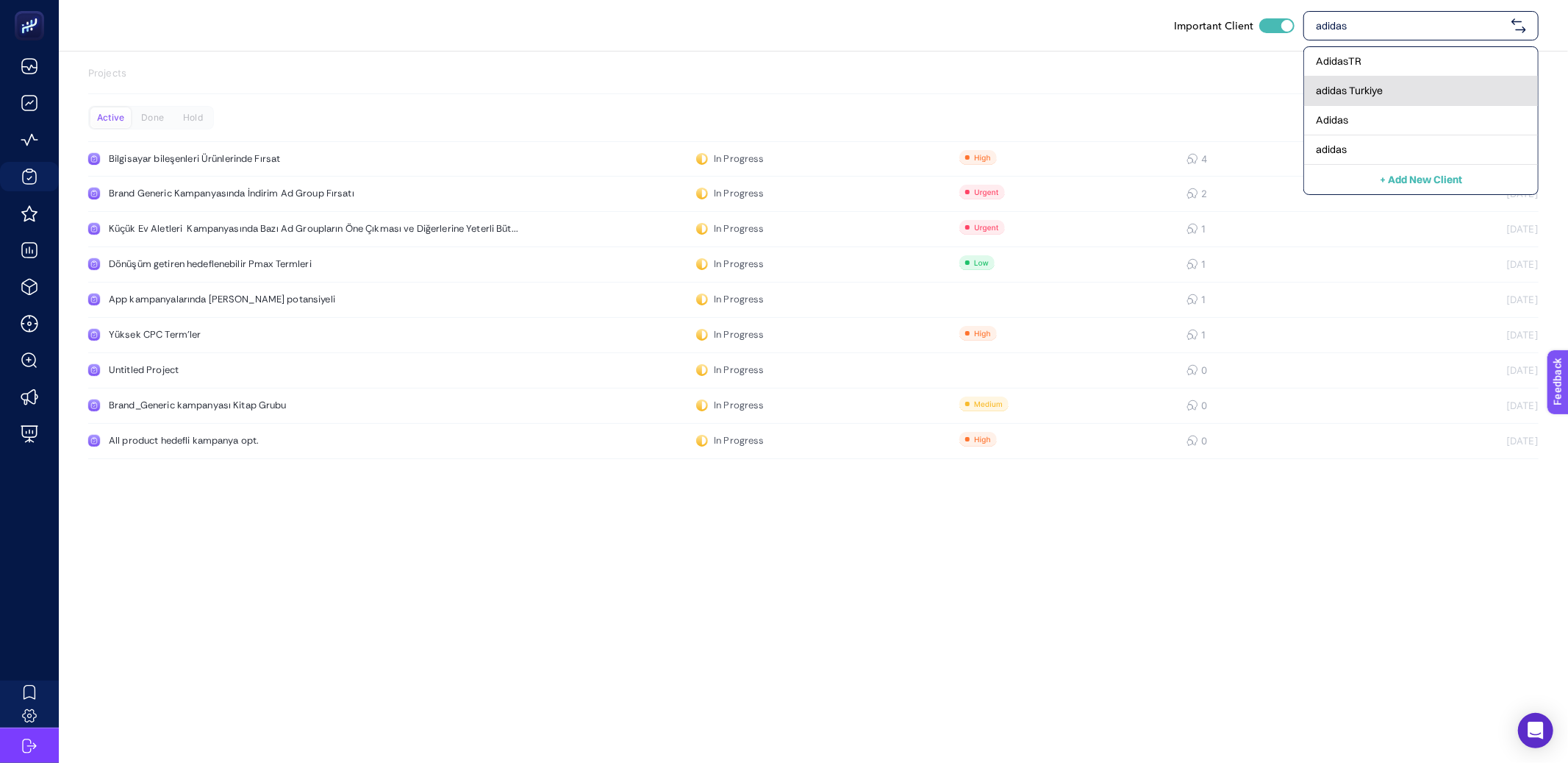
type input "adidas"
click at [1332, 100] on div "adidas Turkiye" at bounding box center [1421, 91] width 234 height 29
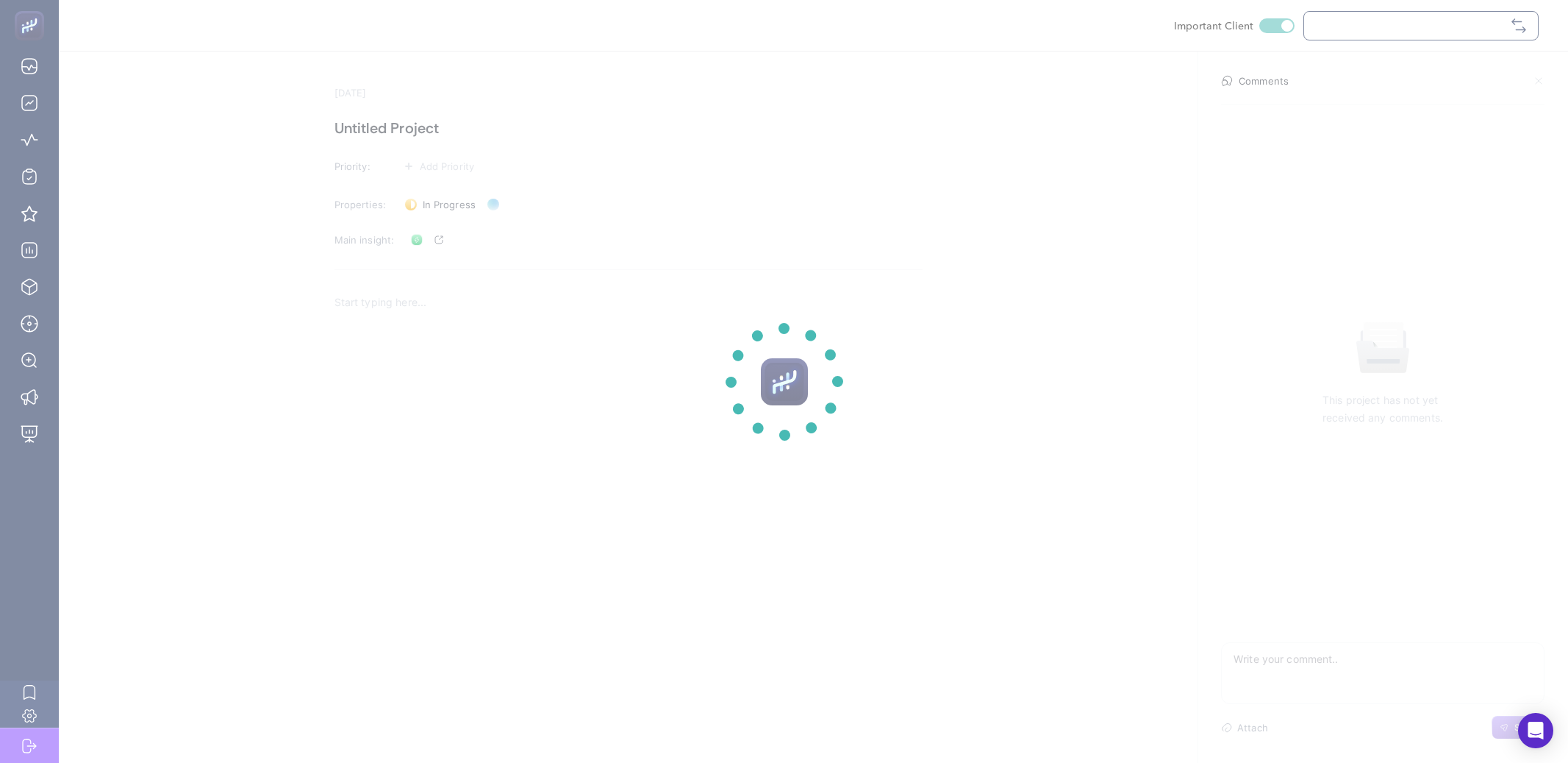
checkbox input "true"
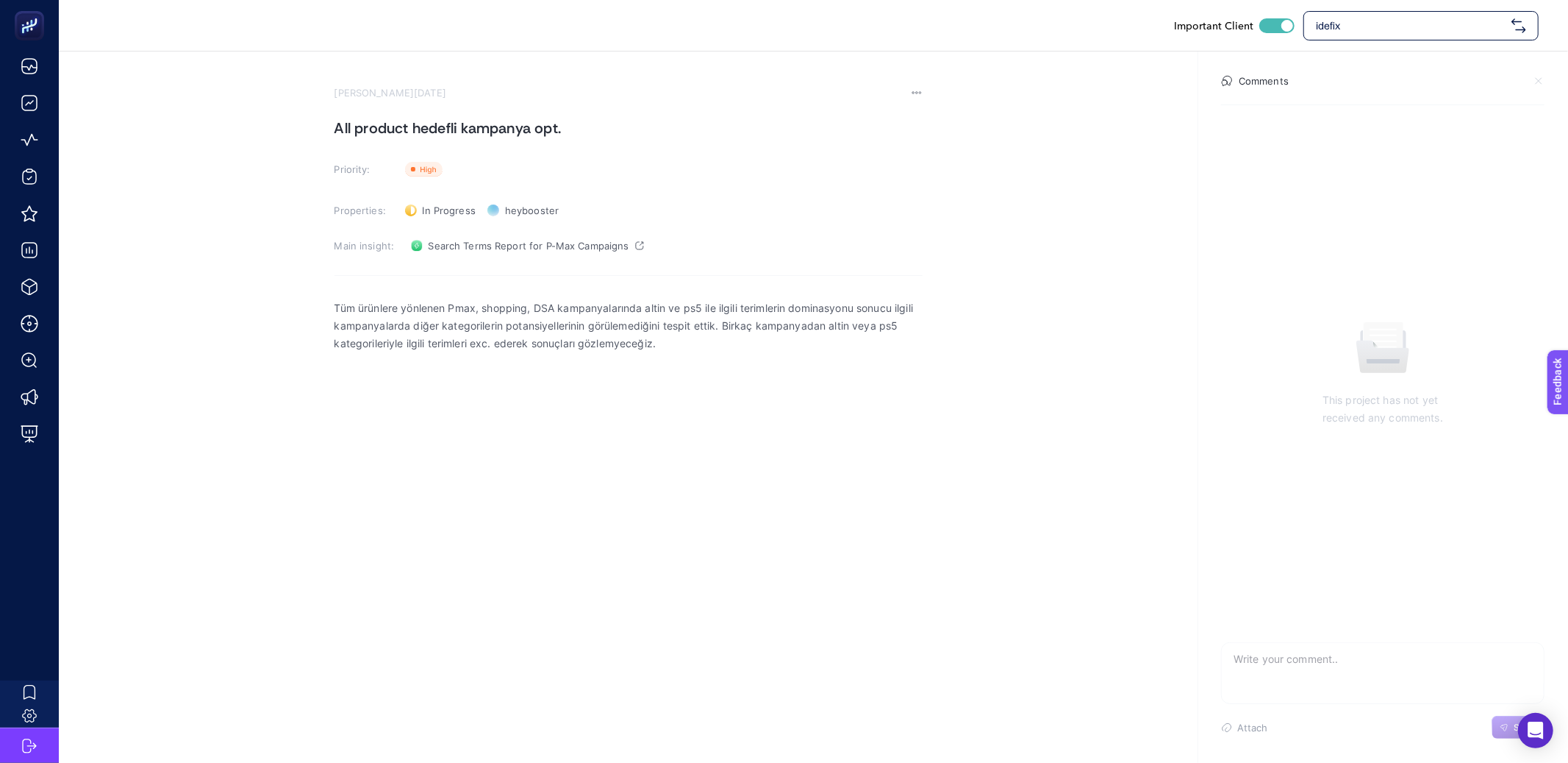
click at [647, 348] on p "Tüm ürünlere yönlenen Pmax, shopping, DSA kampanyalarında altin ve ps5 ile ilgi…" at bounding box center [628, 326] width 588 height 53
drag, startPoint x: 669, startPoint y: 346, endPoint x: 333, endPoint y: 298, distance: 339.4
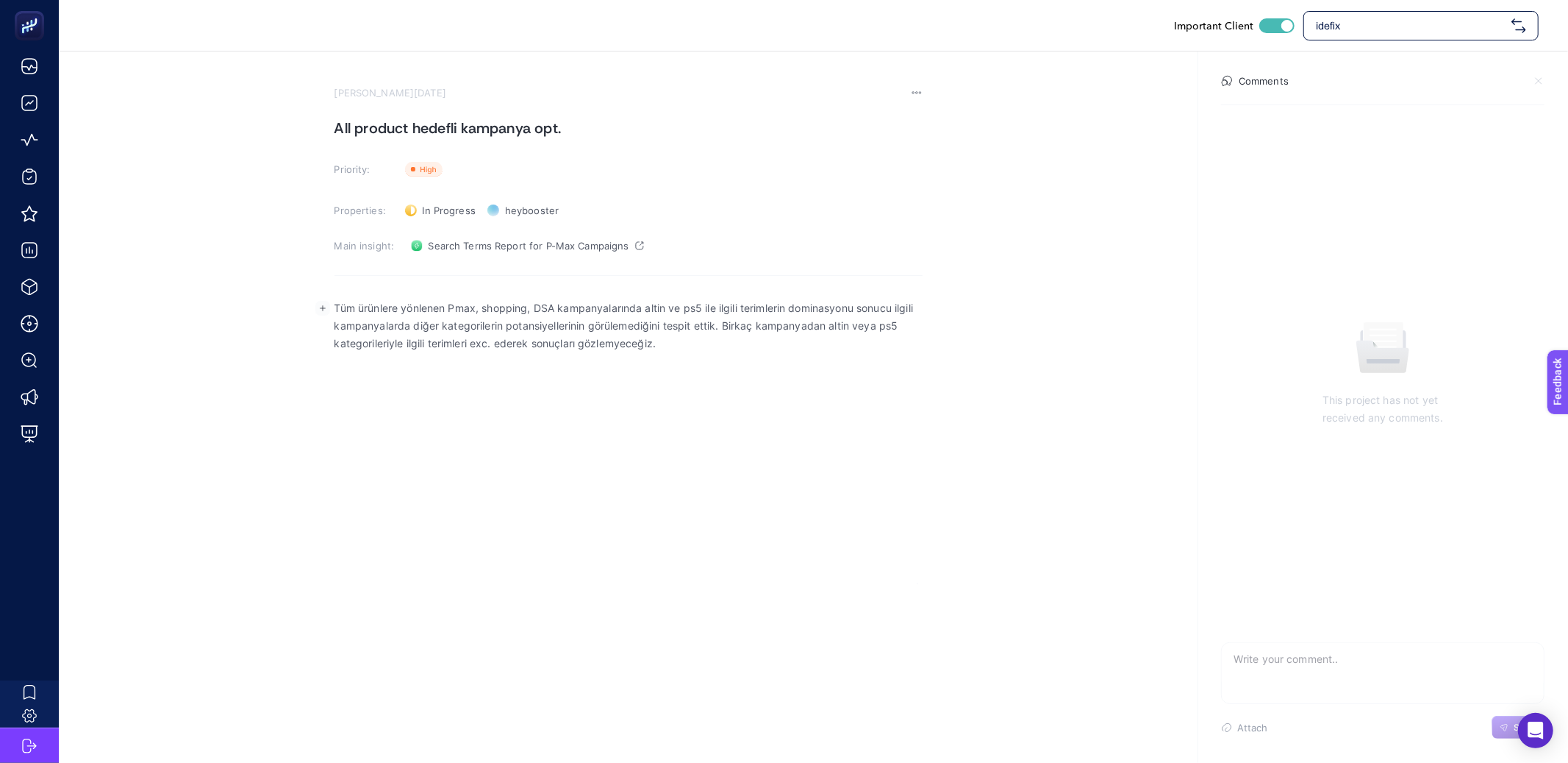
click at [333, 298] on body "Important Client idefix [PERSON_NAME][DATE] All product hedefli kampanya opt. P…" at bounding box center [784, 382] width 1568 height 763
click at [591, 337] on p "Tüm ürünlere yönlenen Pmax, shopping, DSA kampanyalarında altin ve ps5 ile ilgi…" at bounding box center [628, 326] width 588 height 53
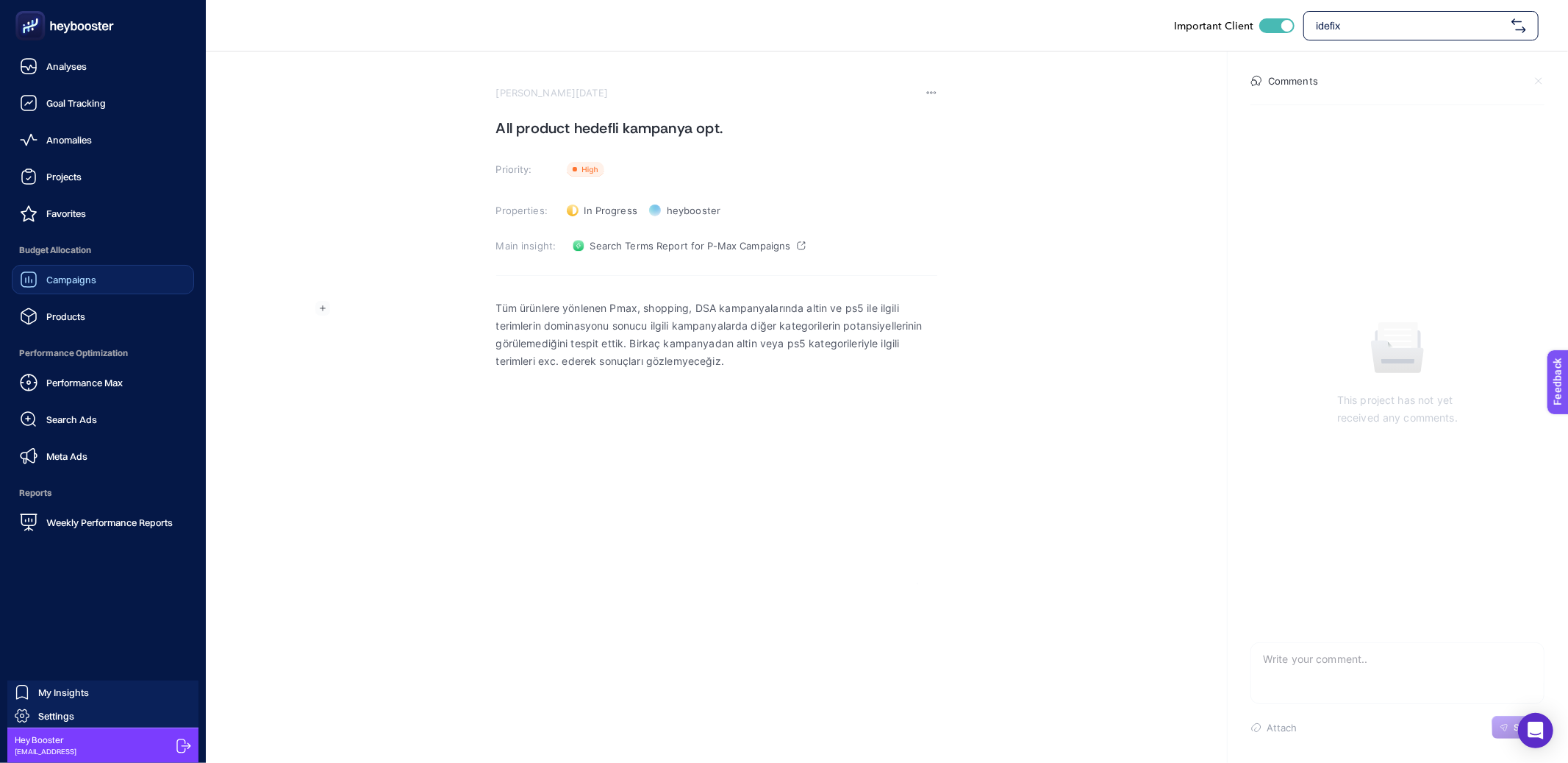
click at [54, 280] on span "Campaigns" at bounding box center [71, 279] width 50 height 12
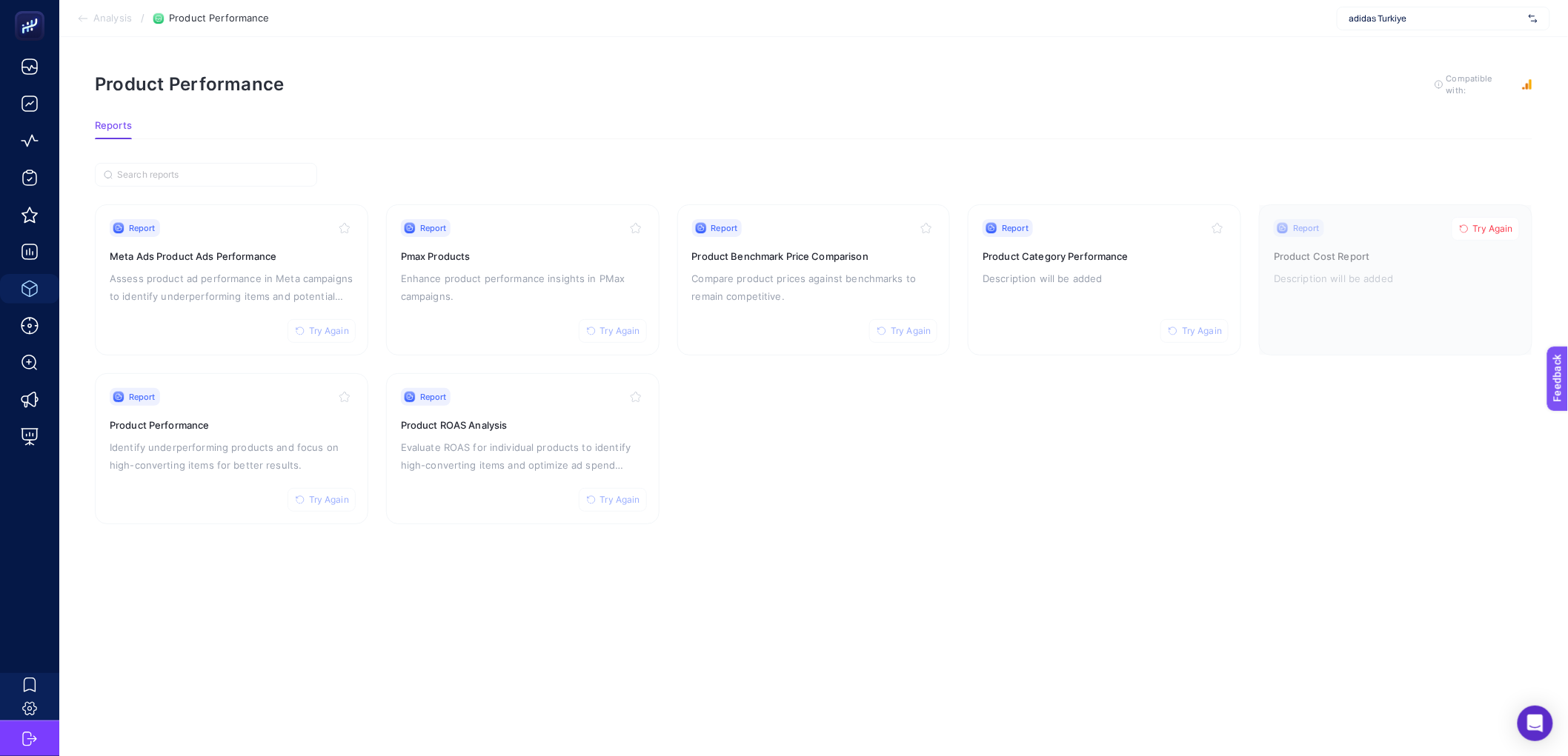
click at [663, 322] on section "Report Try Again Meta Ads Product Ads Performance Assess product ad performance…" at bounding box center [814, 364] width 1438 height 320
click at [756, 295] on p "Compare product prices against benchmarks to remain competitive." at bounding box center [813, 288] width 244 height 36
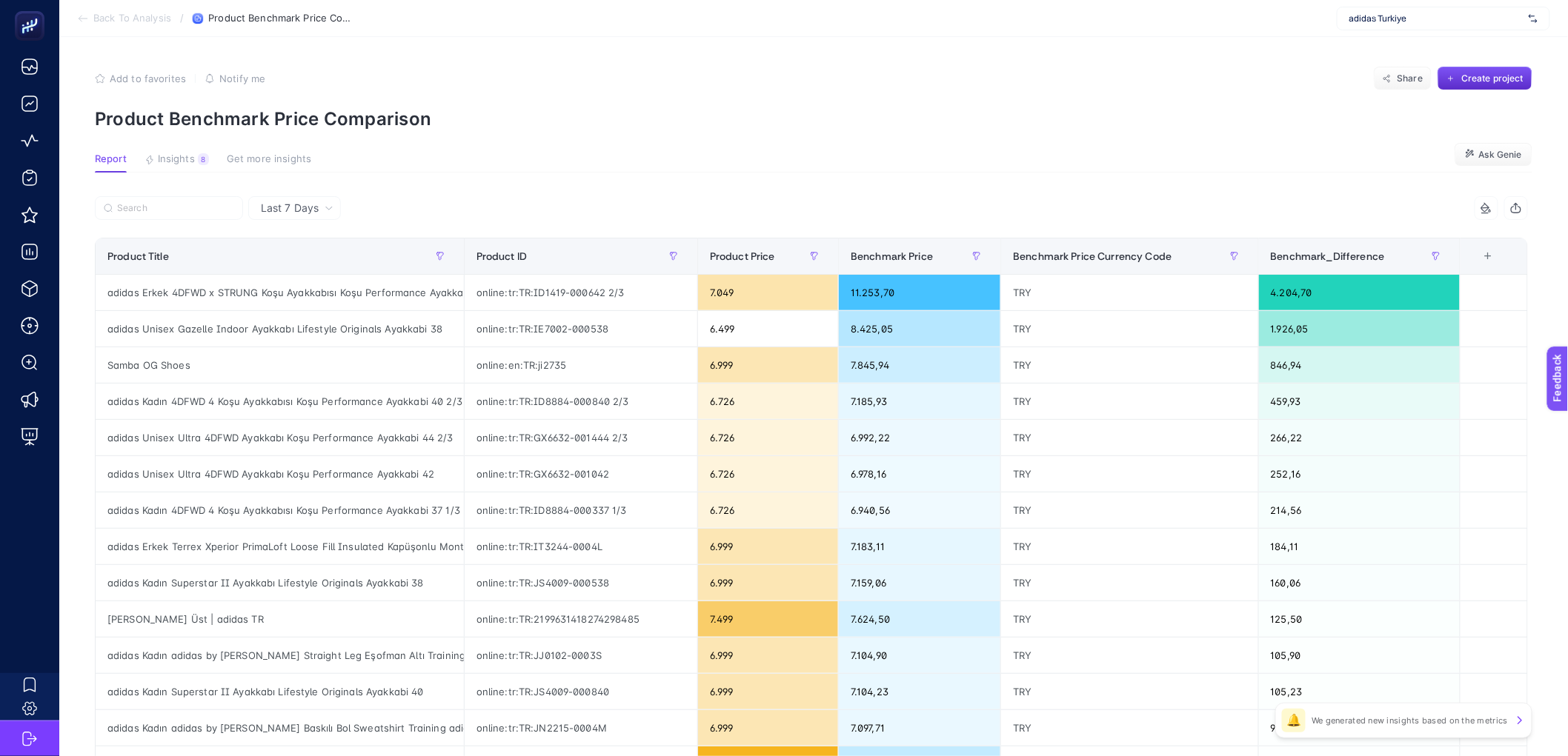
click at [1499, 261] on div "+" at bounding box center [1488, 256] width 28 height 12
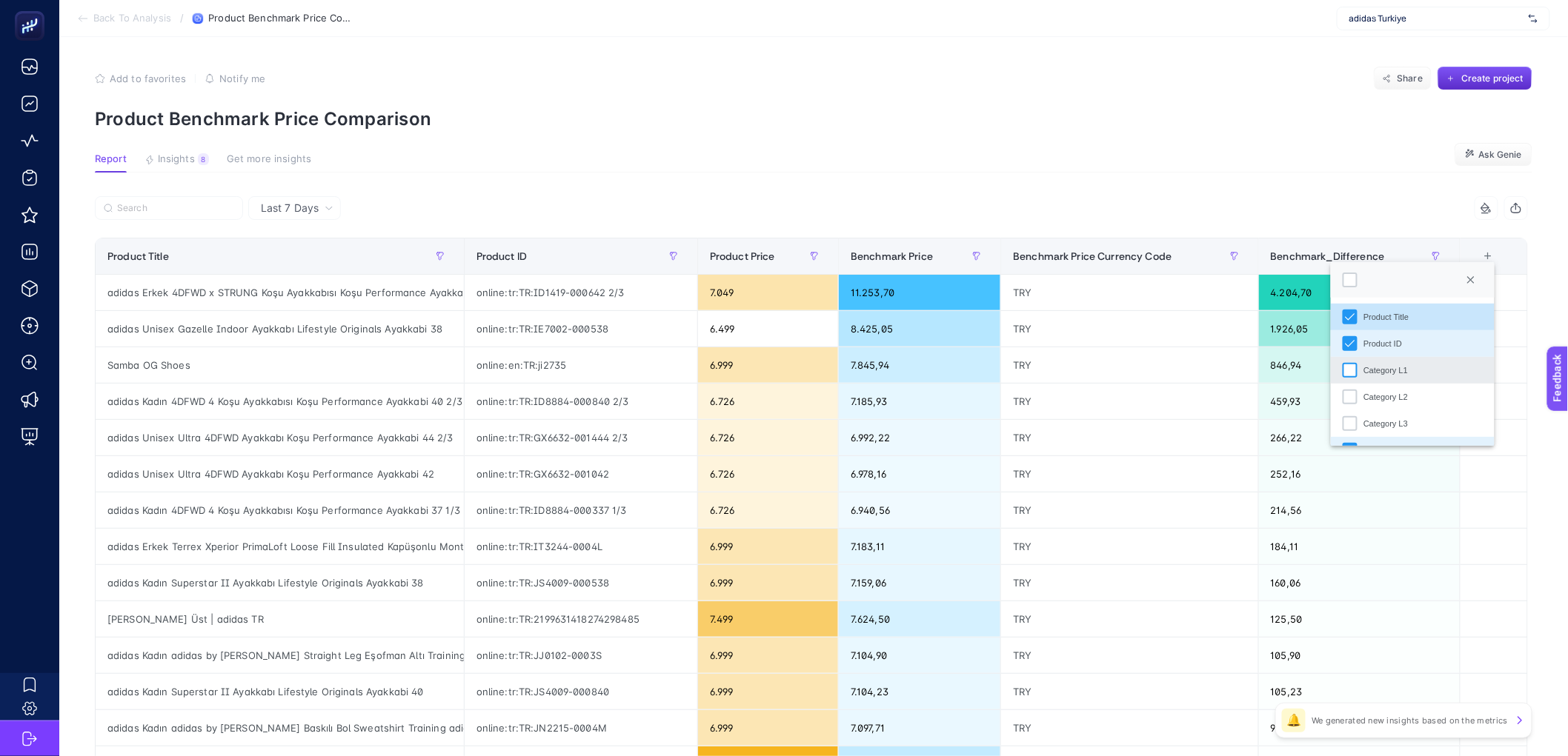
scroll to position [3, 0]
click at [1352, 369] on div "Category L1" at bounding box center [1350, 367] width 15 height 15
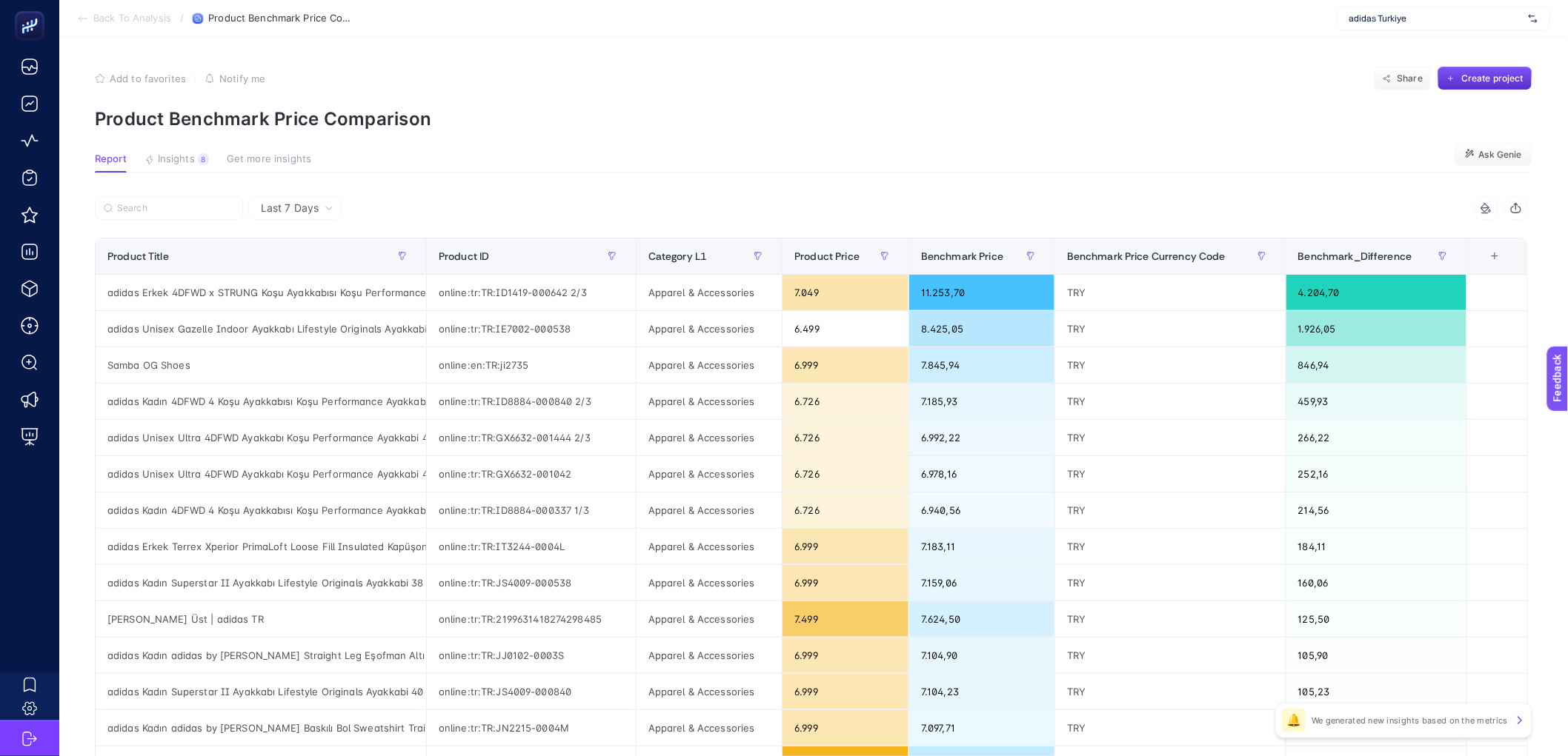
click at [1508, 259] on div "+" at bounding box center [1496, 256] width 28 height 12
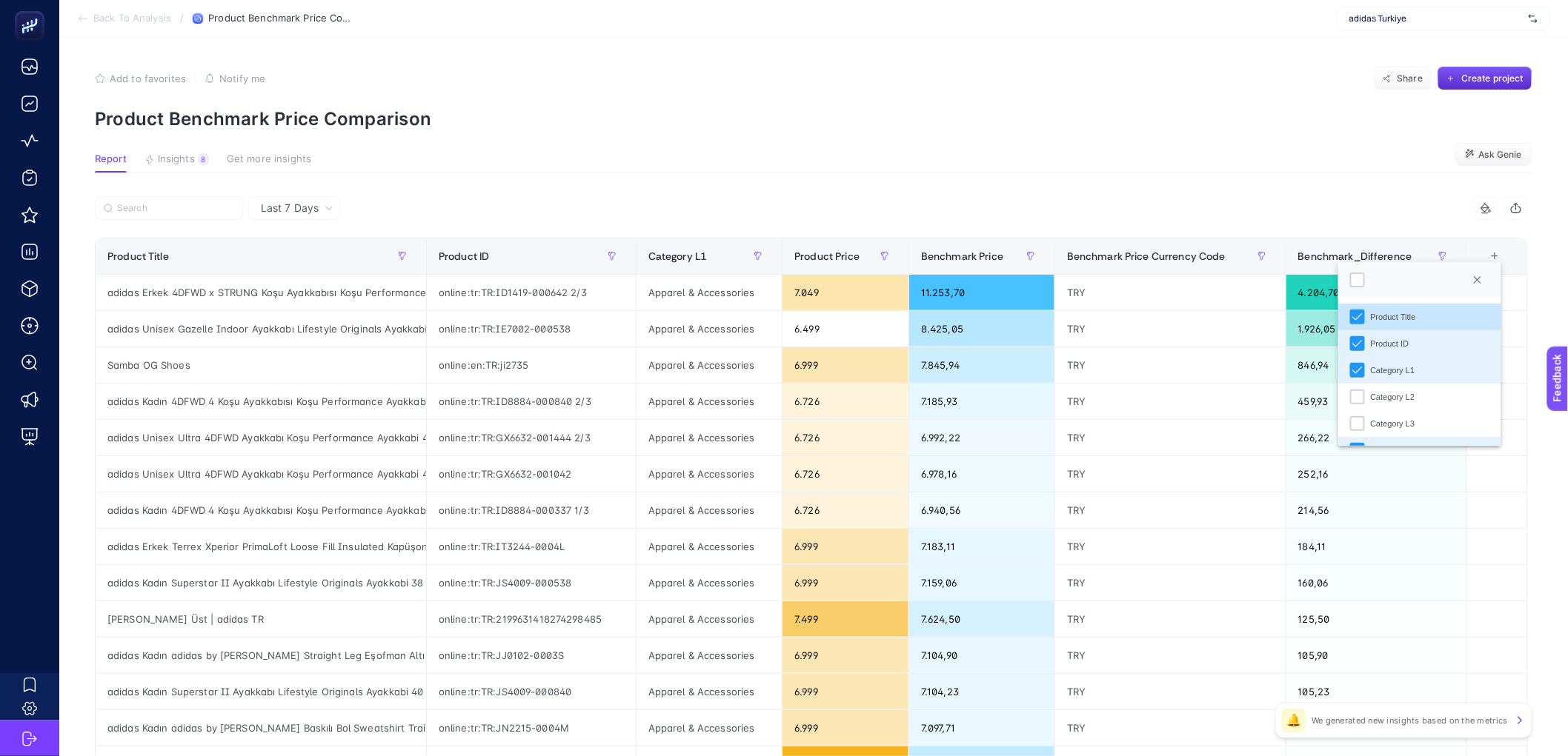
scroll to position [10, 72]
click at [1357, 397] on div "Category L2" at bounding box center [1357, 397] width 15 height 15
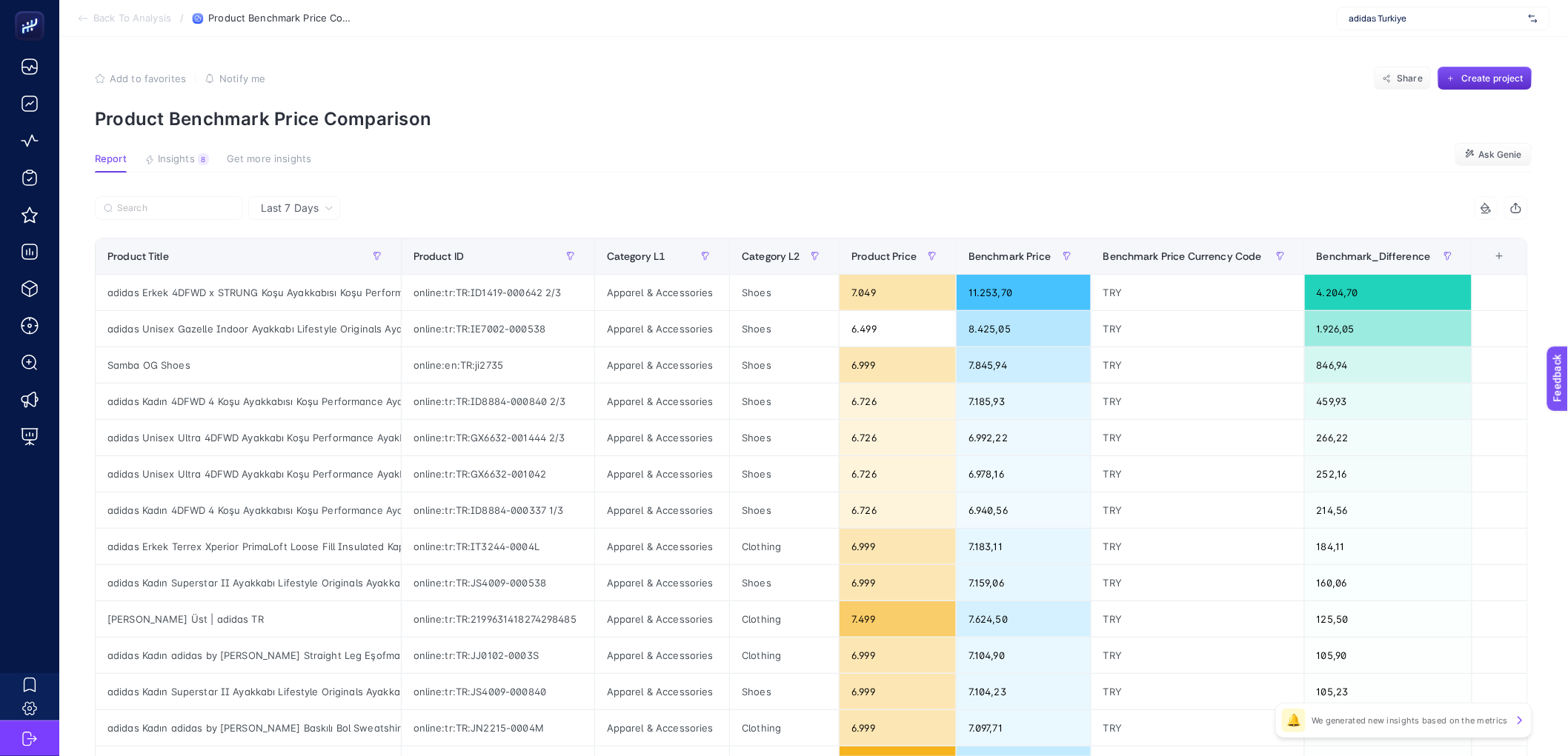
click at [1514, 261] on div "+" at bounding box center [1500, 256] width 28 height 12
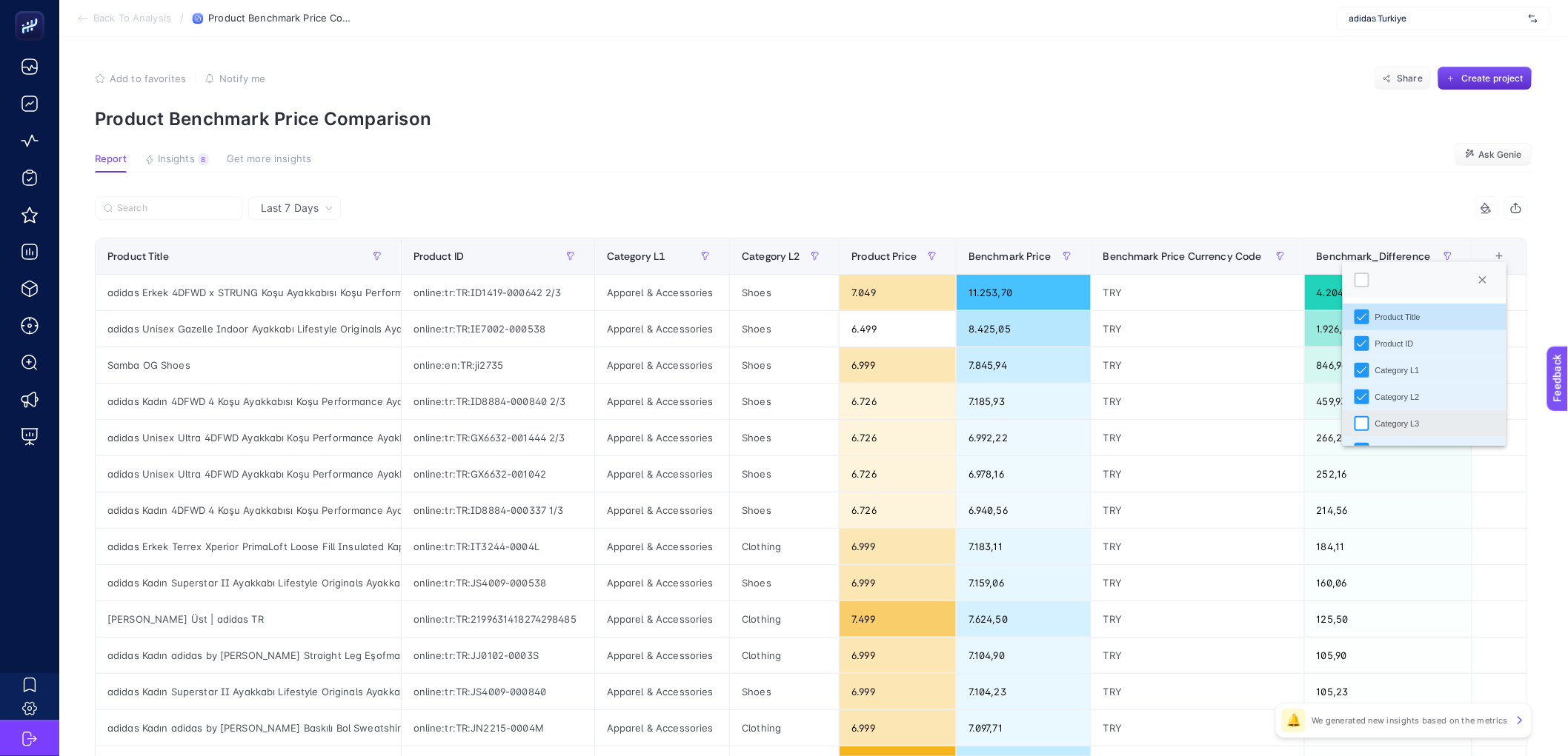
click at [1360, 420] on div "Category L3" at bounding box center [1362, 423] width 15 height 15
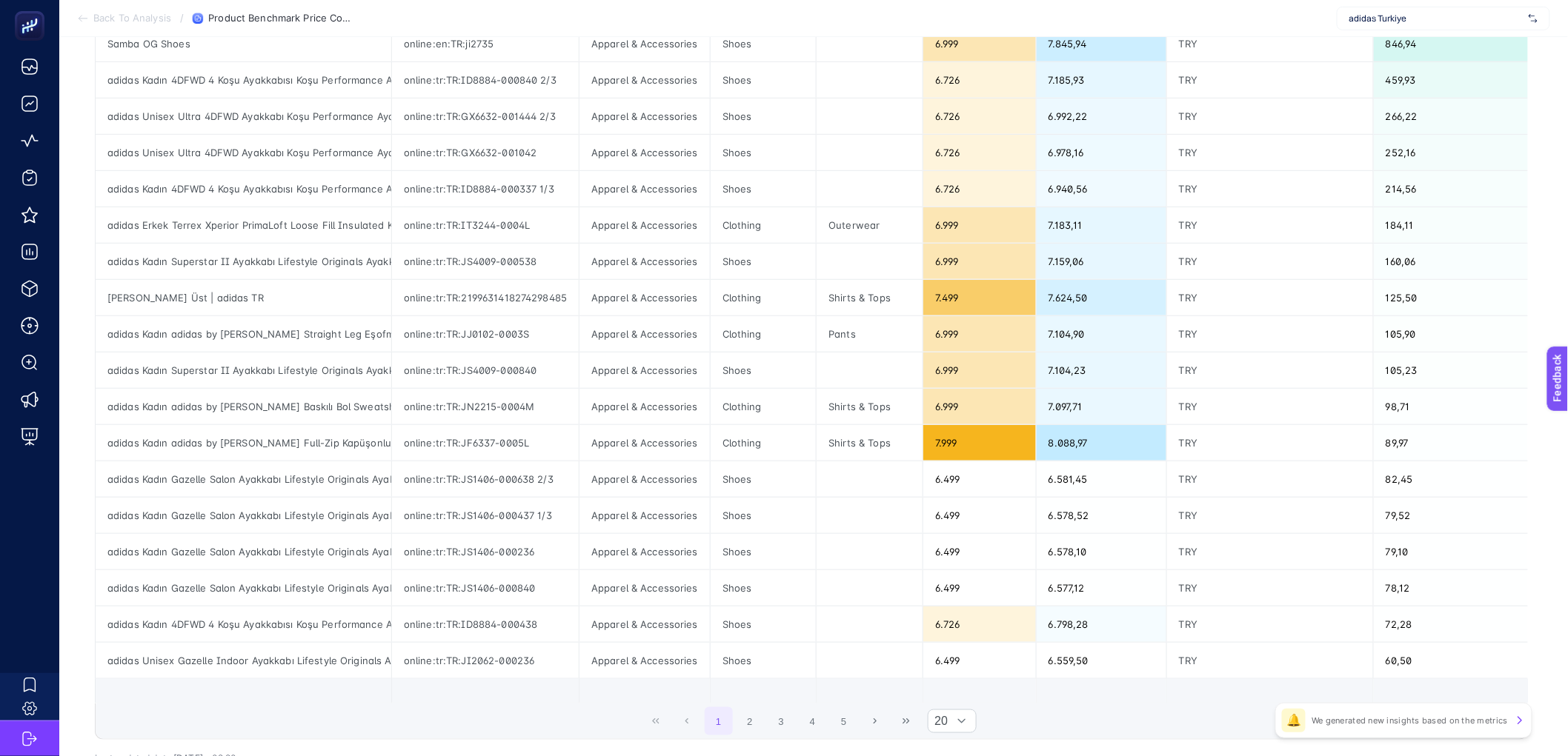
scroll to position [324, 0]
click at [756, 733] on button "2" at bounding box center [750, 719] width 28 height 28
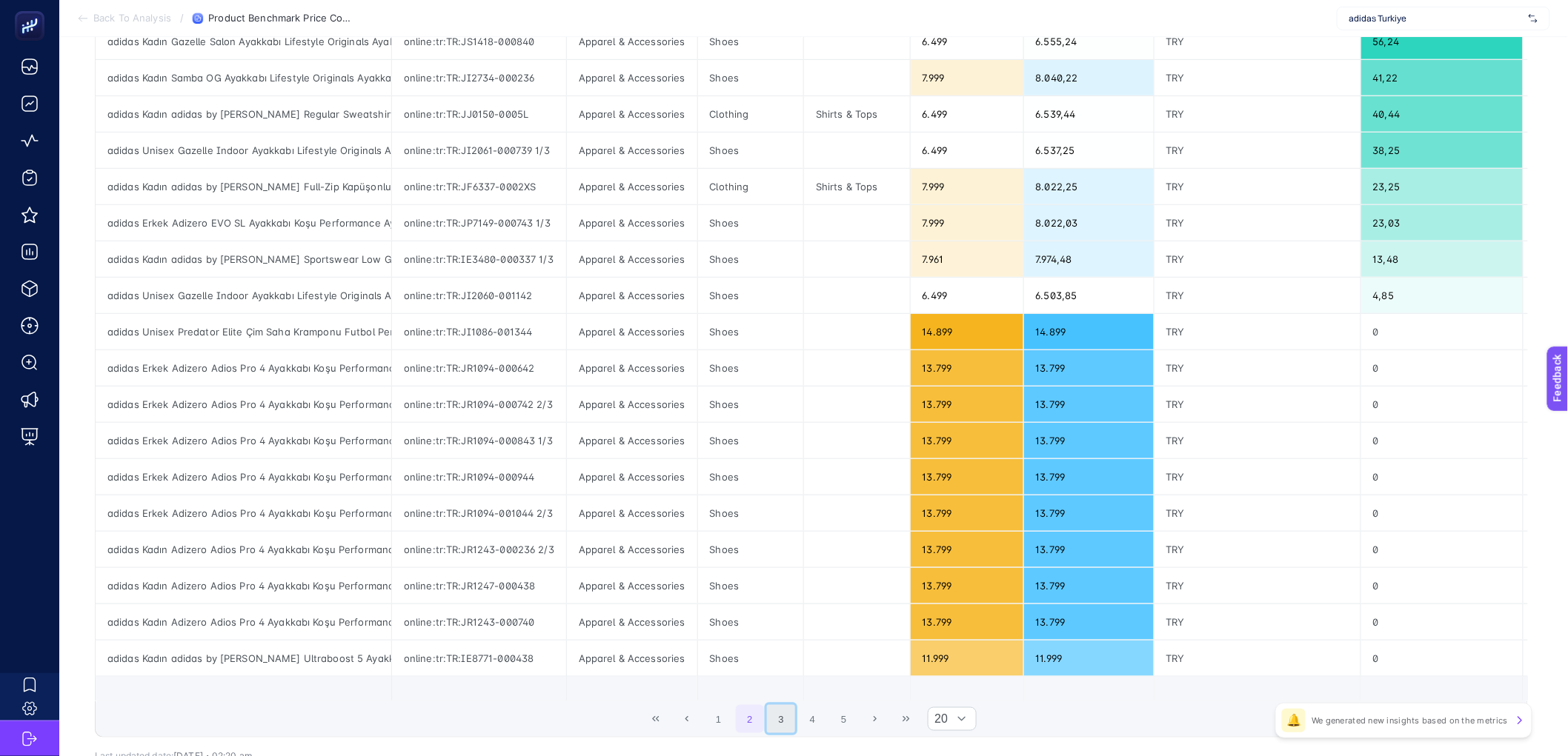
click at [781, 733] on button "3" at bounding box center [781, 719] width 28 height 28
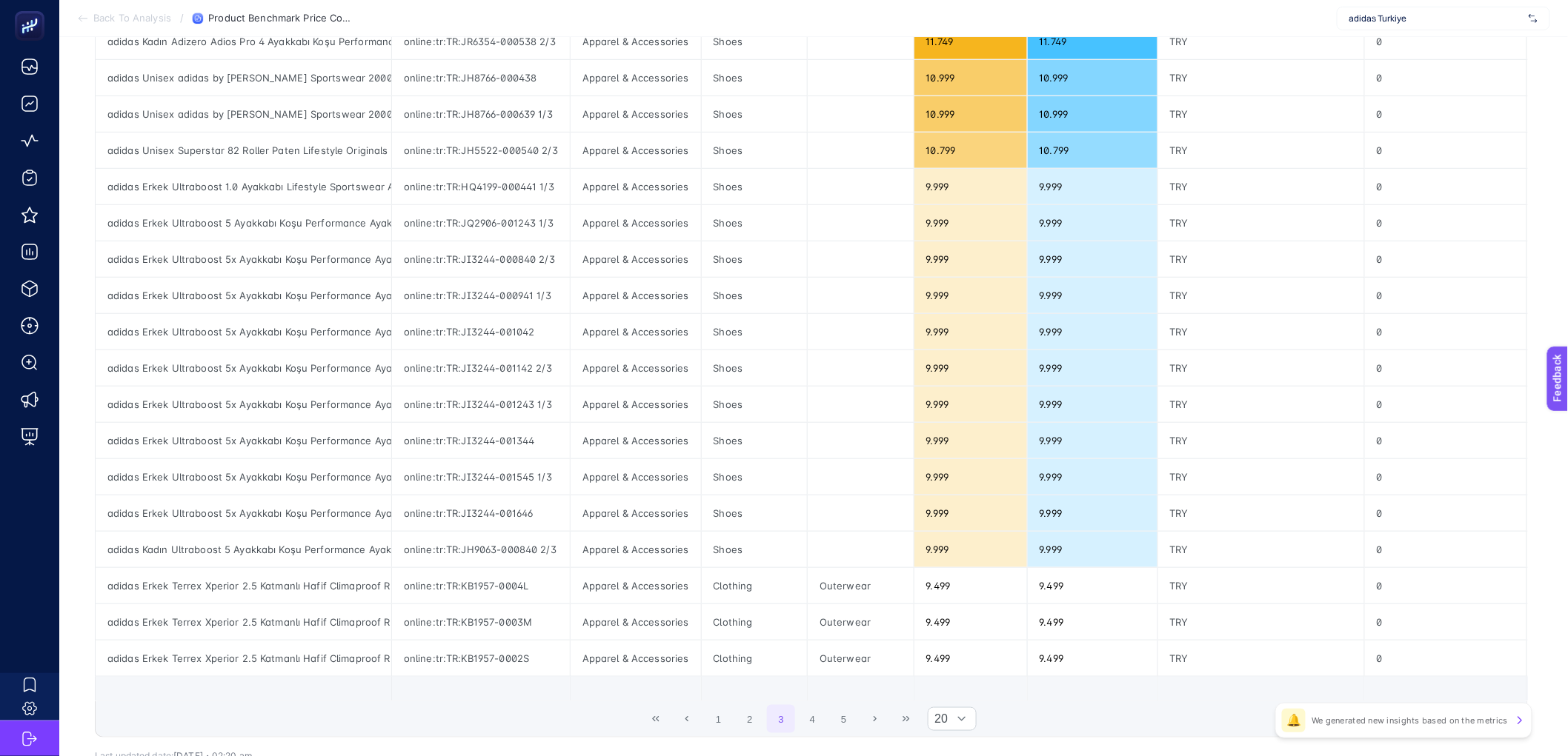
click at [801, 735] on span "1 2 3 4 5" at bounding box center [781, 719] width 156 height 31
click at [806, 733] on button "4" at bounding box center [813, 719] width 28 height 28
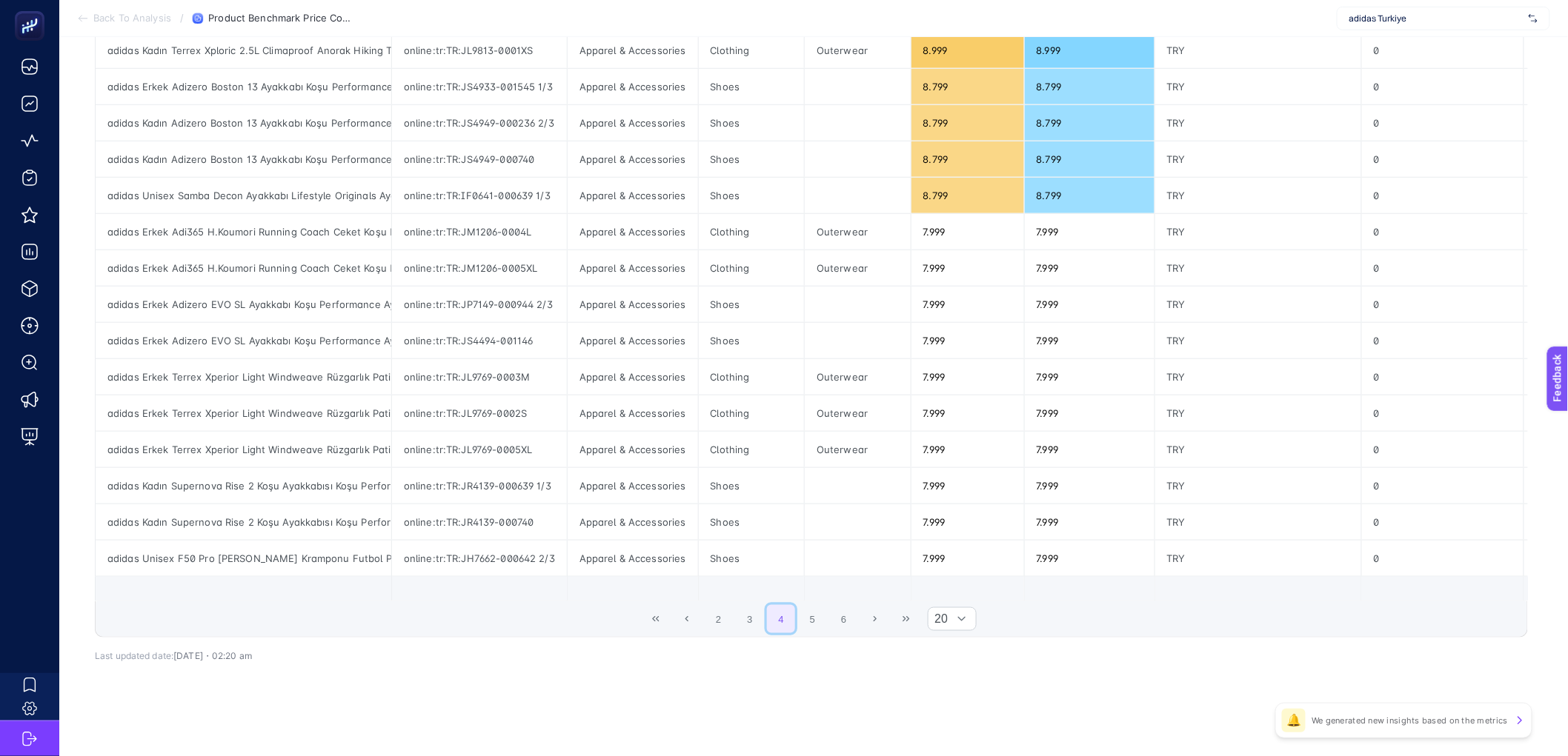
scroll to position [0, 0]
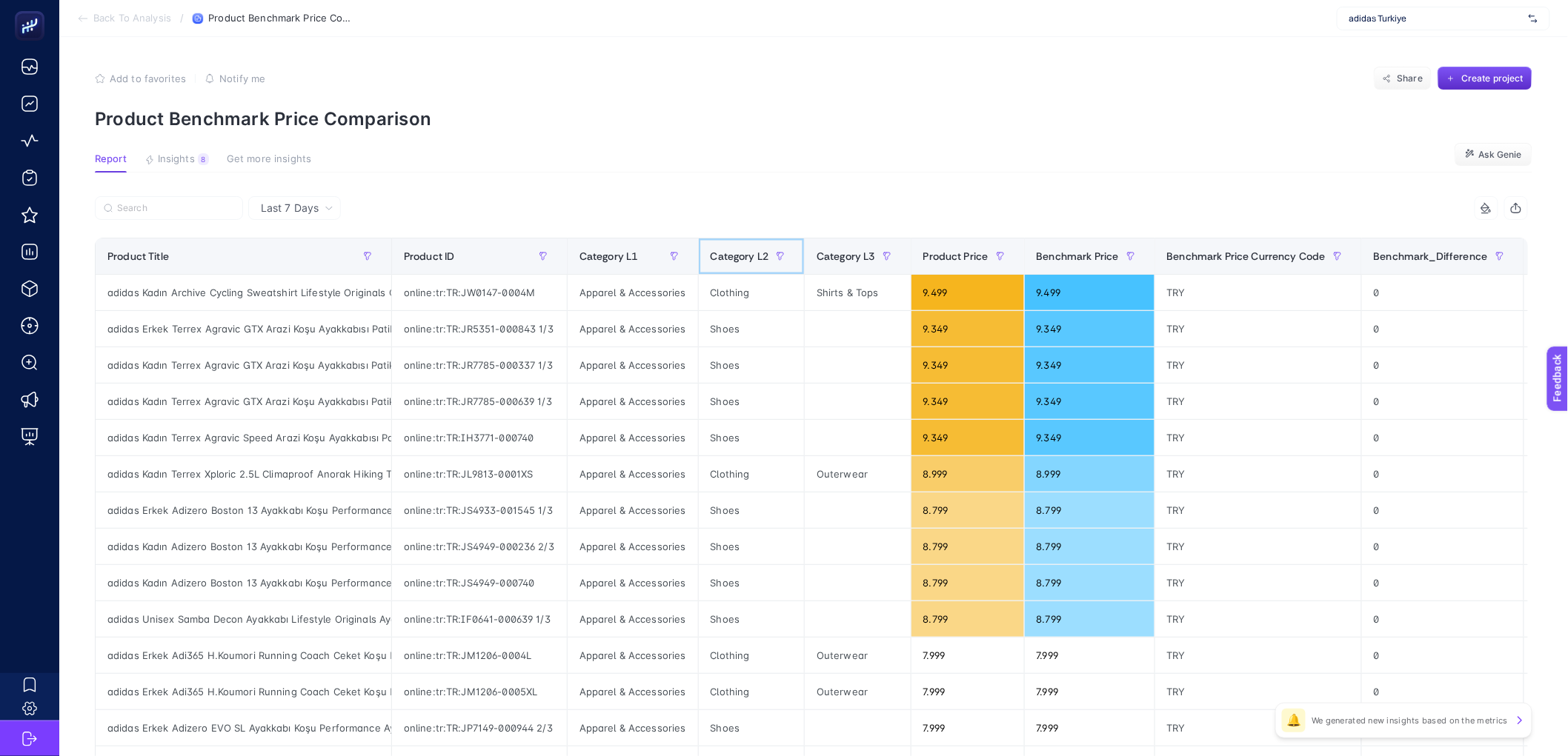
click at [738, 250] on span "Category L2" at bounding box center [739, 256] width 58 height 12
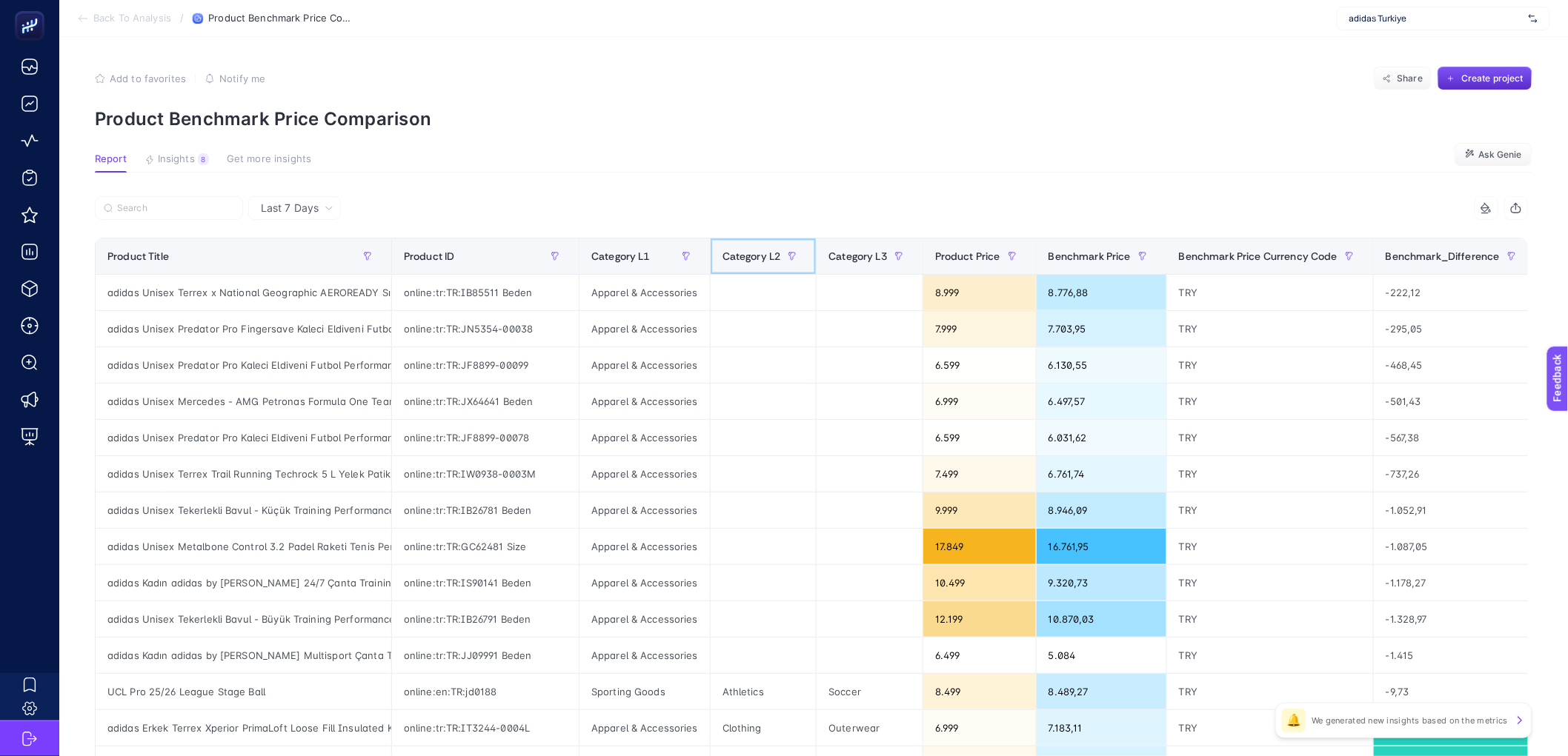
click at [751, 257] on span "Category L2" at bounding box center [752, 256] width 58 height 12
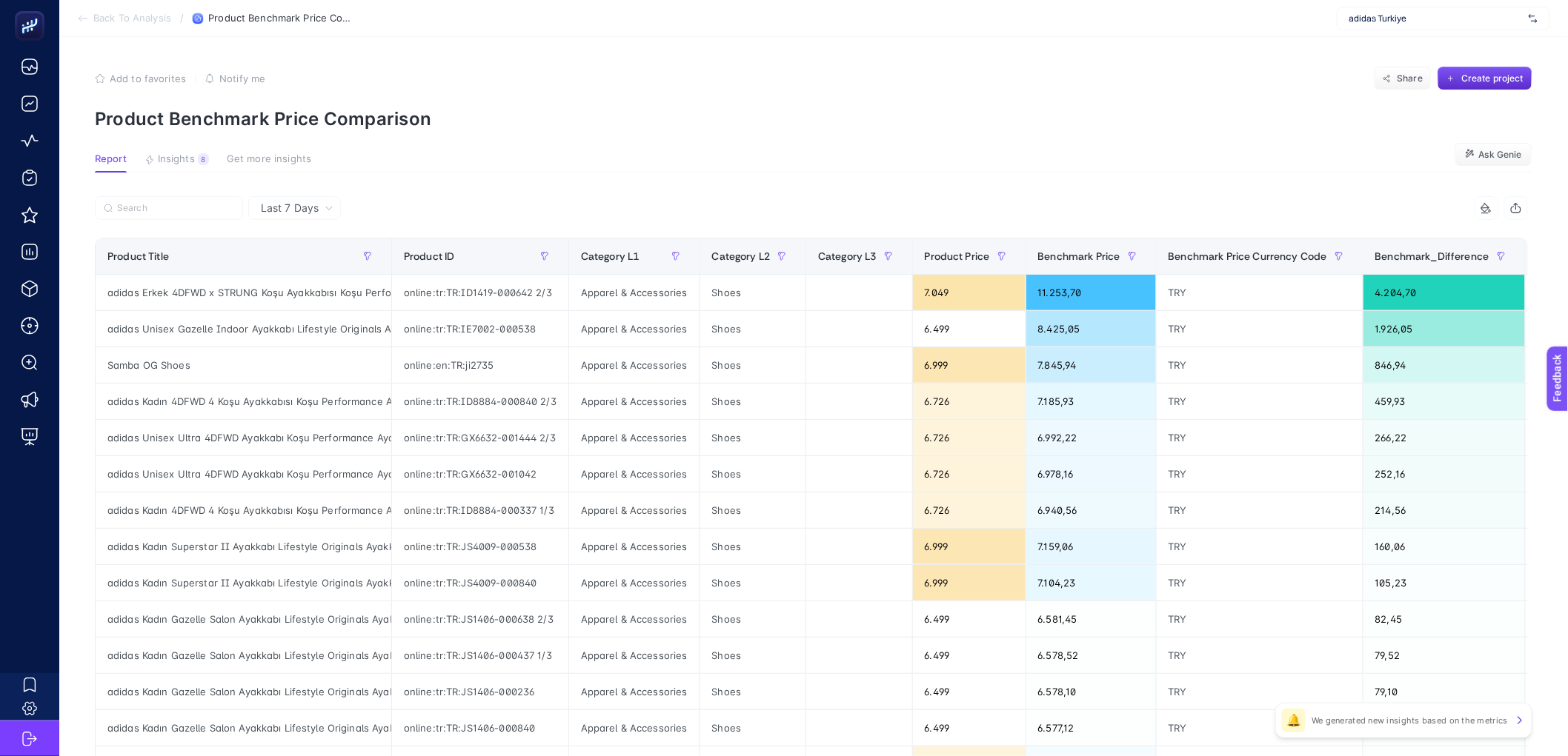
click at [554, 147] on article "Add to favorites false Notify me Share Create project Product Benchmark Price C…" at bounding box center [813, 608] width 1509 height 1143
click at [203, 160] on div "8" at bounding box center [203, 159] width 11 height 12
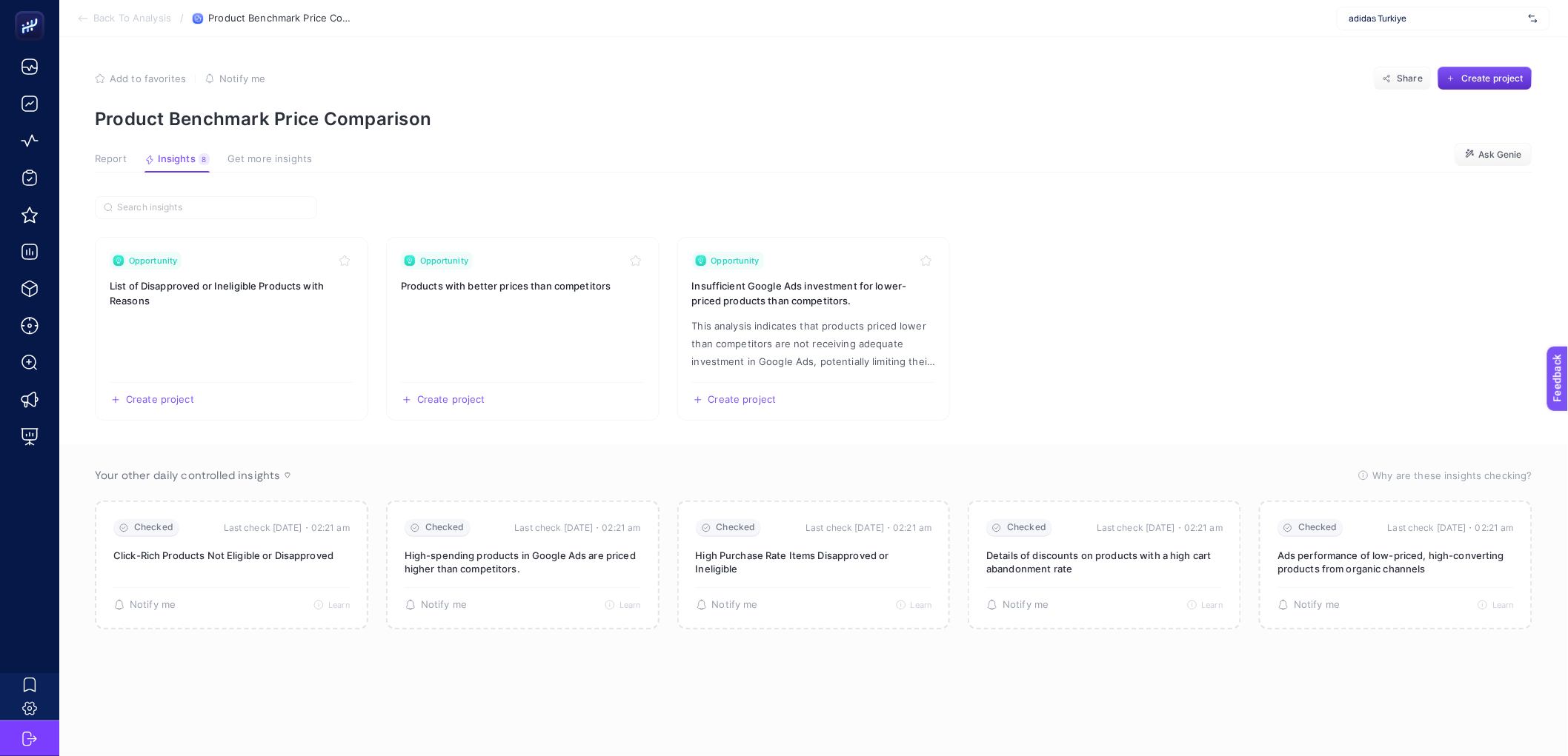
click at [121, 157] on span "Report" at bounding box center [110, 159] width 32 height 12
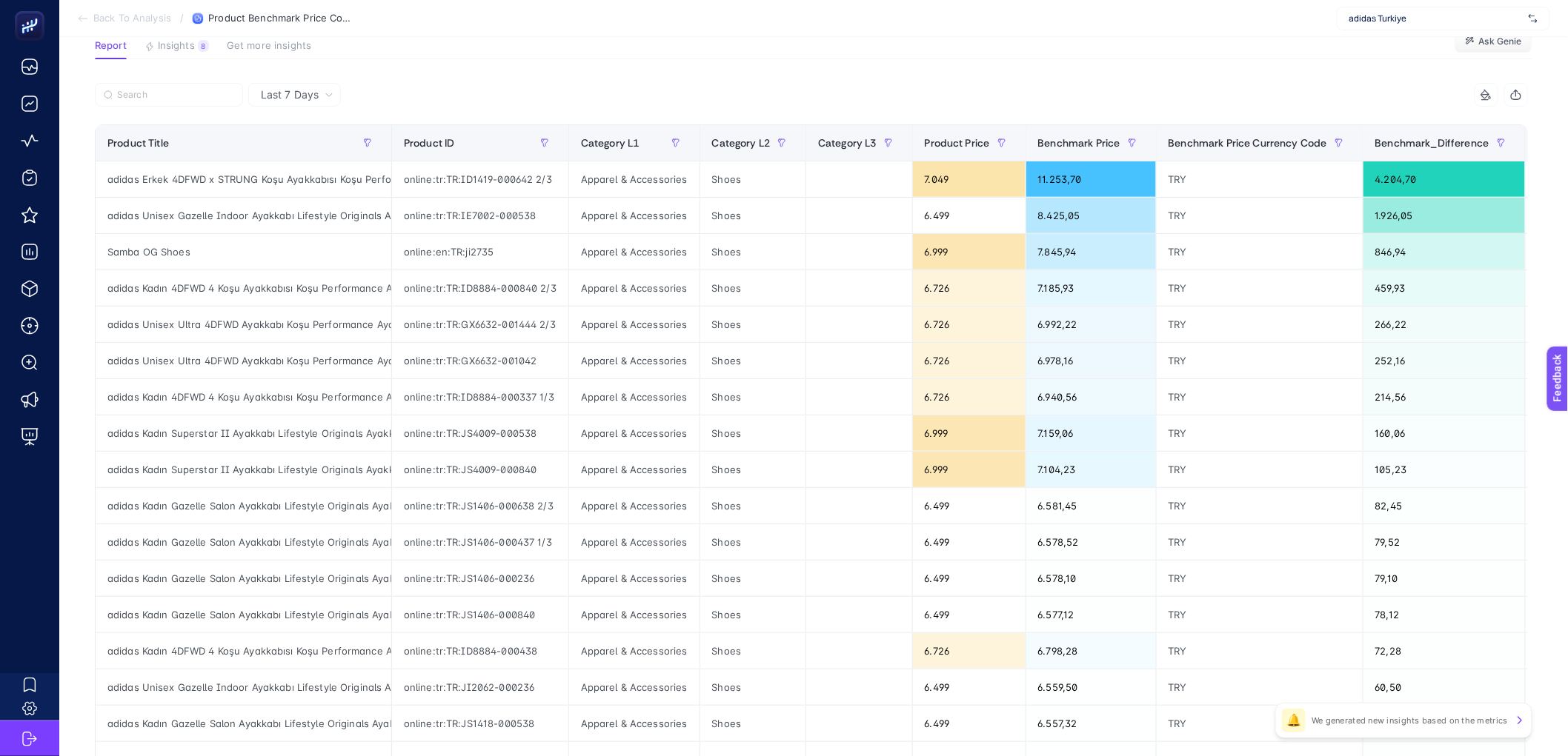
scroll to position [110, 0]
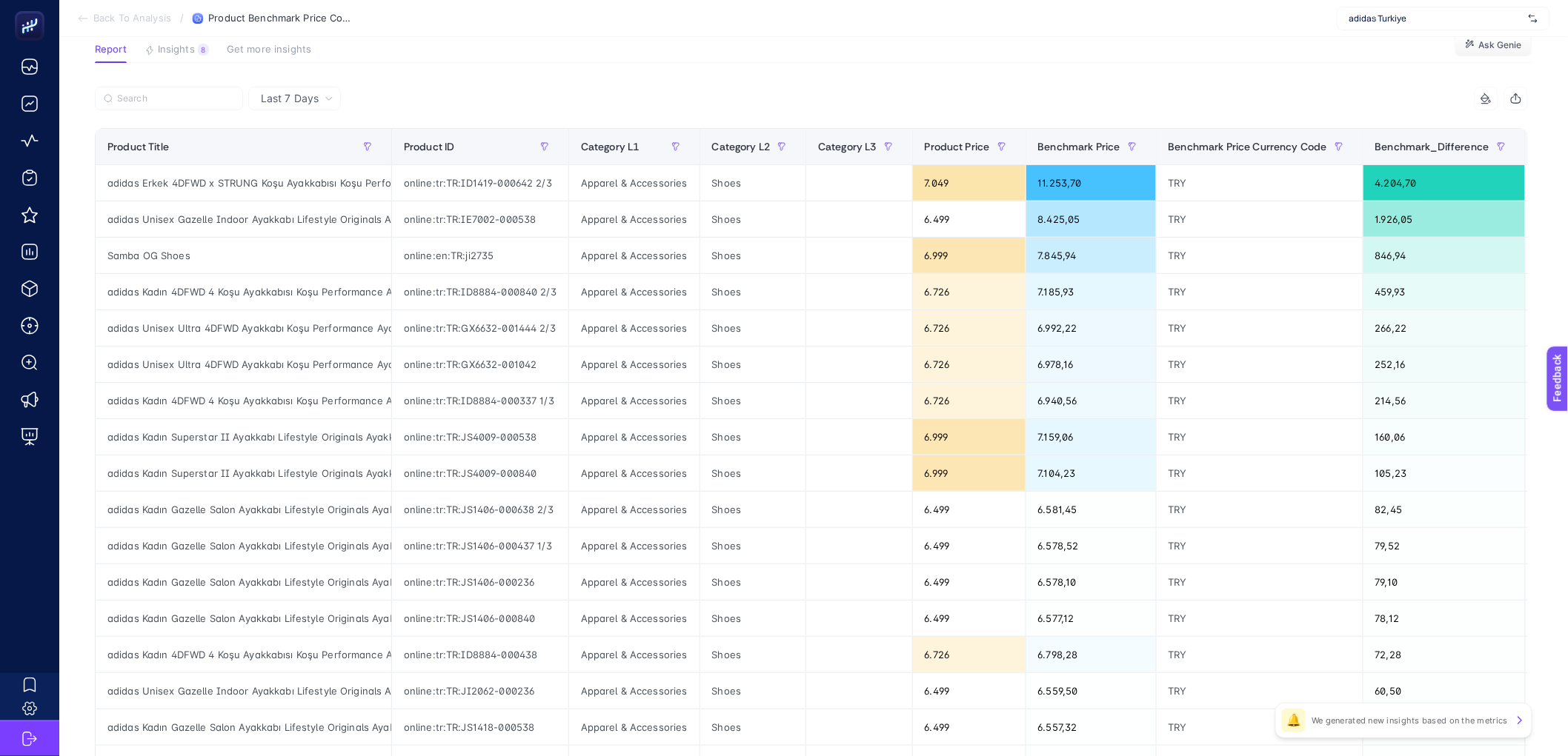
click at [1393, 17] on span "adidas Turkiye" at bounding box center [1436, 18] width 174 height 12
type input "idefix"
click at [1370, 43] on span "idefix" at bounding box center [1360, 48] width 22 height 12
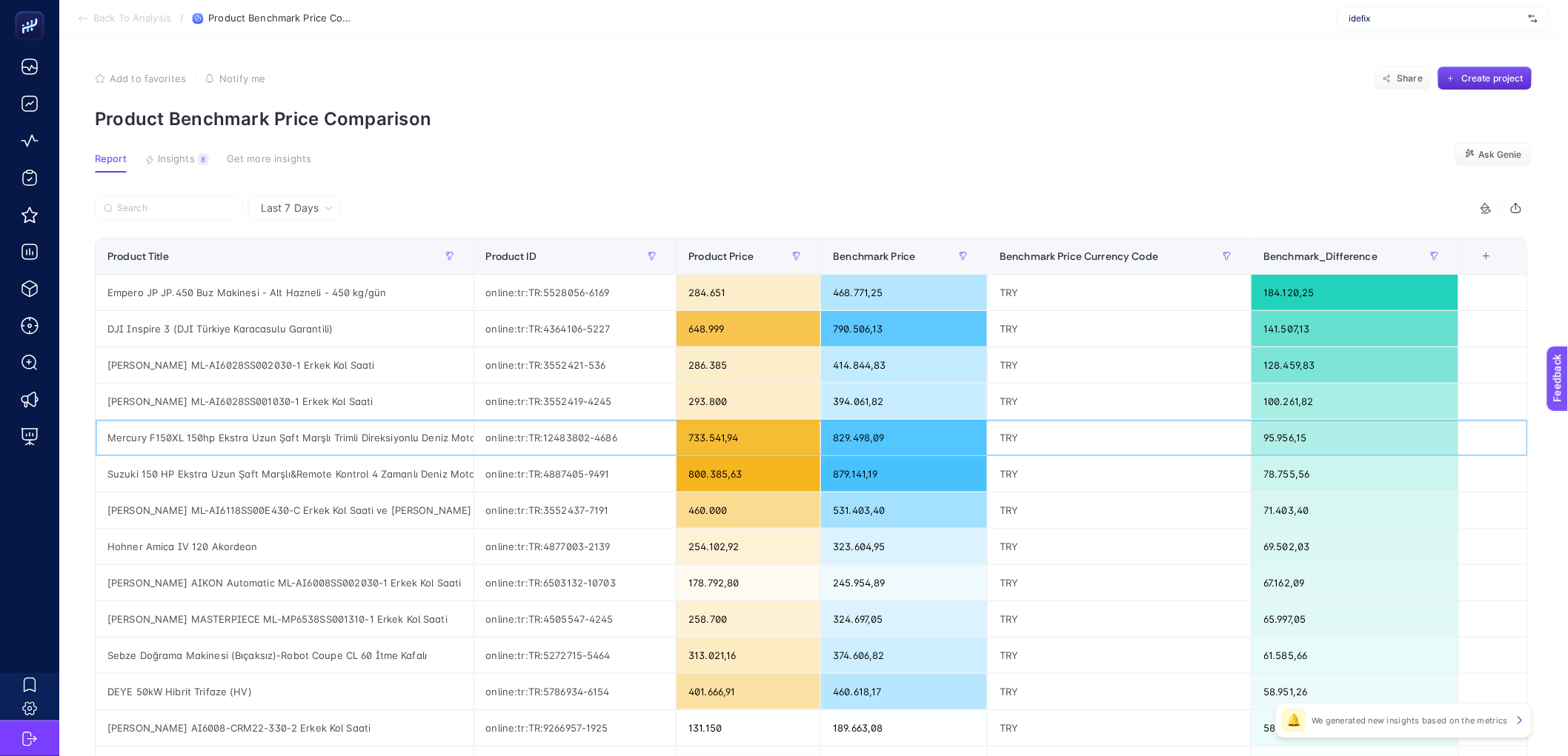
click at [401, 444] on div "Mercury F150XL 150hp Ekstra Uzun Şaft Marşlı Trimli Direksiyonlu Deniz Motoru" at bounding box center [285, 438] width 378 height 36
click at [370, 438] on div "Mercury F150XL 150hp Ekstra Uzun Şaft Marşlı Trimli Direksiyonlu Deniz Motoru" at bounding box center [285, 438] width 378 height 36
click at [284, 215] on div "Last 7 Days" at bounding box center [294, 208] width 93 height 23
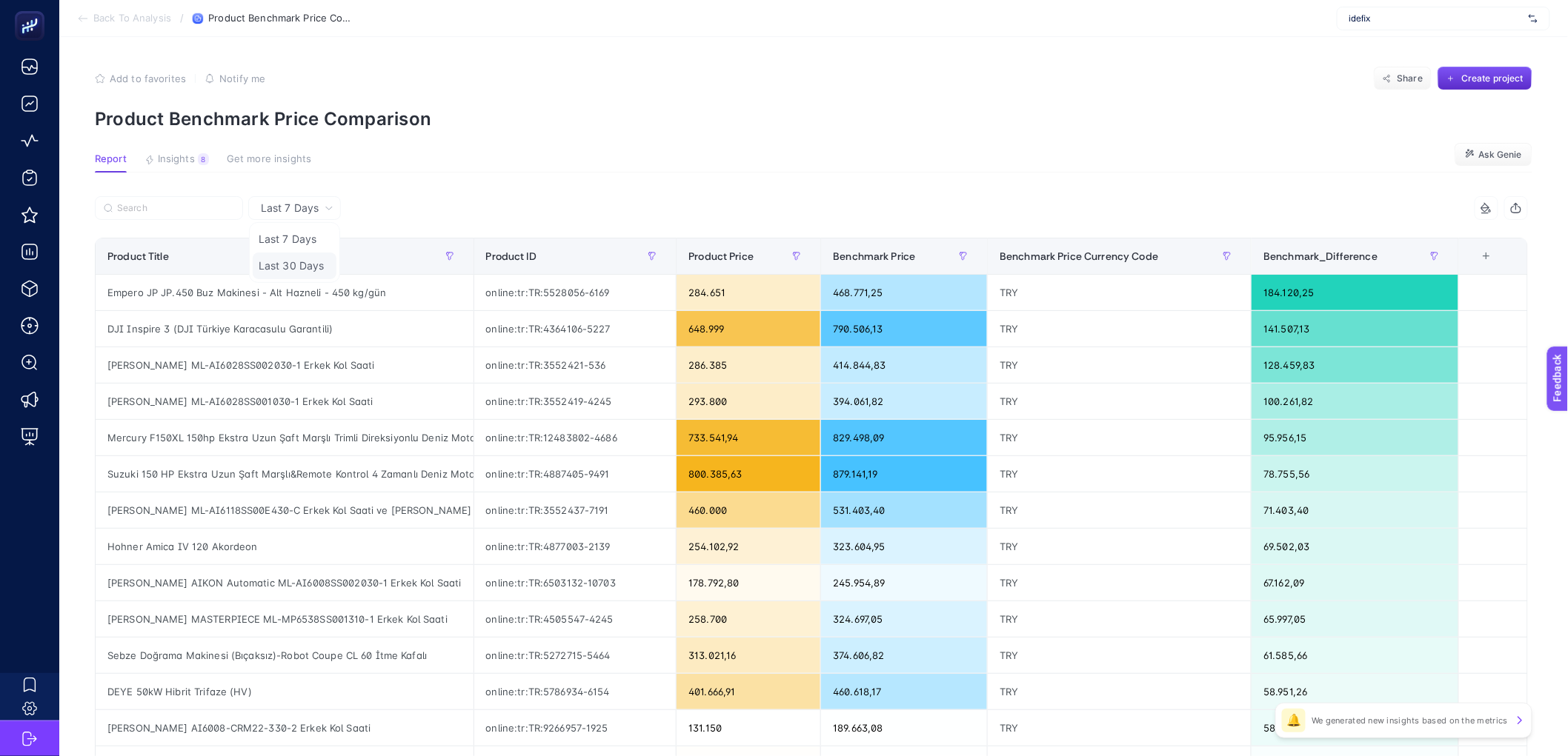
click at [289, 274] on li "Last 30 Days" at bounding box center [295, 266] width 84 height 26
click at [508, 215] on div at bounding box center [453, 212] width 717 height 33
click at [237, 287] on div "Empero JP JP.450 Buz Makinesi - Alt Hazneli - 450 kg/gün" at bounding box center [285, 292] width 378 height 36
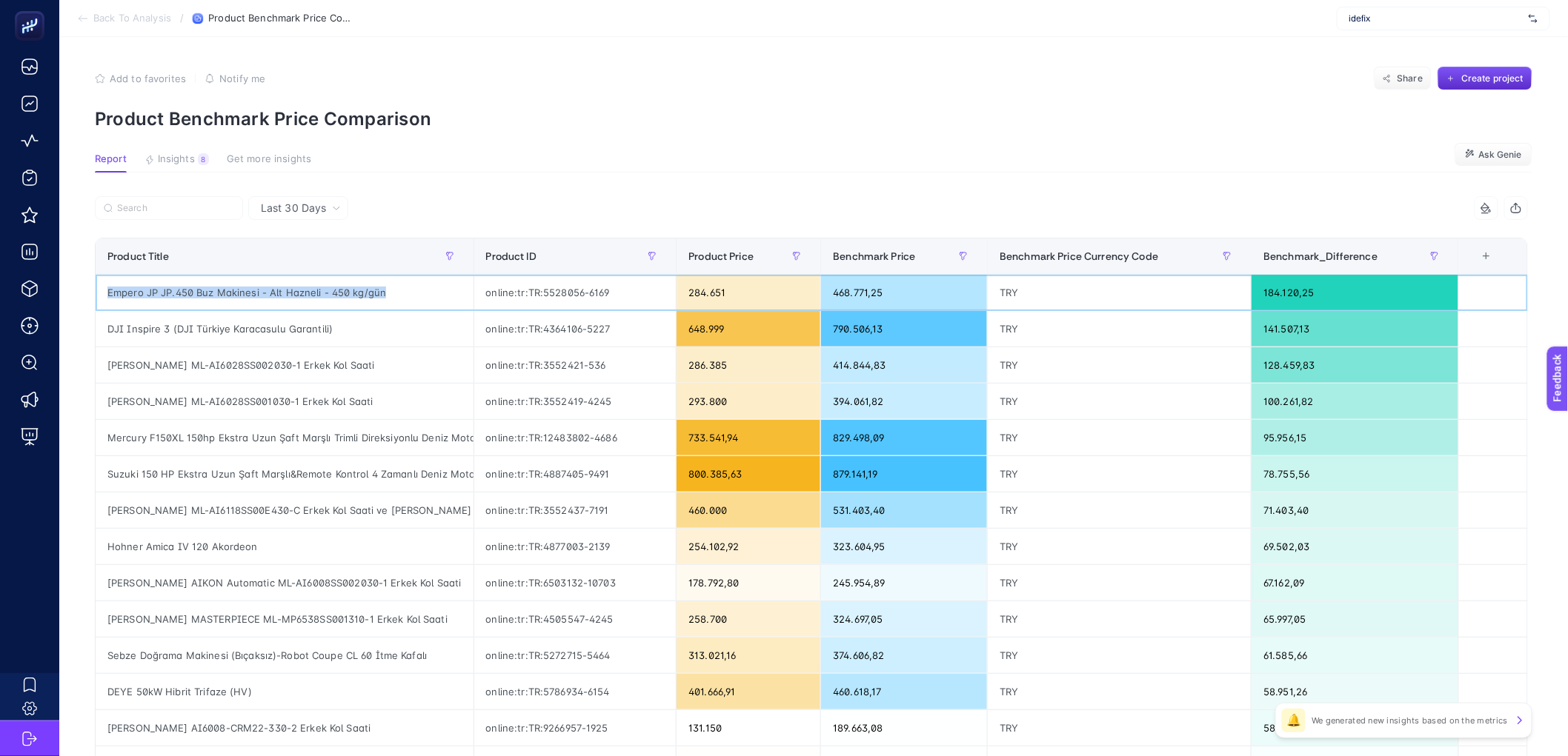
copy tr "Empero JP JP.450 Buz Makinesi - Alt Hazneli - 450 kg/gün"
click at [1488, 254] on div "+" at bounding box center [1486, 256] width 28 height 12
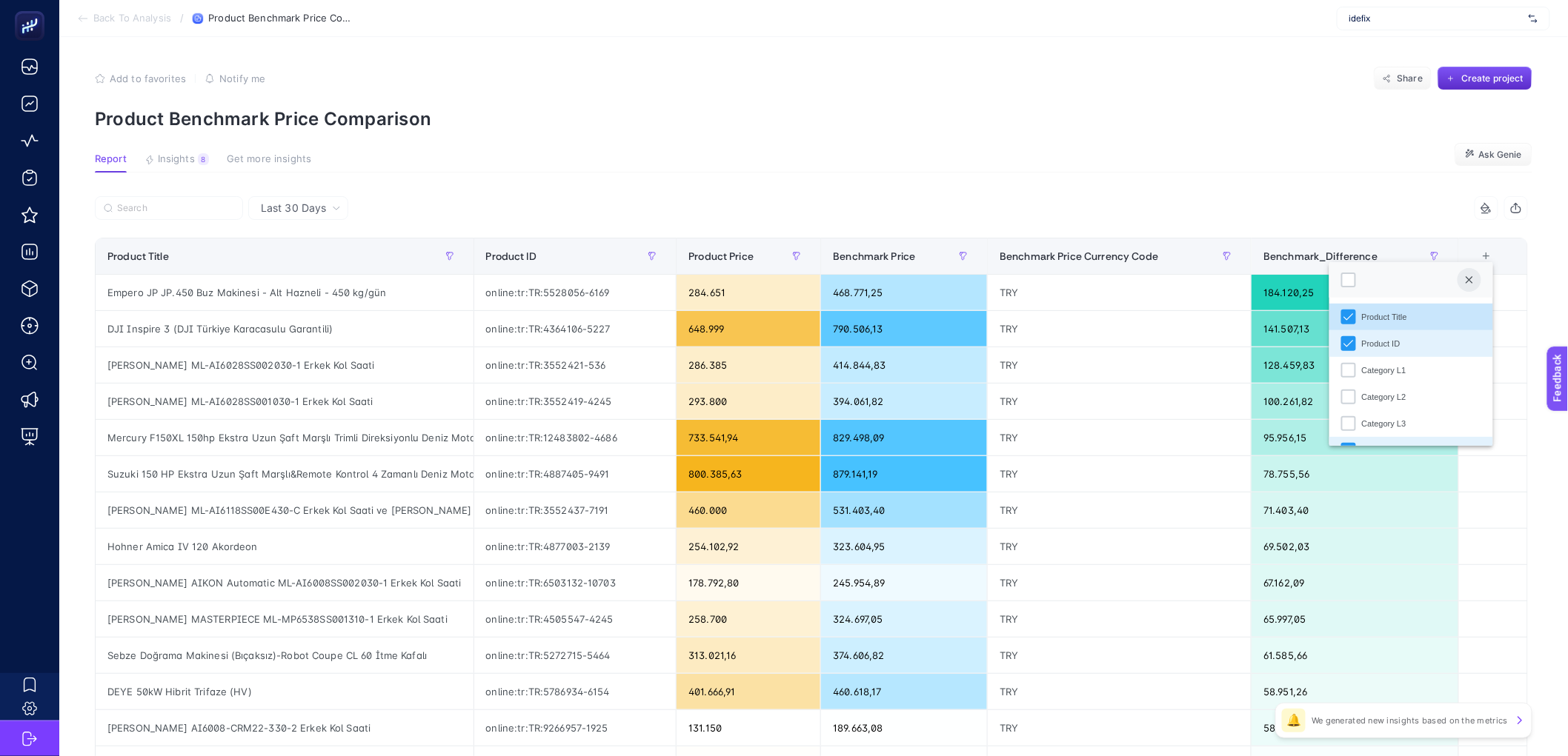
scroll to position [10, 72]
click at [1347, 372] on div "Category L1" at bounding box center [1349, 370] width 15 height 15
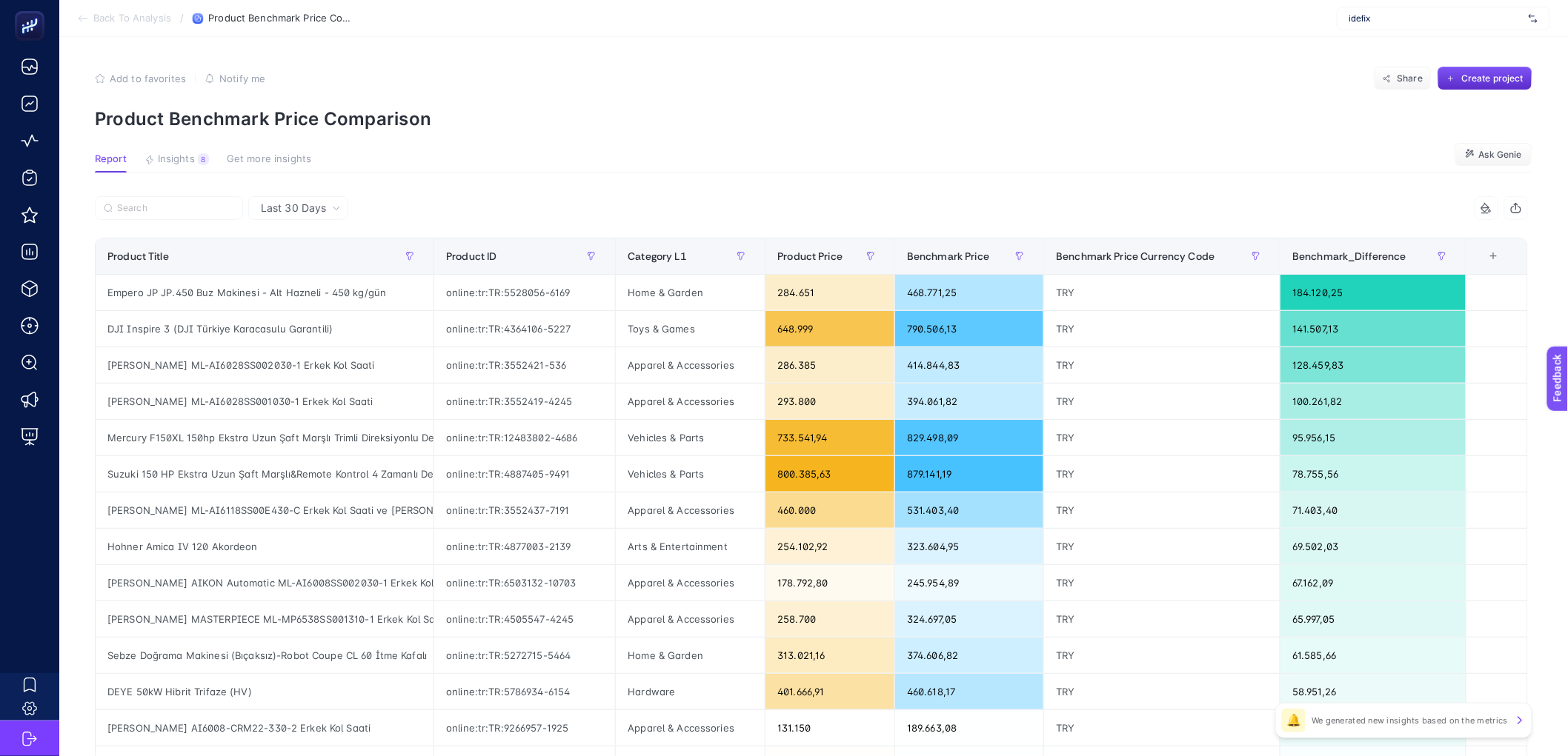
click at [1507, 261] on div "+" at bounding box center [1494, 256] width 28 height 12
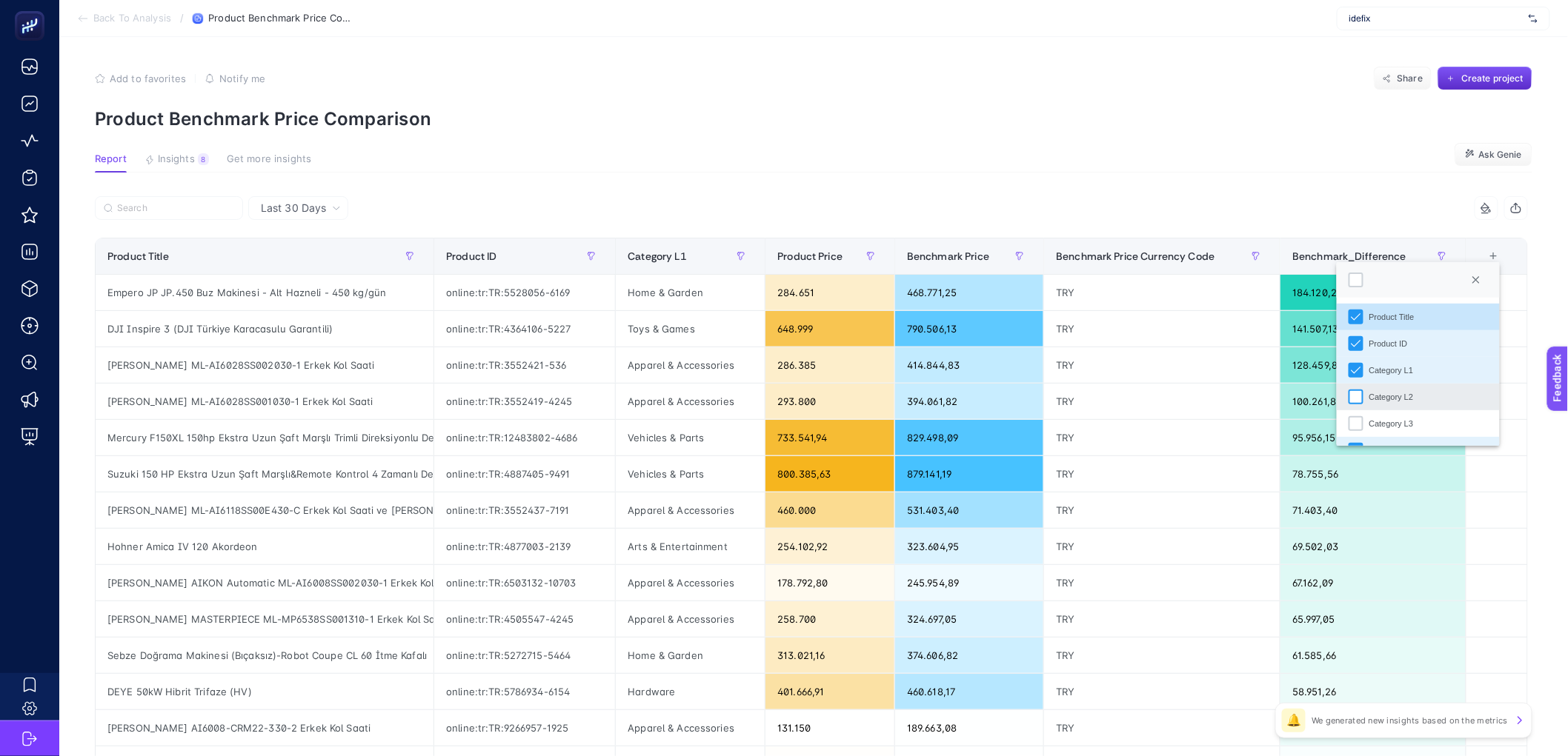
click at [1356, 397] on div "Category L2" at bounding box center [1356, 397] width 15 height 15
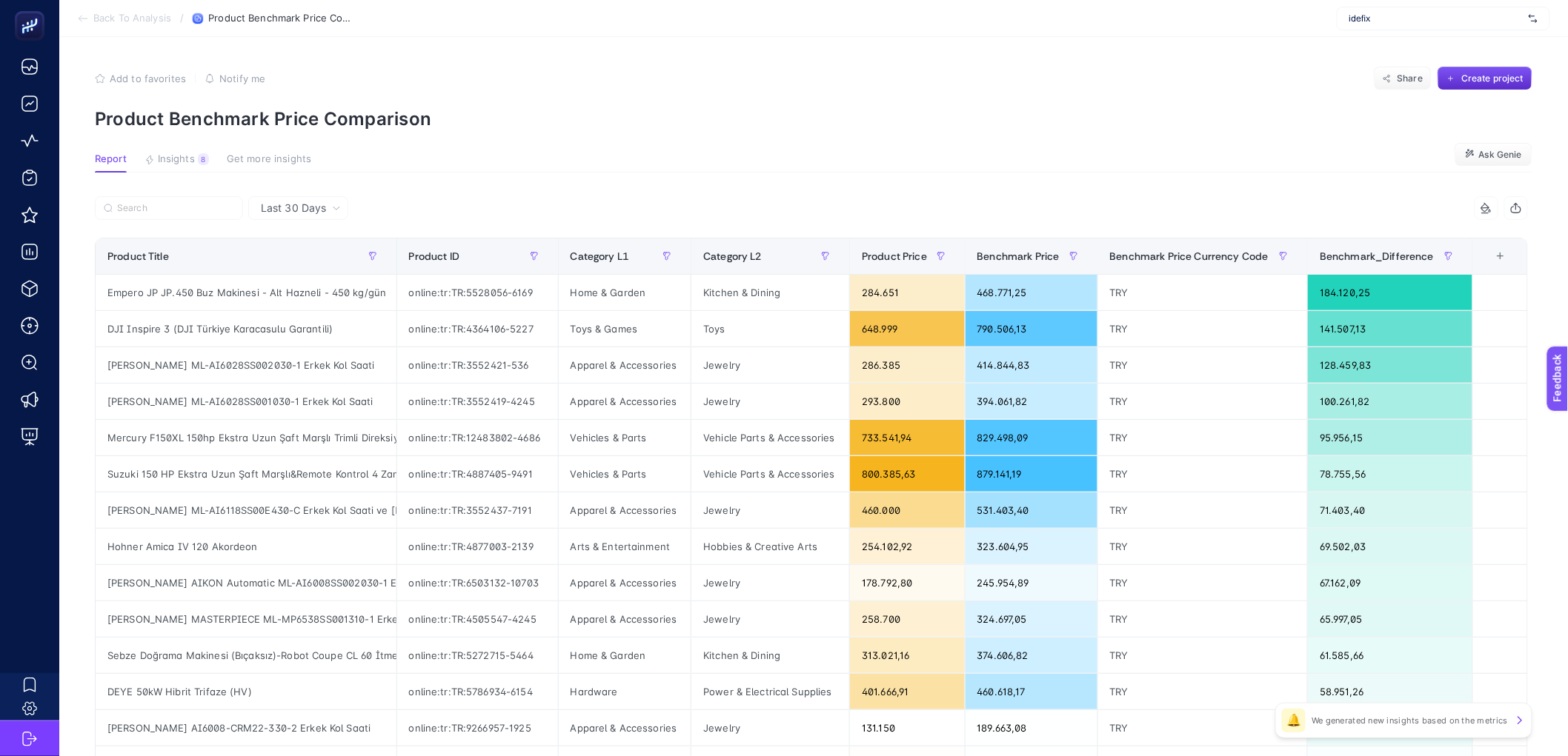
click at [1515, 253] on div "+" at bounding box center [1500, 256] width 28 height 12
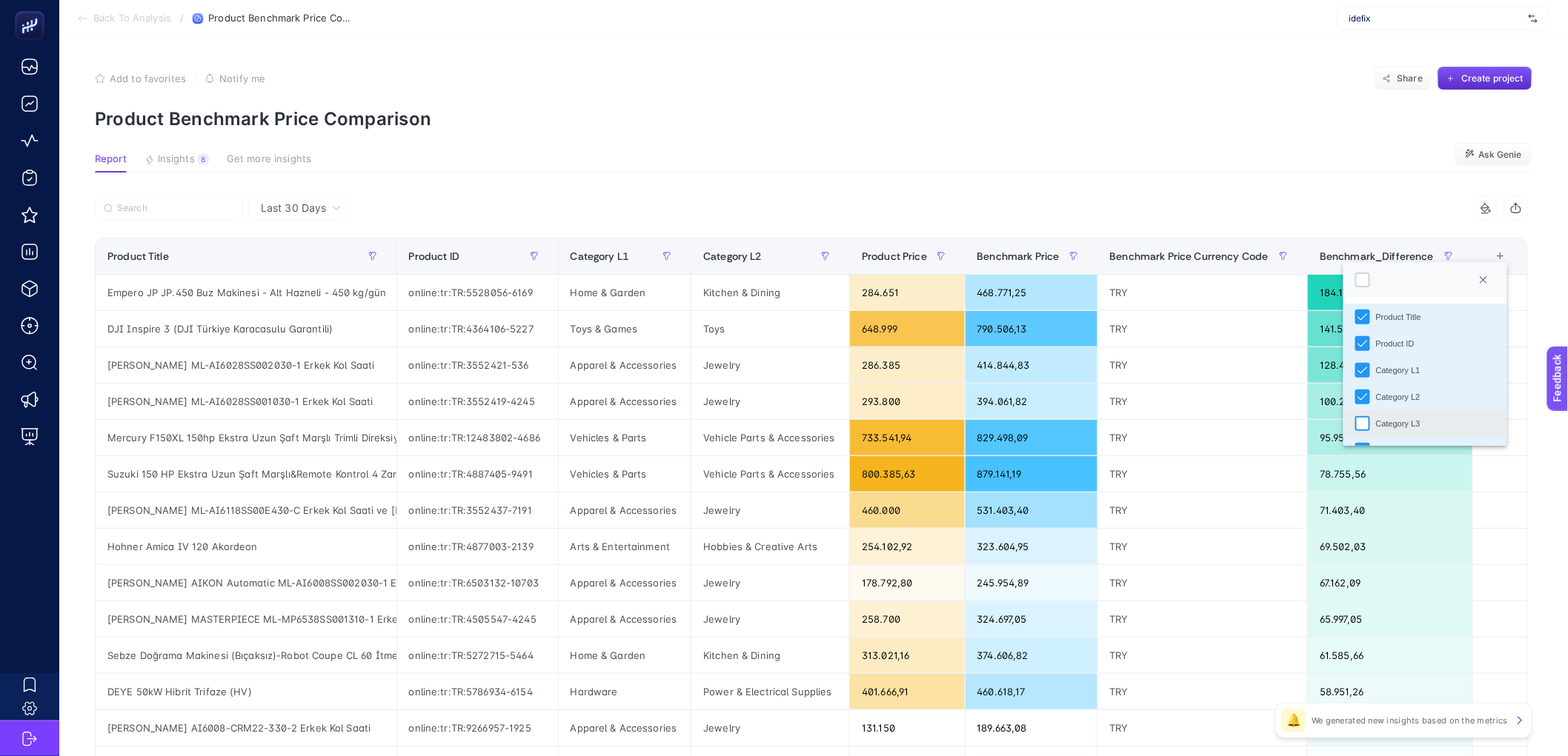
click at [1366, 422] on div "Category L3" at bounding box center [1363, 423] width 15 height 15
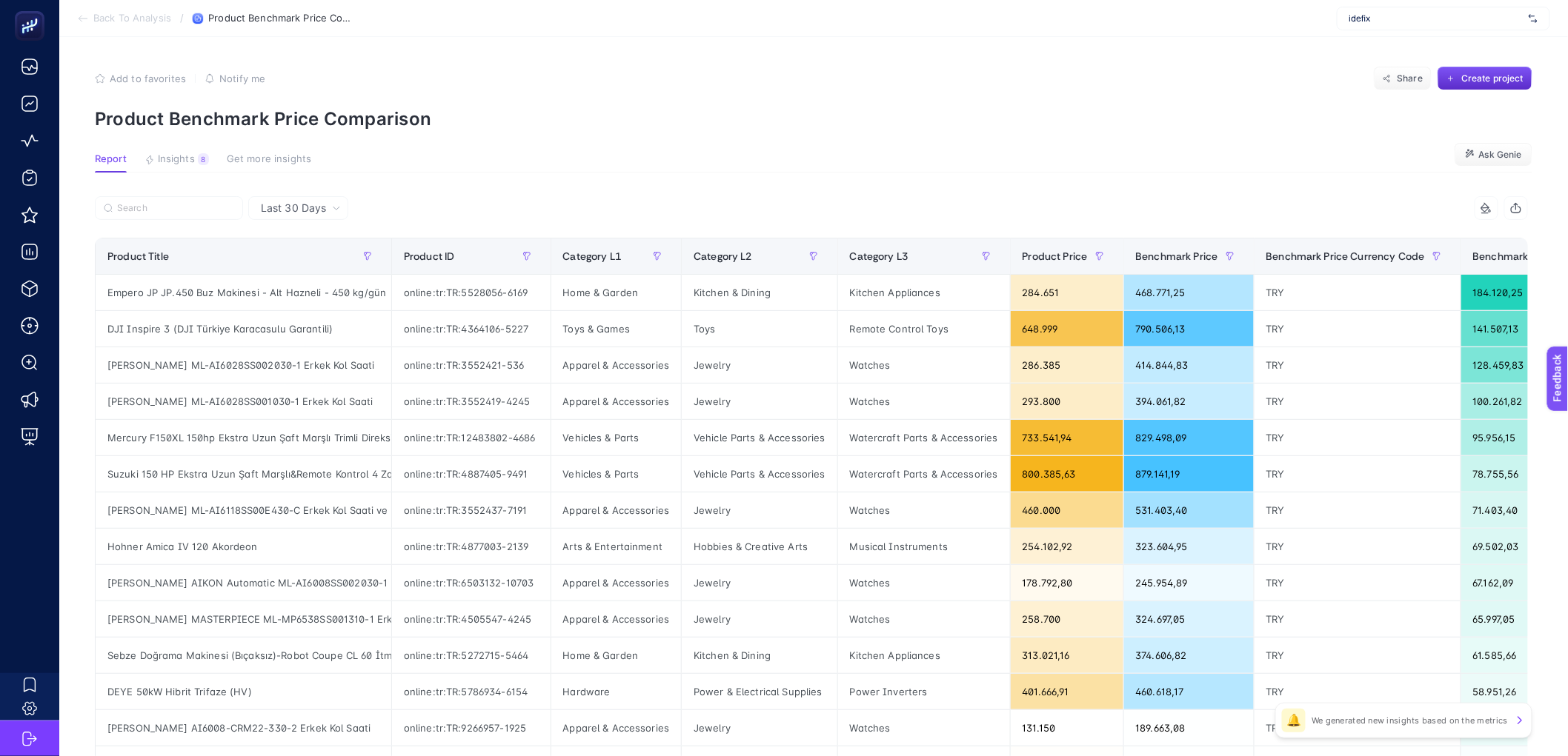
click at [973, 213] on div "3 items selected" at bounding box center [1170, 208] width 717 height 23
click at [877, 293] on div "Kitchen Appliances" at bounding box center [924, 292] width 172 height 36
copy tr "Kitchen Appliances"
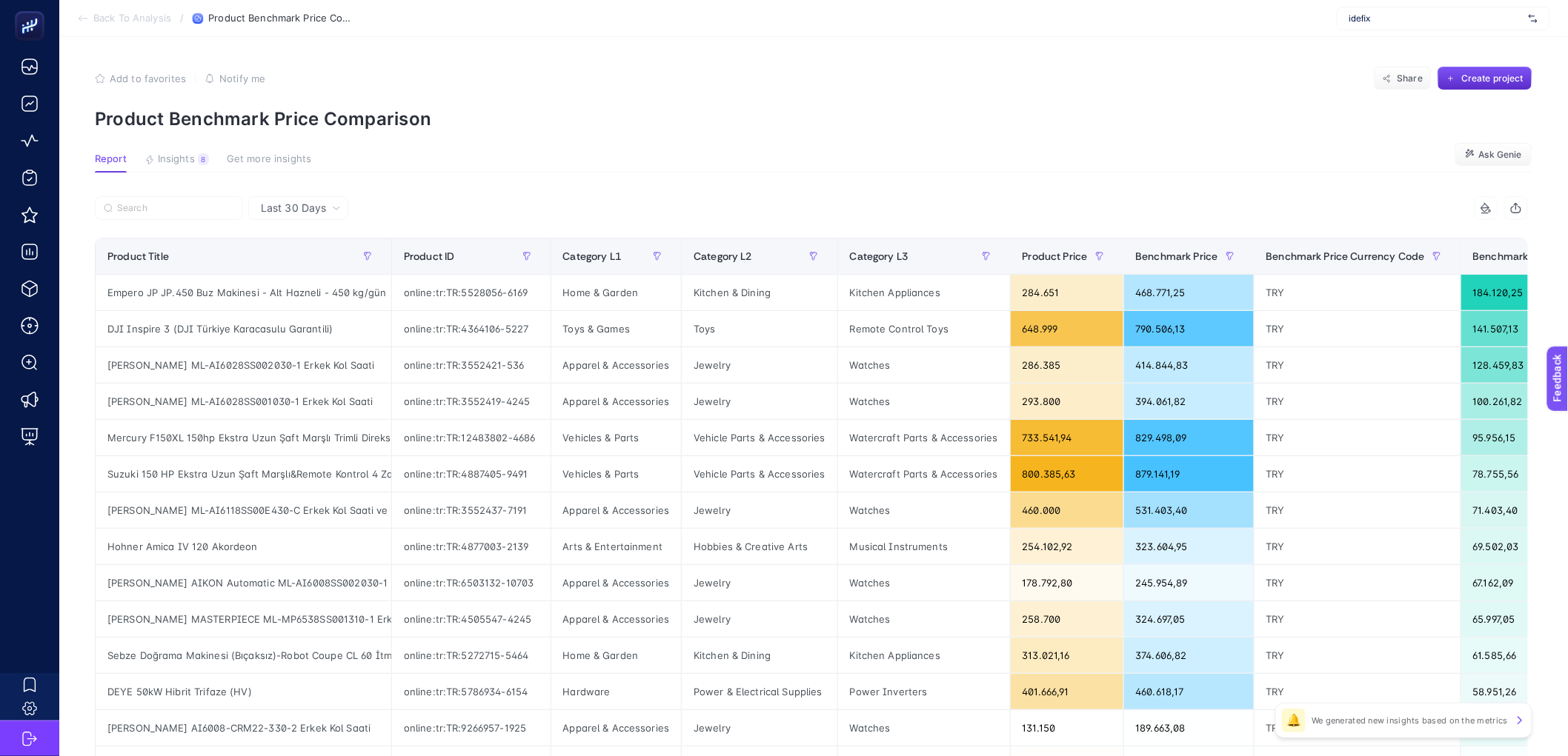
click at [801, 163] on section "Report Insights 8 We generated new insights based on the metrics Get more insig…" at bounding box center [814, 163] width 1438 height 19
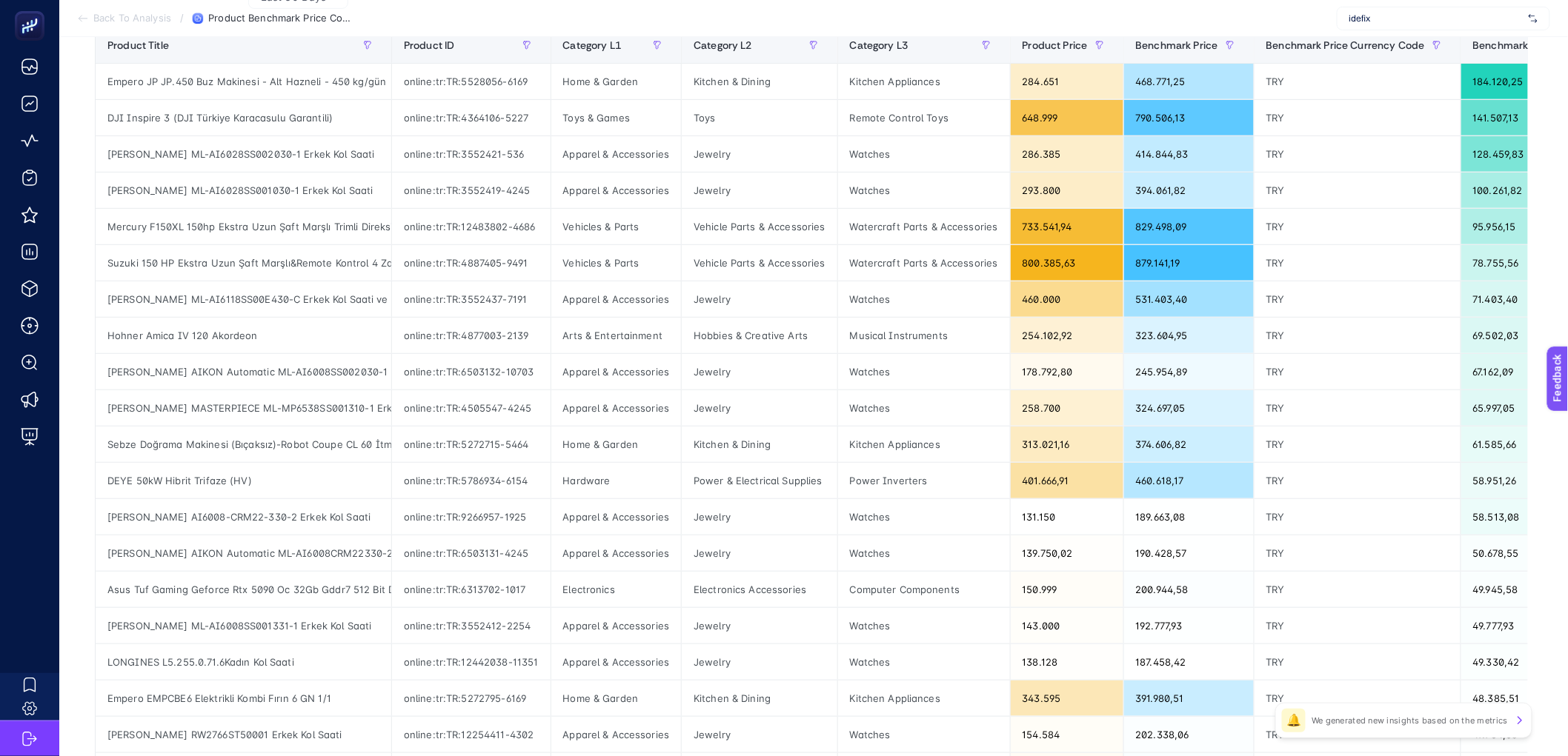
scroll to position [213, 0]
click at [862, 587] on div "Computer Components" at bounding box center [924, 587] width 172 height 36
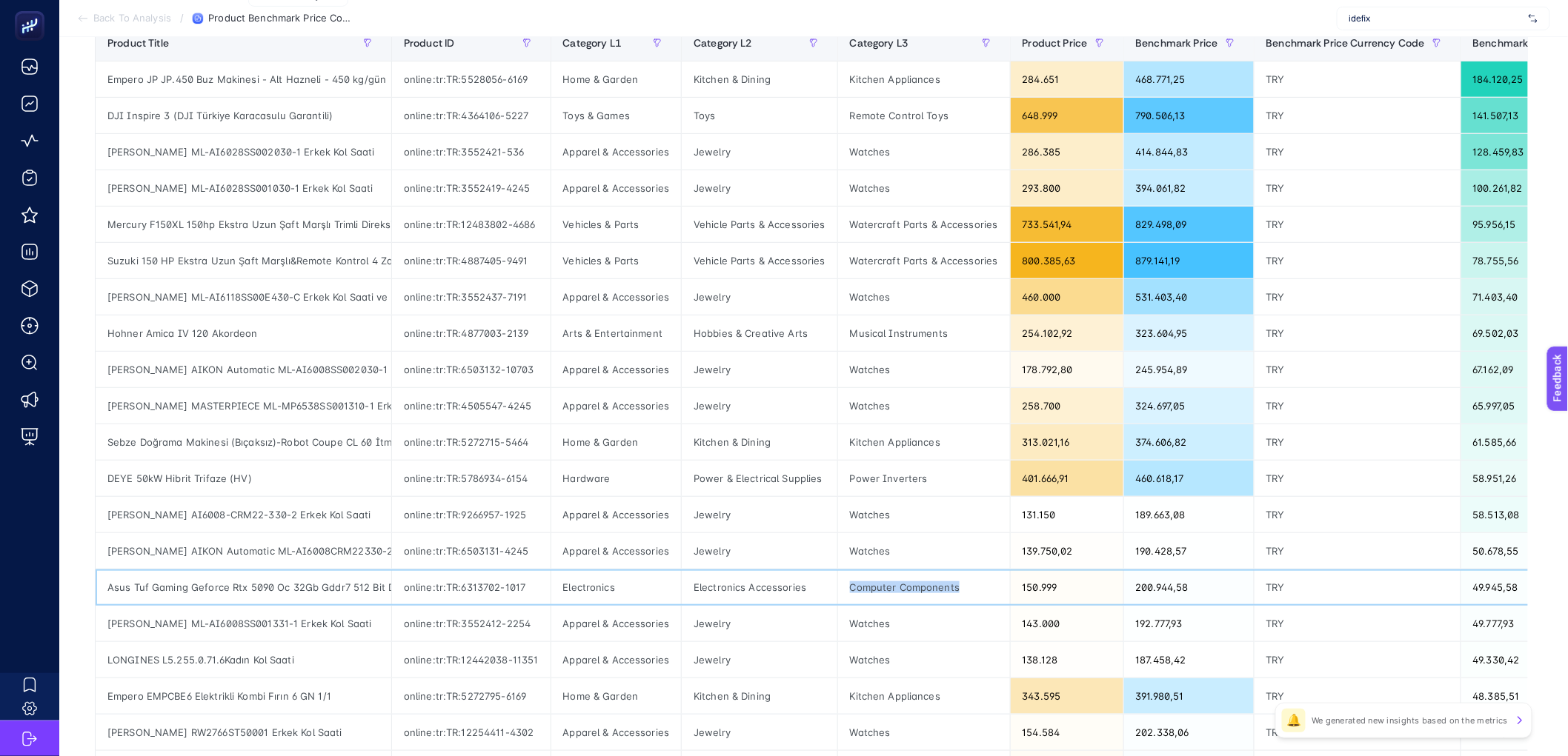
click at [862, 587] on div "Computer Components" at bounding box center [924, 587] width 172 height 36
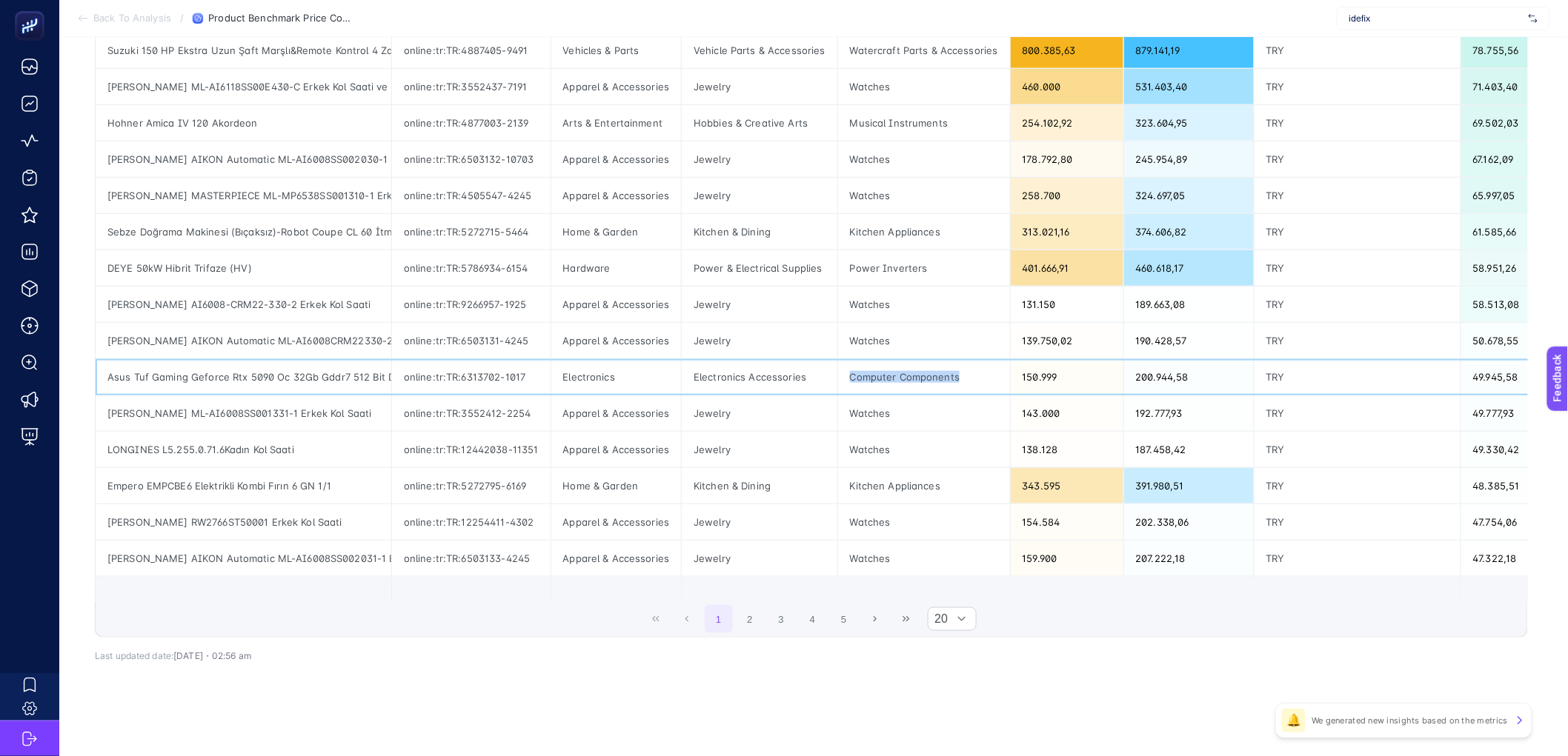
scroll to position [438, 0]
click at [802, 628] on span "1 2 3 4 5" at bounding box center [781, 619] width 156 height 31
click at [836, 621] on button "5" at bounding box center [844, 619] width 28 height 28
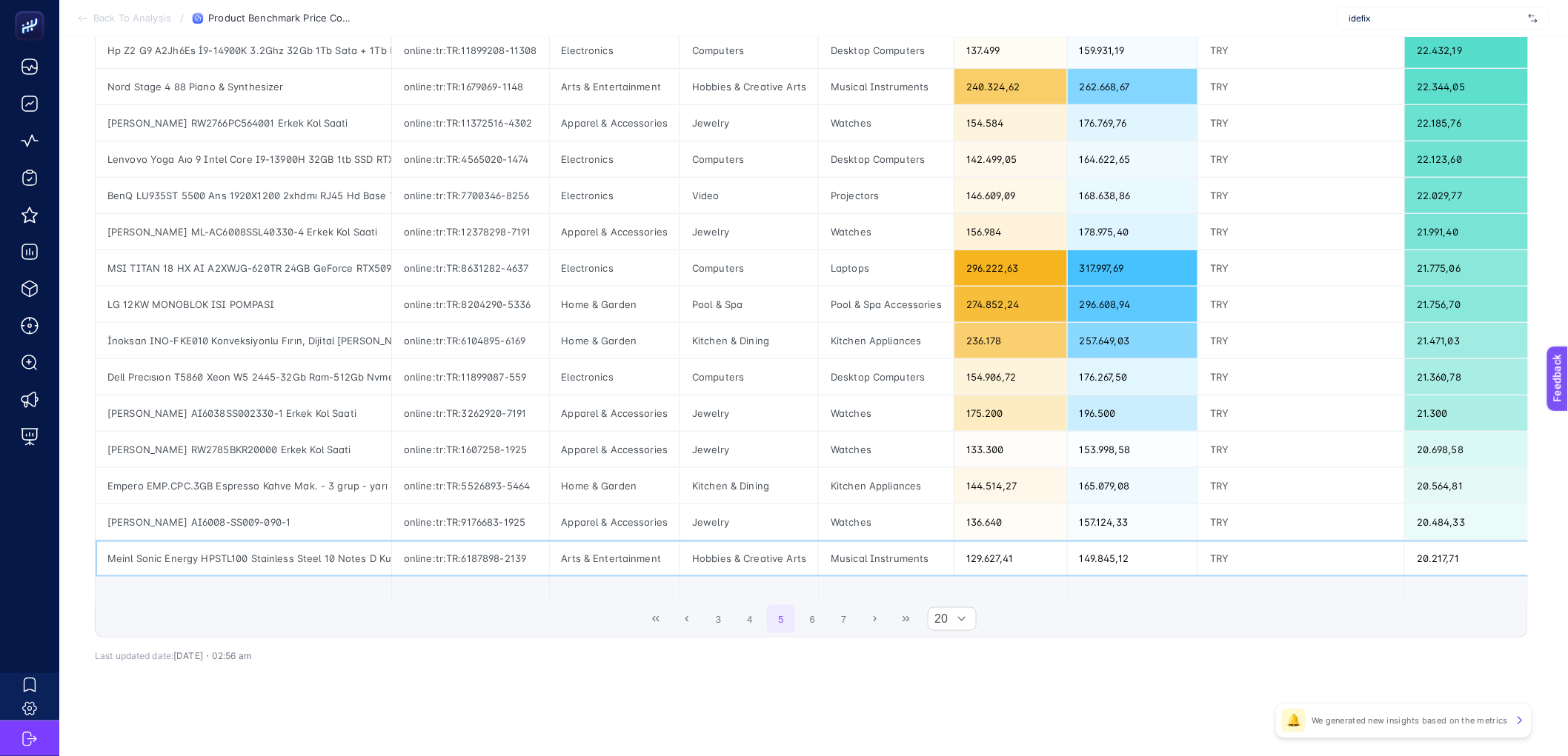
click at [844, 551] on div "Musical Instruments" at bounding box center [886, 558] width 135 height 36
click at [257, 440] on div "Raymond Weil RW2785BKR20000 Erkek Kol Saati" at bounding box center [244, 450] width 296 height 36
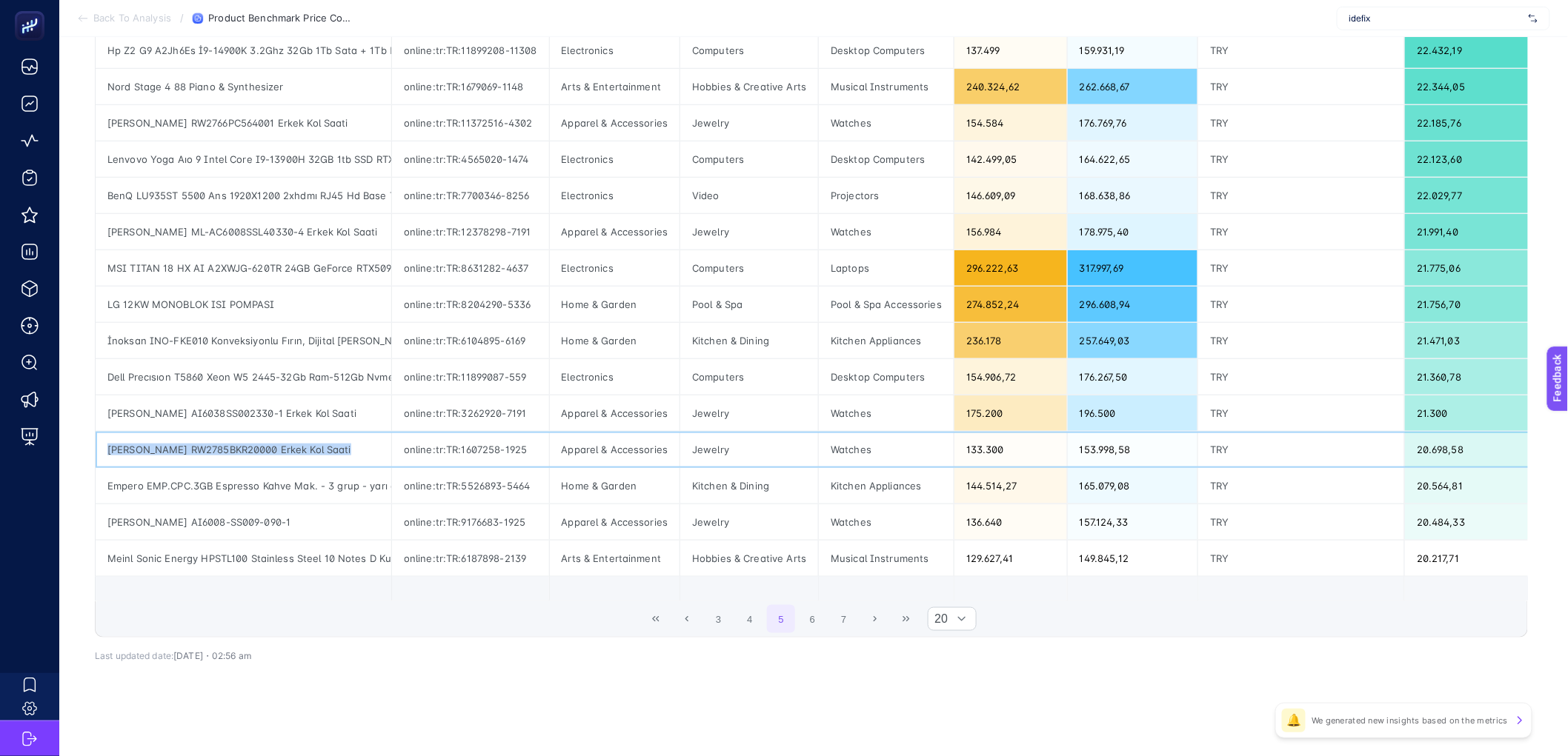
click at [257, 440] on div "Raymond Weil RW2785BKR20000 Erkek Kol Saati" at bounding box center [244, 450] width 296 height 36
click at [927, 614] on div "3 4 5 6 7 20" at bounding box center [812, 619] width 1432 height 36
click at [921, 614] on button "Last Page" at bounding box center [907, 619] width 28 height 28
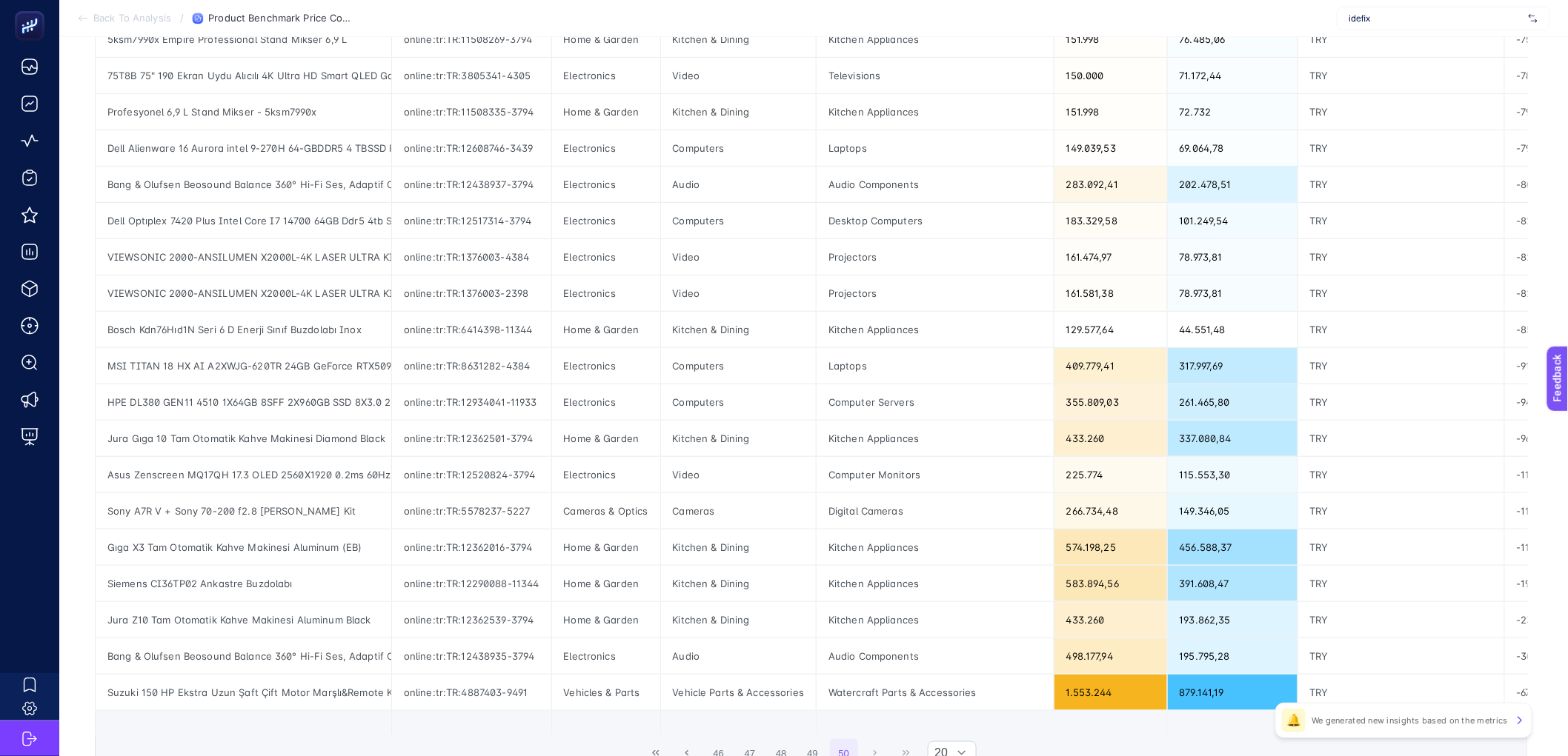
scroll to position [0, 0]
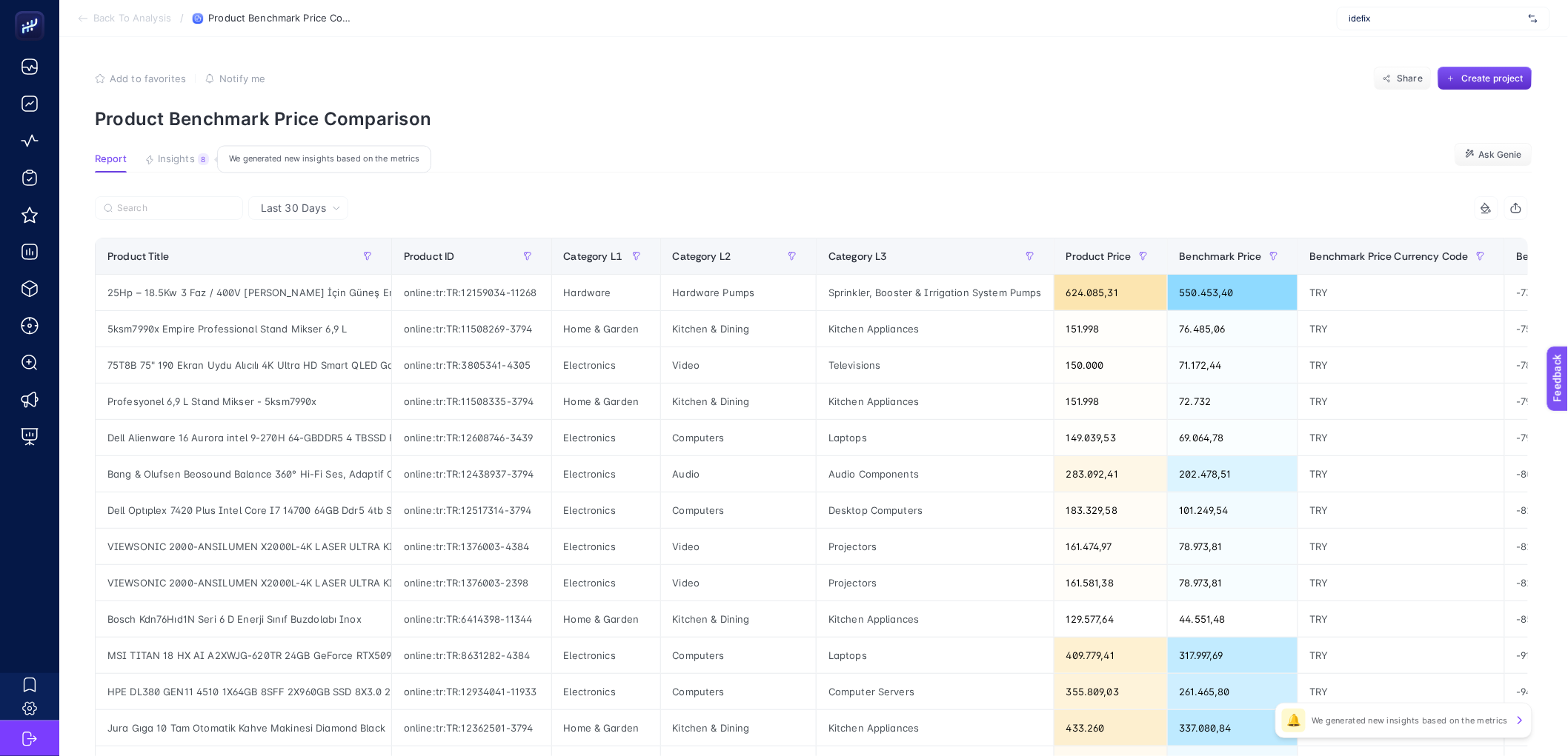
click at [173, 164] on span "Insights" at bounding box center [177, 159] width 37 height 12
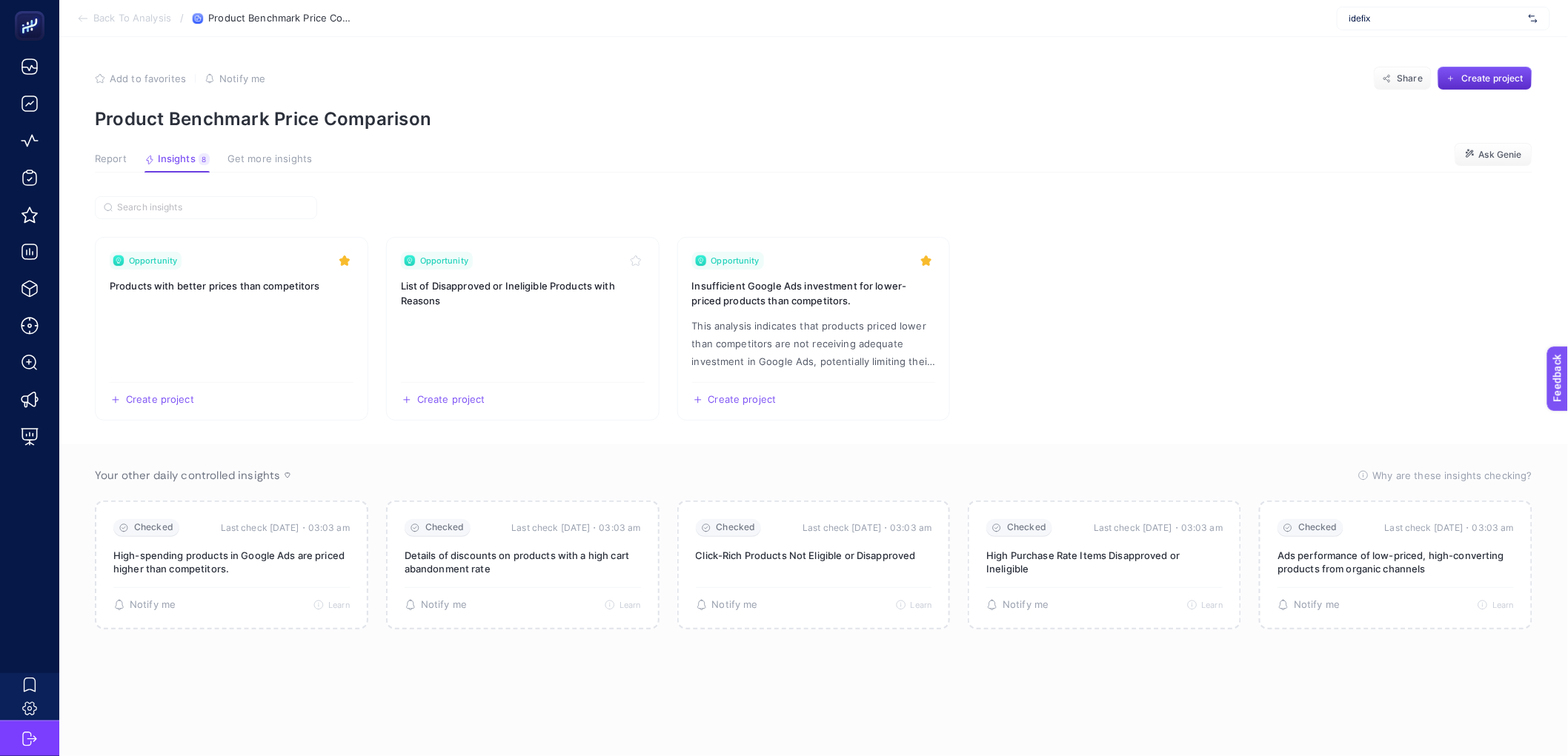
click at [101, 166] on button "Report" at bounding box center [110, 163] width 32 height 19
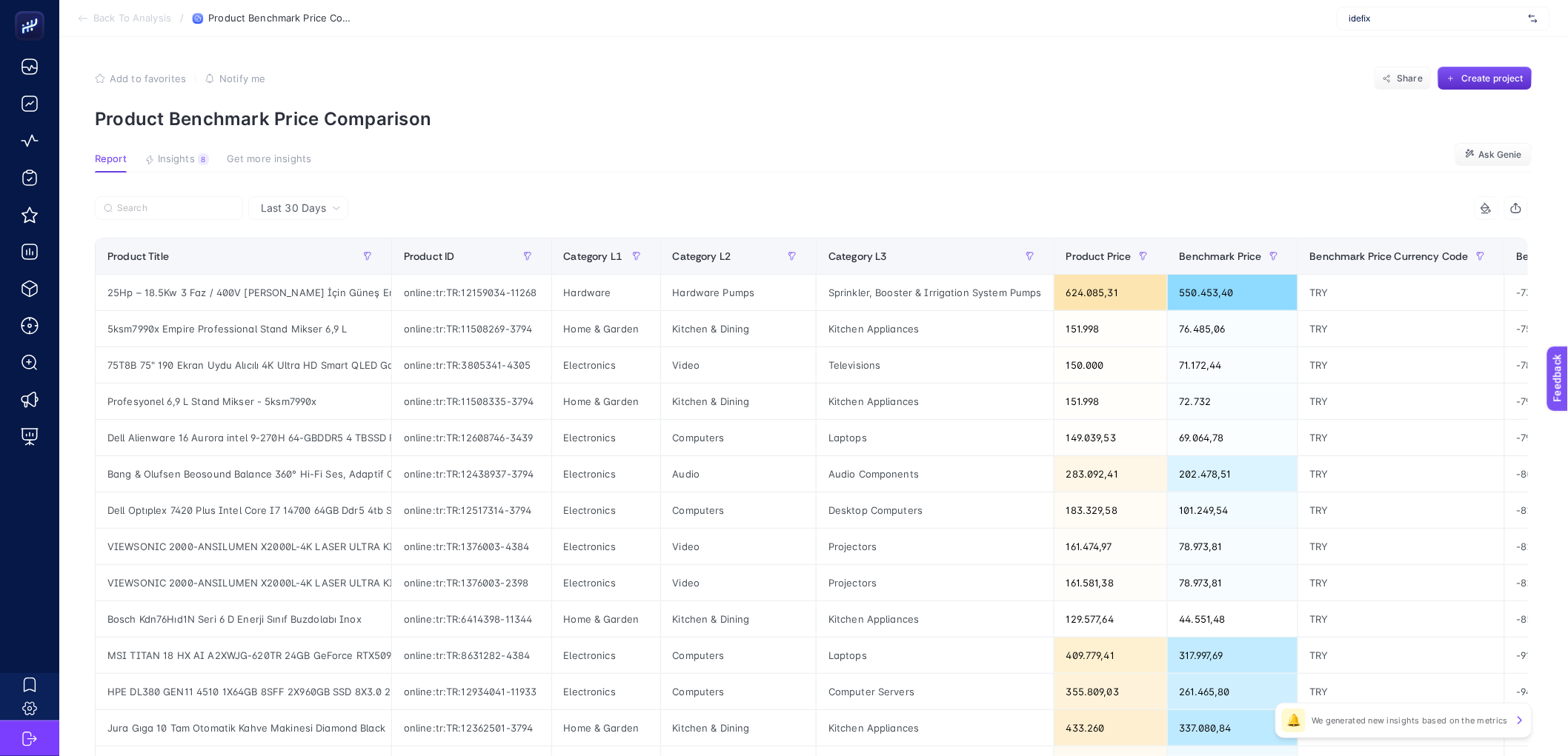
scroll to position [3, 0]
click at [661, 38] on article "Add to favorites false Notify me Share Create project Product Benchmark Price C…" at bounding box center [813, 605] width 1509 height 1143
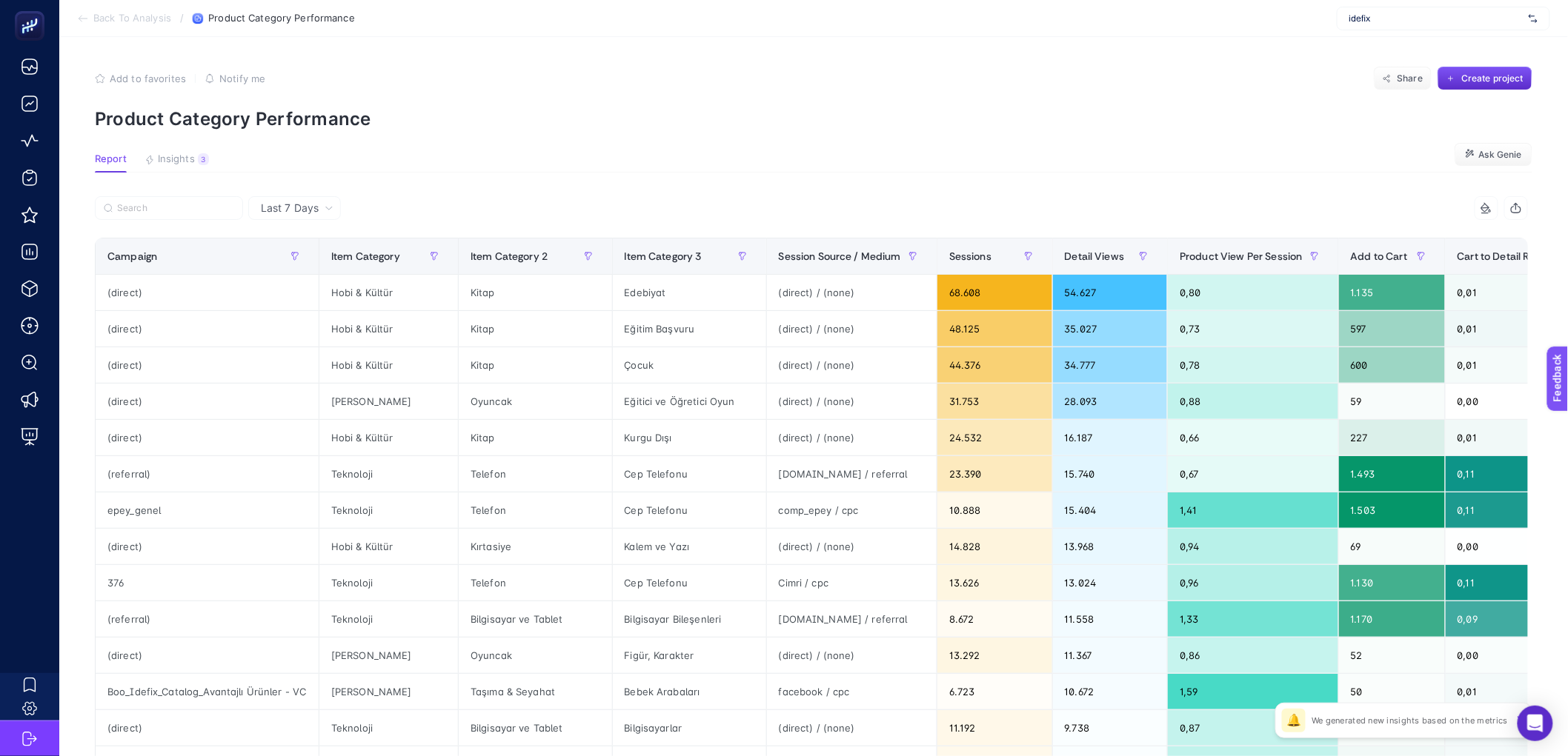
click at [1493, 205] on icon at bounding box center [1486, 208] width 12 height 12
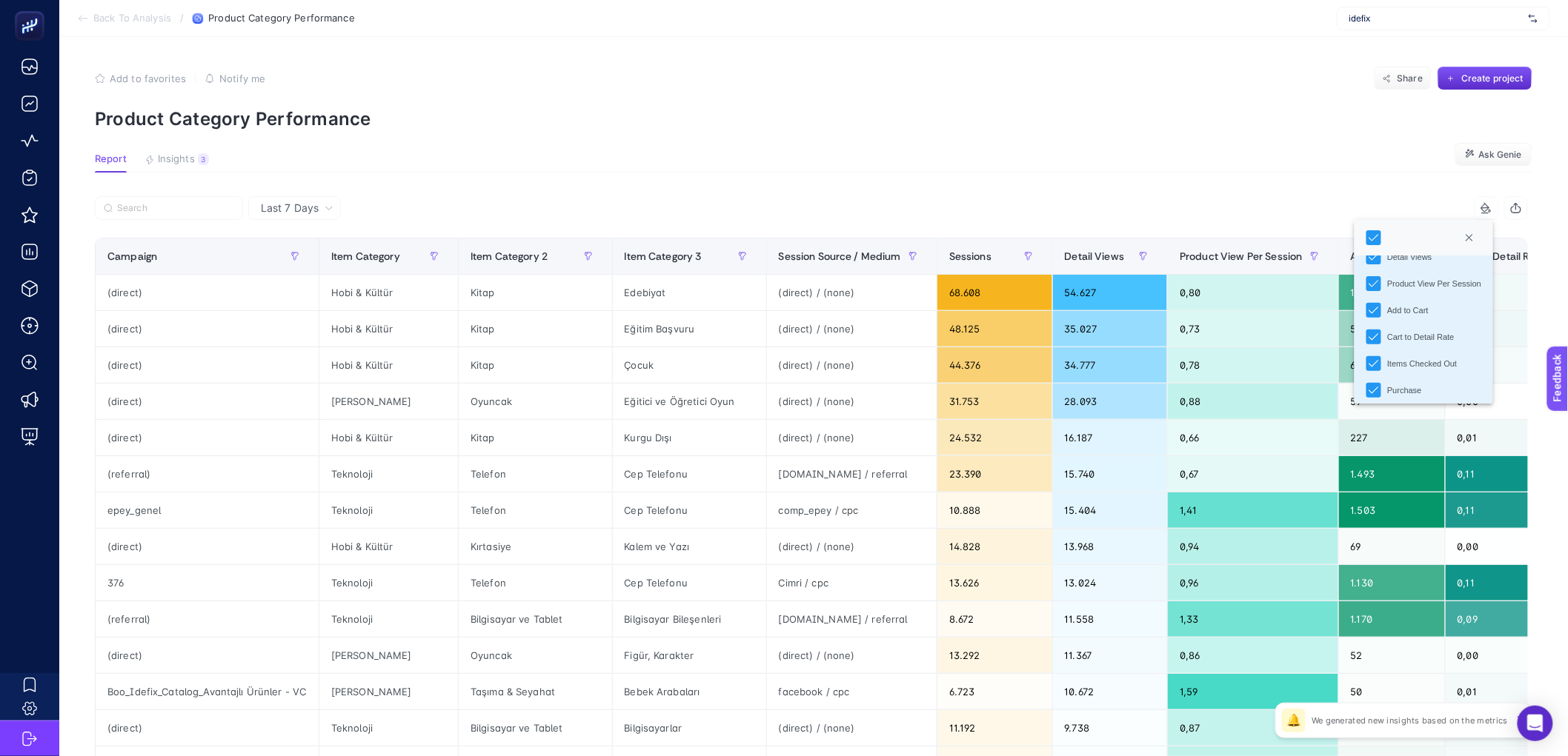
scroll to position [103, 0]
click at [1425, 168] on section "Report Insights 3 We generated new insights based on the metrics Ask [PERSON_NA…" at bounding box center [814, 163] width 1438 height 19
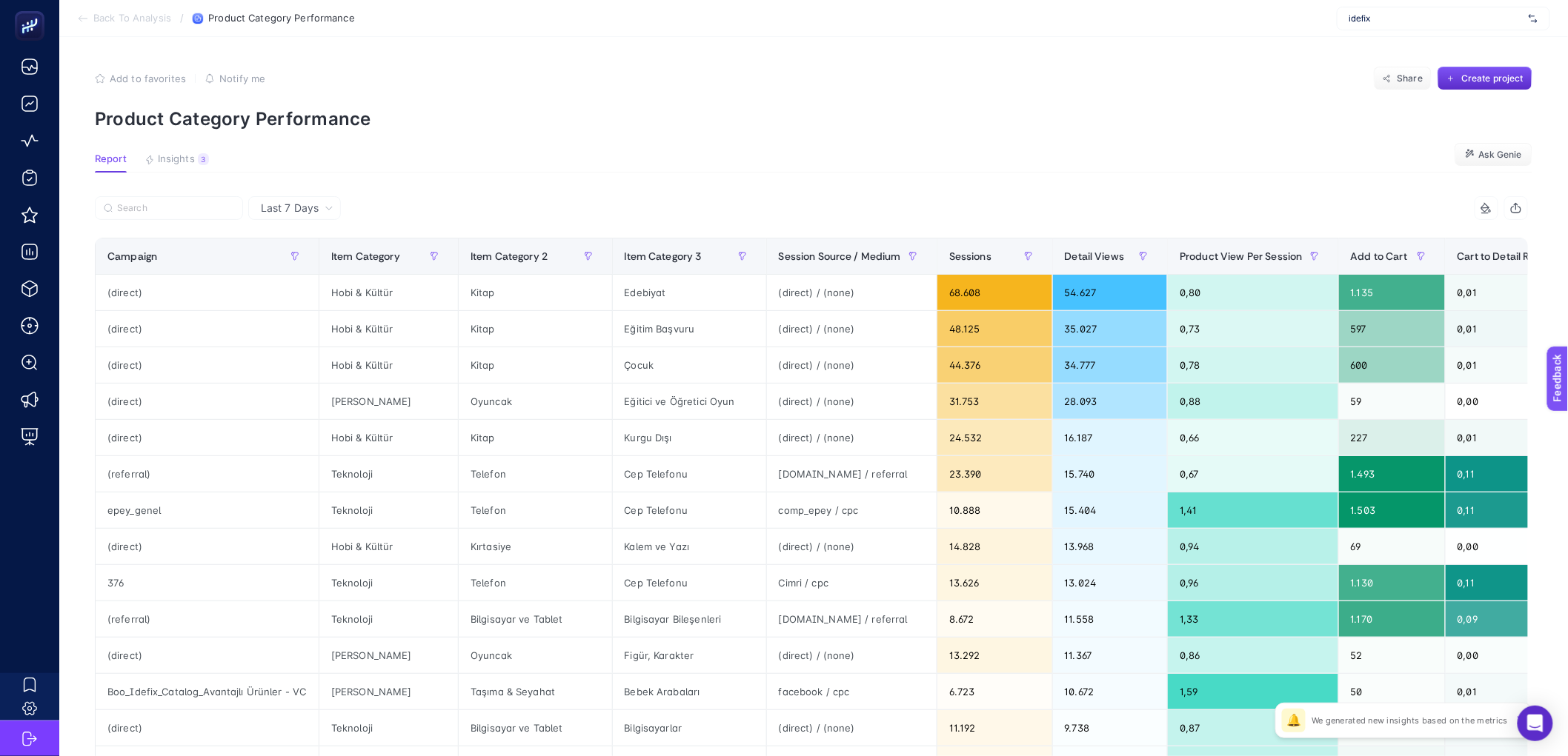
click at [1522, 205] on icon "button" at bounding box center [1516, 208] width 12 height 12
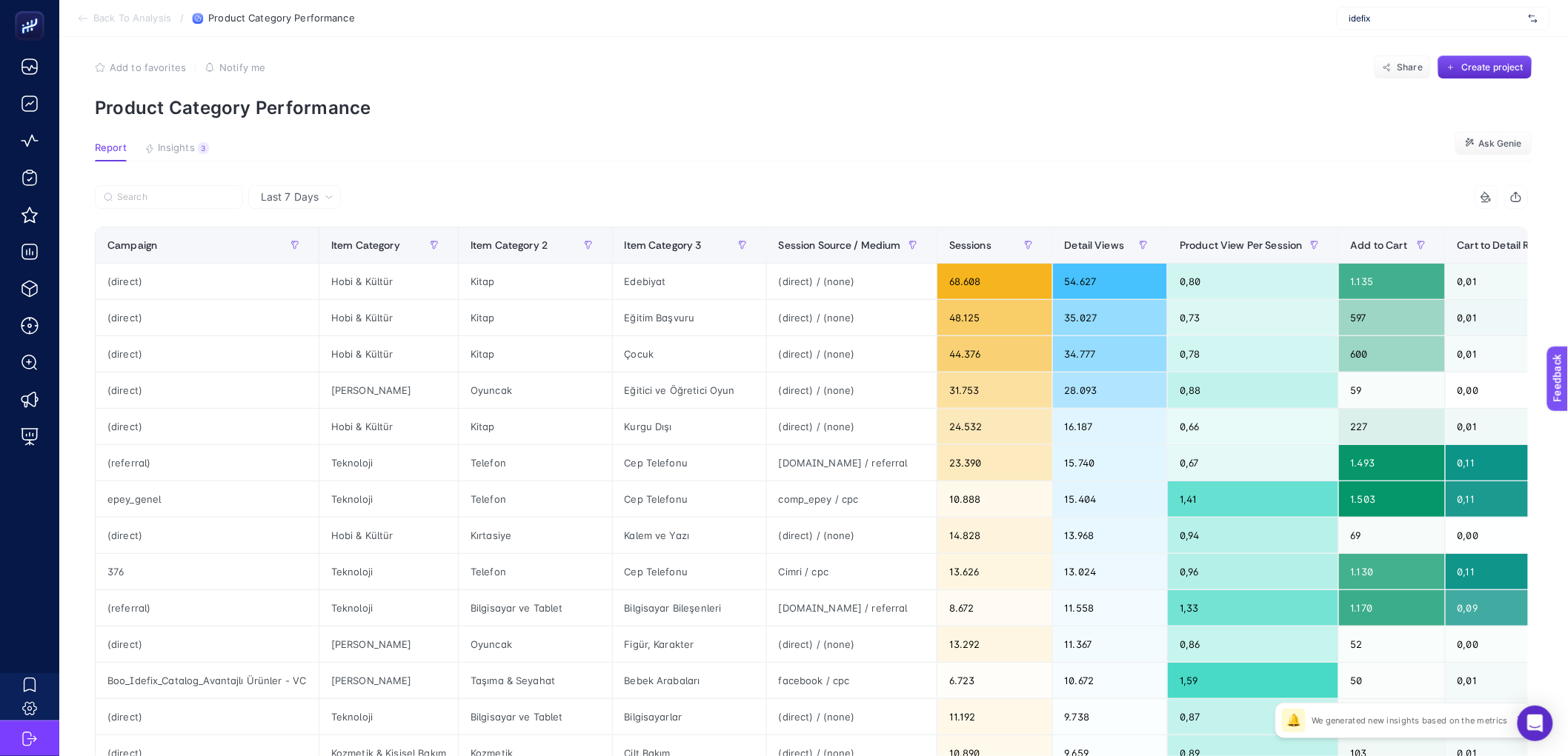
scroll to position [0, 0]
